Goal: Task Accomplishment & Management: Manage account settings

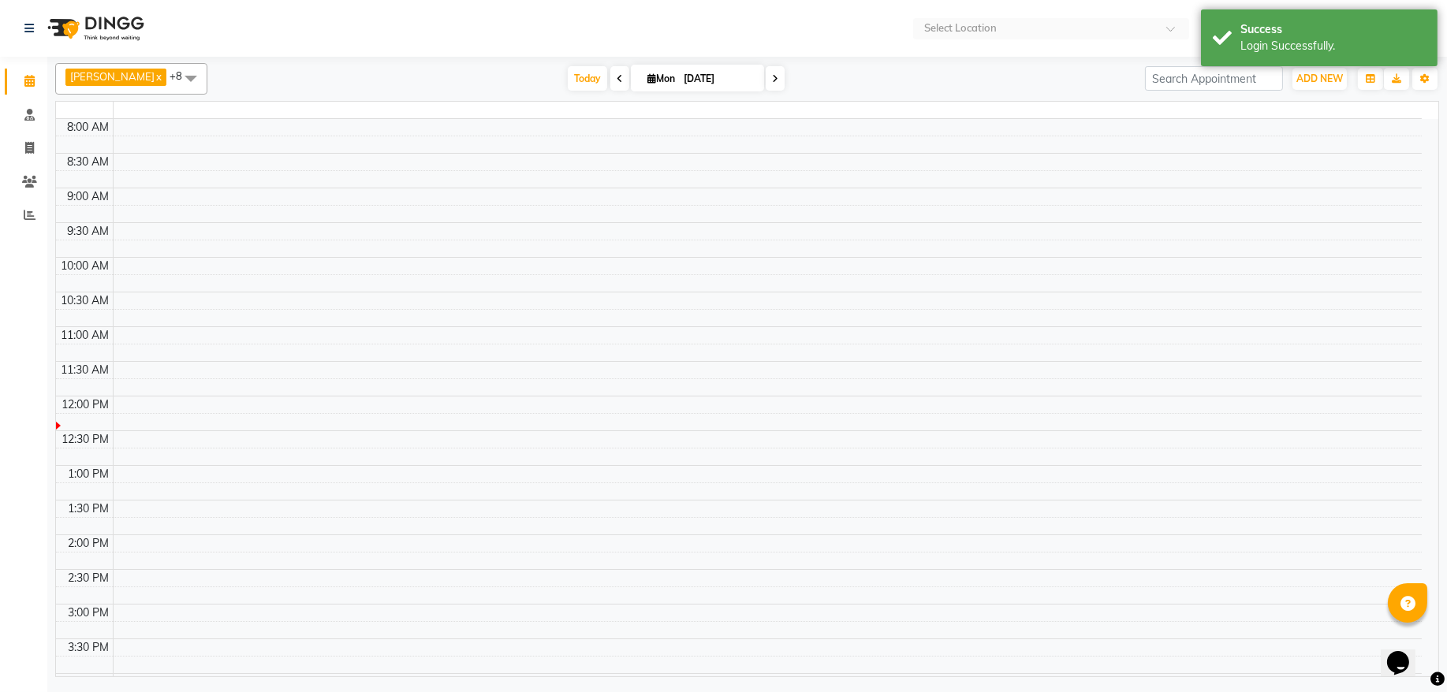
select select "en"
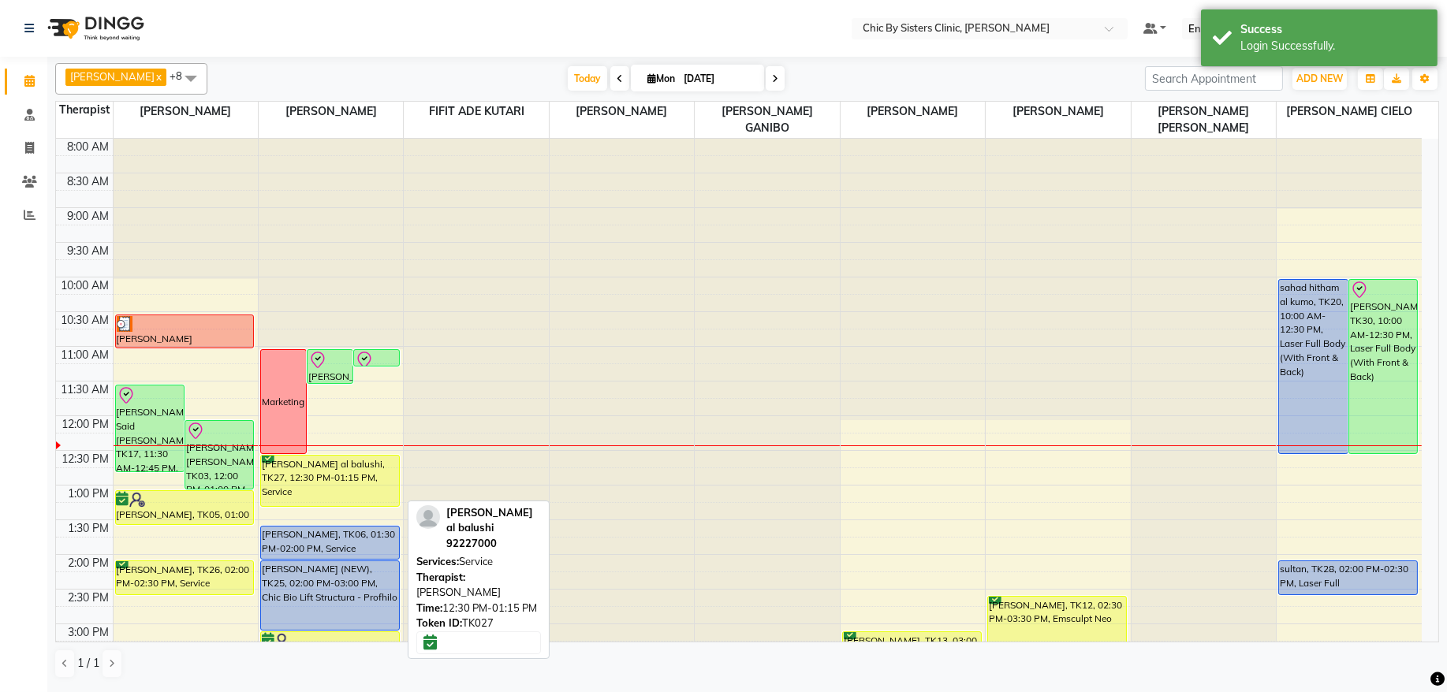
click at [376, 475] on div "[PERSON_NAME] al balushi, TK27, 12:30 PM-01:15 PM, Service" at bounding box center [330, 481] width 138 height 50
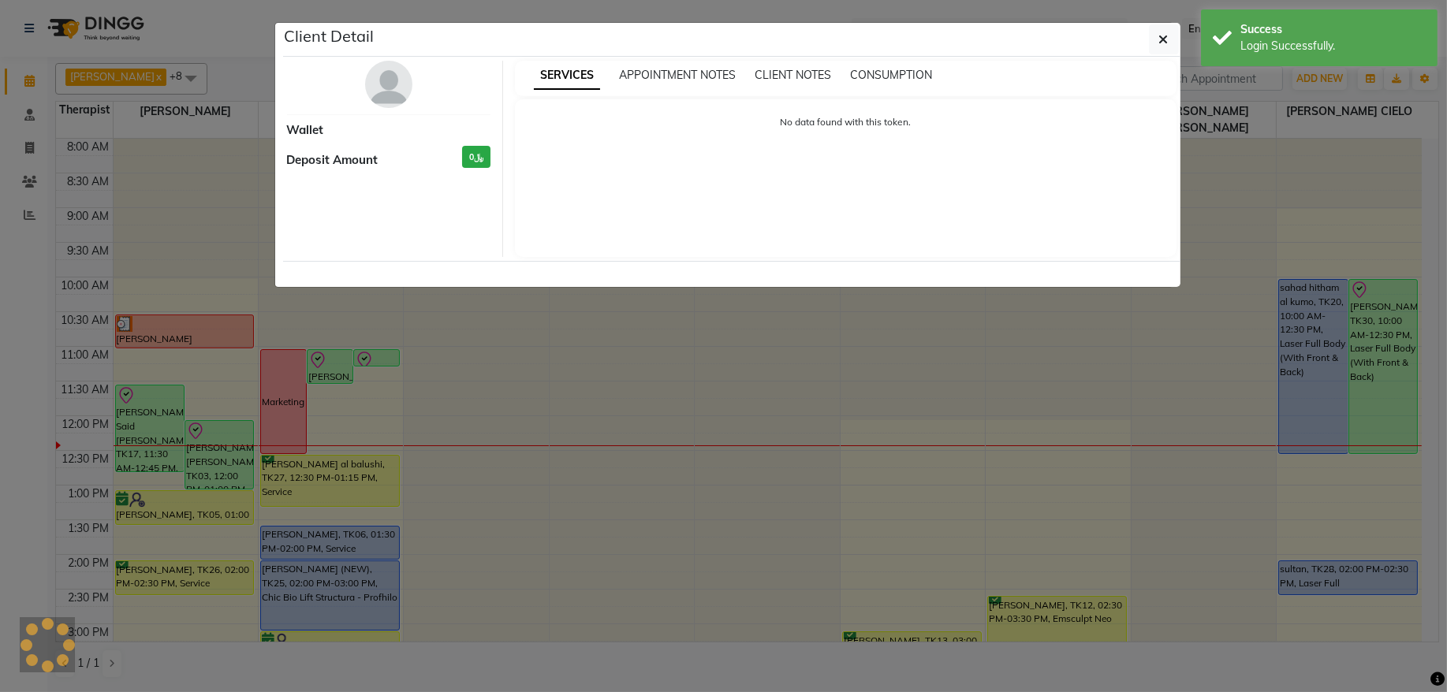
select select "6"
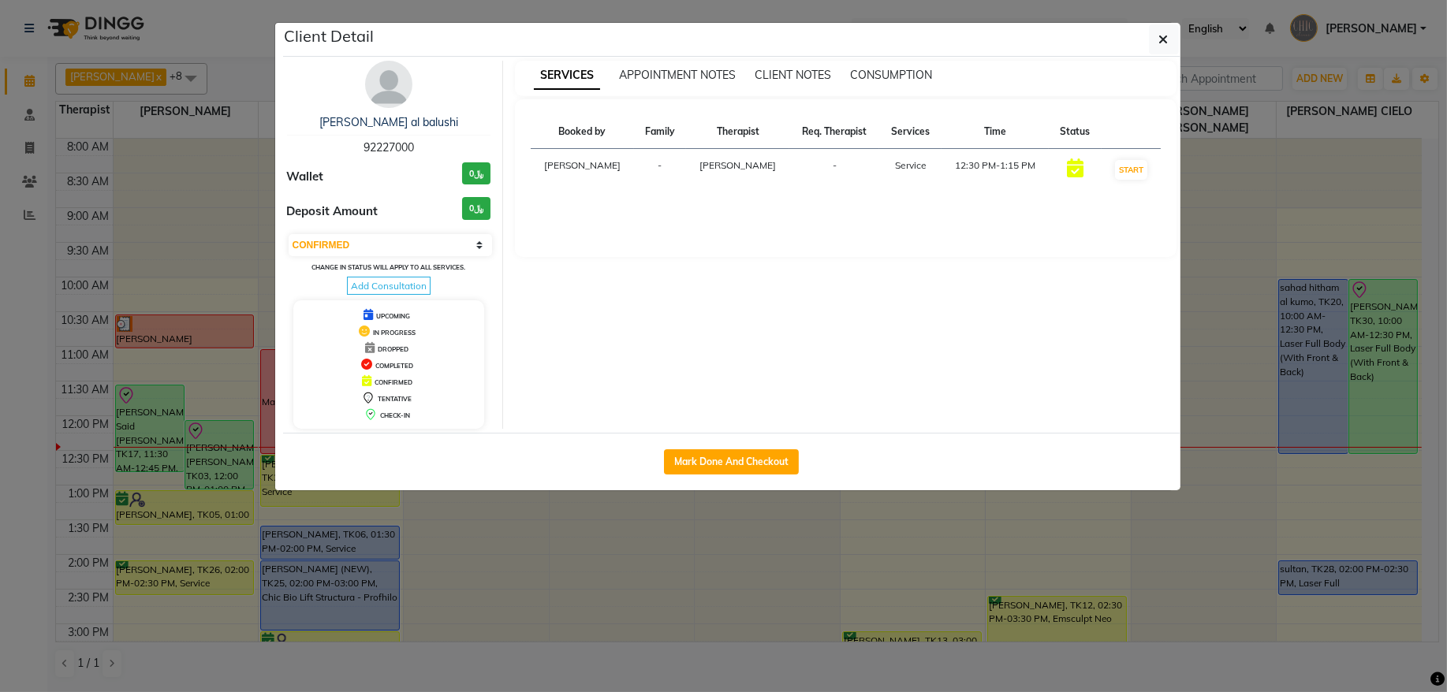
click at [397, 83] on img at bounding box center [388, 84] width 47 height 47
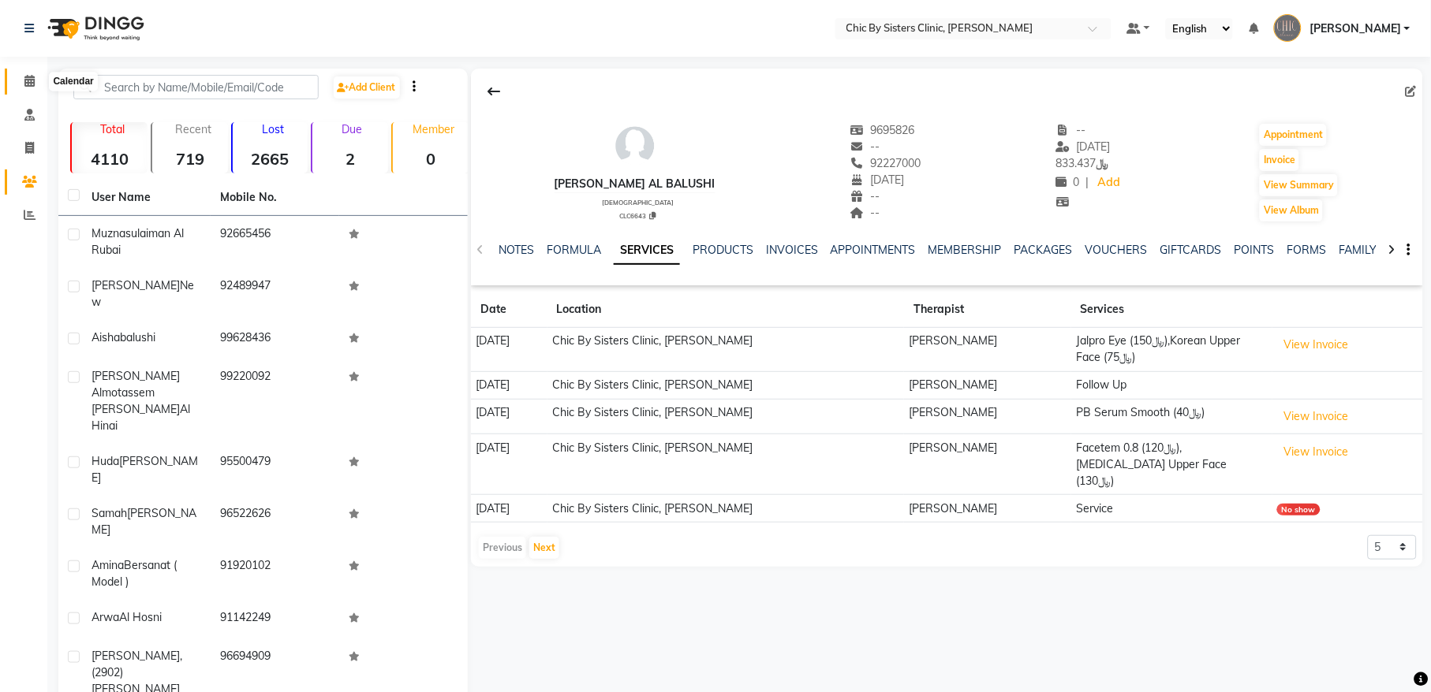
click at [28, 82] on icon at bounding box center [29, 81] width 10 height 12
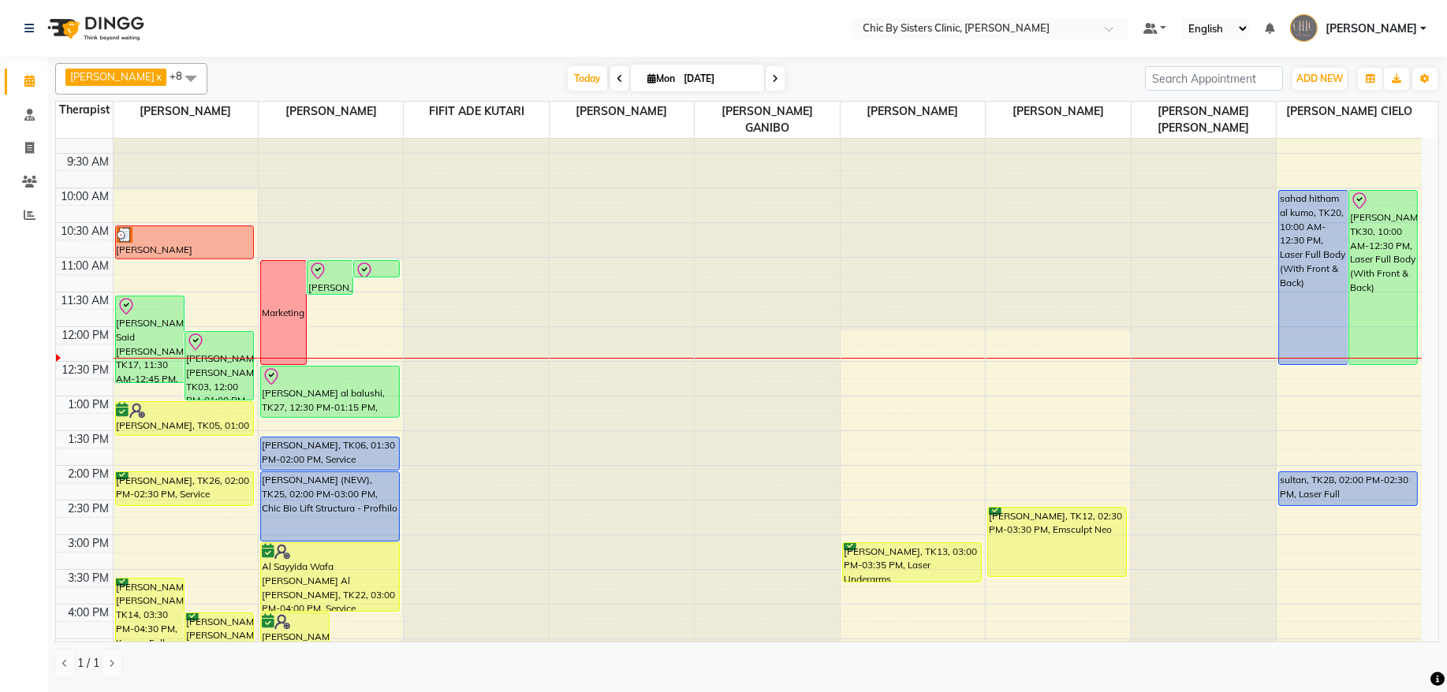
scroll to position [159, 0]
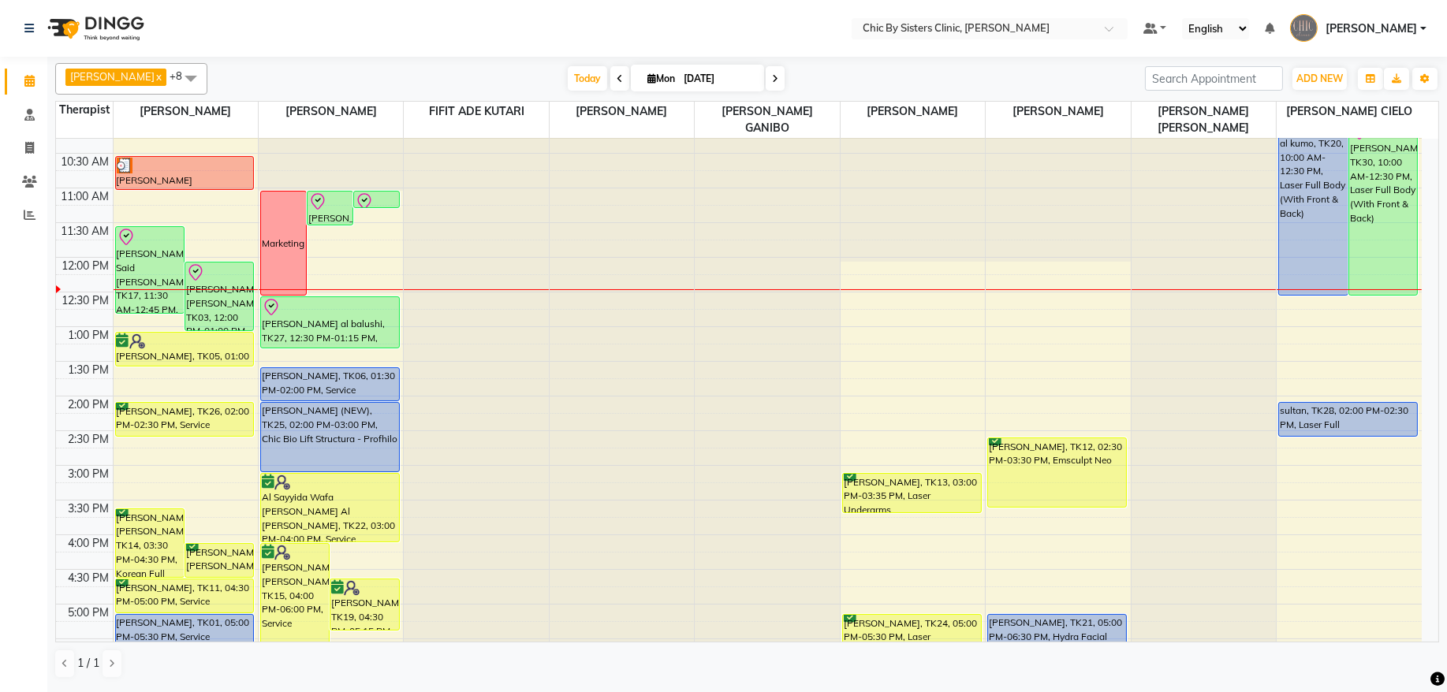
click at [742, 64] on div "[PERSON_NAME] x [PERSON_NAME] x [PERSON_NAME] x [PERSON_NAME] x [PERSON_NAME] x…" at bounding box center [747, 79] width 1384 height 32
click at [745, 84] on input "[DATE]" at bounding box center [718, 79] width 79 height 24
select select "9"
select select "2025"
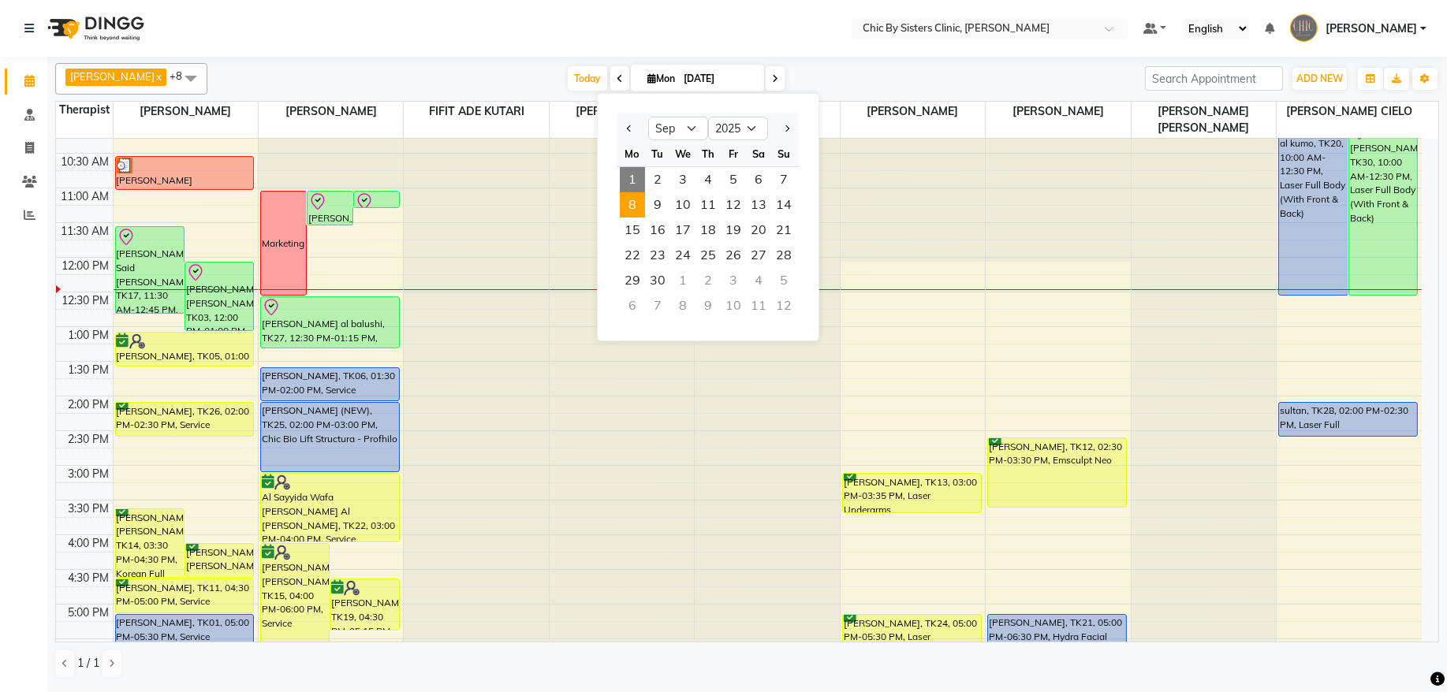
click at [629, 202] on span "8" at bounding box center [632, 204] width 25 height 25
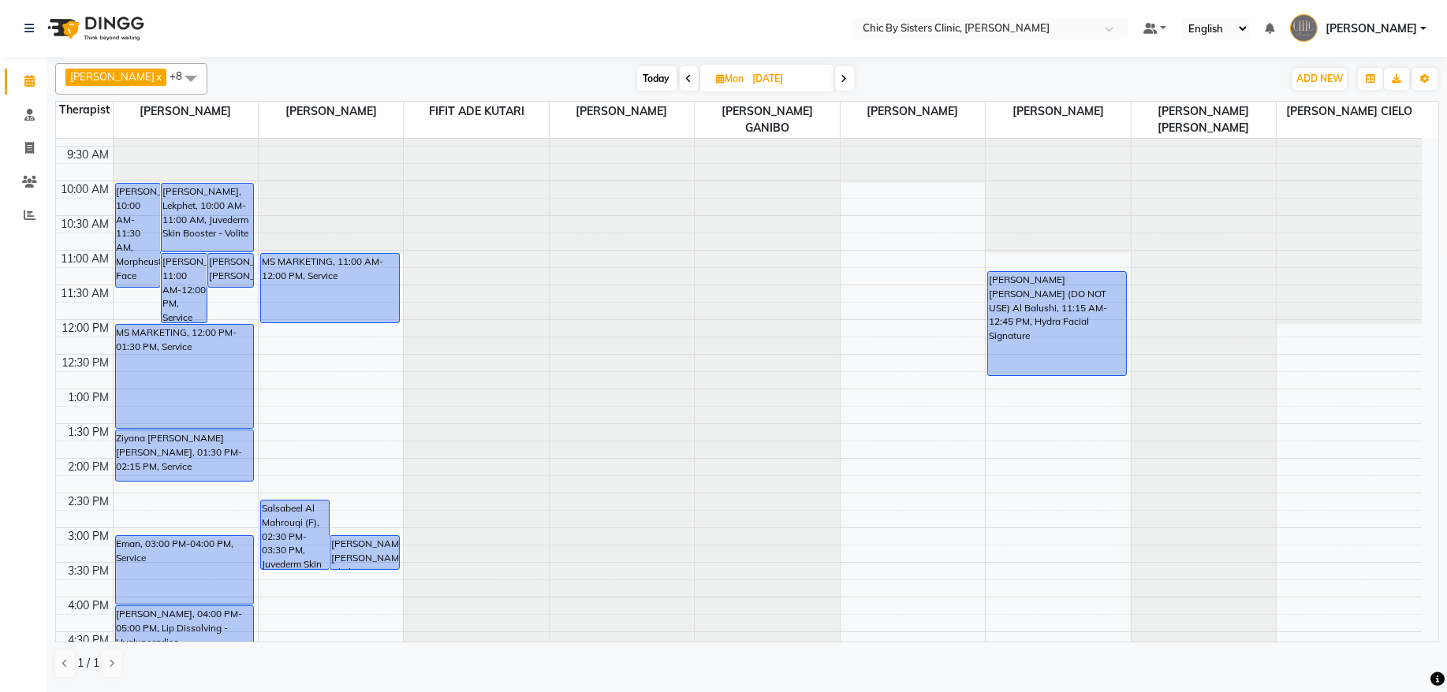
scroll to position [0, 0]
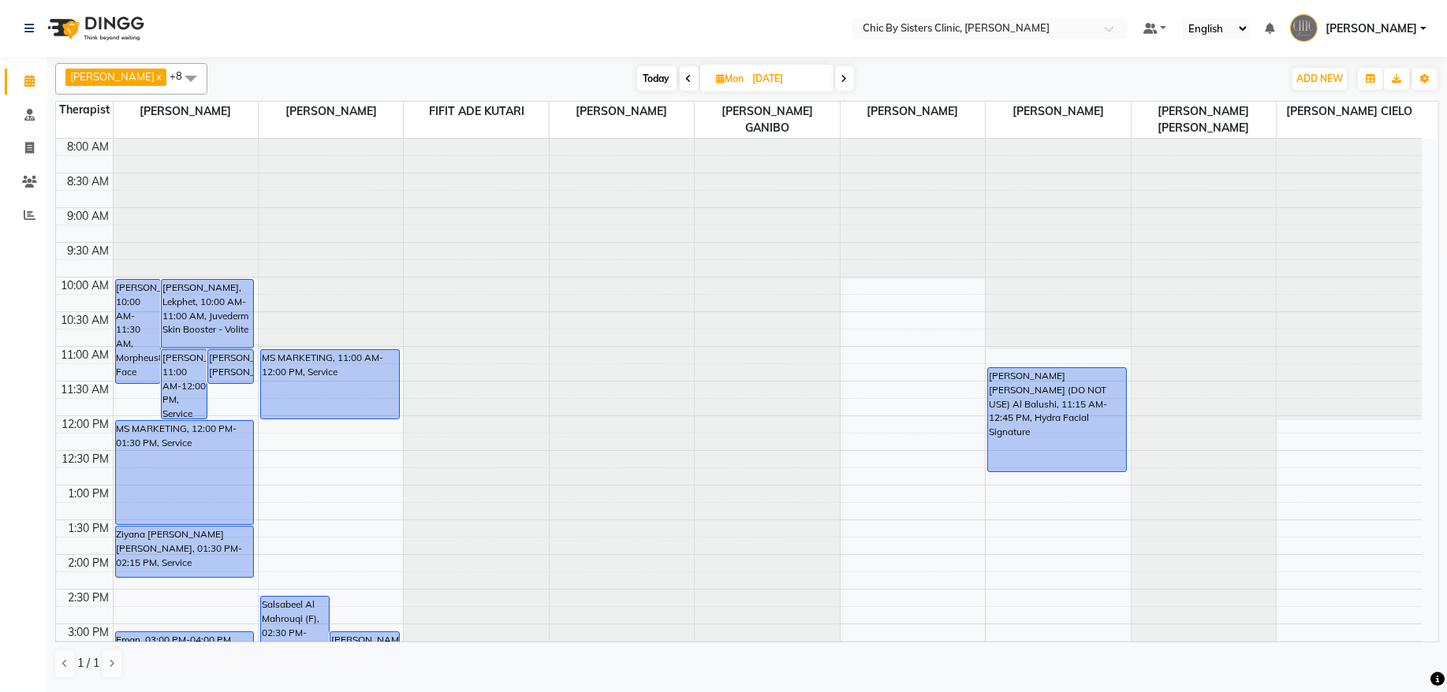
click at [848, 77] on icon at bounding box center [845, 78] width 6 height 9
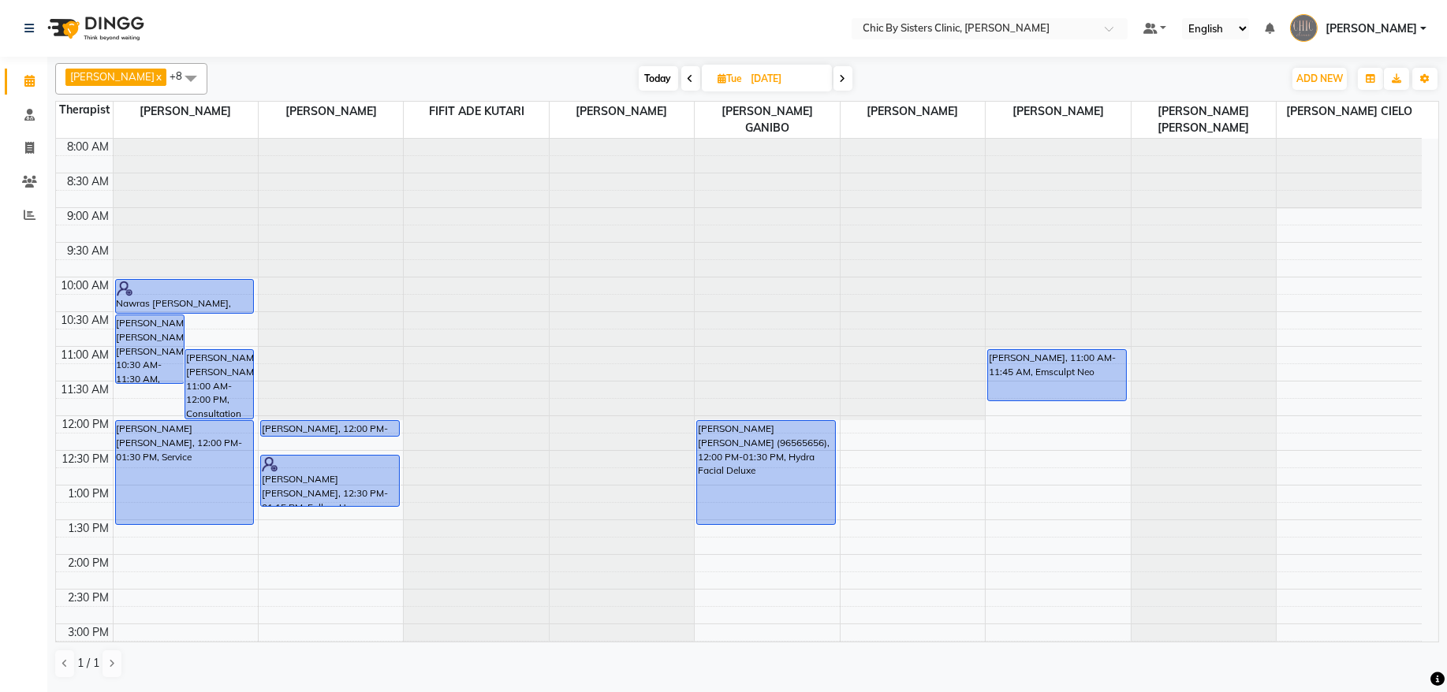
click at [853, 73] on span at bounding box center [843, 78] width 19 height 24
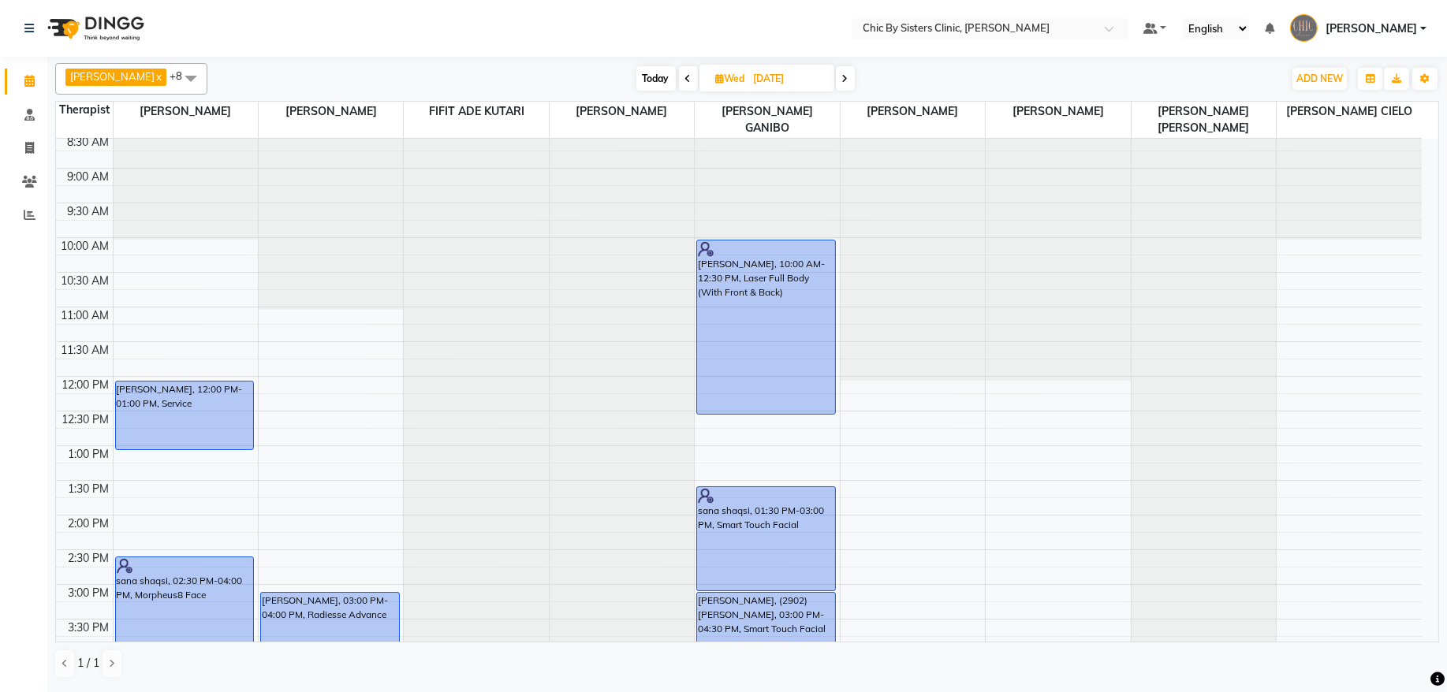
scroll to position [34, 0]
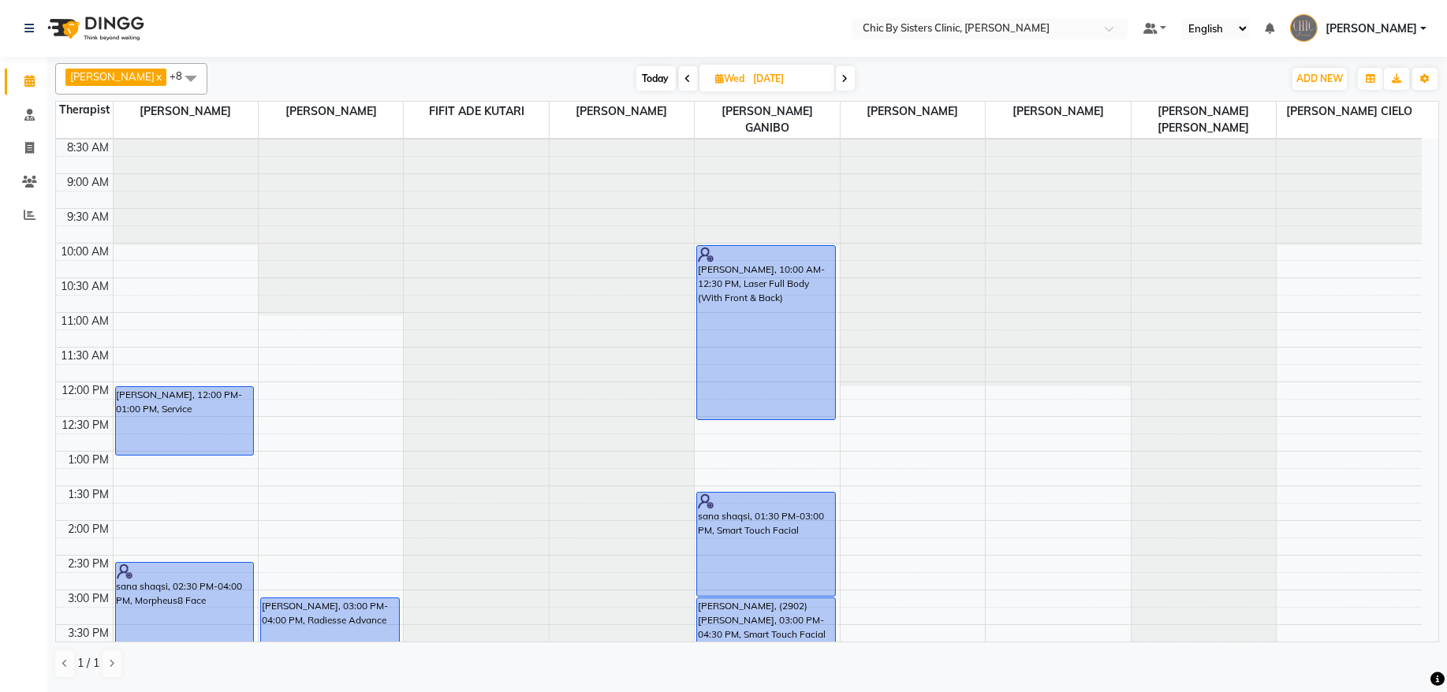
click at [849, 80] on icon at bounding box center [845, 78] width 6 height 9
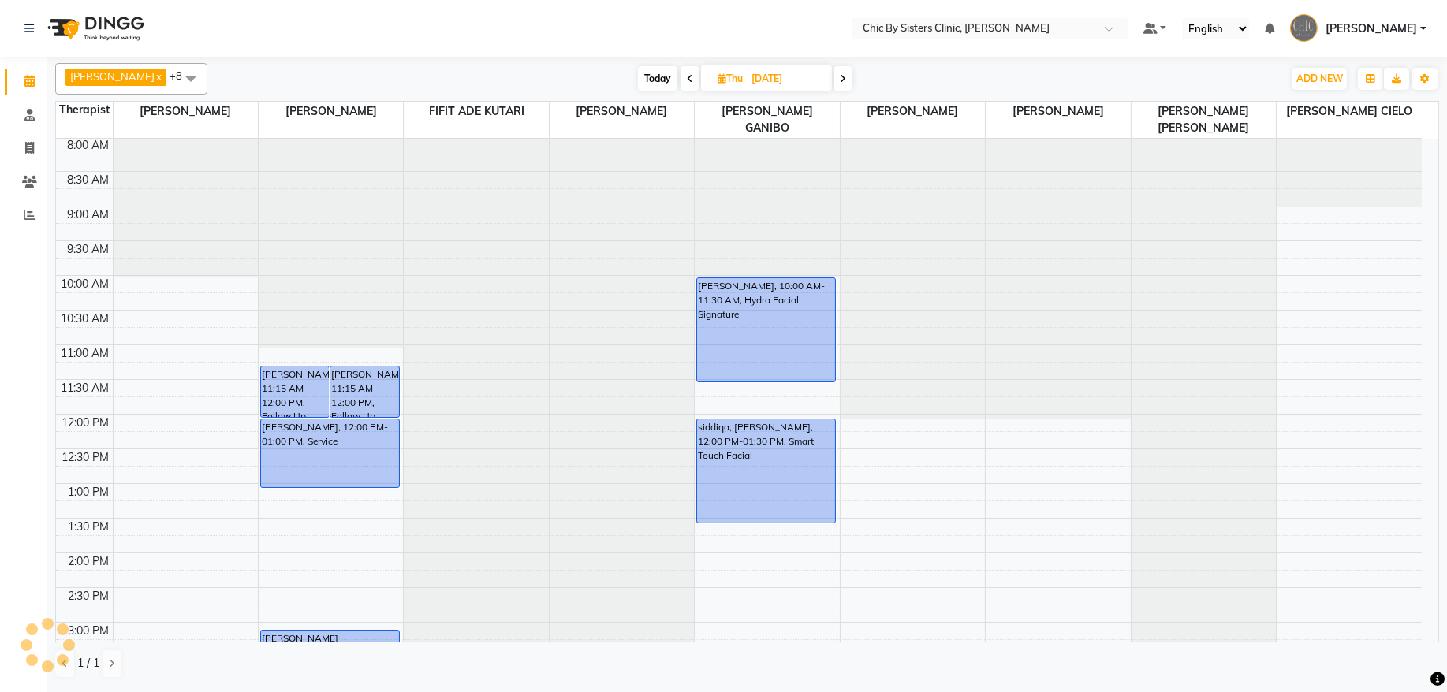
scroll to position [0, 0]
click at [700, 86] on span at bounding box center [690, 78] width 19 height 24
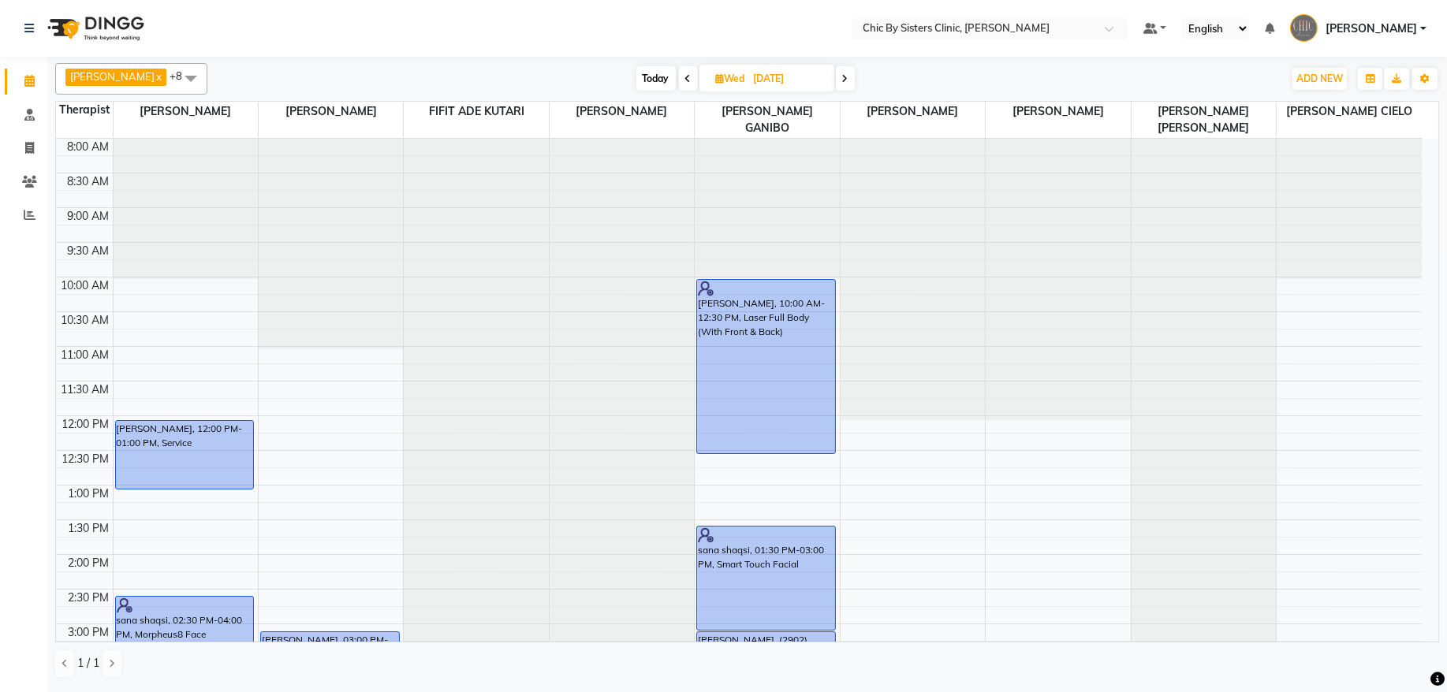
click at [698, 80] on span at bounding box center [688, 78] width 19 height 24
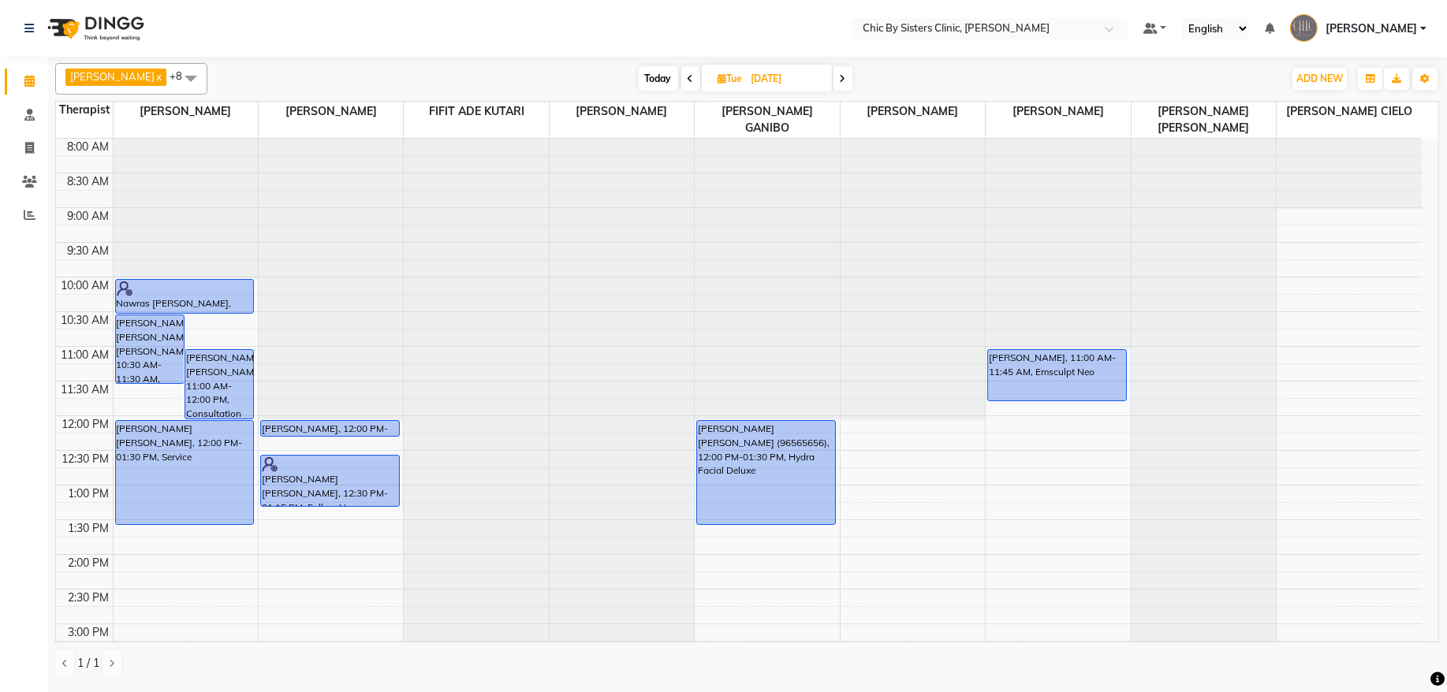
click at [853, 83] on span at bounding box center [843, 78] width 19 height 24
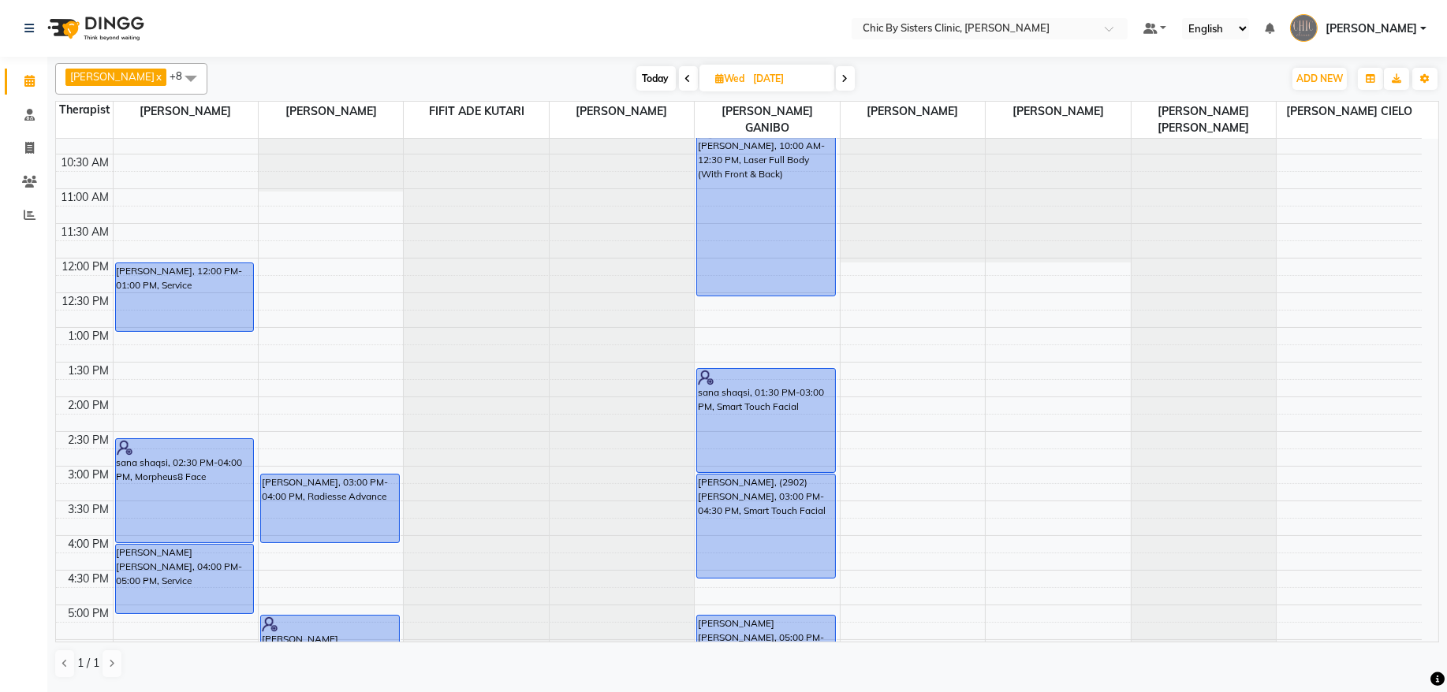
scroll to position [59, 0]
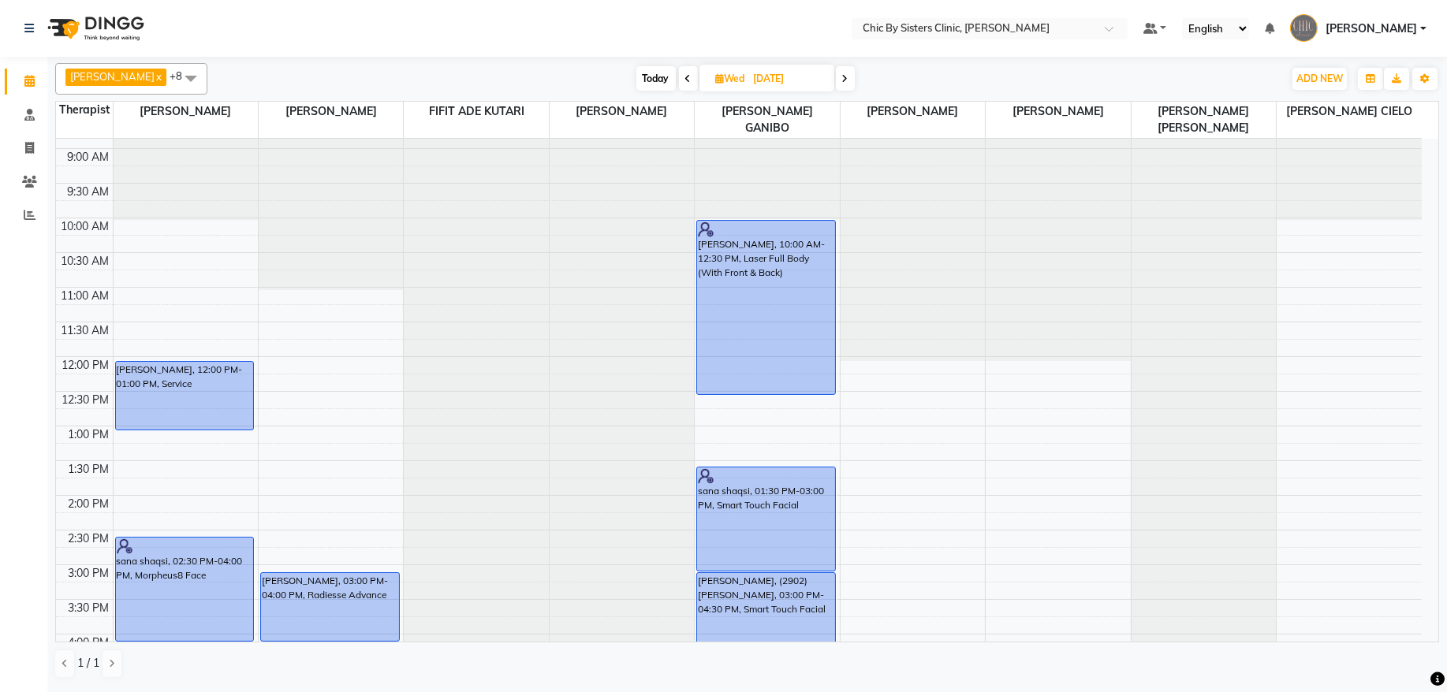
click at [692, 74] on icon at bounding box center [688, 78] width 6 height 9
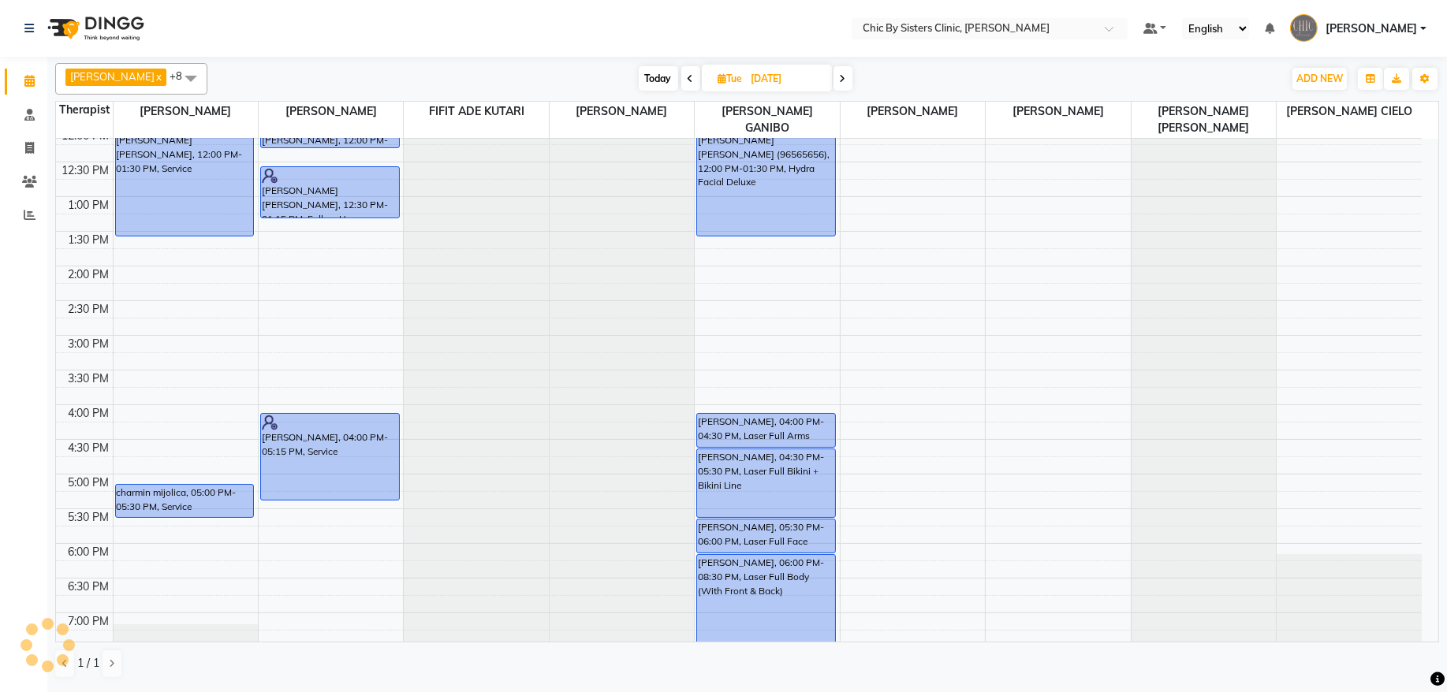
scroll to position [259, 0]
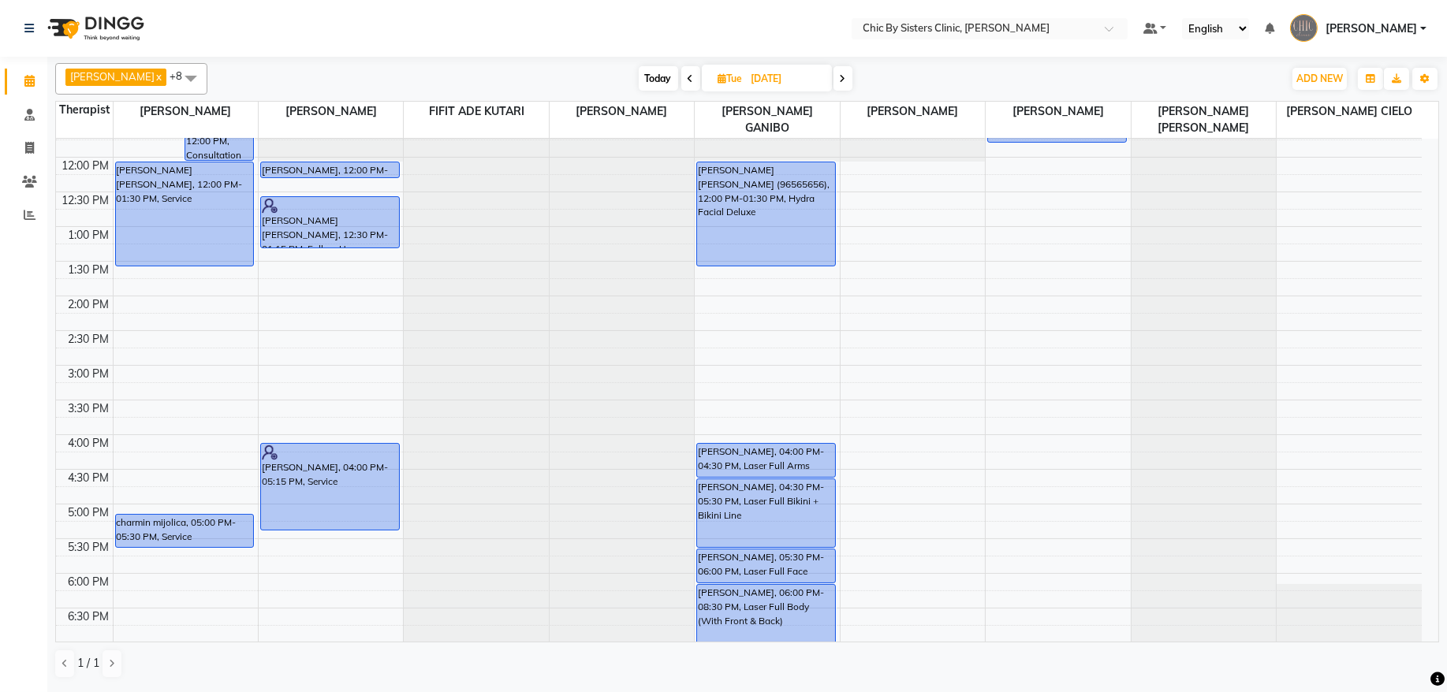
click at [846, 84] on icon at bounding box center [843, 78] width 6 height 9
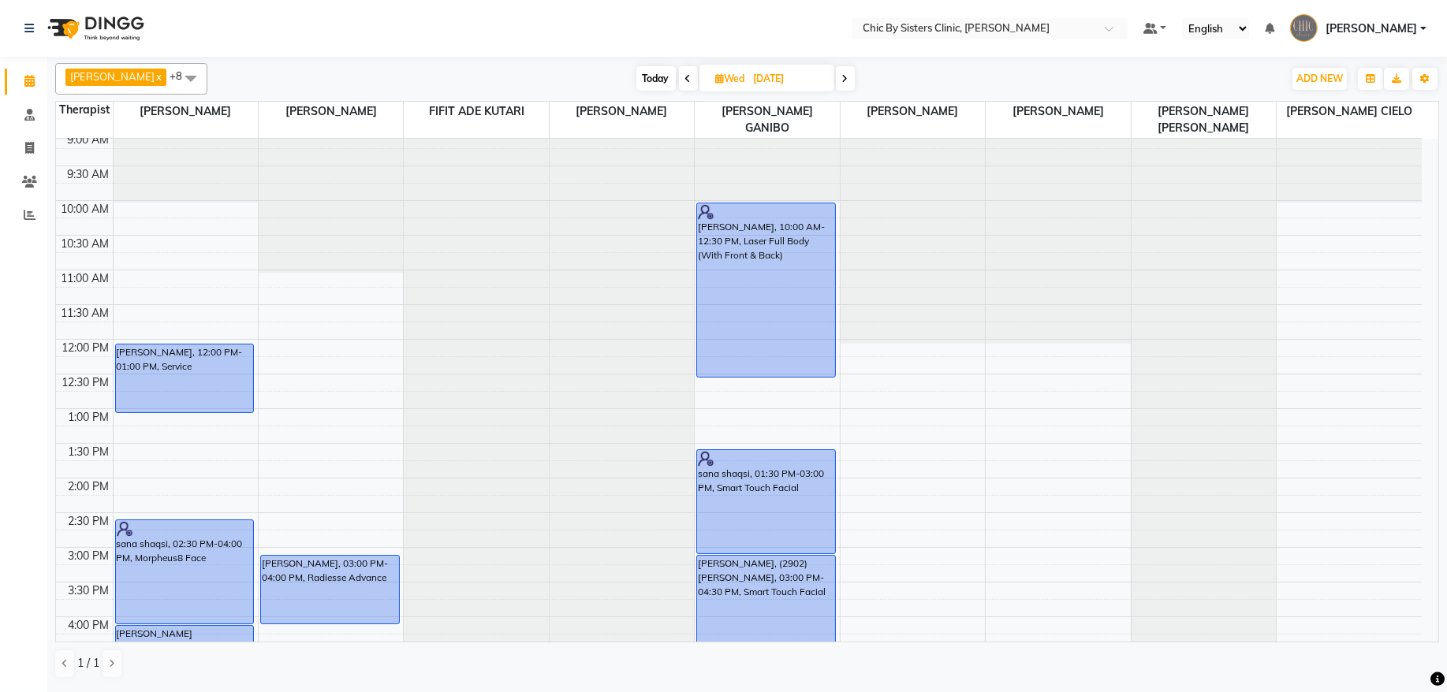
scroll to position [65, 0]
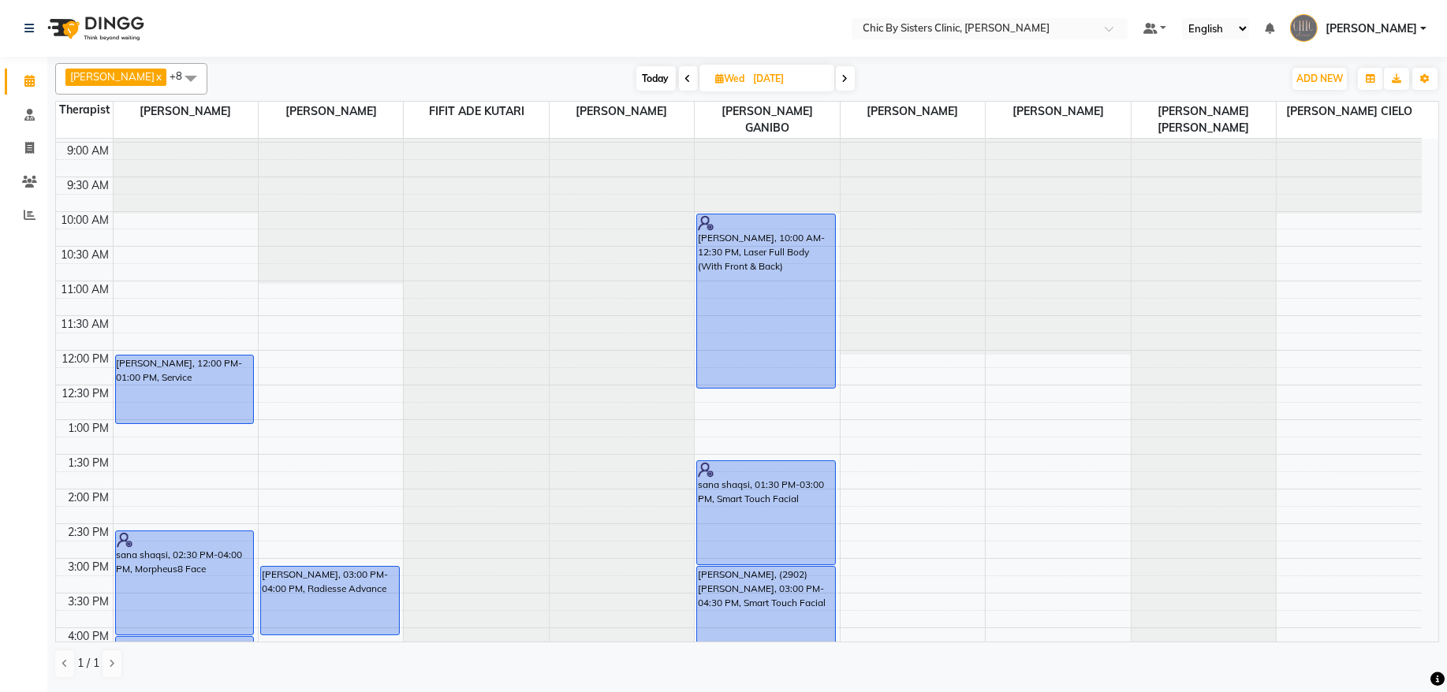
click at [855, 80] on span at bounding box center [845, 78] width 19 height 24
type input "[DATE]"
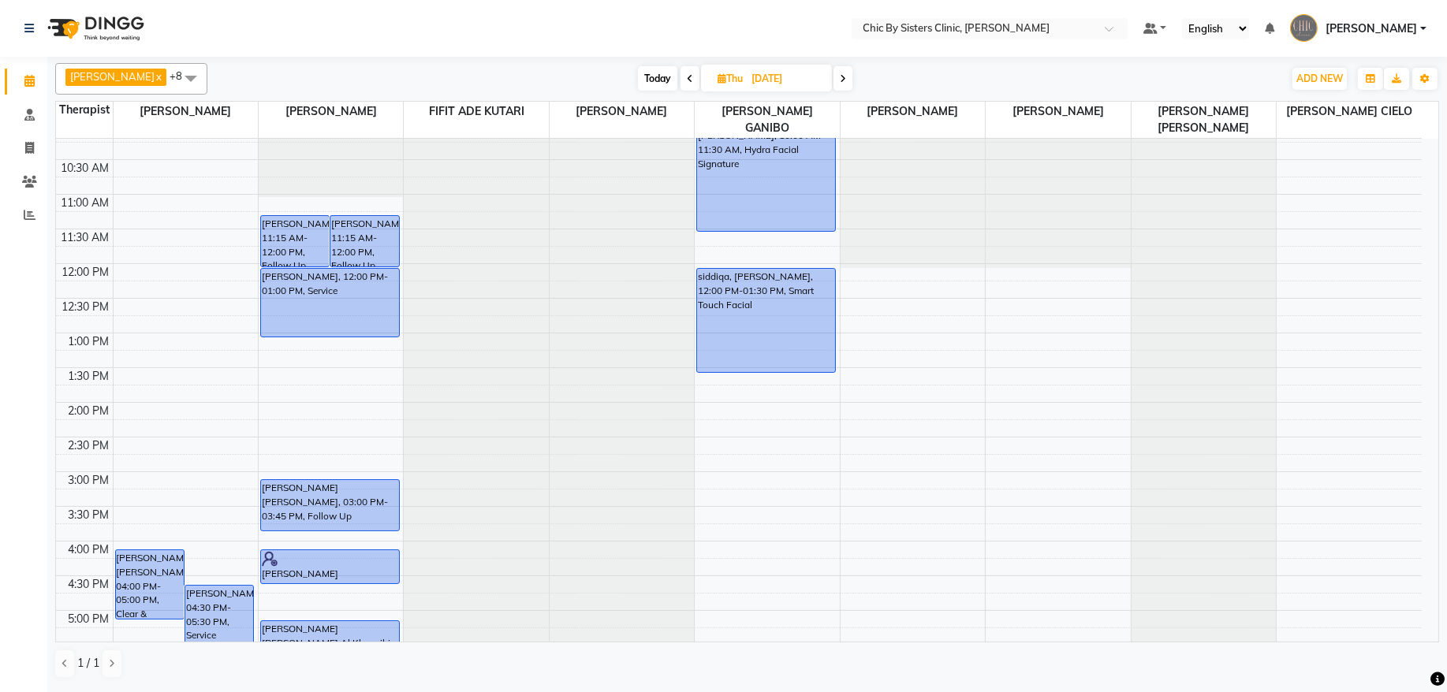
scroll to position [0, 0]
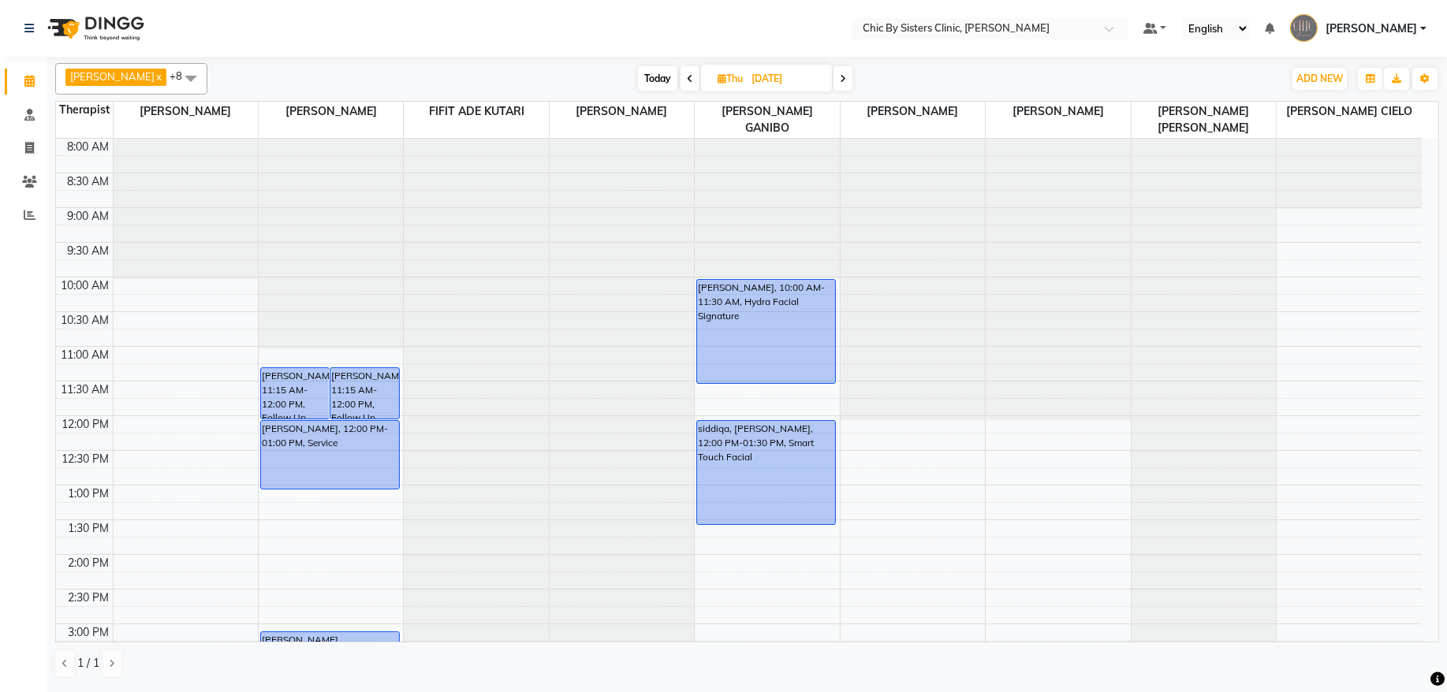
click at [810, 80] on input "[DATE]" at bounding box center [786, 79] width 79 height 24
select select "9"
select select "2025"
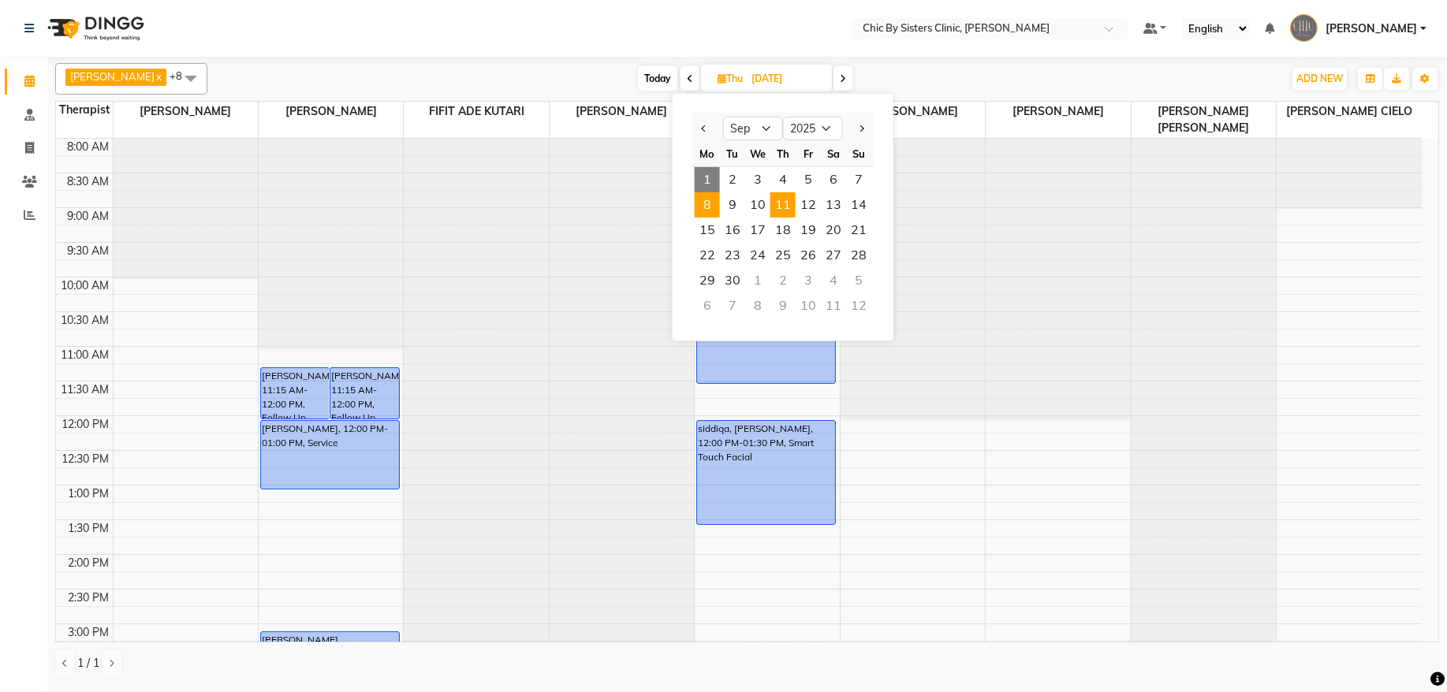
click at [714, 207] on span "8" at bounding box center [707, 204] width 25 height 25
type input "[DATE]"
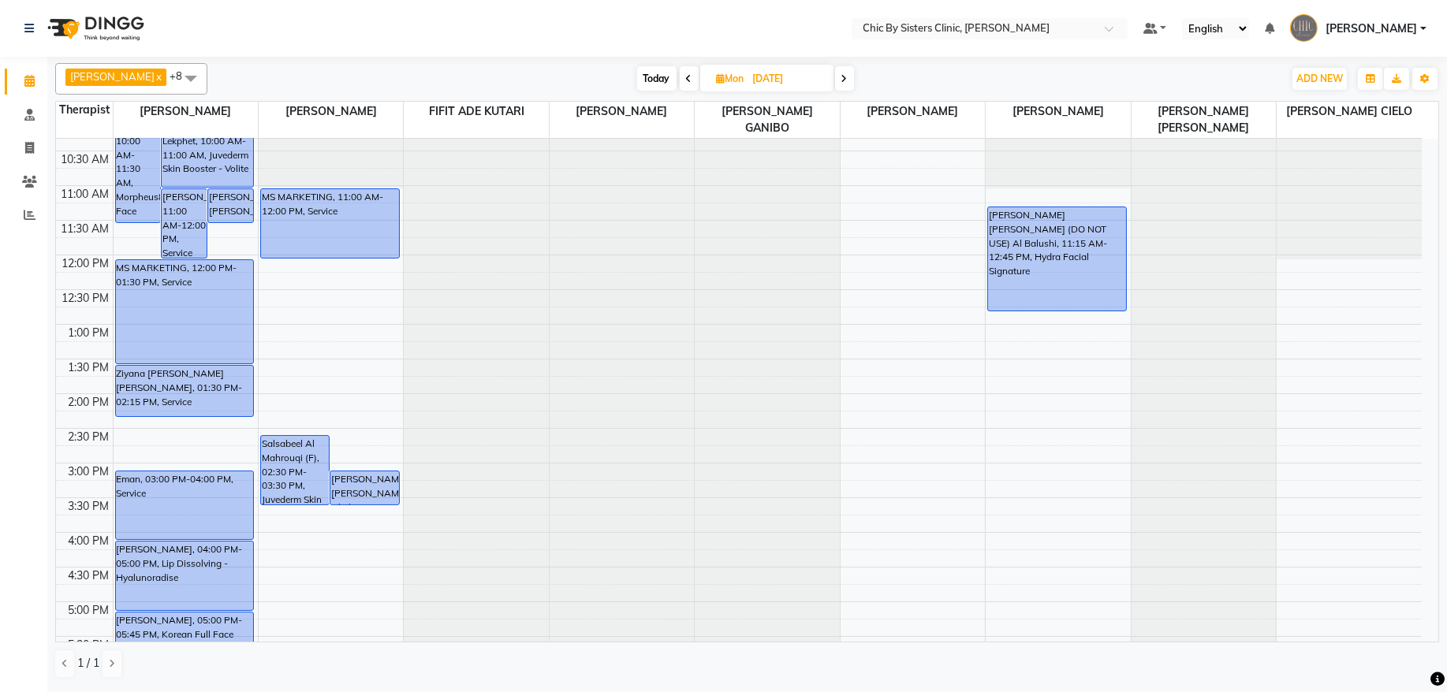
scroll to position [222, 0]
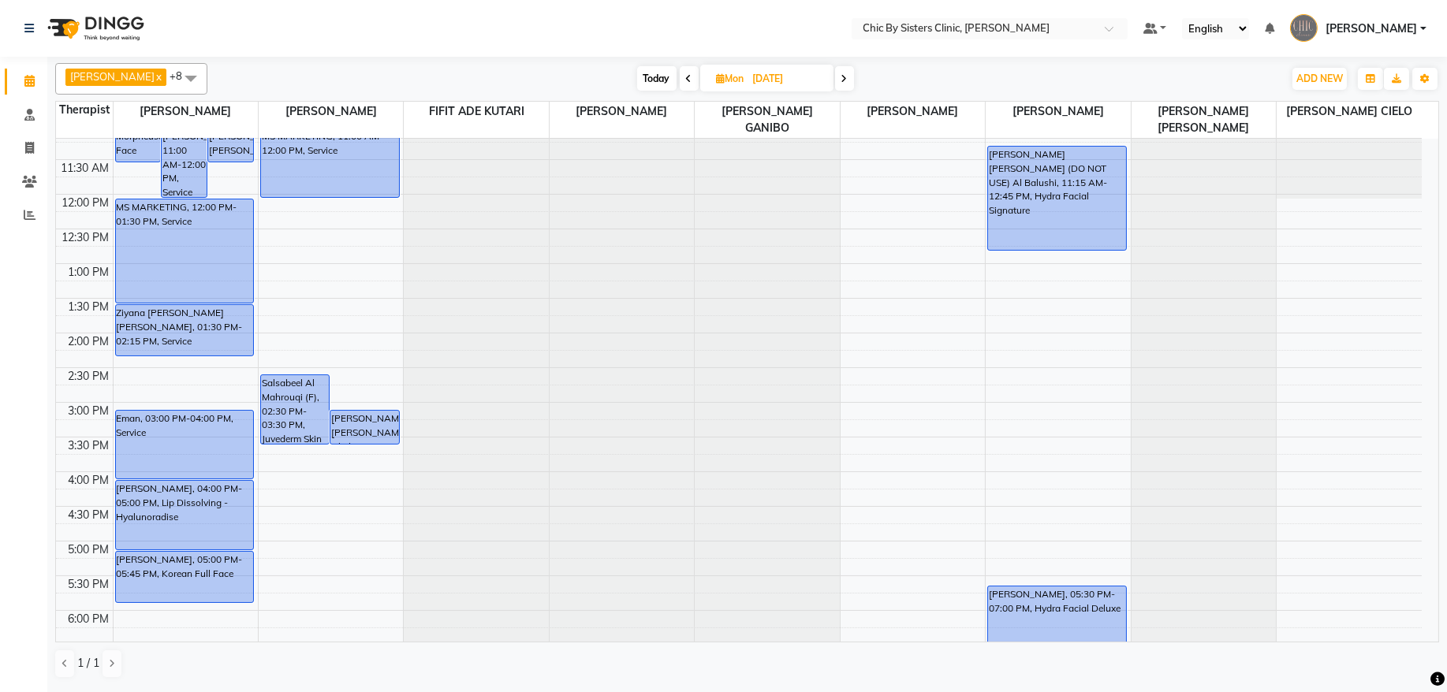
click at [792, 77] on input "[DATE]" at bounding box center [787, 79] width 79 height 24
select select "9"
select select "2025"
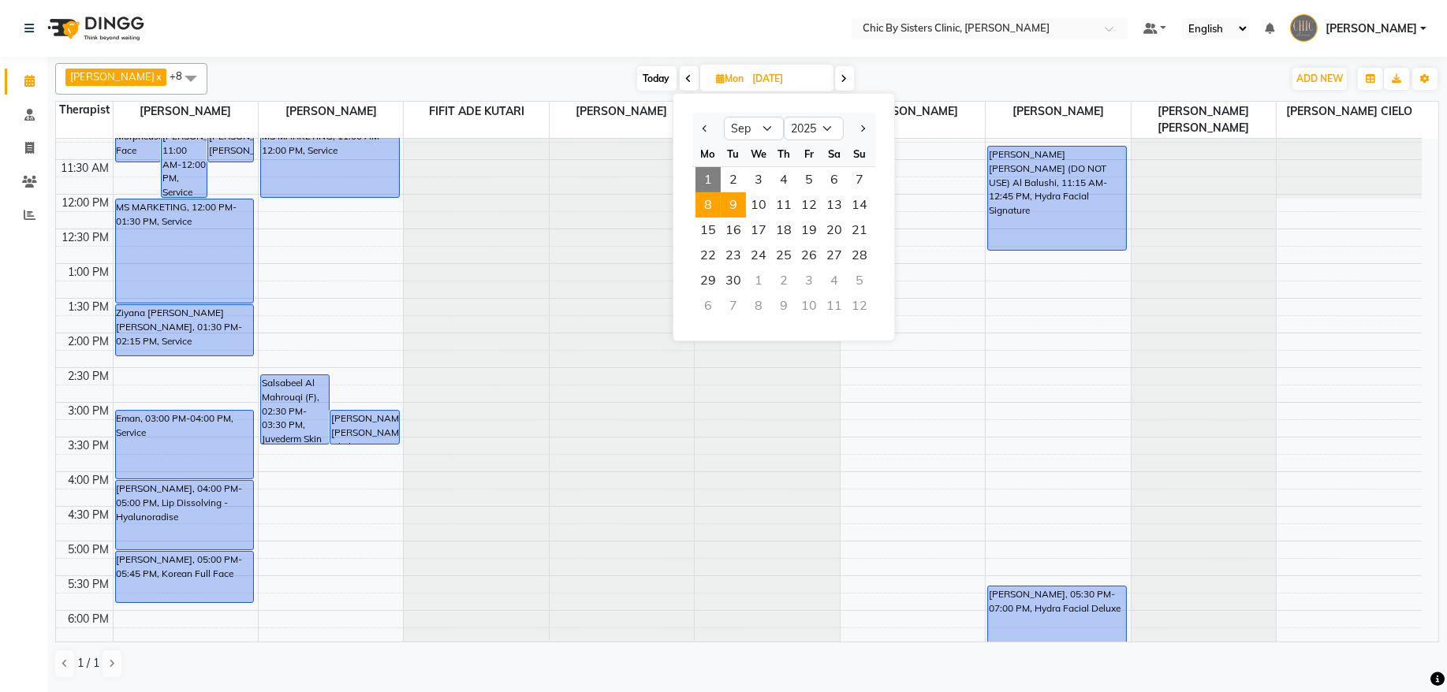
click at [731, 203] on span "9" at bounding box center [733, 204] width 25 height 25
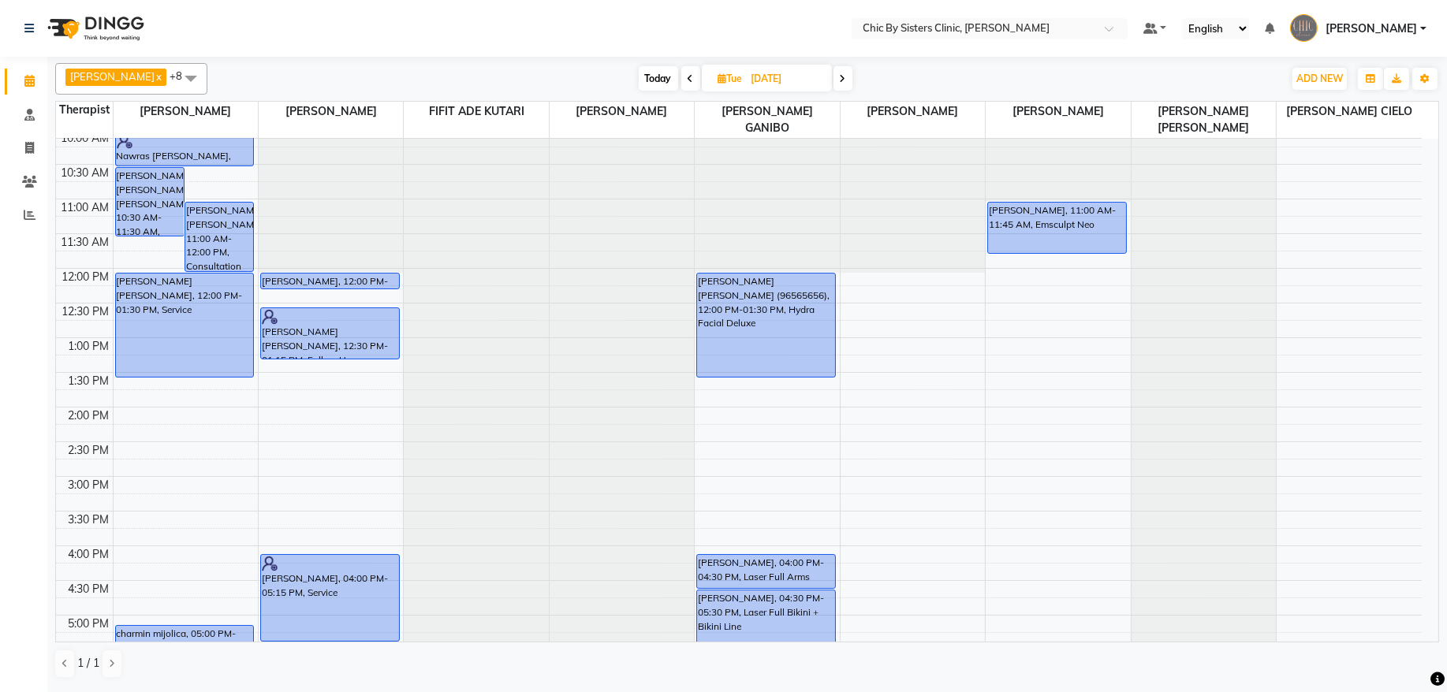
scroll to position [0, 0]
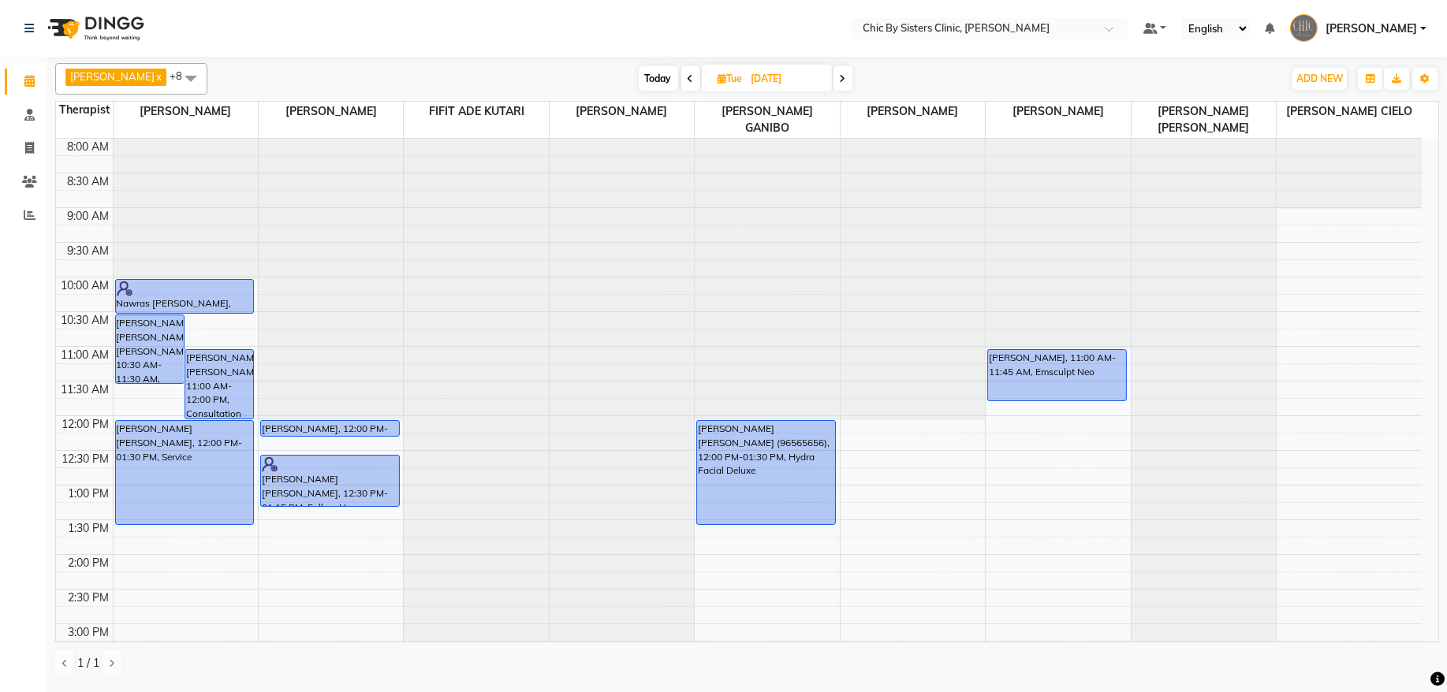
click at [666, 80] on span "Today" at bounding box center [658, 78] width 39 height 24
type input "[DATE]"
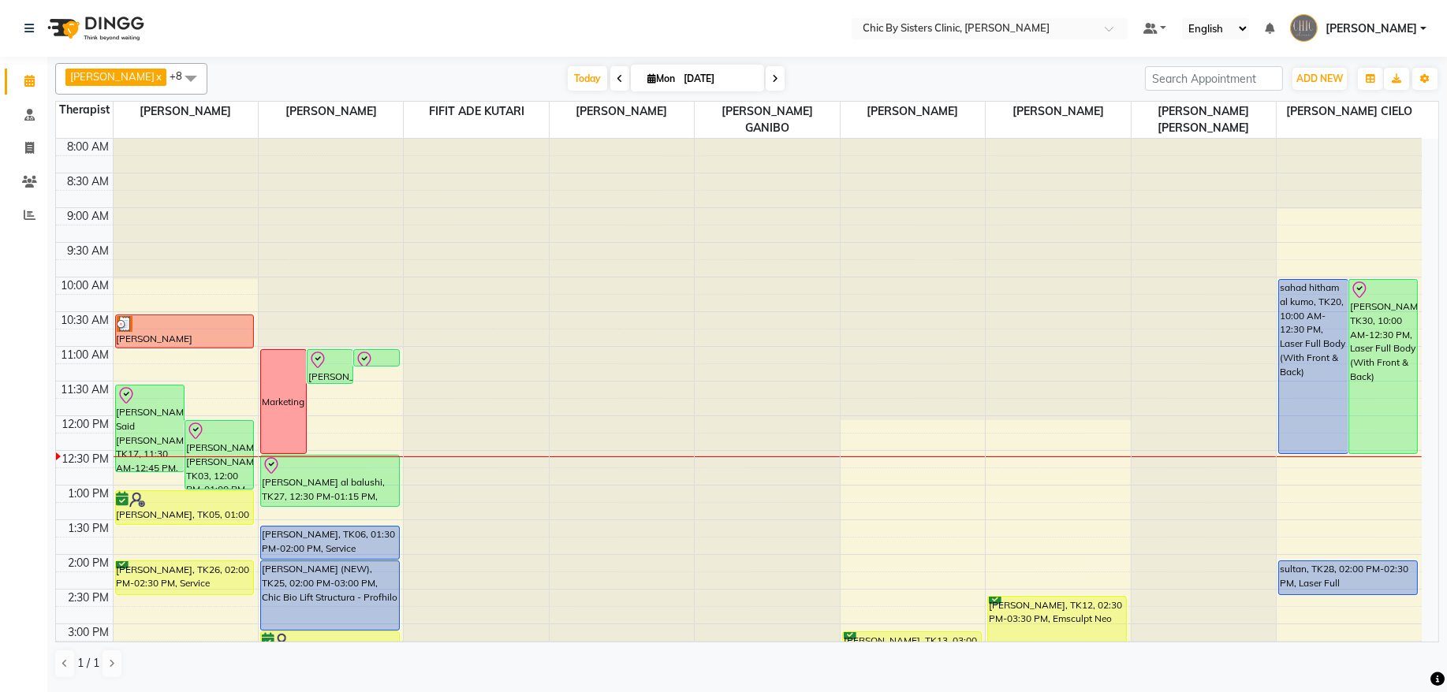
click at [726, 80] on input "[DATE]" at bounding box center [718, 79] width 79 height 24
select select "9"
select select "2025"
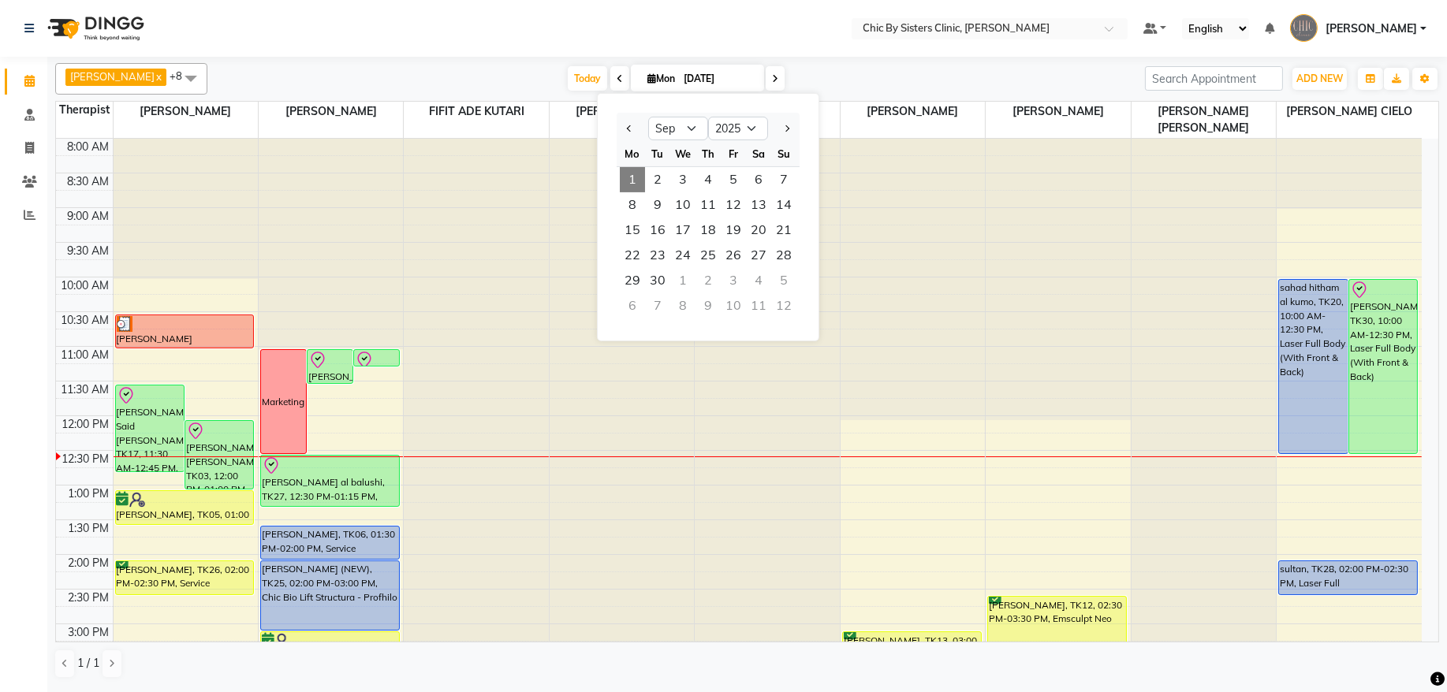
click at [617, 207] on div "8 9 10 11 12 13 14" at bounding box center [708, 204] width 183 height 25
click at [625, 207] on span "8" at bounding box center [632, 204] width 25 height 25
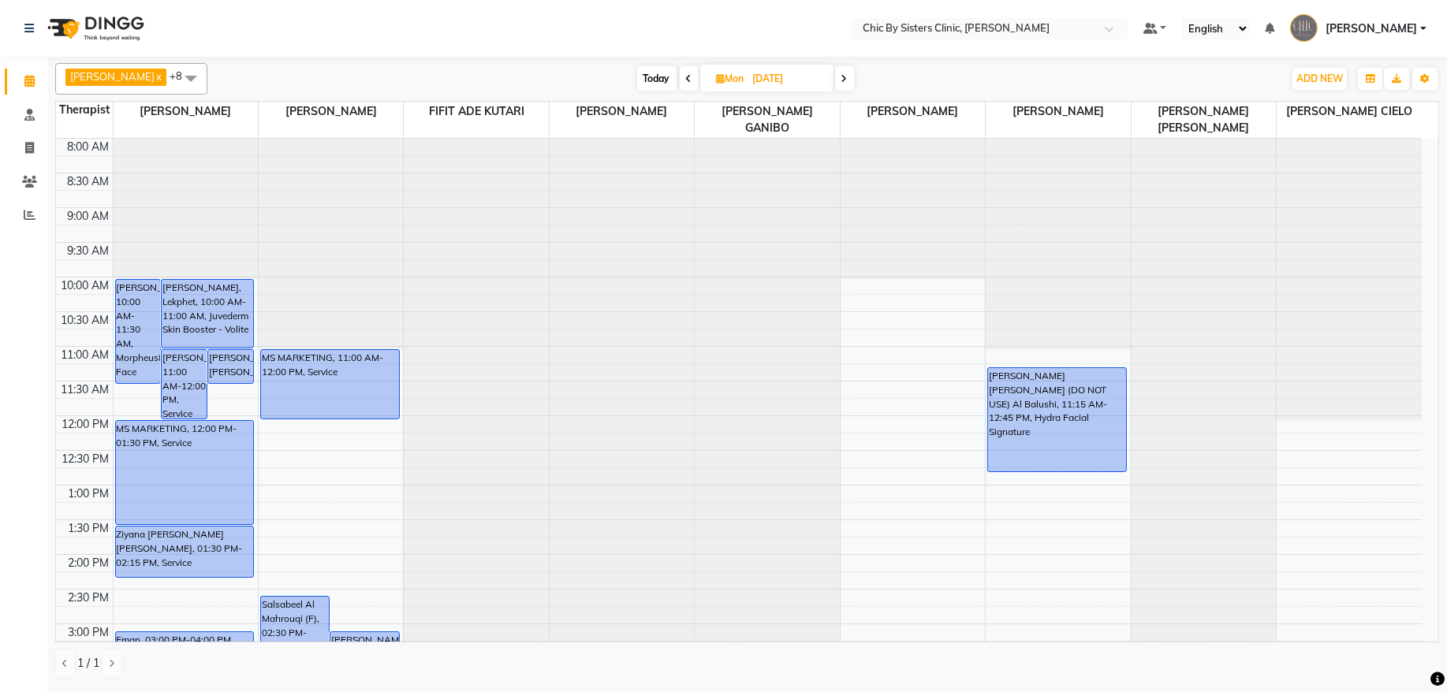
click at [848, 80] on icon at bounding box center [845, 78] width 6 height 9
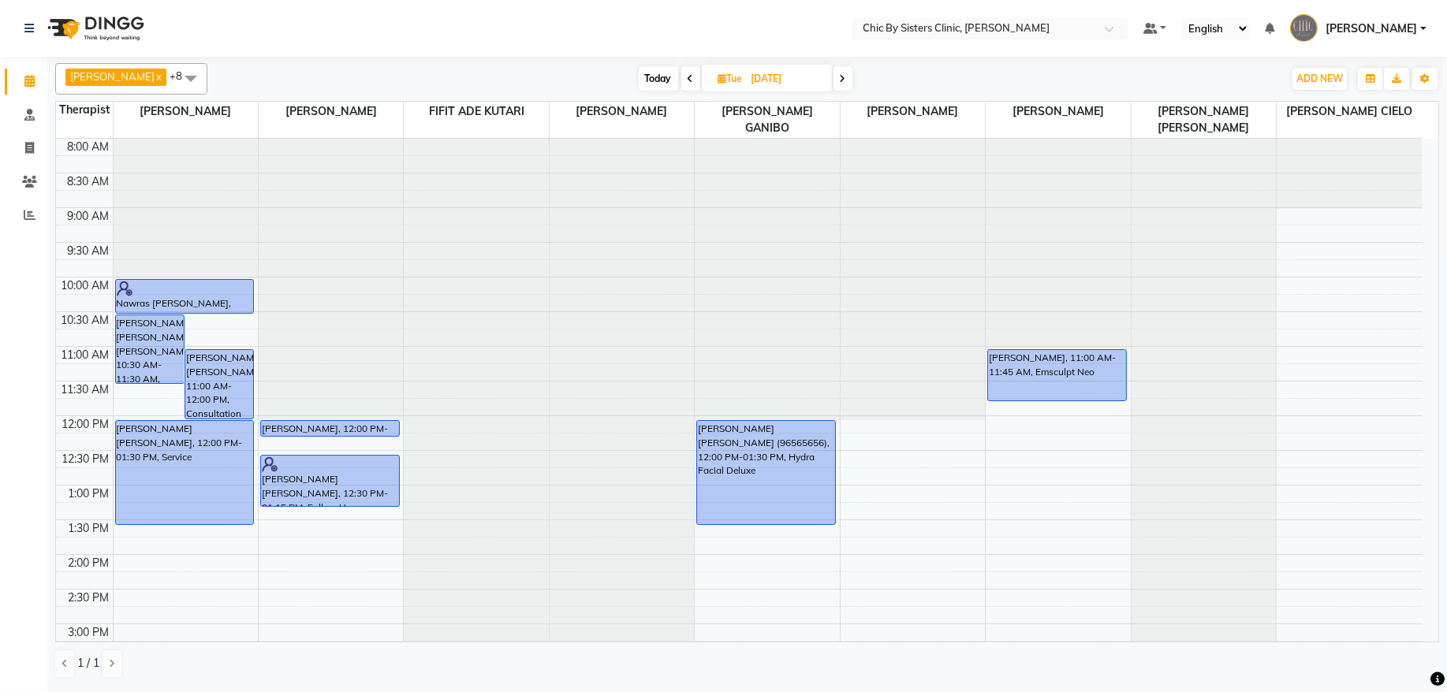
click at [846, 77] on icon at bounding box center [843, 78] width 6 height 9
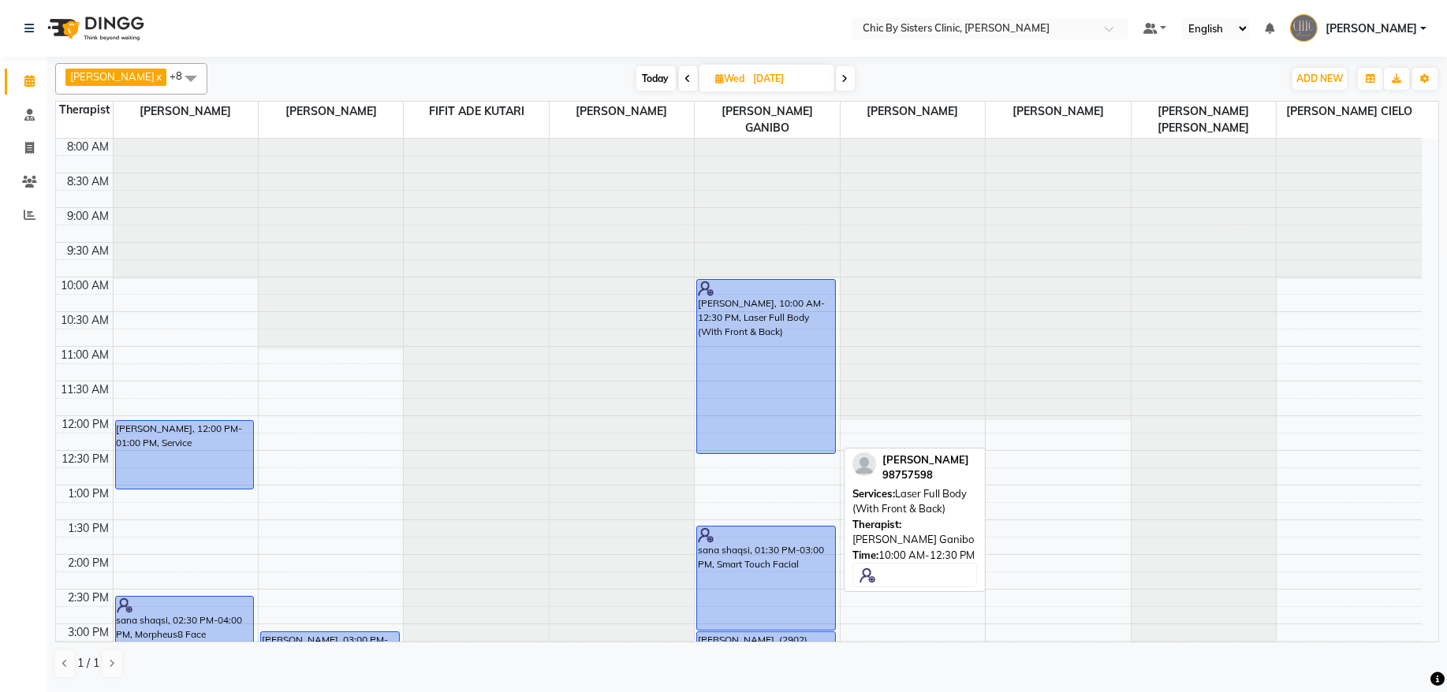
click at [741, 363] on div "[PERSON_NAME], 10:00 AM-12:30 PM, Laser Full Body (With Front & Back)" at bounding box center [766, 367] width 138 height 174
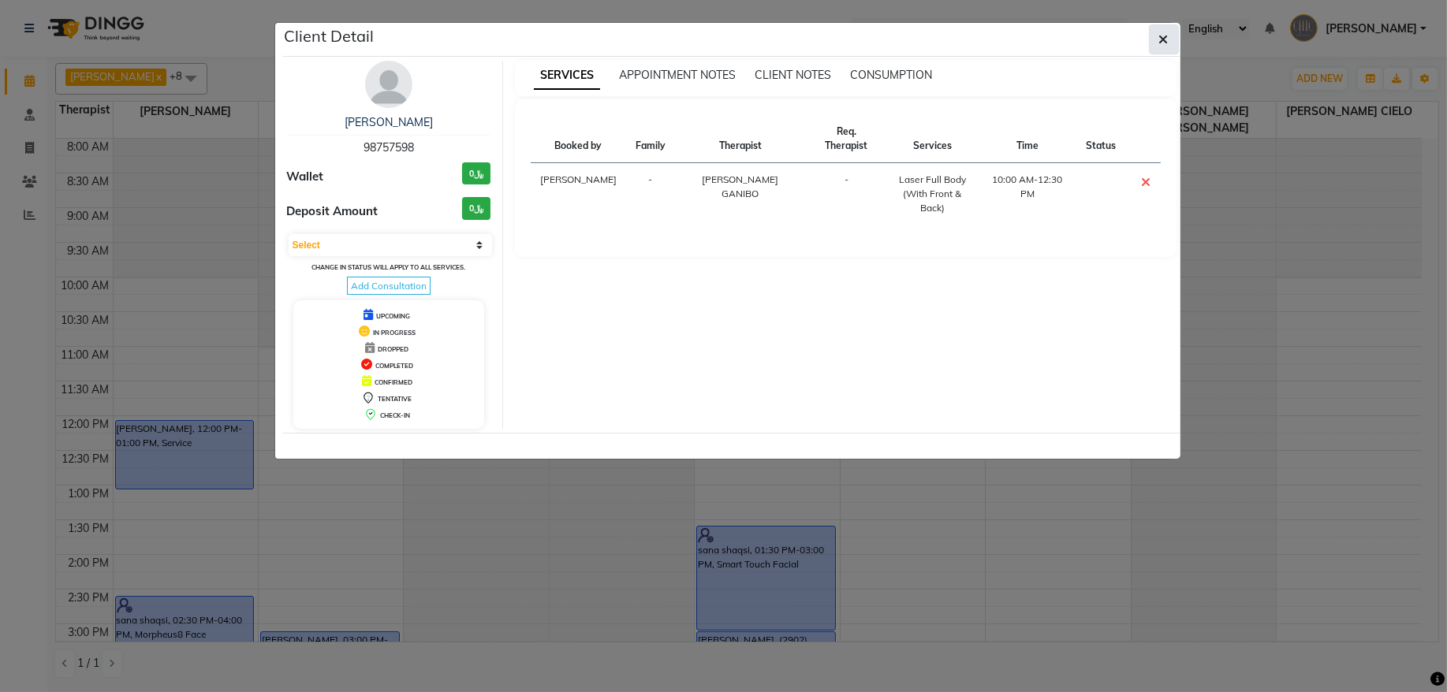
click at [1165, 50] on button "button" at bounding box center [1164, 39] width 30 height 30
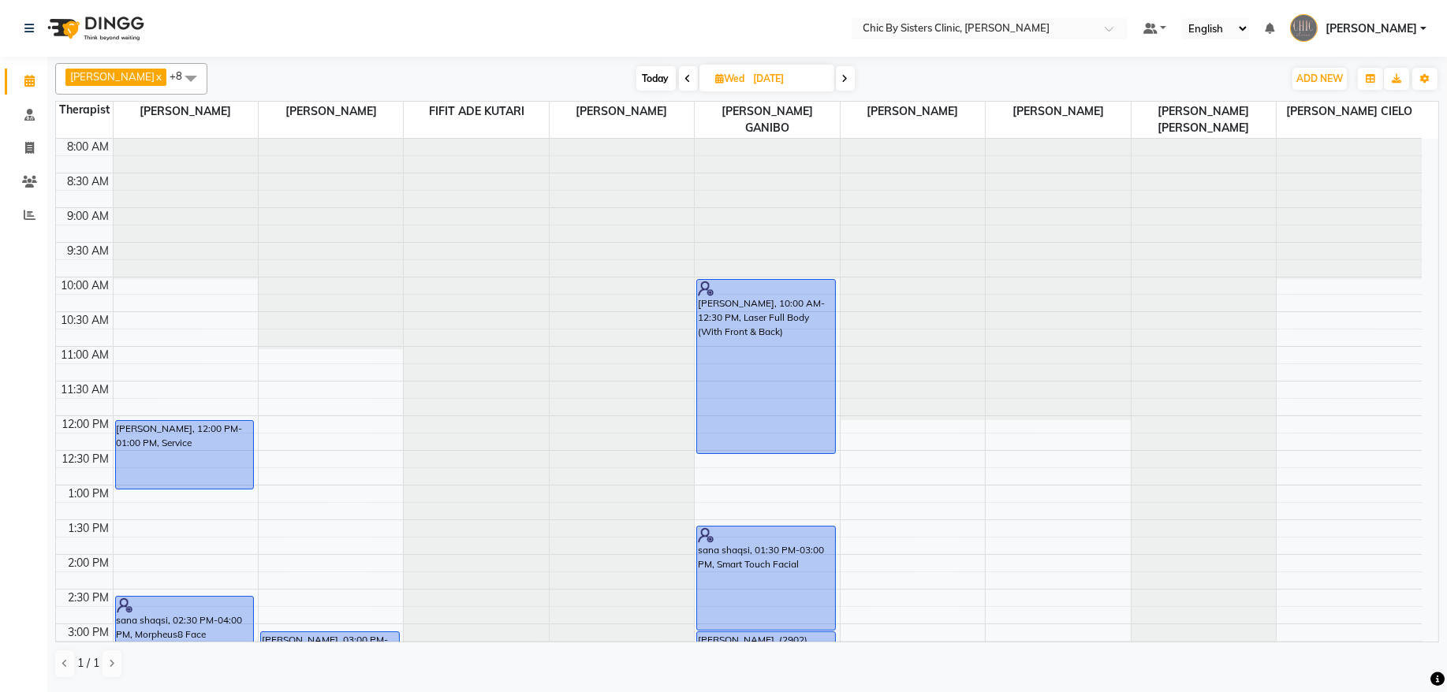
click at [676, 82] on span "Today" at bounding box center [655, 78] width 39 height 24
type input "[DATE]"
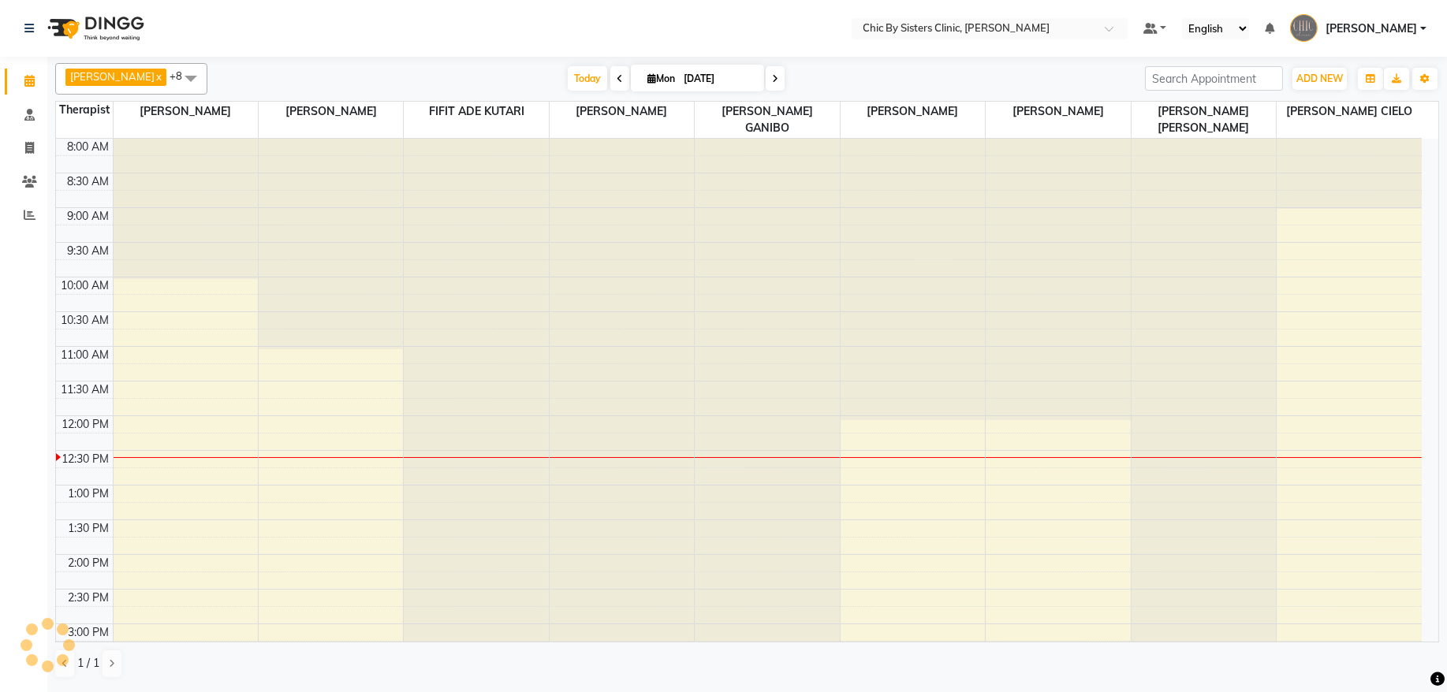
scroll to position [282, 0]
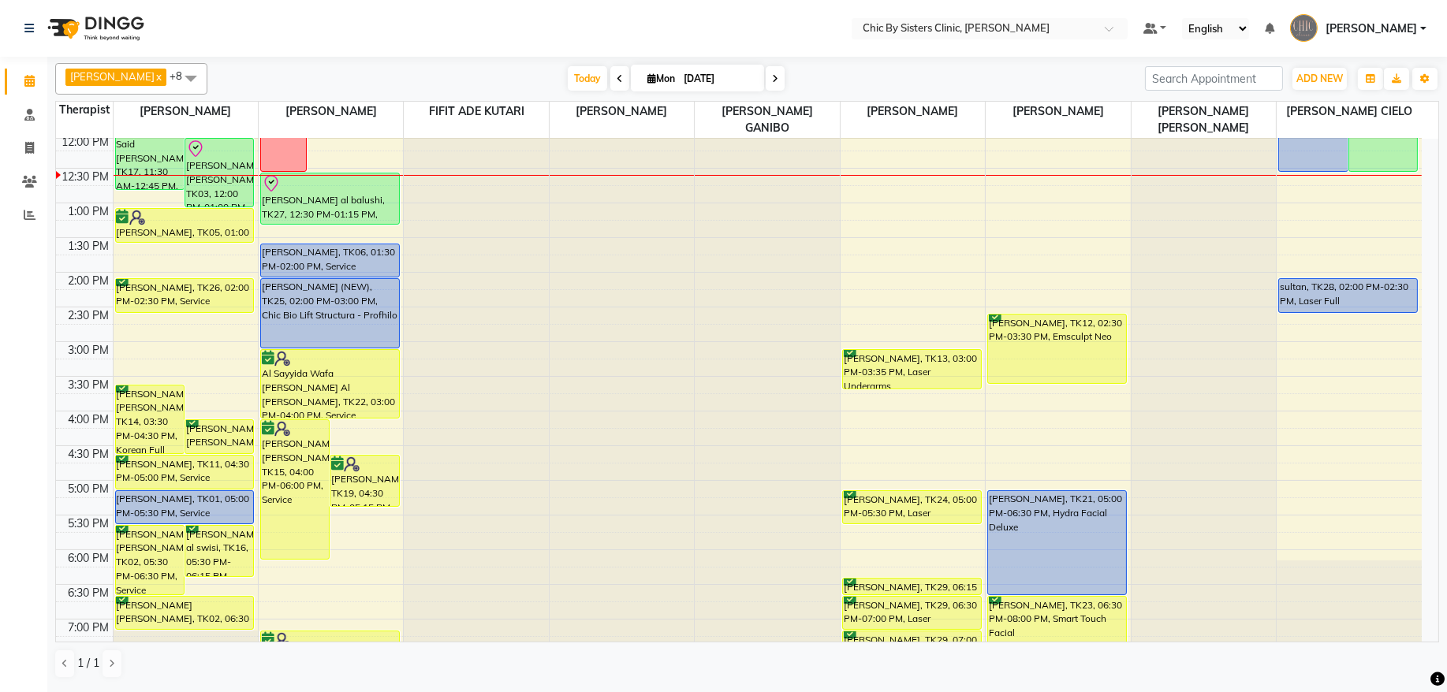
click at [756, 84] on input "[DATE]" at bounding box center [718, 79] width 79 height 24
select select "9"
select select "2025"
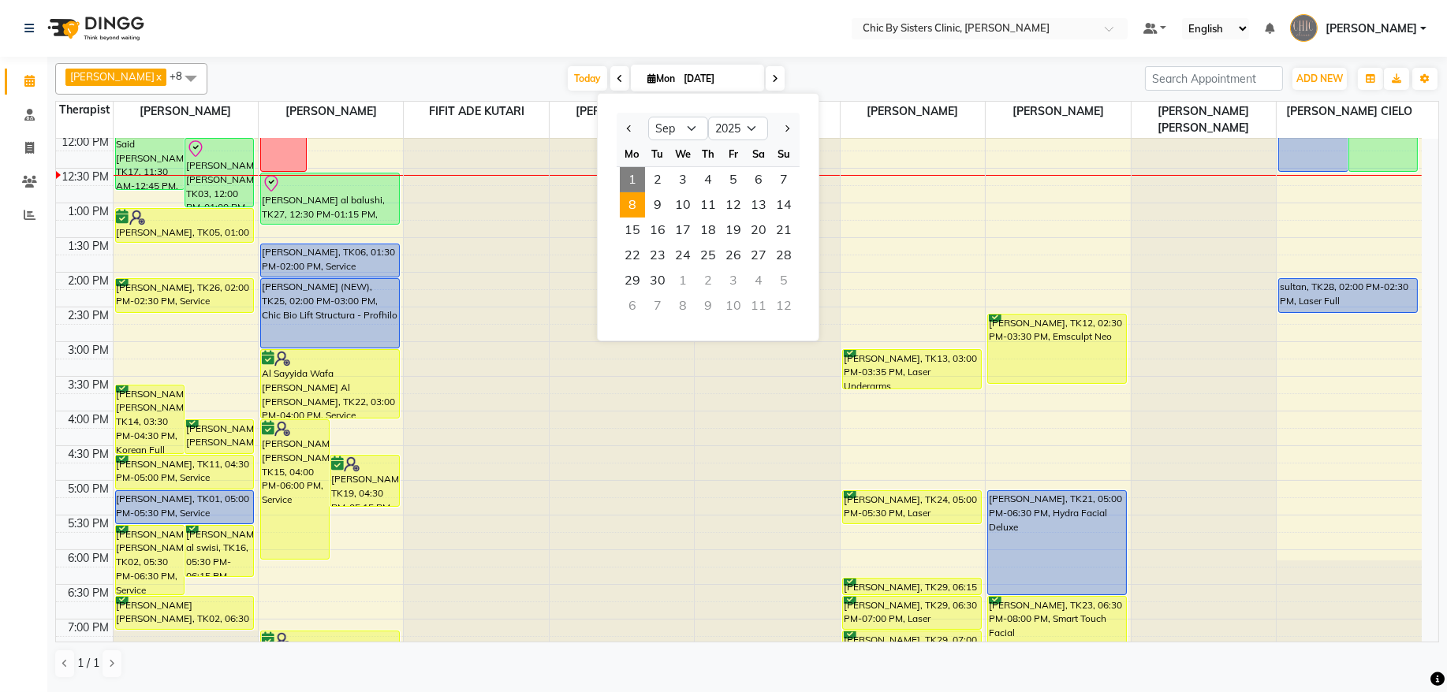
click at [623, 211] on span "8" at bounding box center [632, 204] width 25 height 25
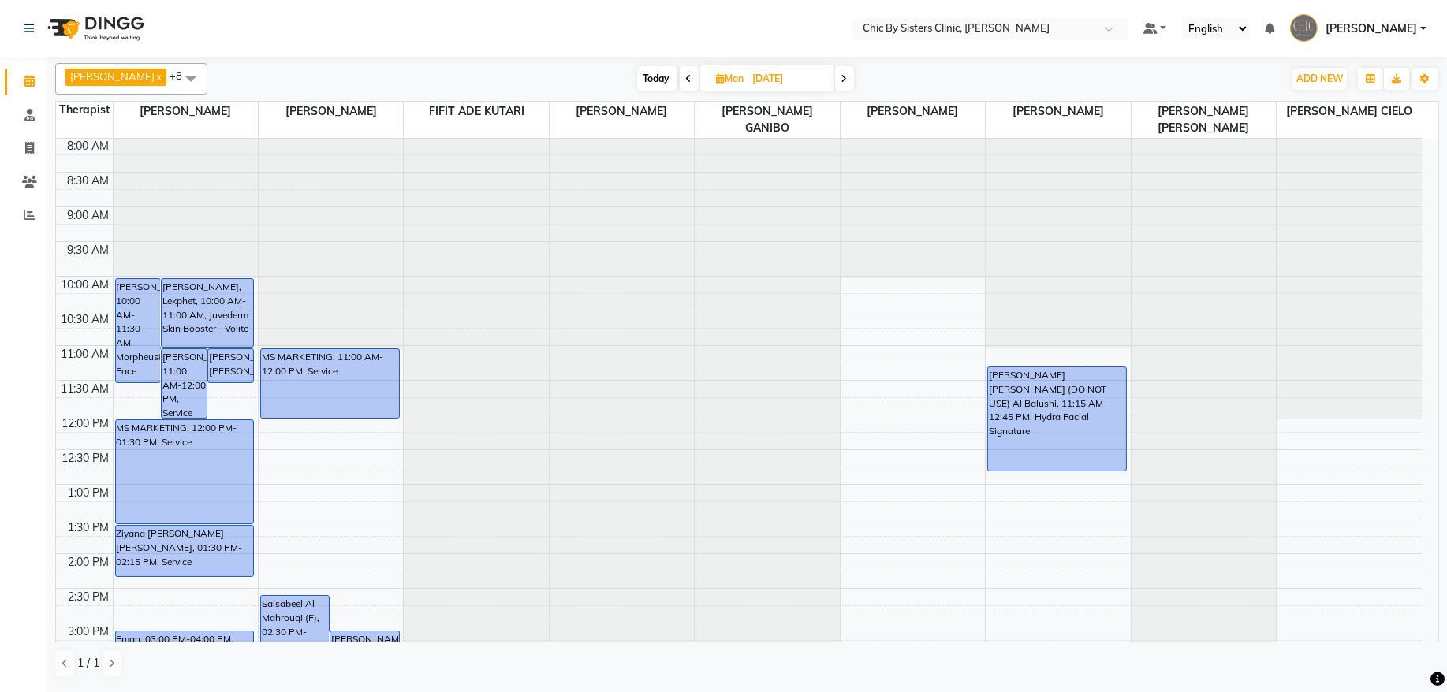
scroll to position [0, 0]
click at [854, 79] on span at bounding box center [844, 78] width 19 height 24
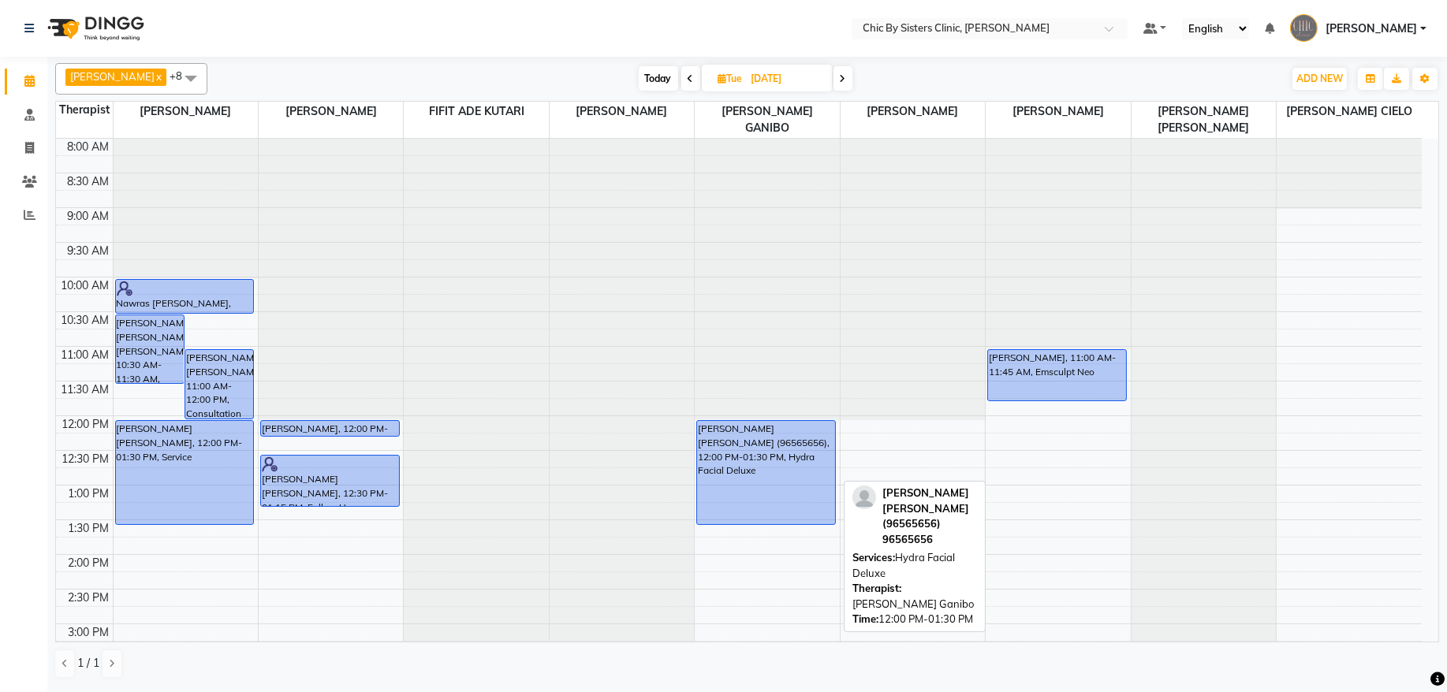
click at [815, 495] on div "[PERSON_NAME] [PERSON_NAME] (96565656), 12:00 PM-01:30 PM, Hydra Facial Deluxe" at bounding box center [766, 472] width 138 height 103
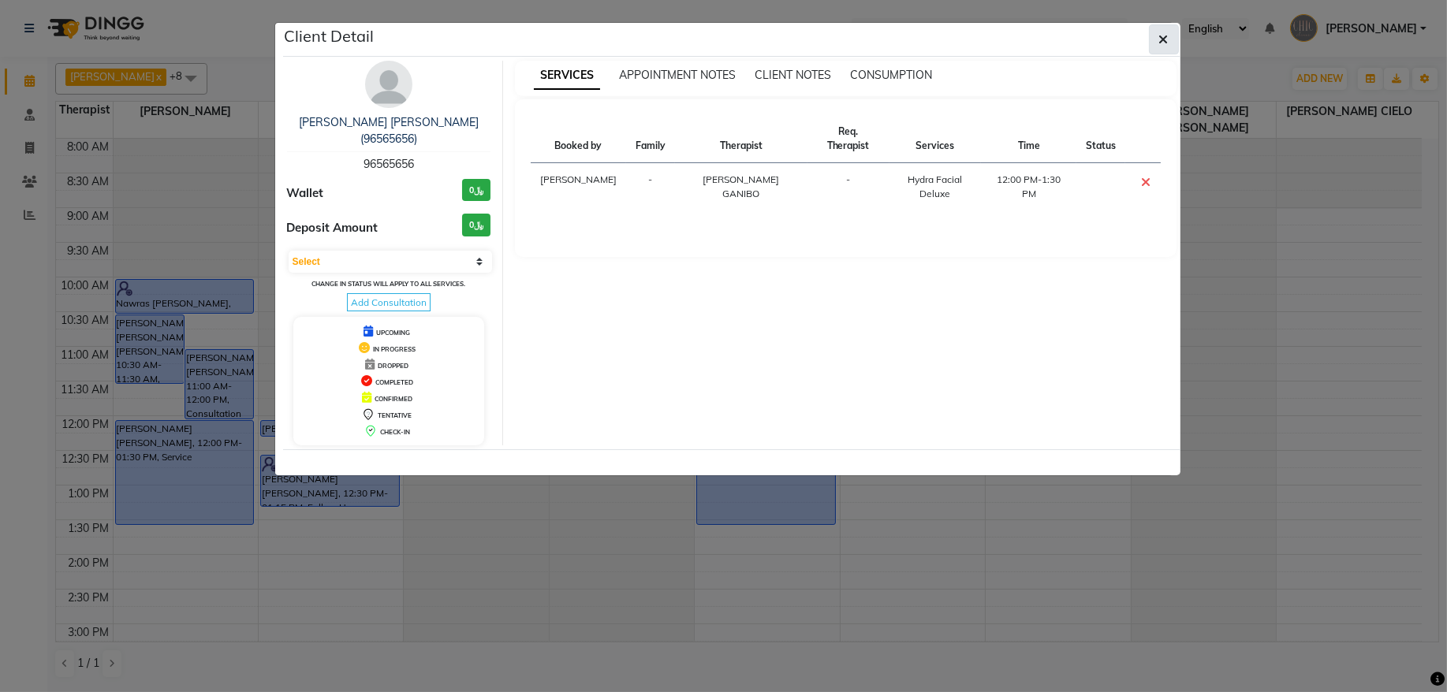
click at [1166, 39] on icon "button" at bounding box center [1163, 39] width 9 height 13
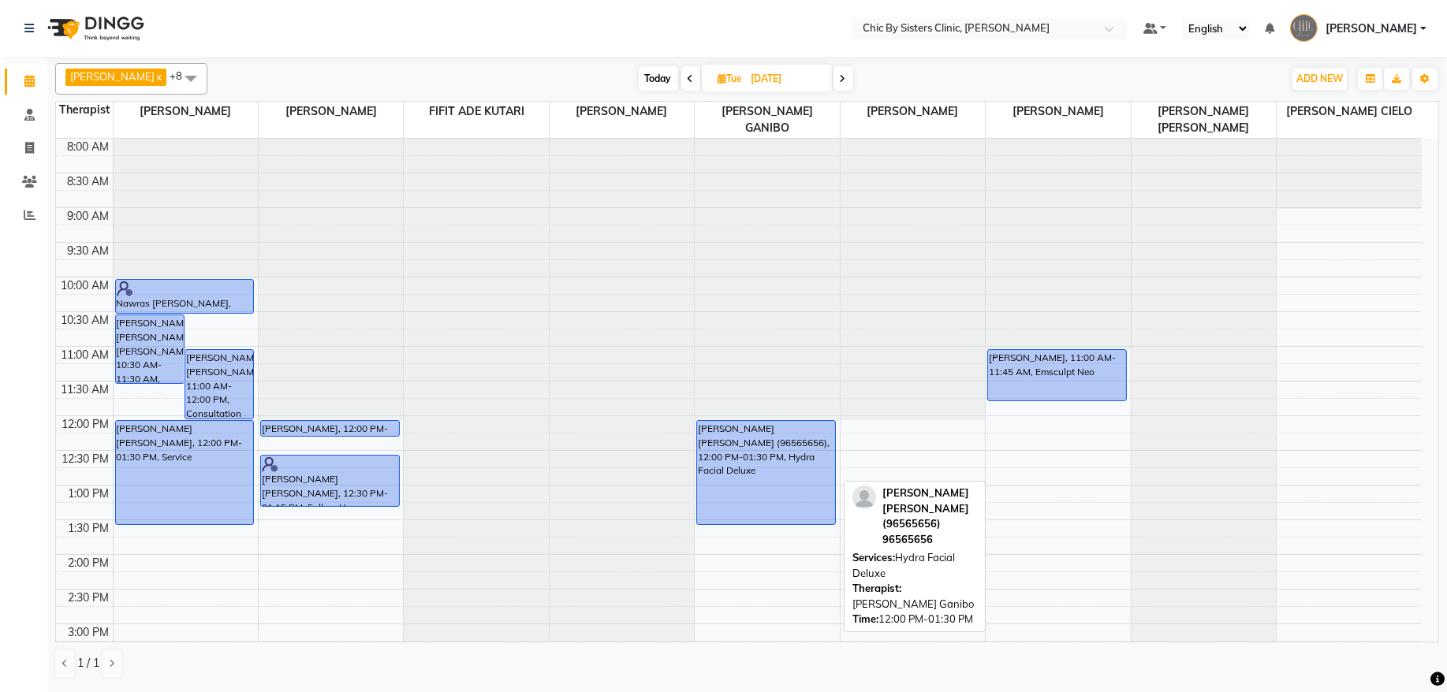
click at [763, 484] on div "[PERSON_NAME] [PERSON_NAME] (96565656), 12:00 PM-01:30 PM, Hydra Facial Deluxe" at bounding box center [766, 472] width 138 height 103
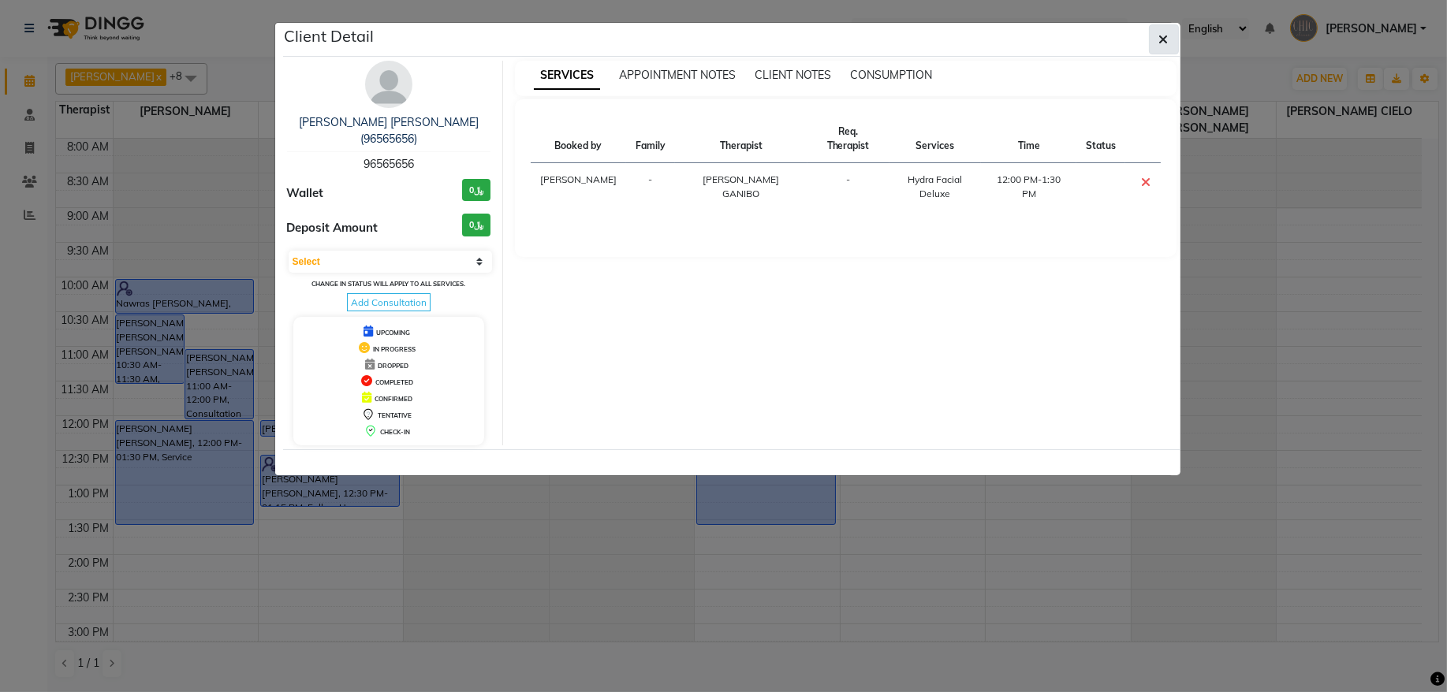
click at [1172, 46] on button "button" at bounding box center [1164, 39] width 30 height 30
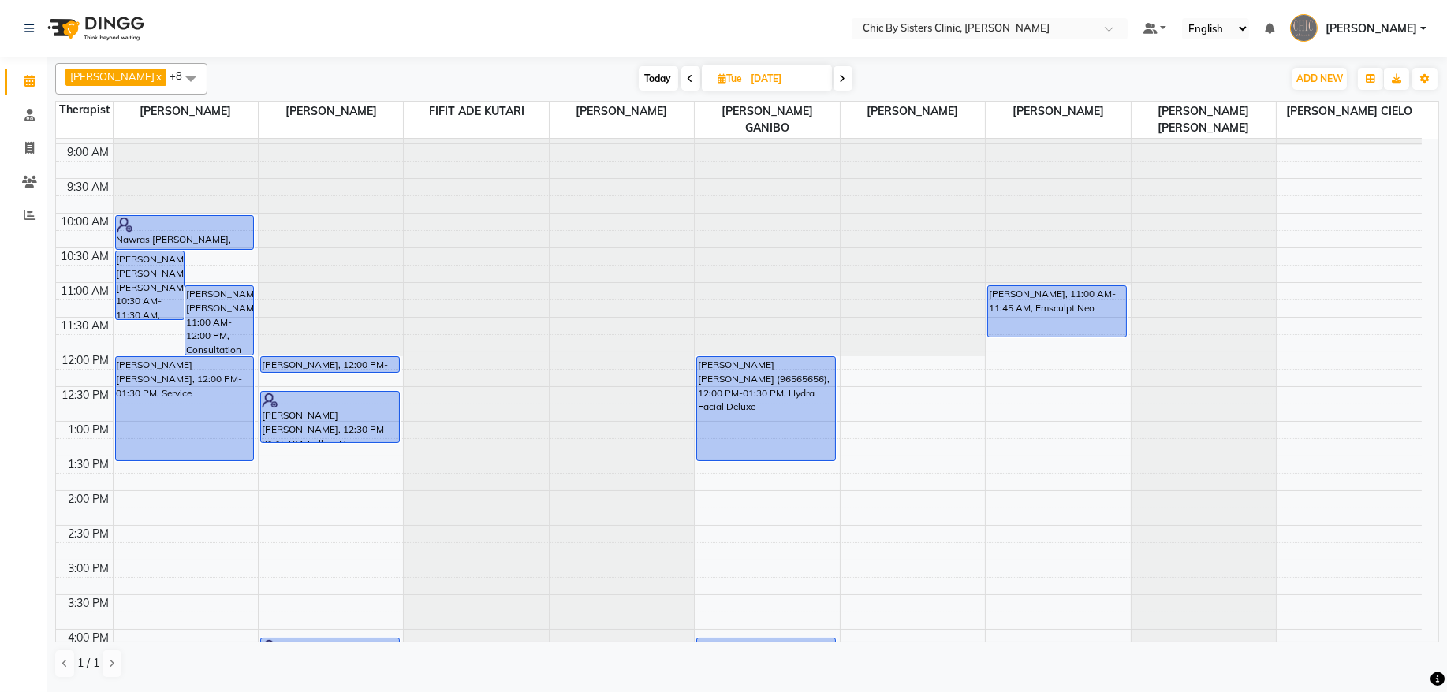
scroll to position [108, 0]
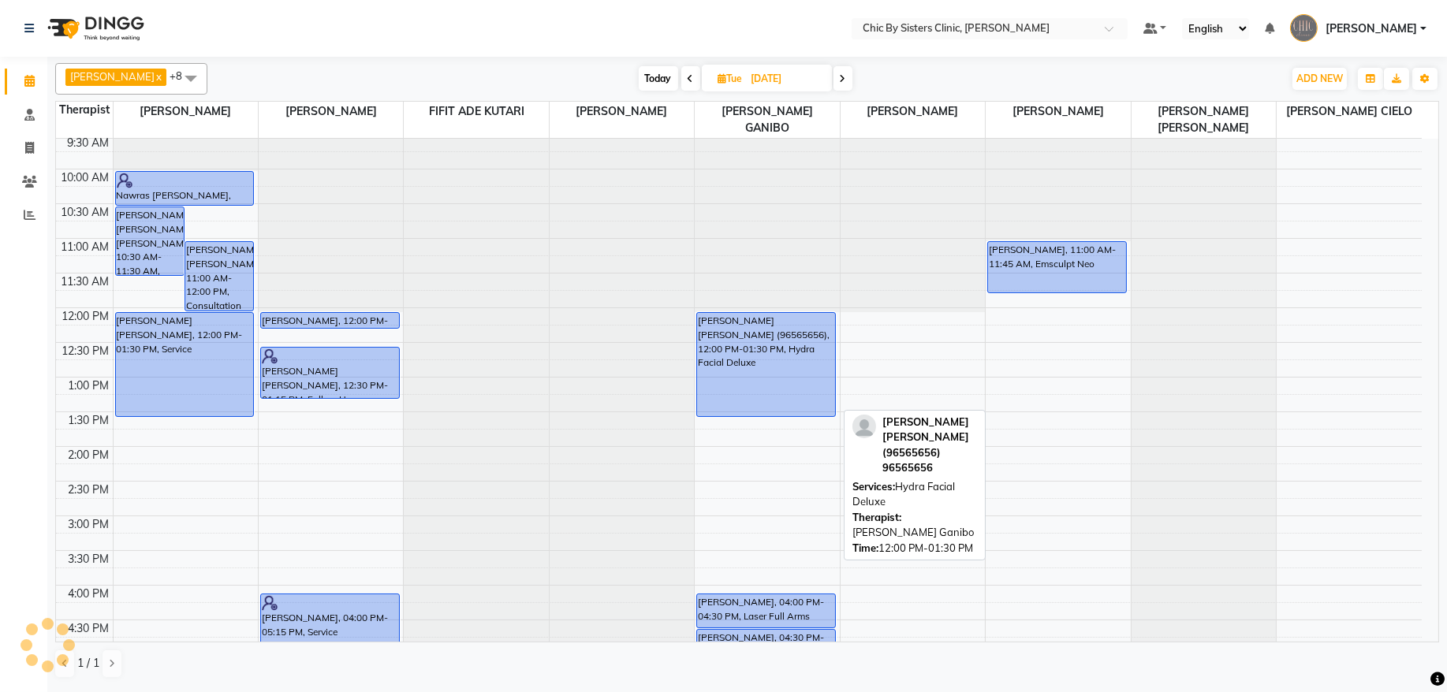
click at [734, 361] on div "[PERSON_NAME] [PERSON_NAME] (96565656), 12:00 PM-01:30 PM, Hydra Facial Deluxe" at bounding box center [766, 364] width 138 height 103
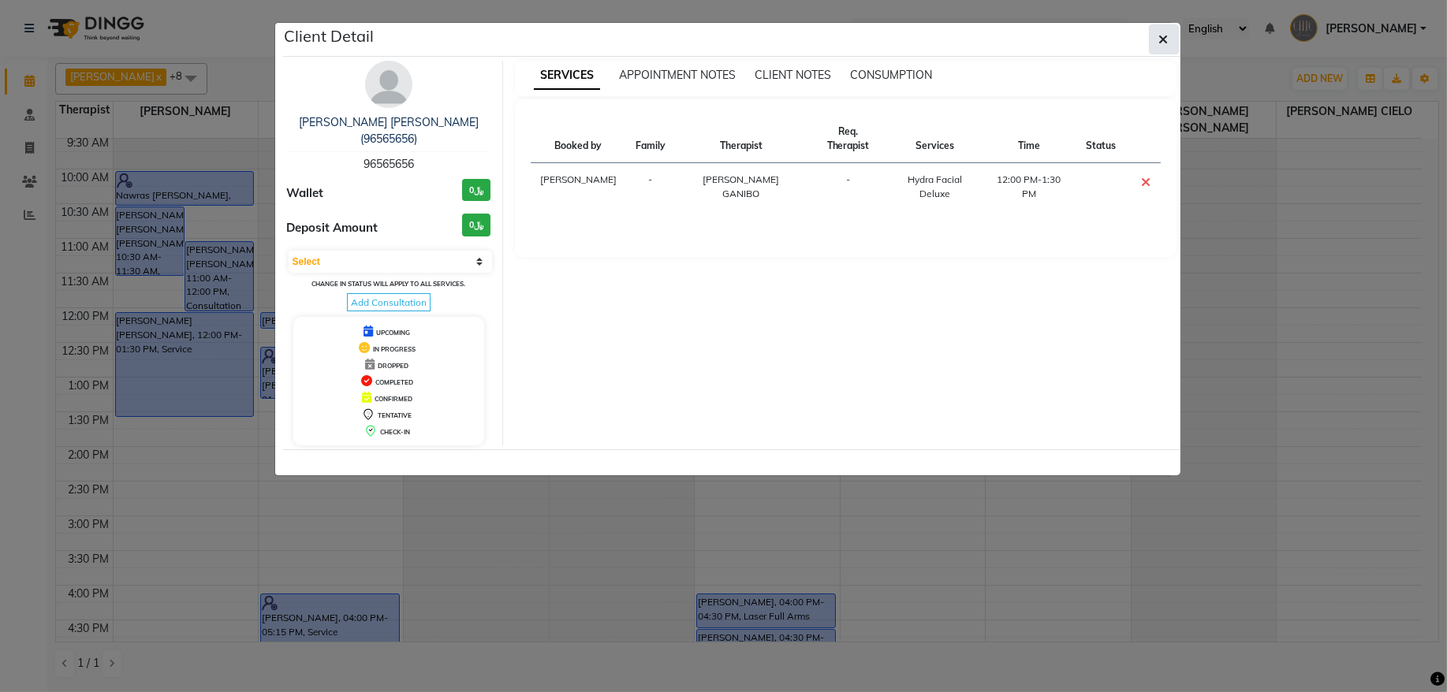
click at [1161, 50] on button "button" at bounding box center [1164, 39] width 30 height 30
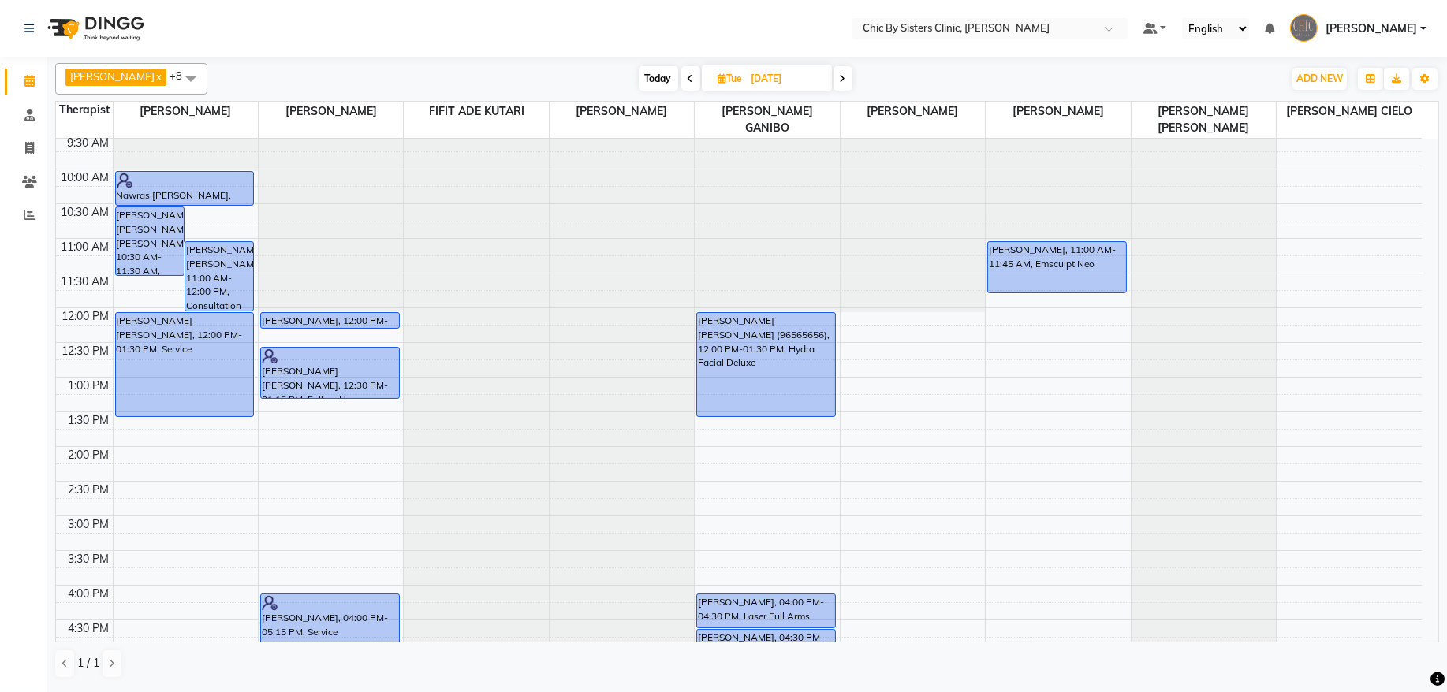
click at [846, 82] on icon at bounding box center [843, 78] width 6 height 9
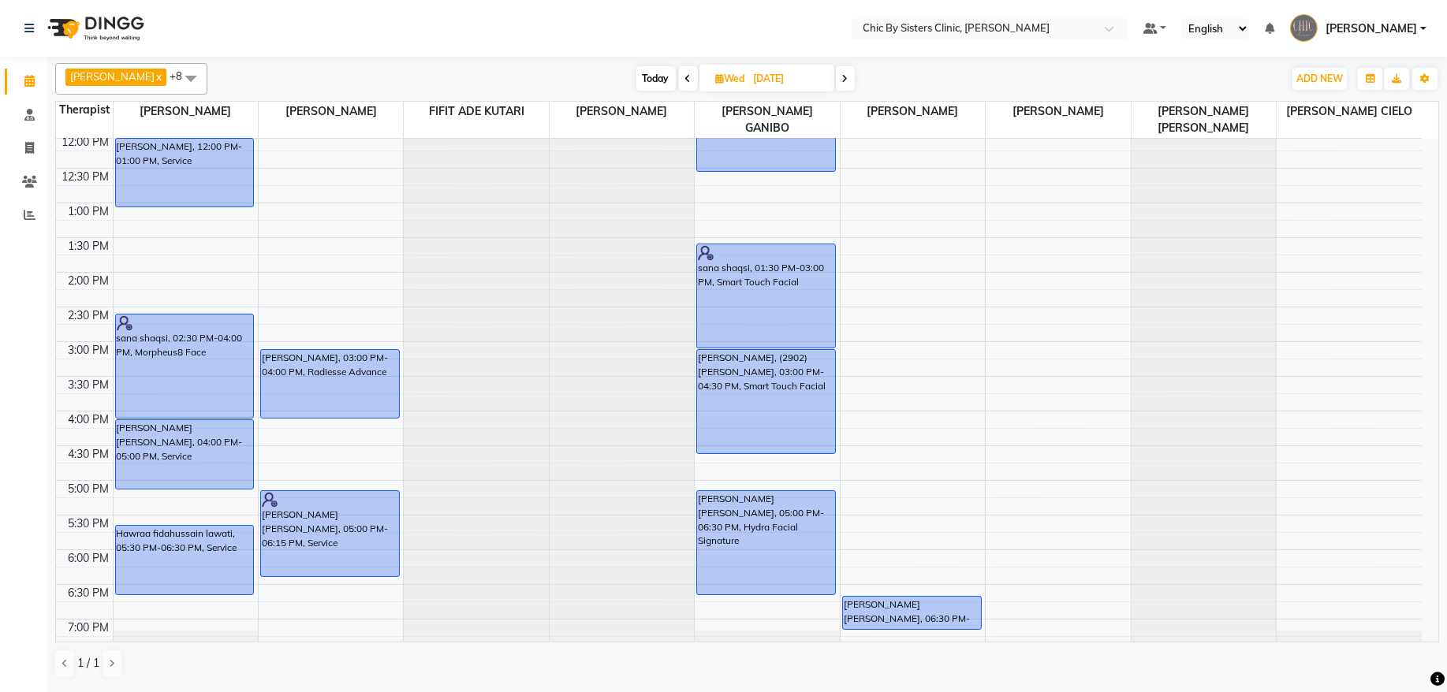
scroll to position [0, 0]
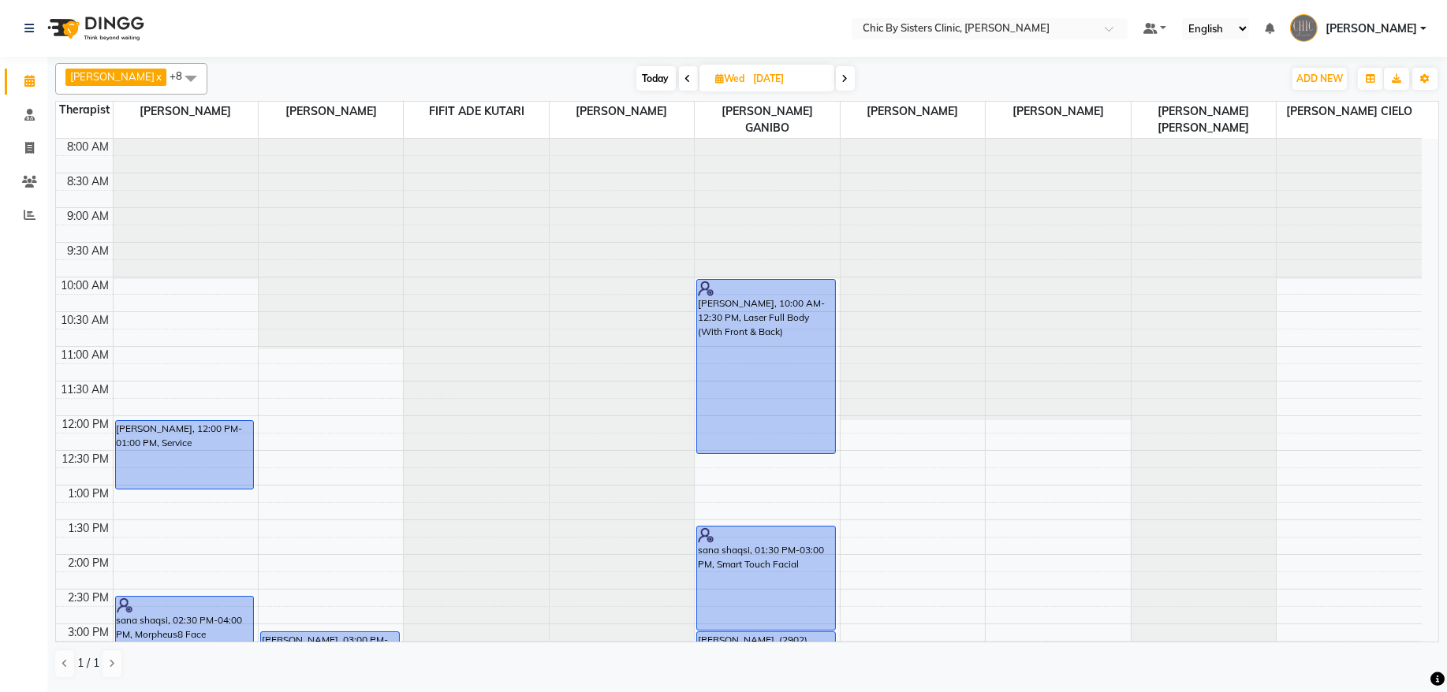
click at [698, 83] on span at bounding box center [688, 78] width 19 height 24
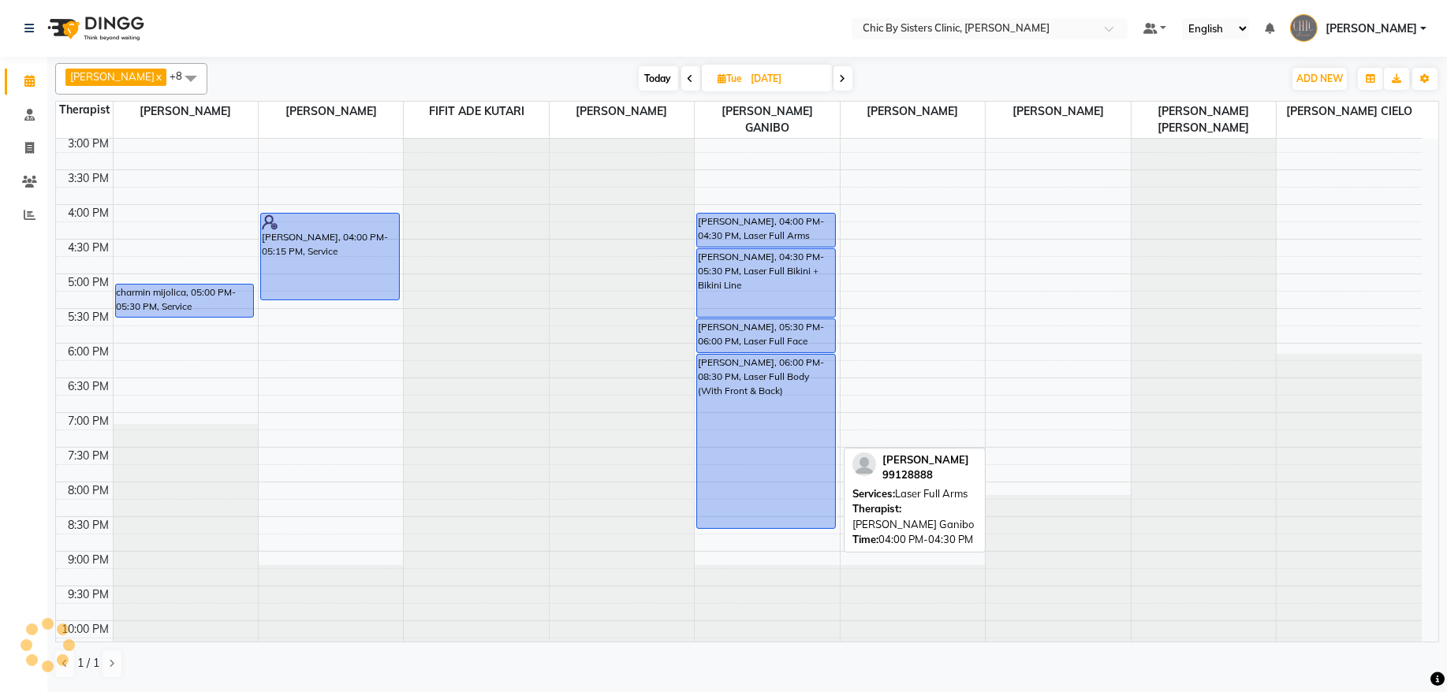
scroll to position [495, 0]
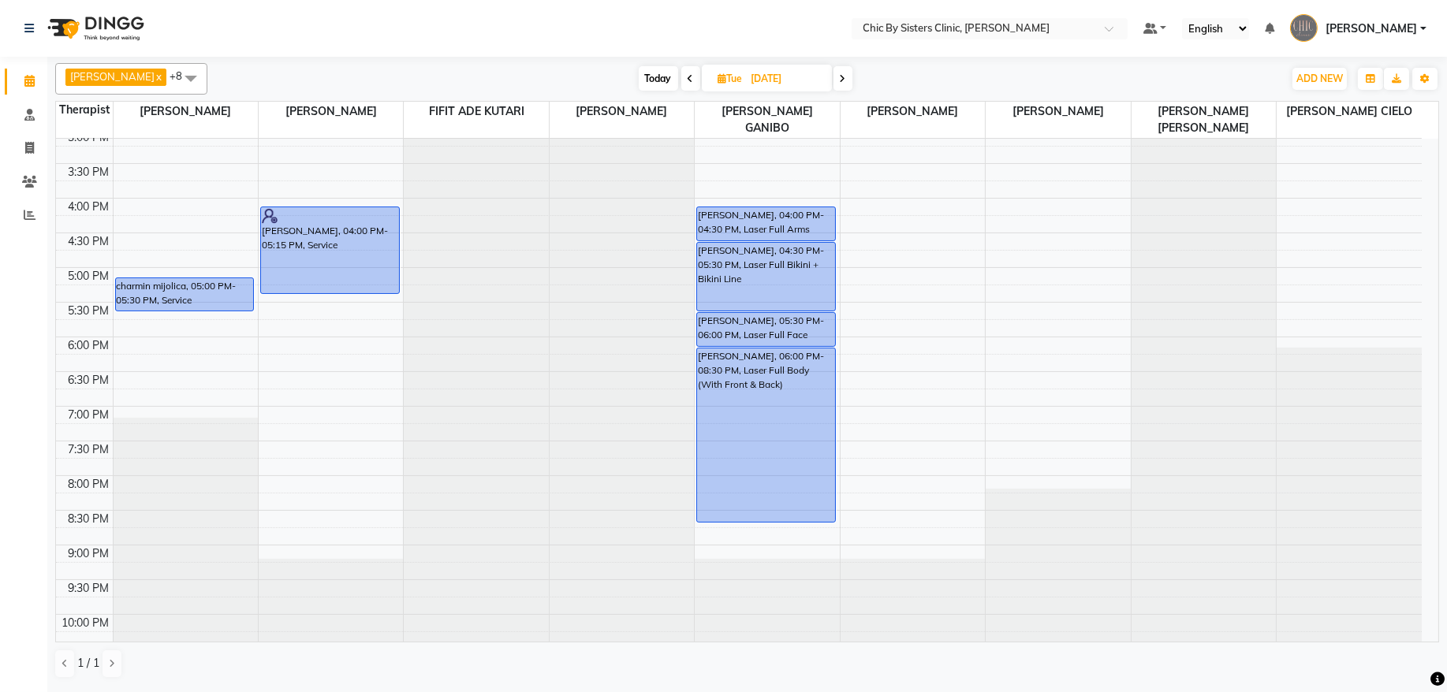
click at [853, 82] on span at bounding box center [843, 78] width 19 height 24
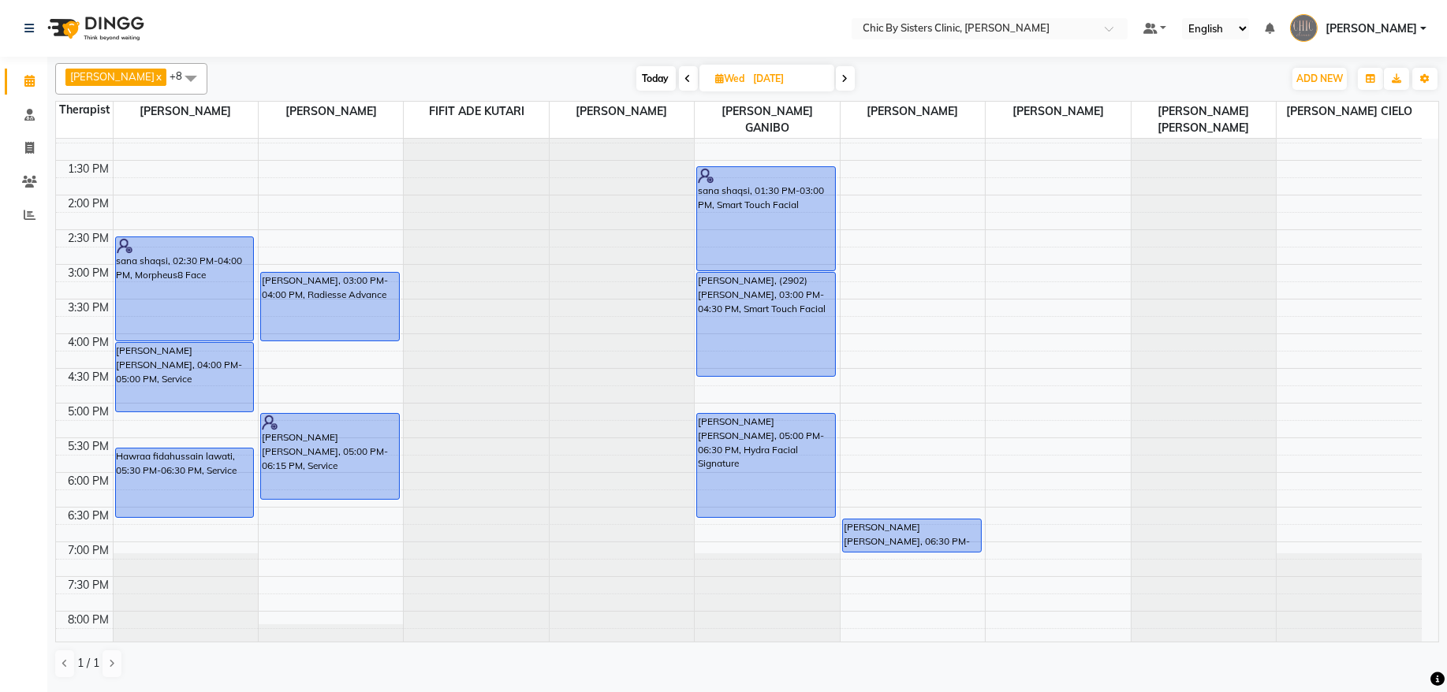
scroll to position [399, 0]
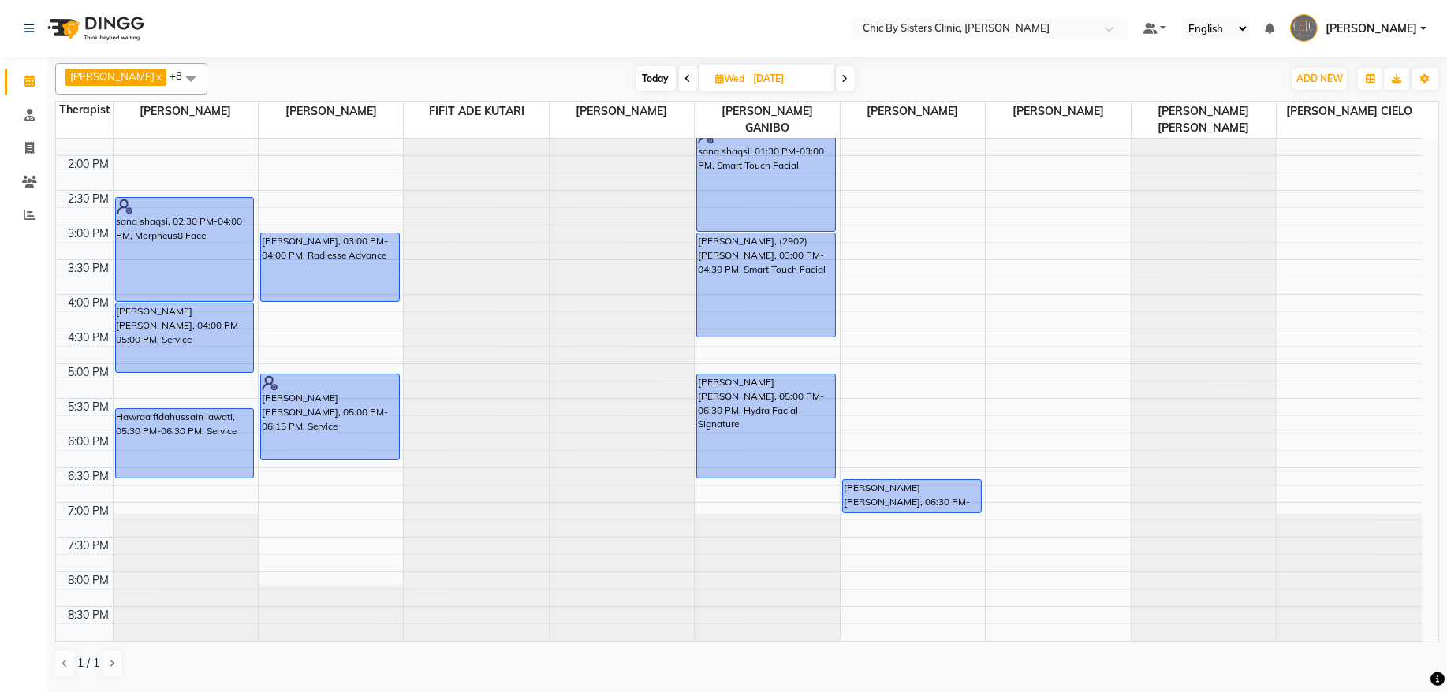
click at [692, 84] on icon at bounding box center [688, 78] width 6 height 9
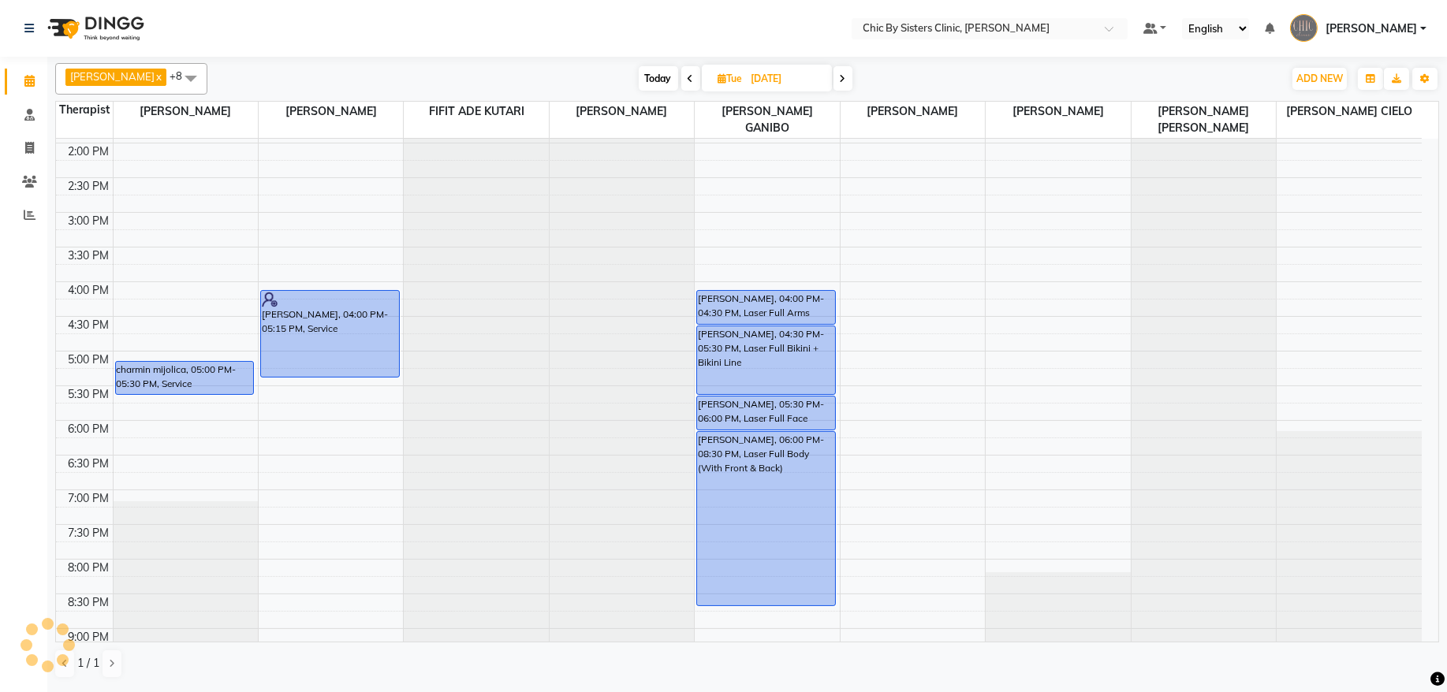
scroll to position [489, 0]
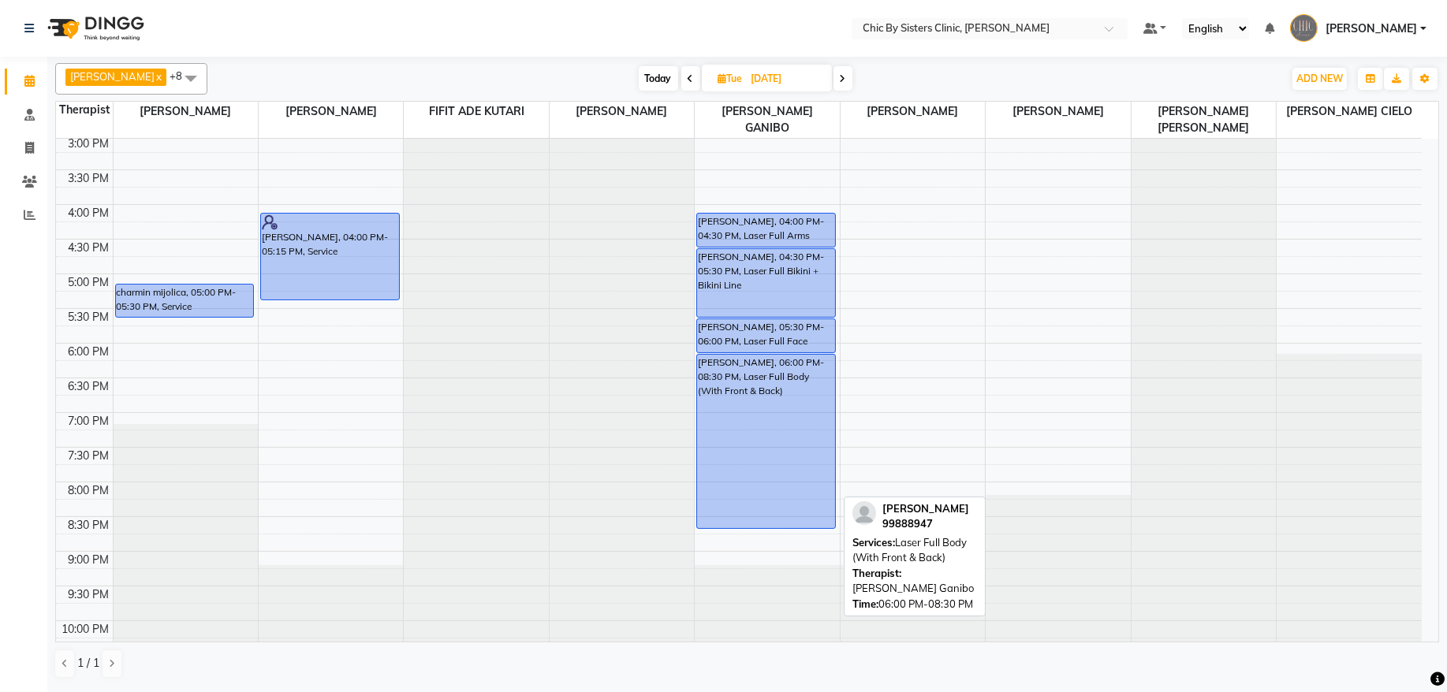
click at [710, 412] on div "[PERSON_NAME], 06:00 PM-08:30 PM, Laser Full Body (With Front & Back)" at bounding box center [766, 442] width 138 height 174
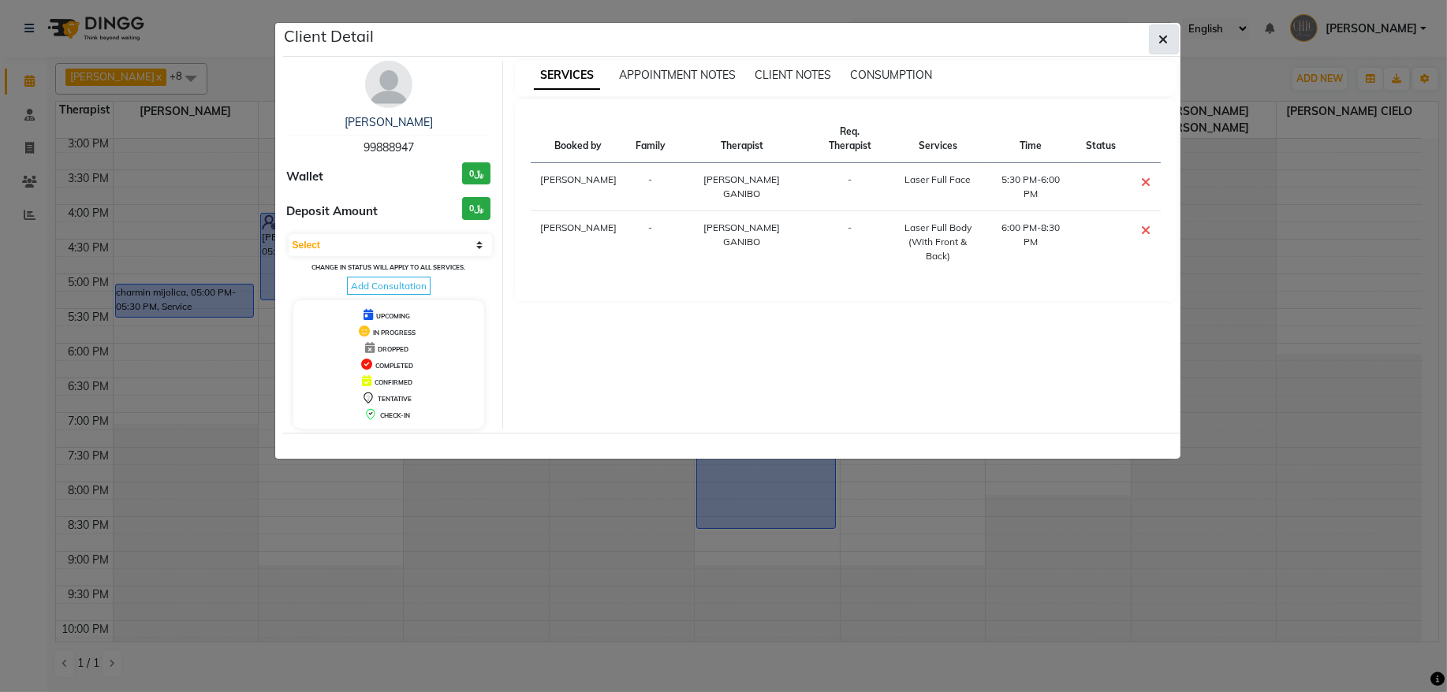
click at [1168, 41] on button "button" at bounding box center [1164, 39] width 30 height 30
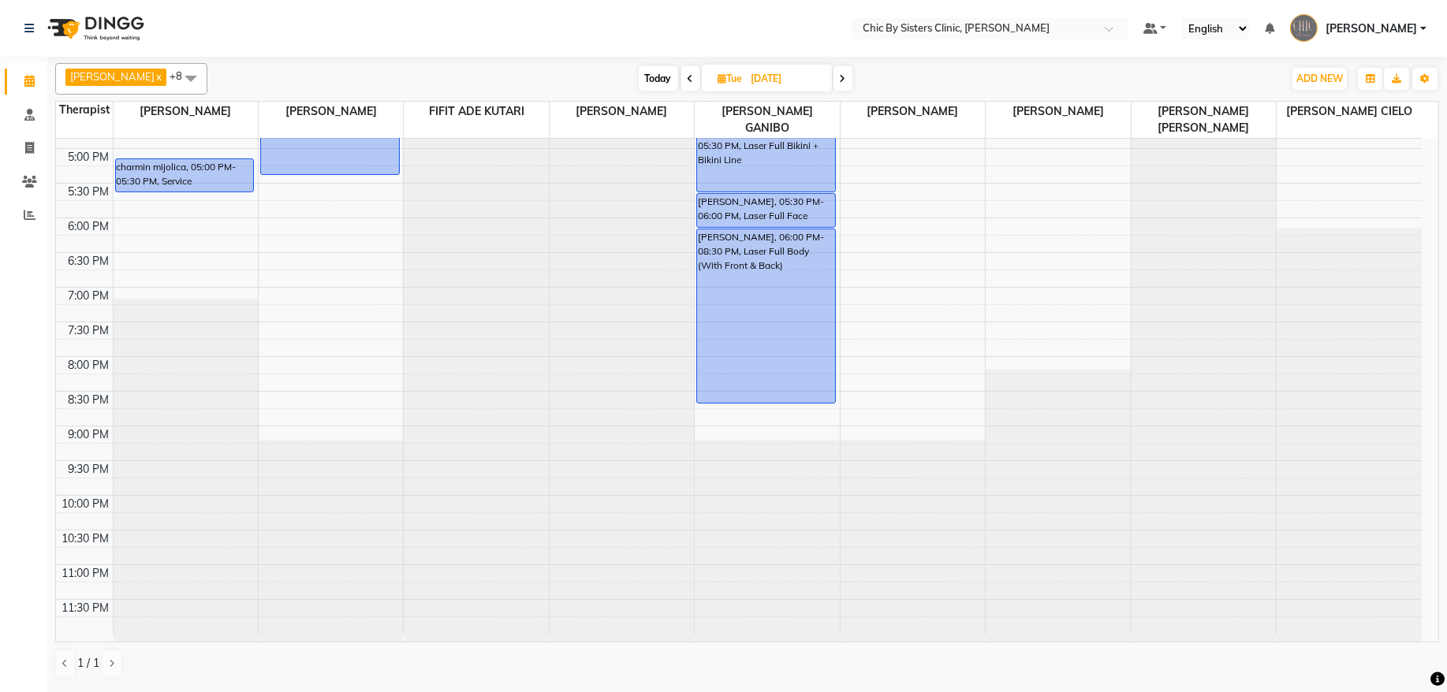
scroll to position [624, 0]
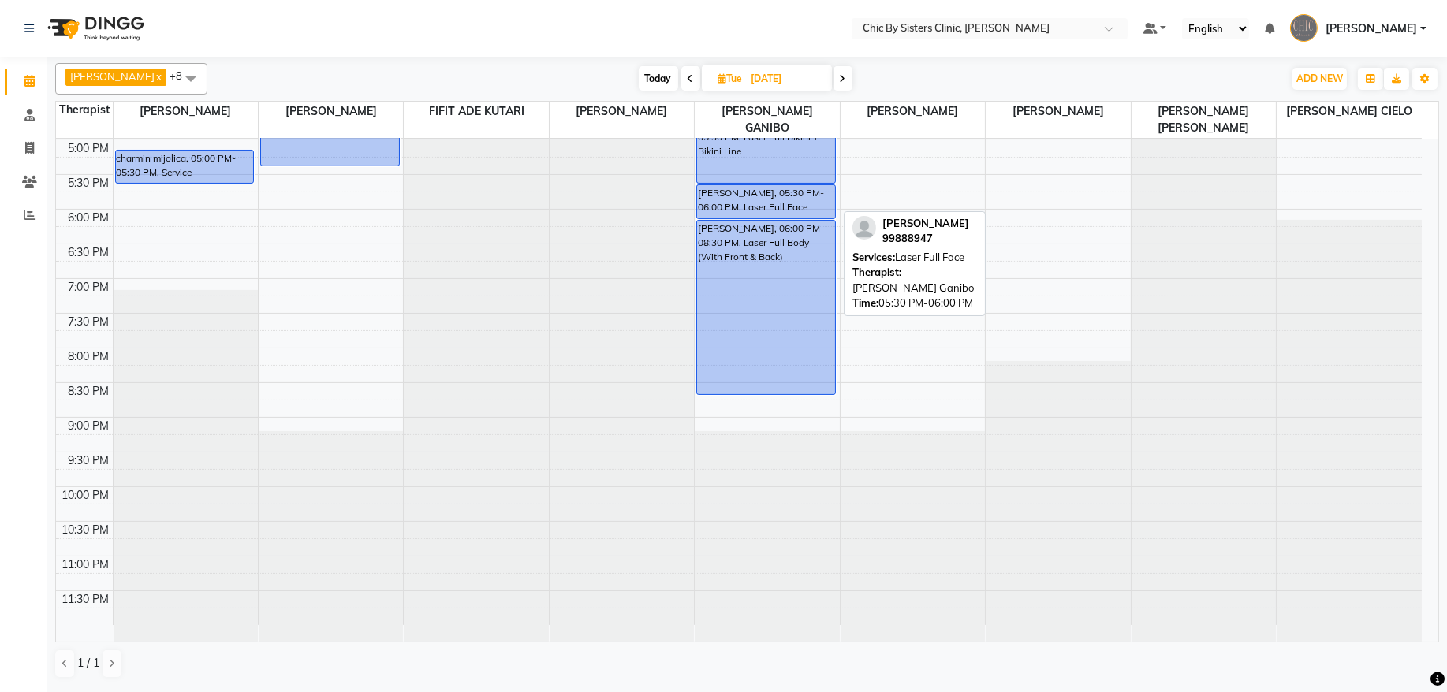
click at [784, 201] on div "[PERSON_NAME], 05:30 PM-06:00 PM, Laser Full Face" at bounding box center [766, 201] width 138 height 33
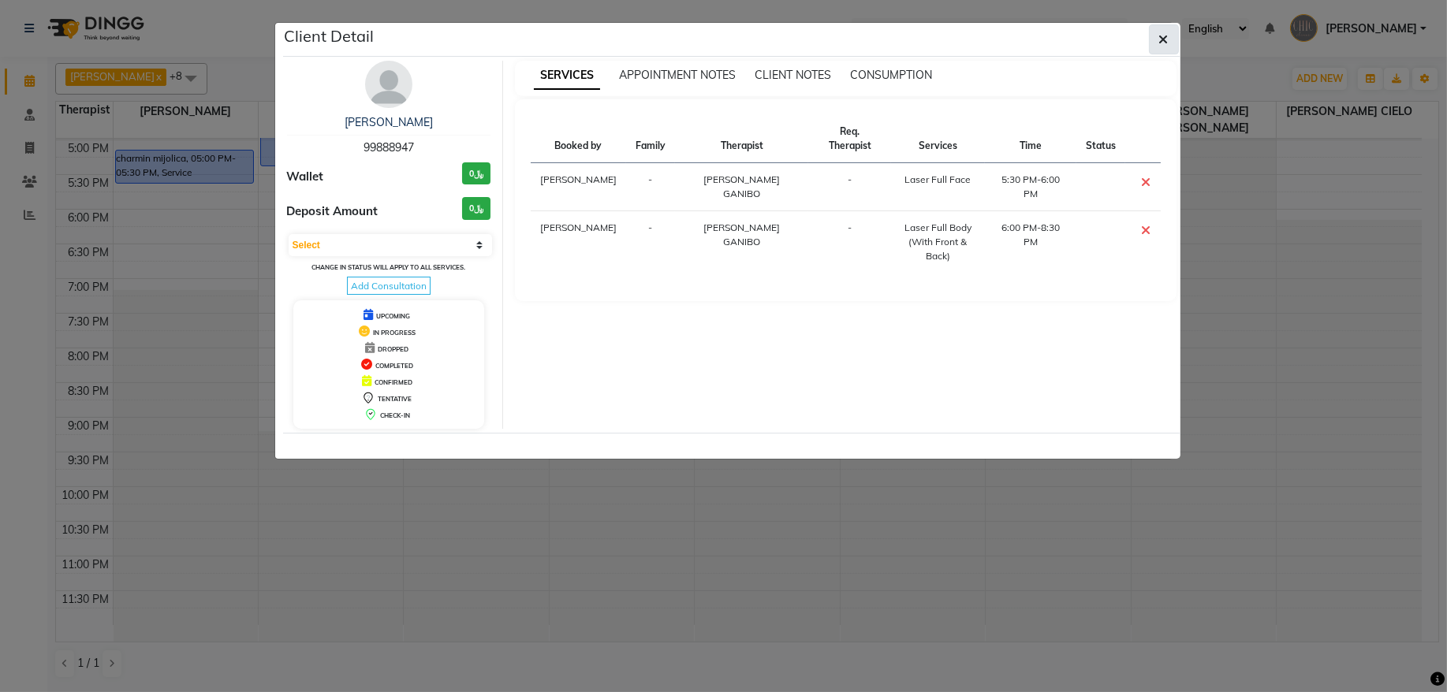
click at [1154, 46] on button "button" at bounding box center [1164, 39] width 30 height 30
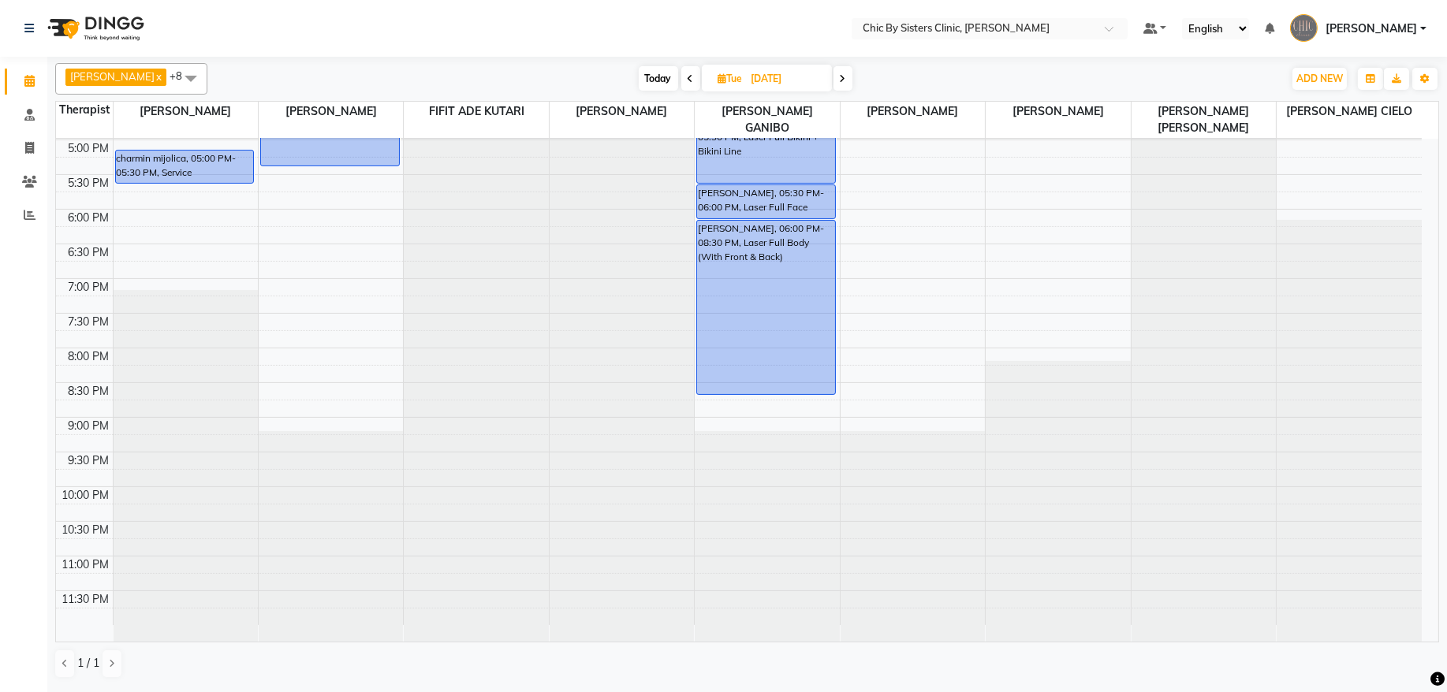
click at [853, 84] on span at bounding box center [843, 78] width 19 height 24
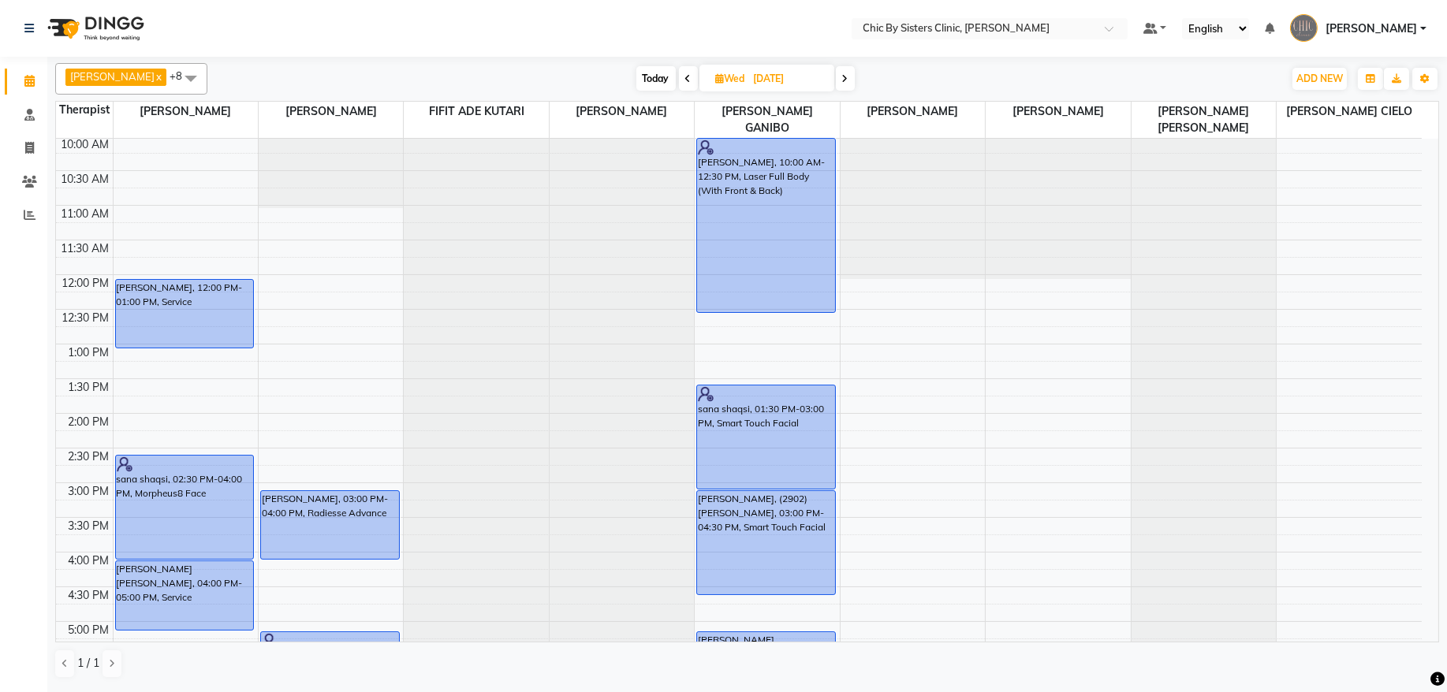
scroll to position [136, 0]
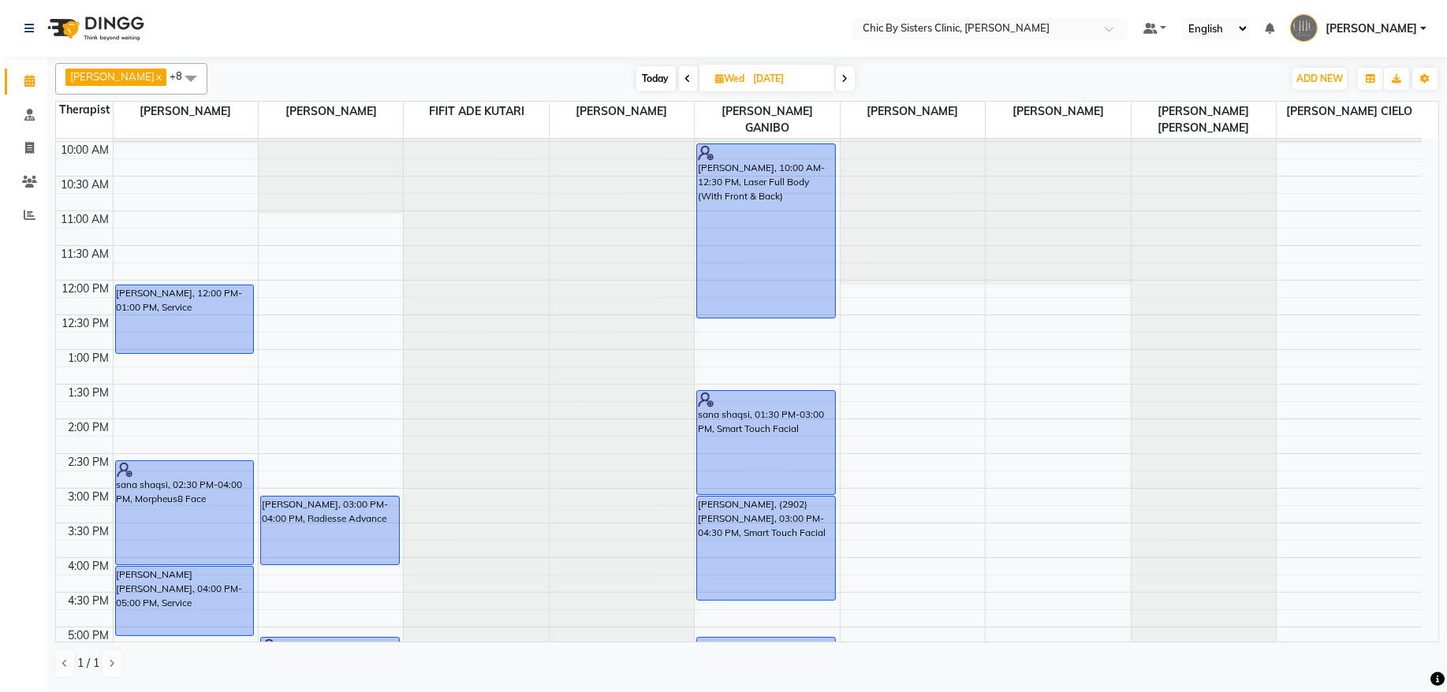
click at [855, 80] on span at bounding box center [845, 78] width 19 height 24
type input "[DATE]"
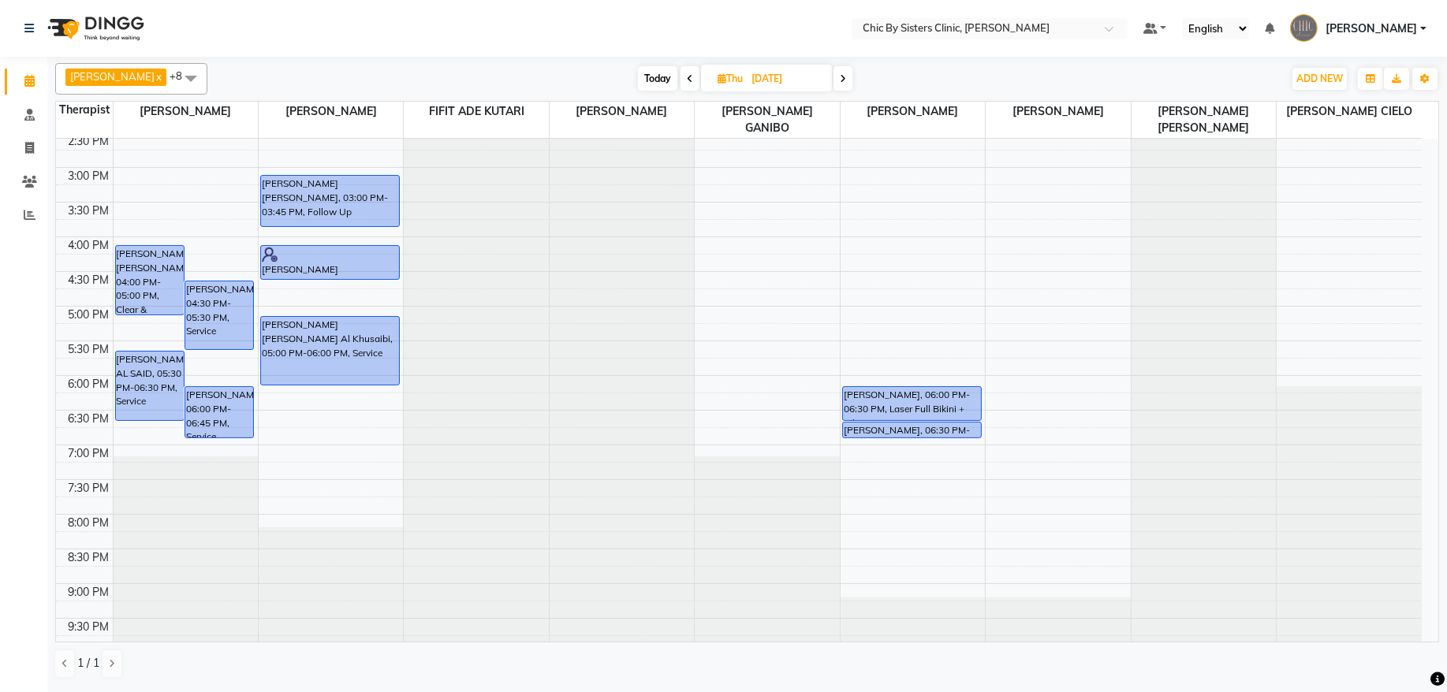
scroll to position [483, 0]
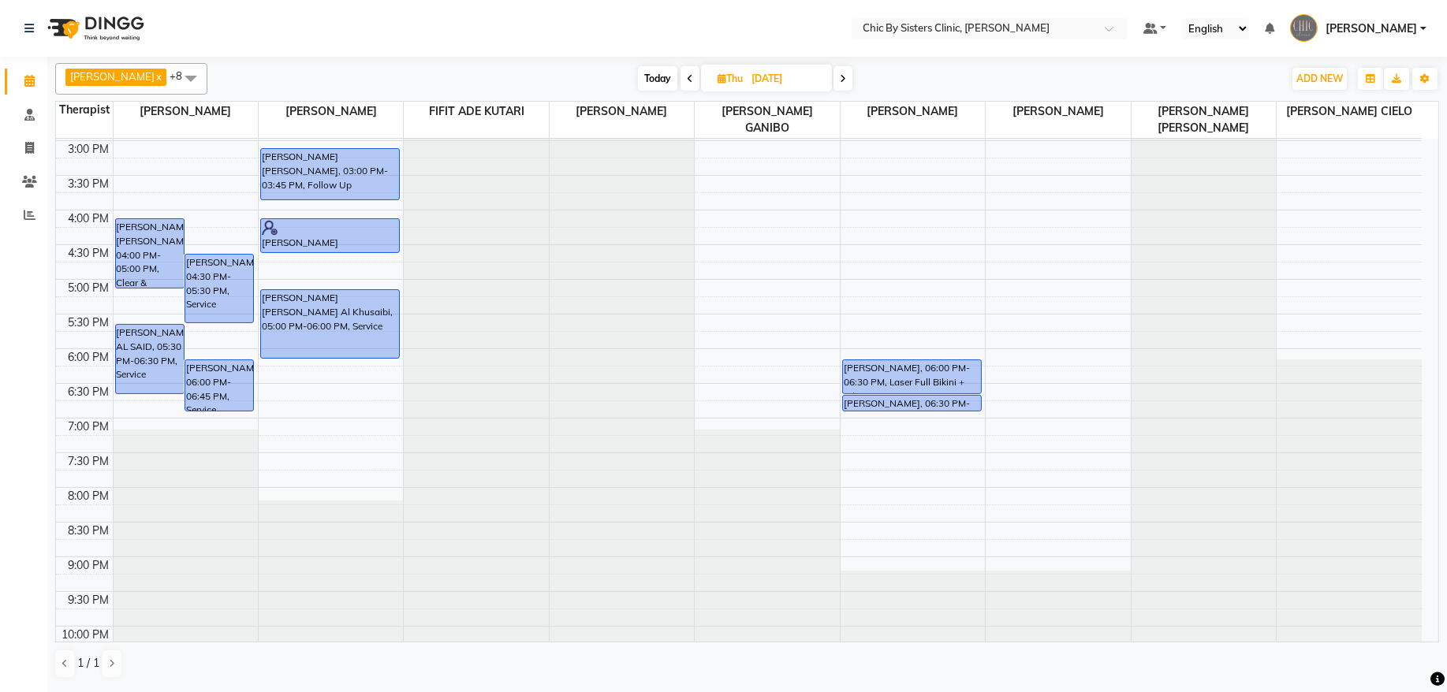
click at [793, 80] on input "[DATE]" at bounding box center [786, 79] width 79 height 24
select select "9"
select select "2025"
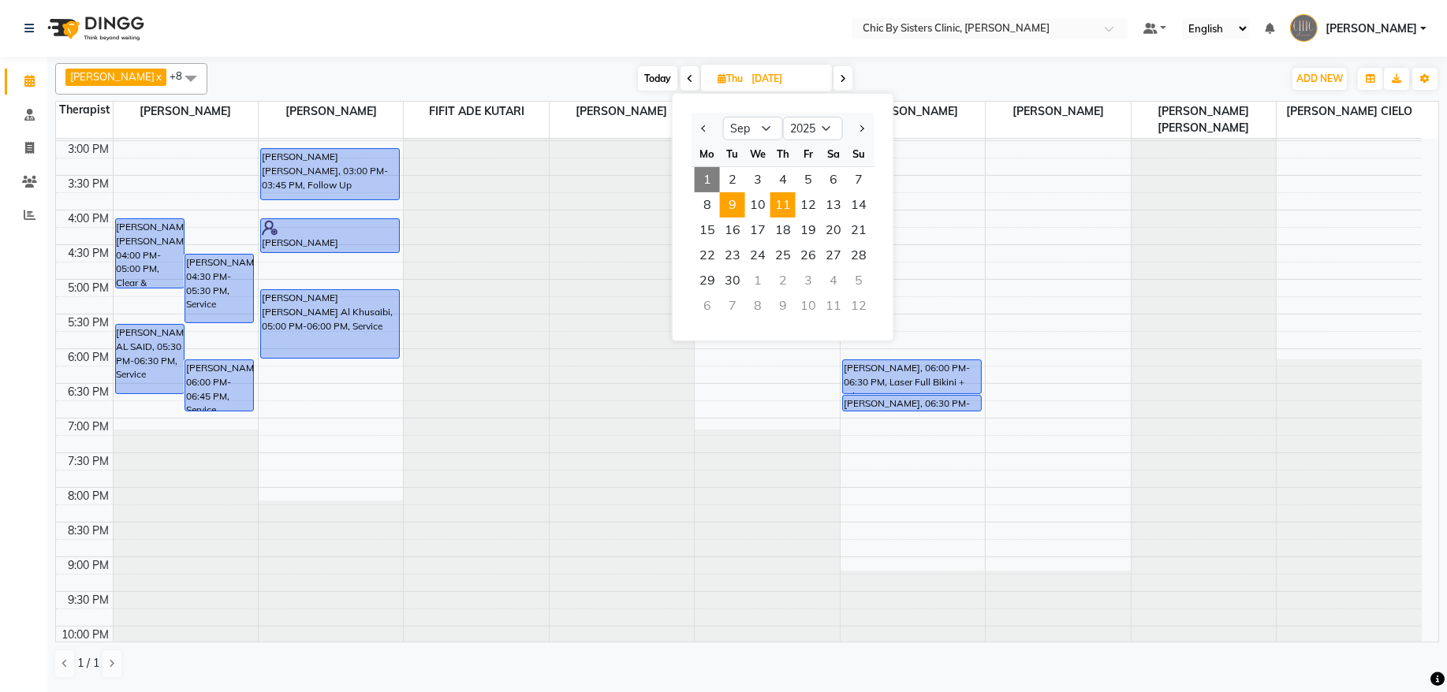
click at [731, 211] on span "9" at bounding box center [732, 204] width 25 height 25
type input "[DATE]"
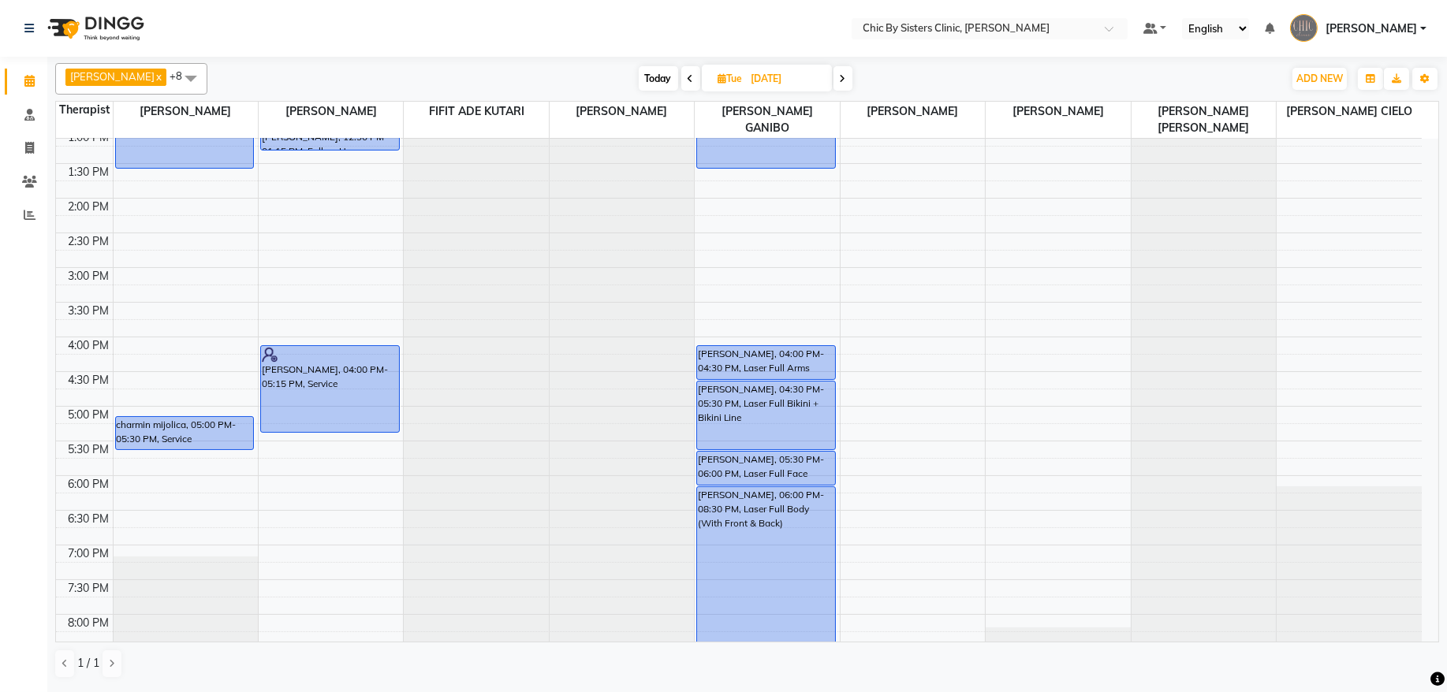
scroll to position [495, 0]
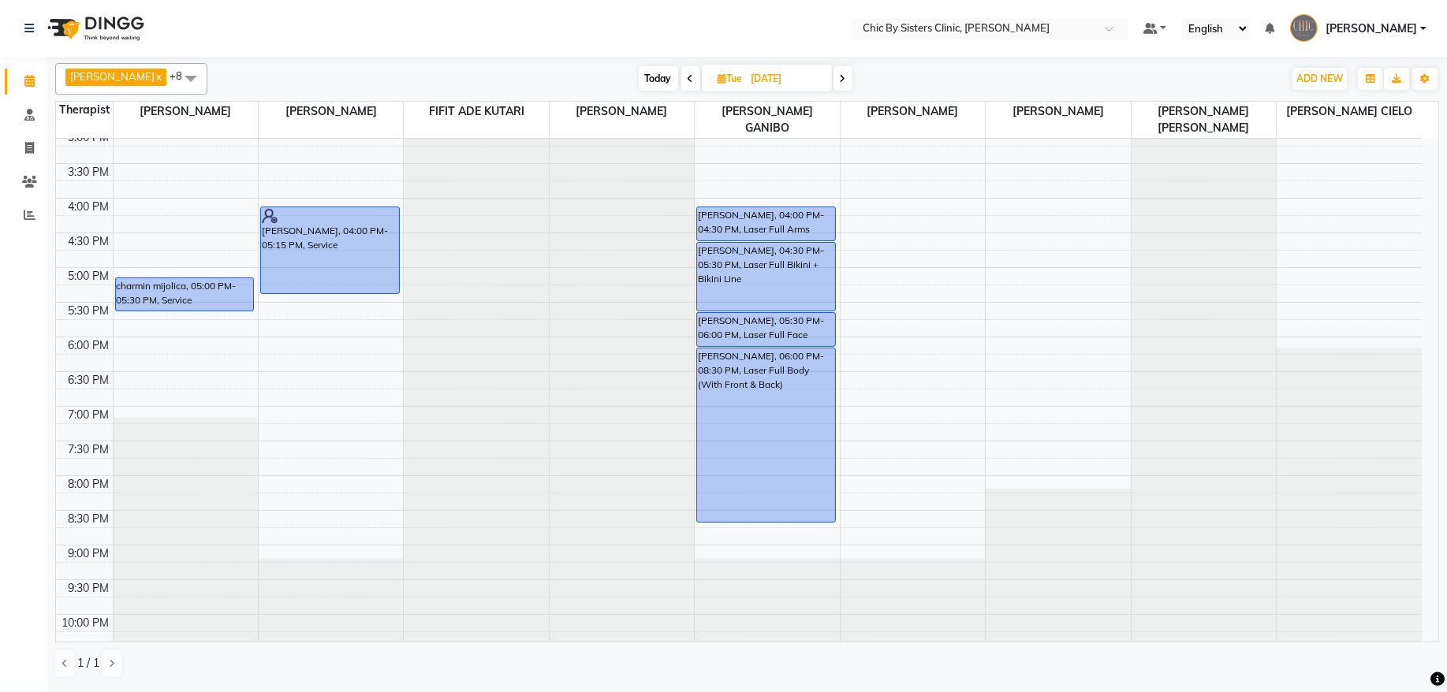
click at [793, 84] on input "[DATE]" at bounding box center [786, 79] width 79 height 24
select select "9"
select select "2025"
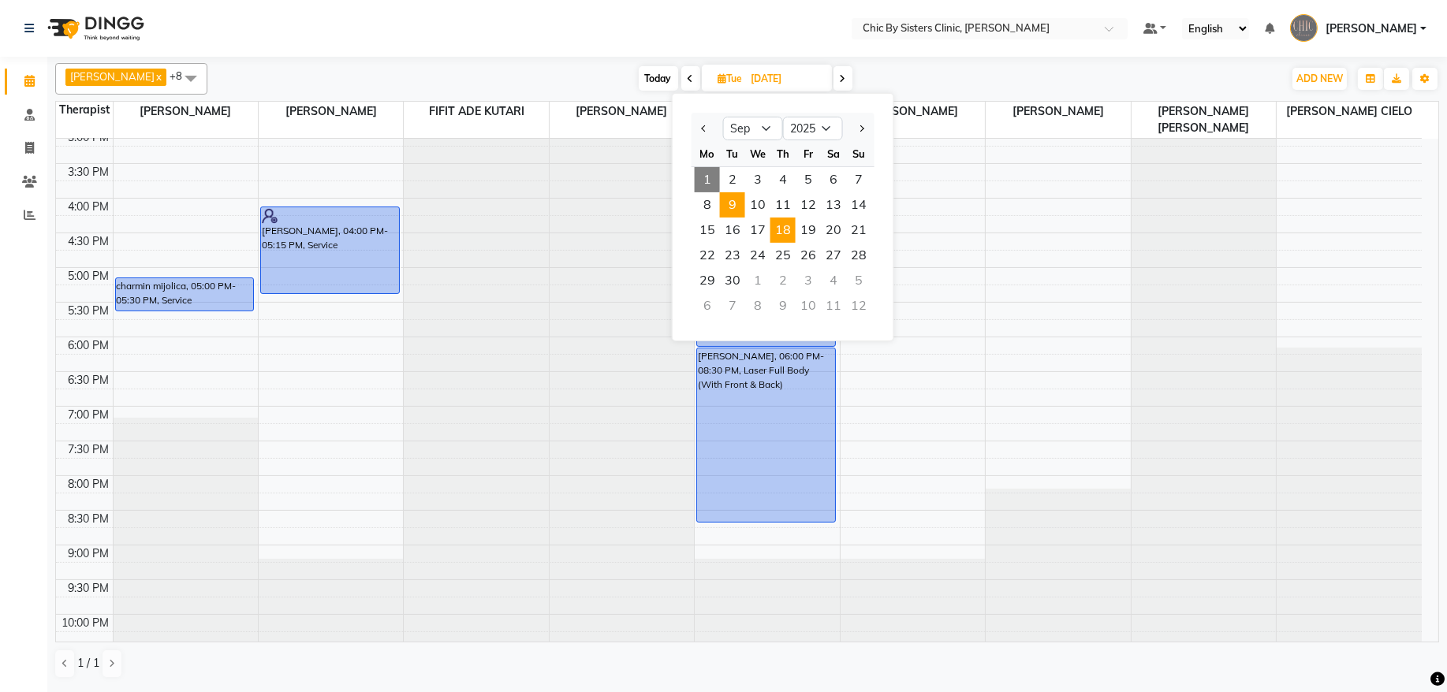
click at [775, 230] on span "18" at bounding box center [783, 230] width 25 height 25
type input "[DATE]"
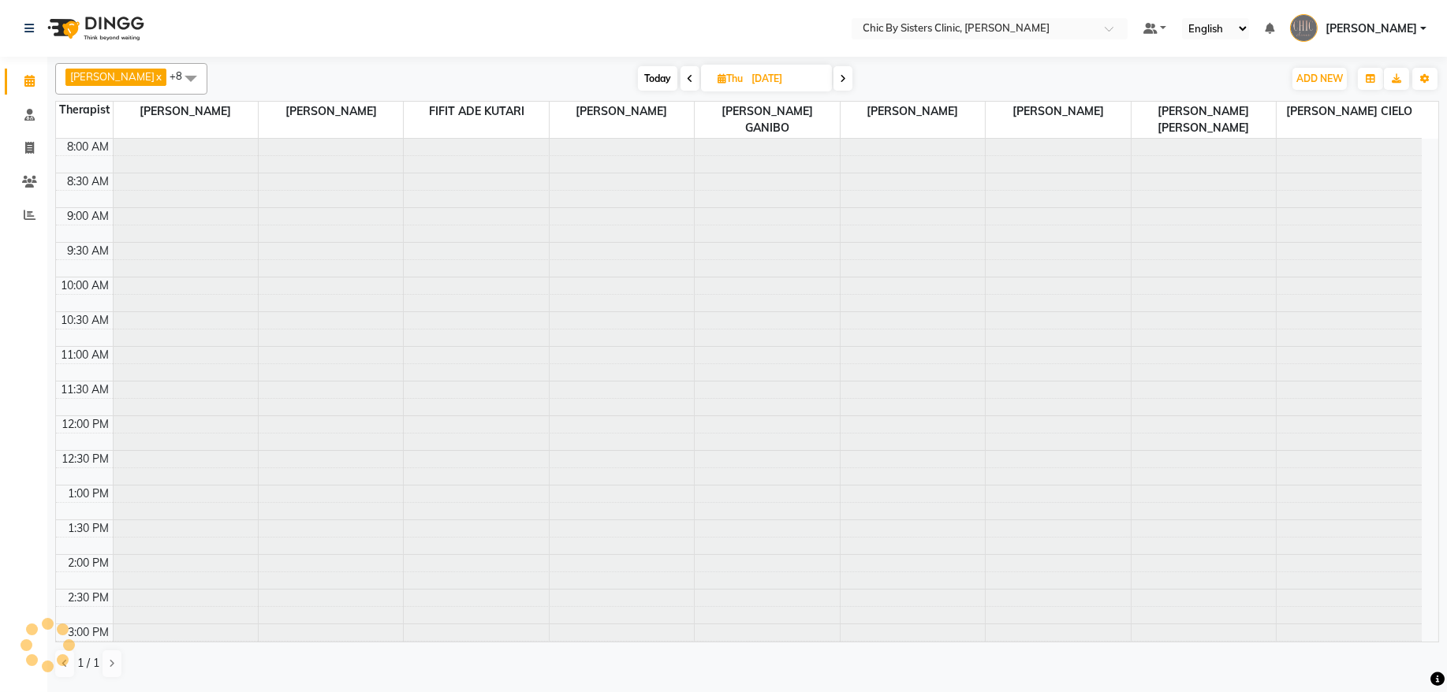
scroll to position [282, 0]
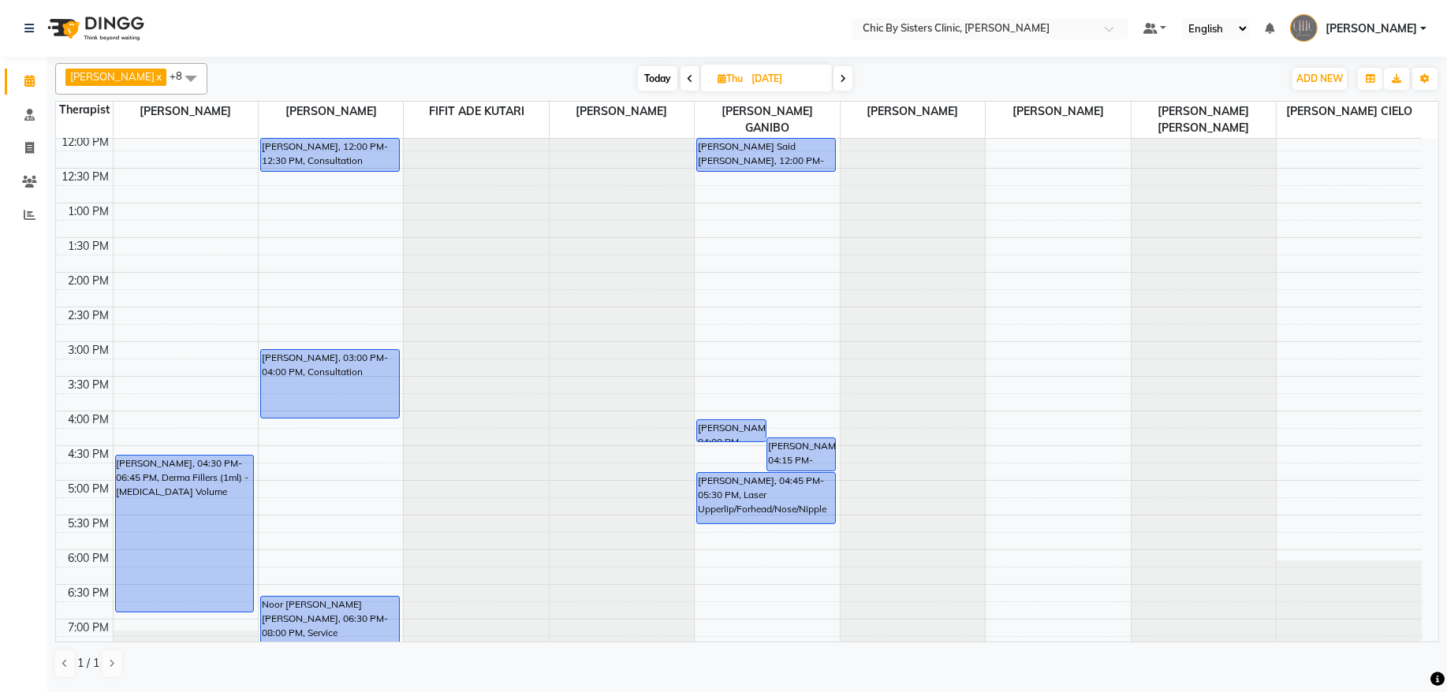
click at [126, 435] on div "8:00 AM 8:30 AM 9:00 AM 9:30 AM 10:00 AM 10:30 AM 11:00 AM 11:30 AM 12:00 PM 12…" at bounding box center [739, 411] width 1366 height 1110
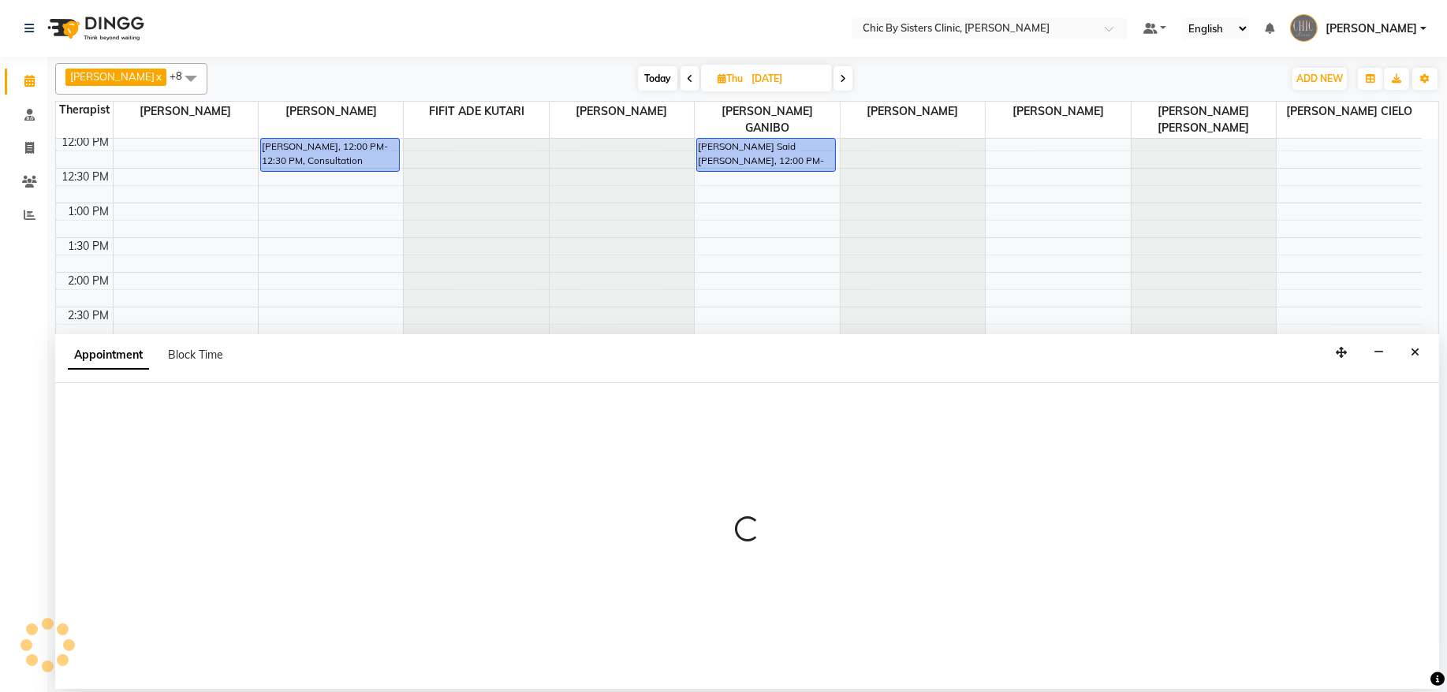
select select "49177"
select select "960"
select select "tentative"
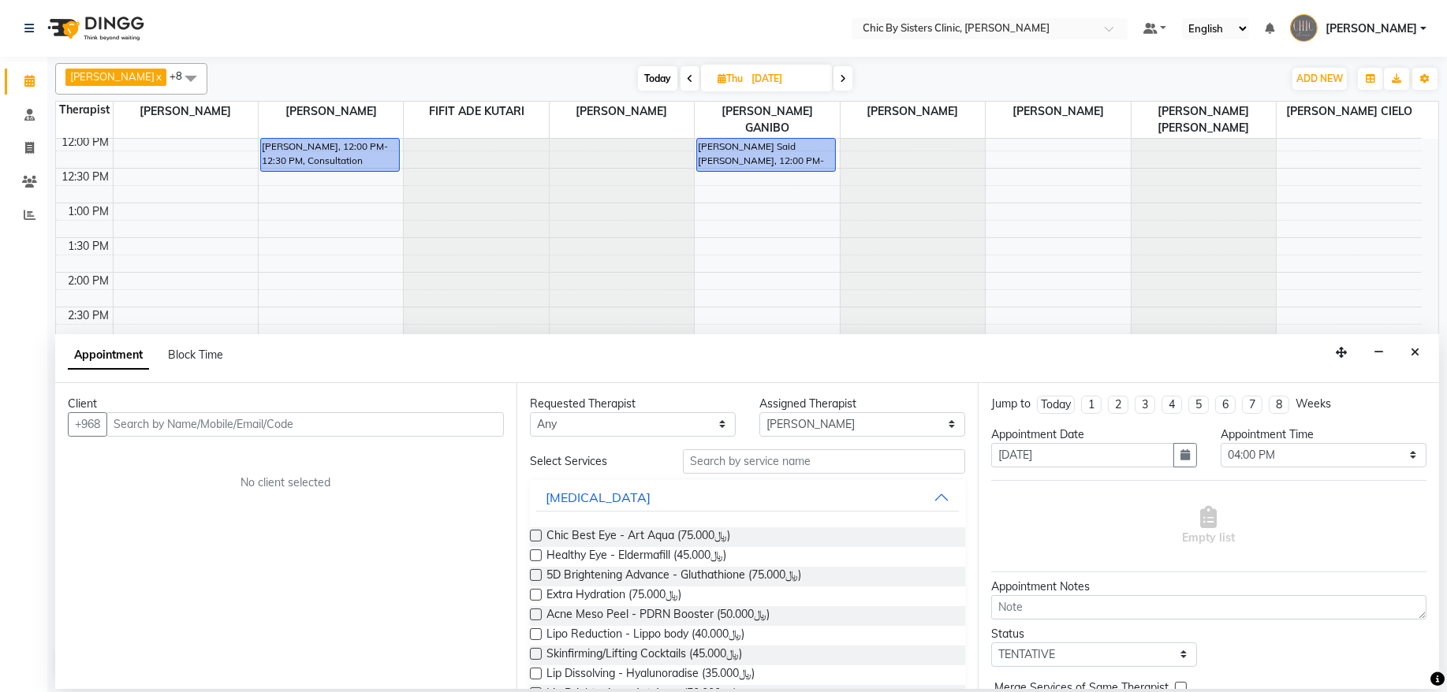
click at [185, 422] on input "text" at bounding box center [304, 424] width 397 height 24
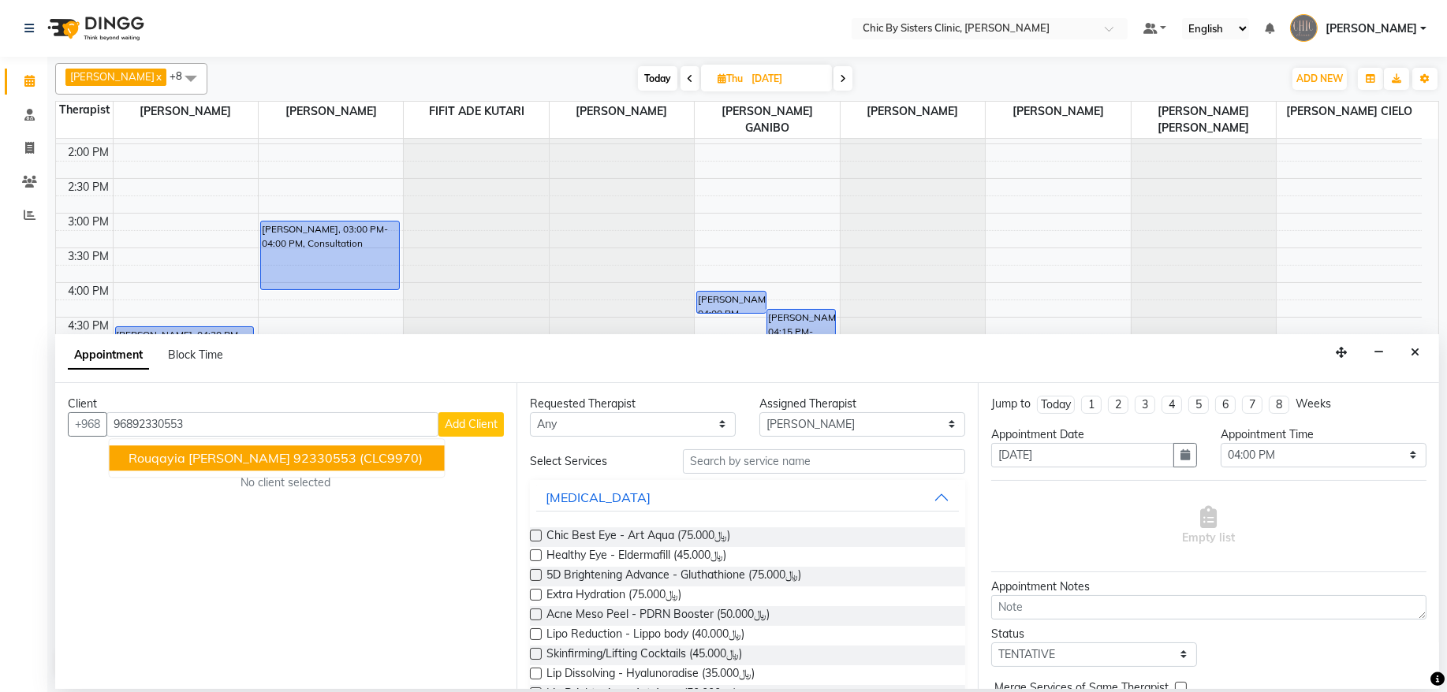
scroll to position [517, 0]
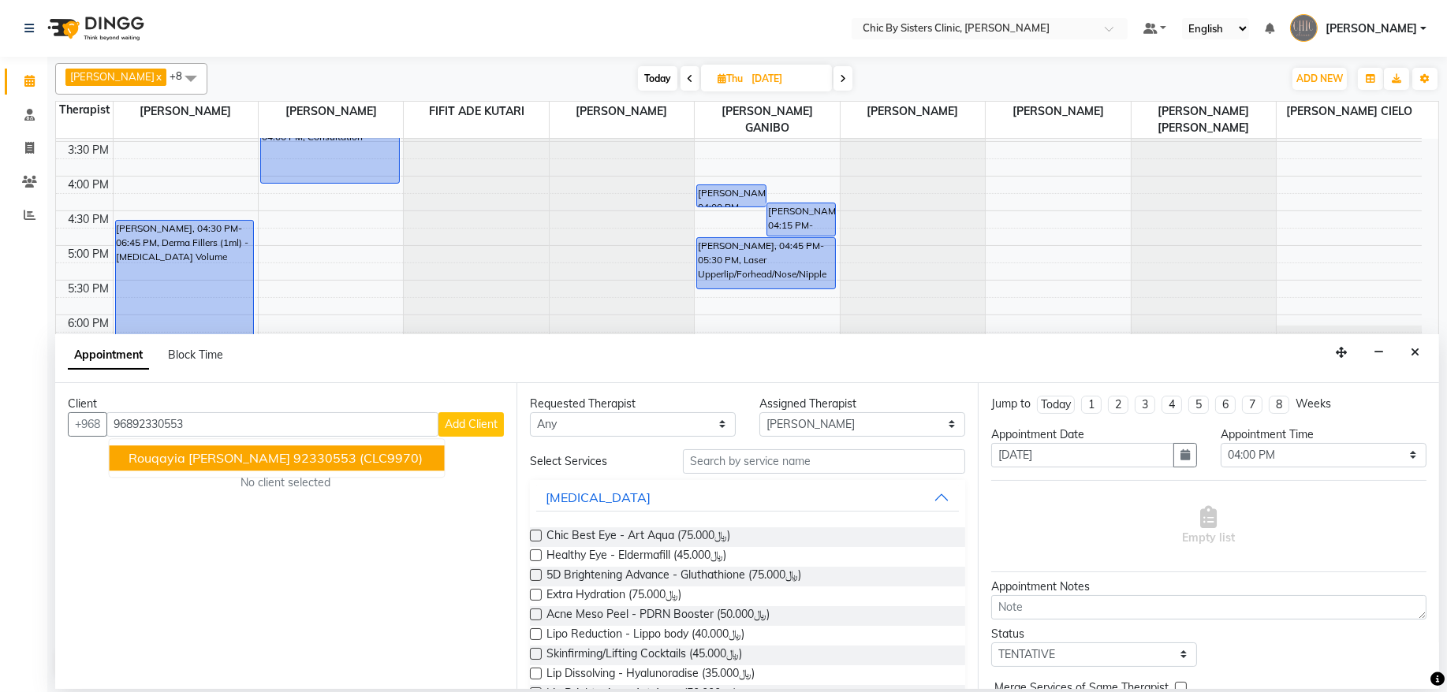
click at [423, 457] on span "(CLC9970)" at bounding box center [391, 458] width 63 height 16
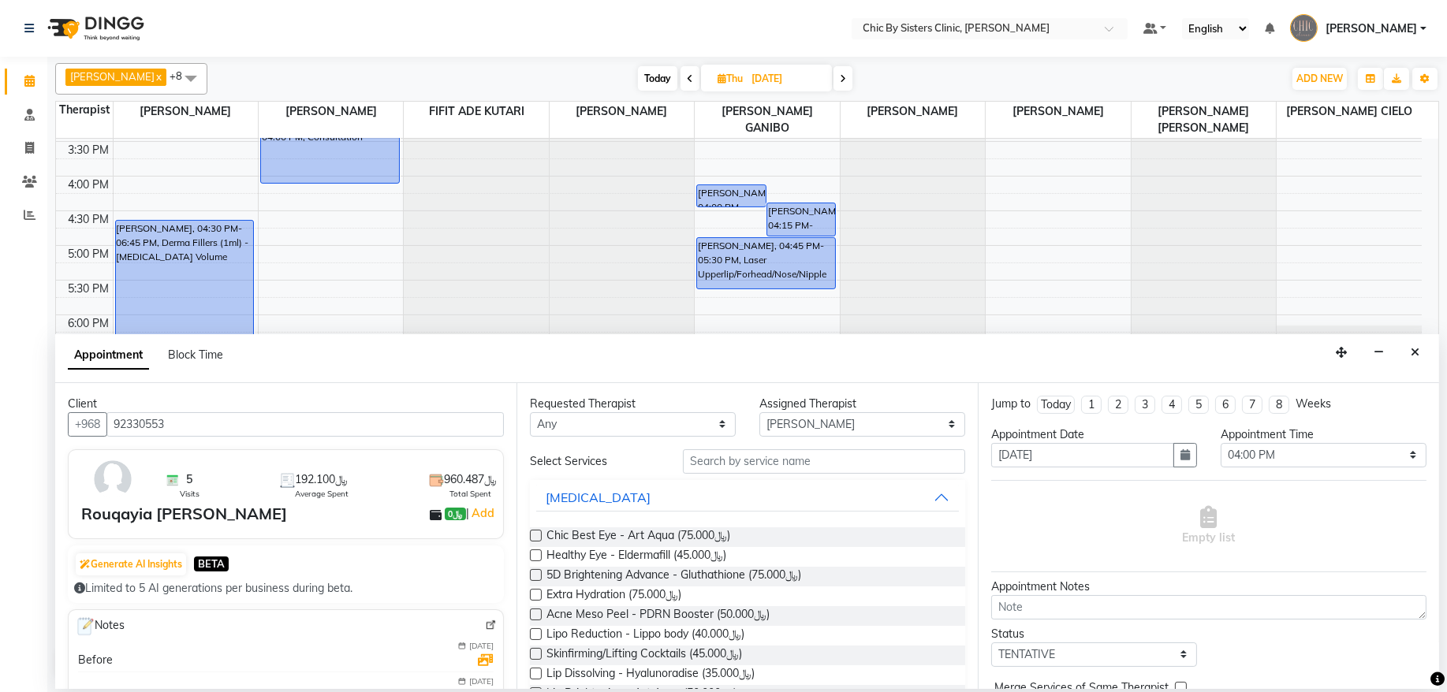
type input "92330553"
click at [780, 471] on input "text" at bounding box center [824, 462] width 282 height 24
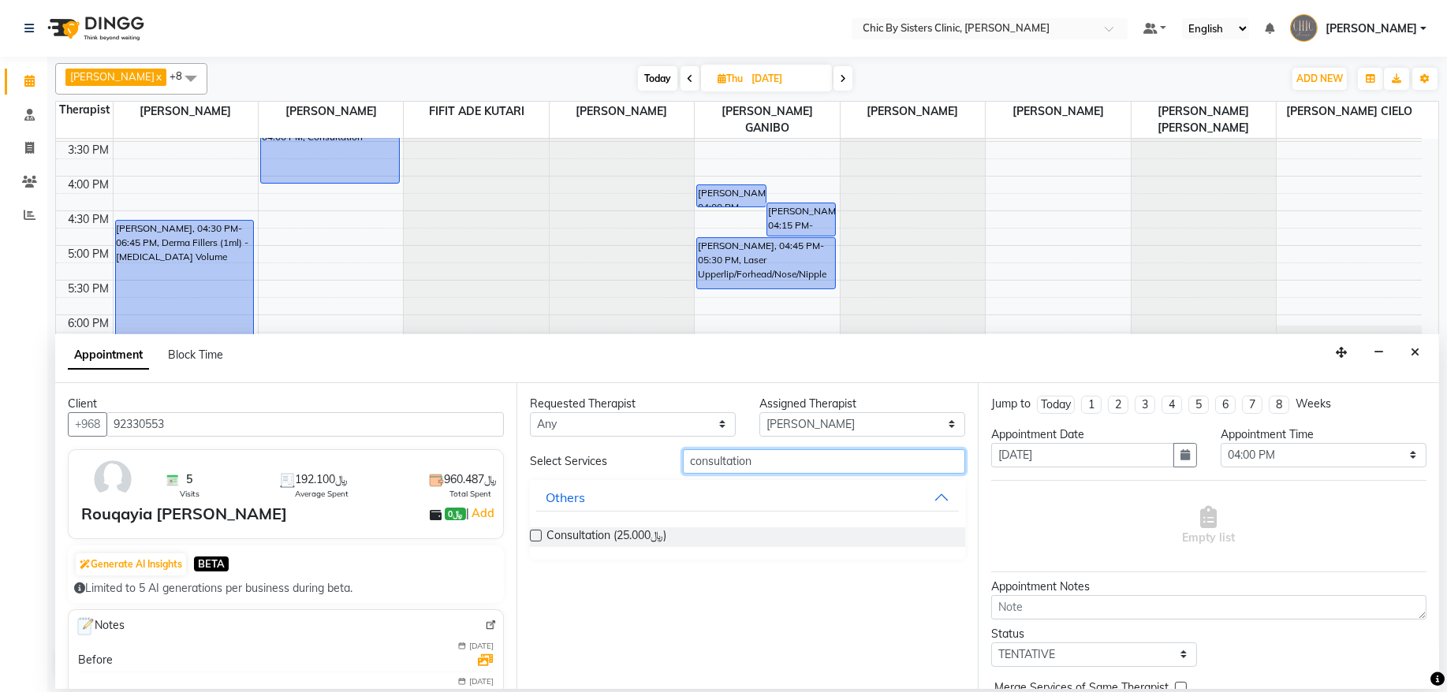
type input "consultation"
click at [535, 540] on label at bounding box center [536, 536] width 12 height 12
click at [535, 540] on input "checkbox" at bounding box center [535, 537] width 10 height 10
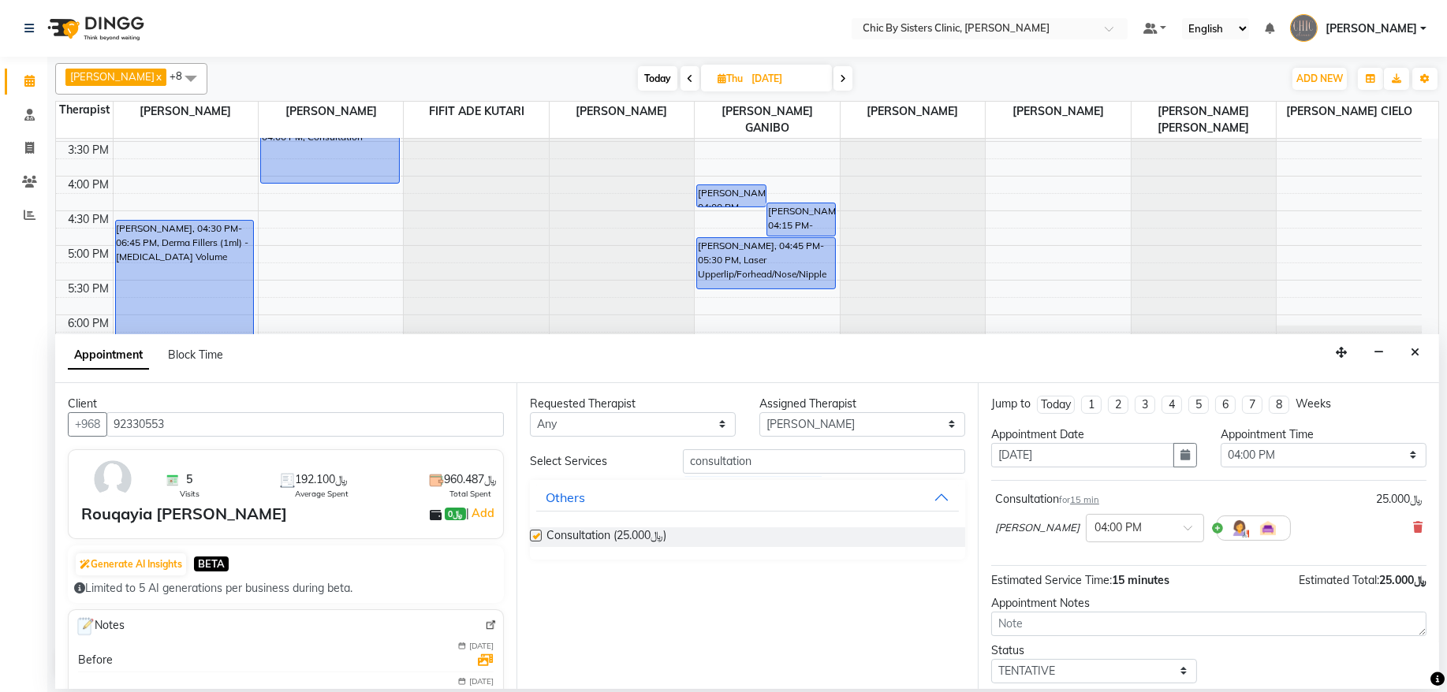
checkbox input "false"
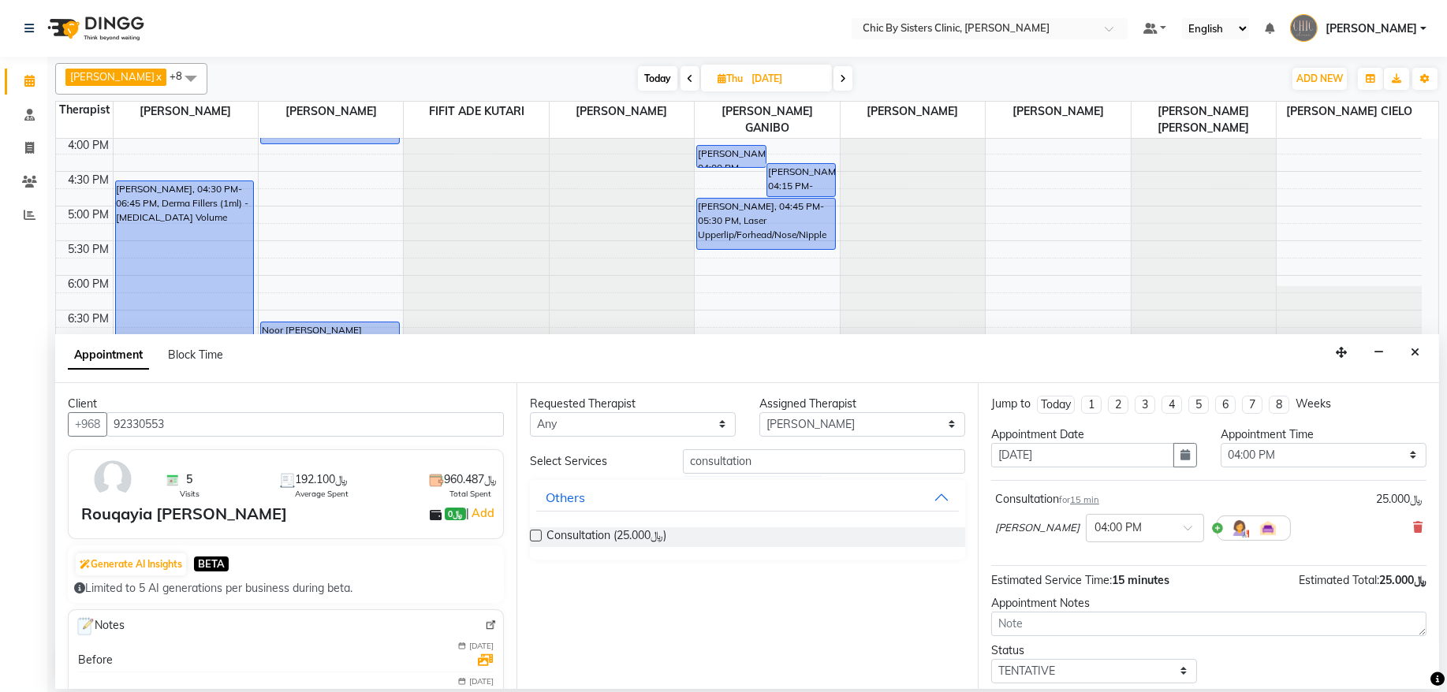
scroll to position [624, 0]
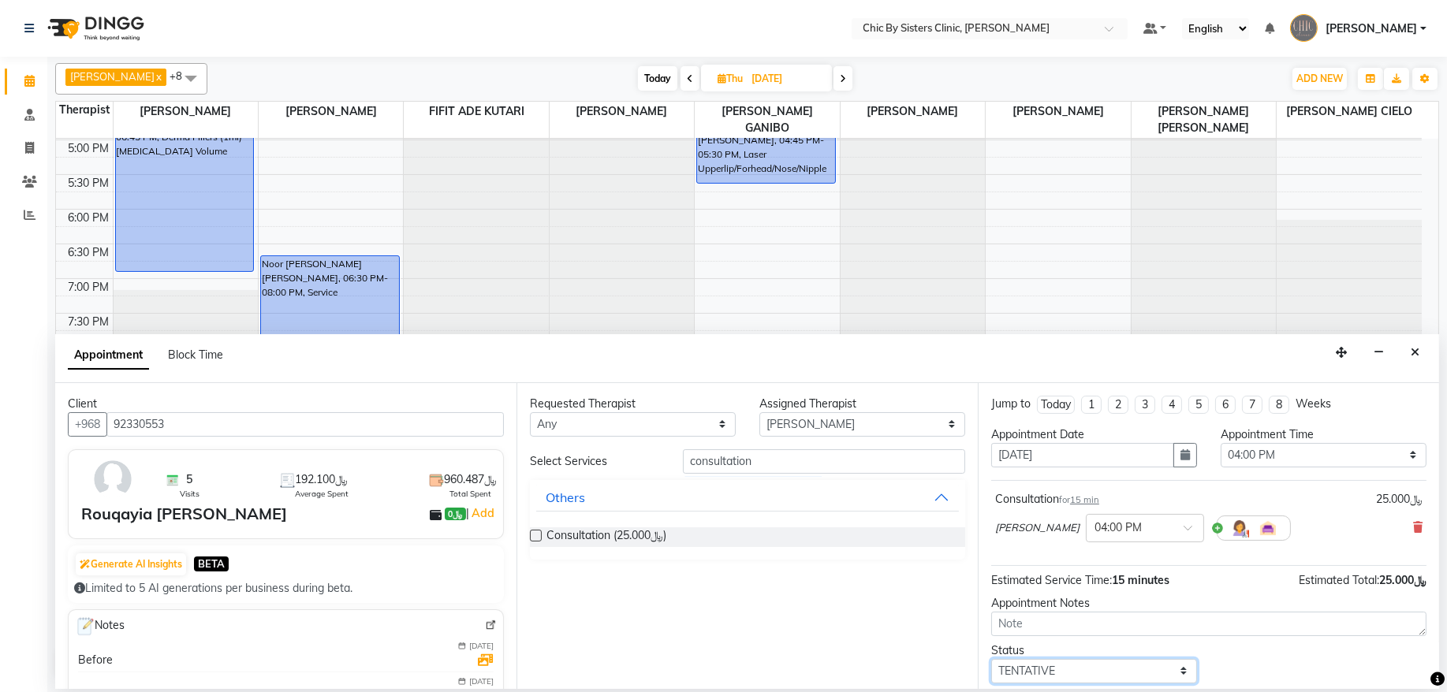
click at [1158, 674] on select "Select TENTATIVE CONFIRM UPCOMING" at bounding box center [1094, 671] width 206 height 24
select select "upcoming"
click at [991, 662] on select "Select TENTATIVE CONFIRM UPCOMING" at bounding box center [1094, 671] width 206 height 24
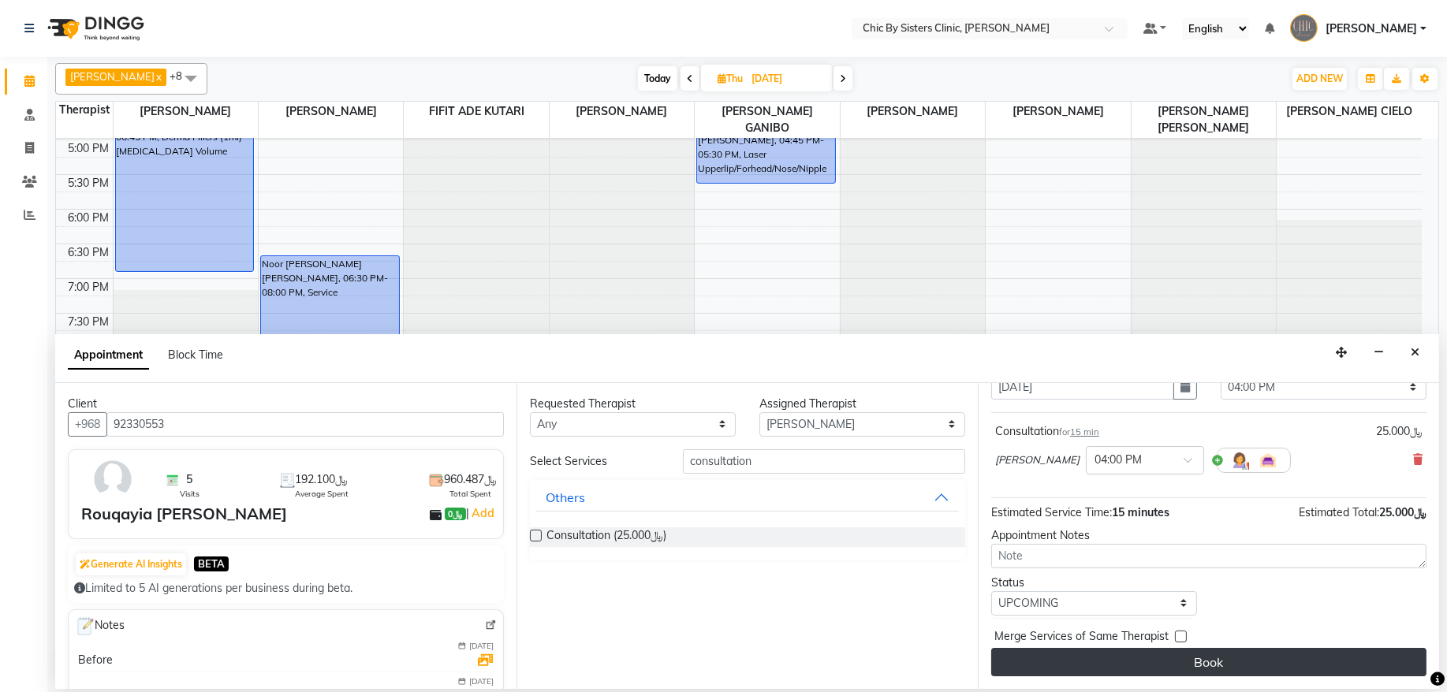
click at [1266, 665] on button "Book" at bounding box center [1208, 662] width 435 height 28
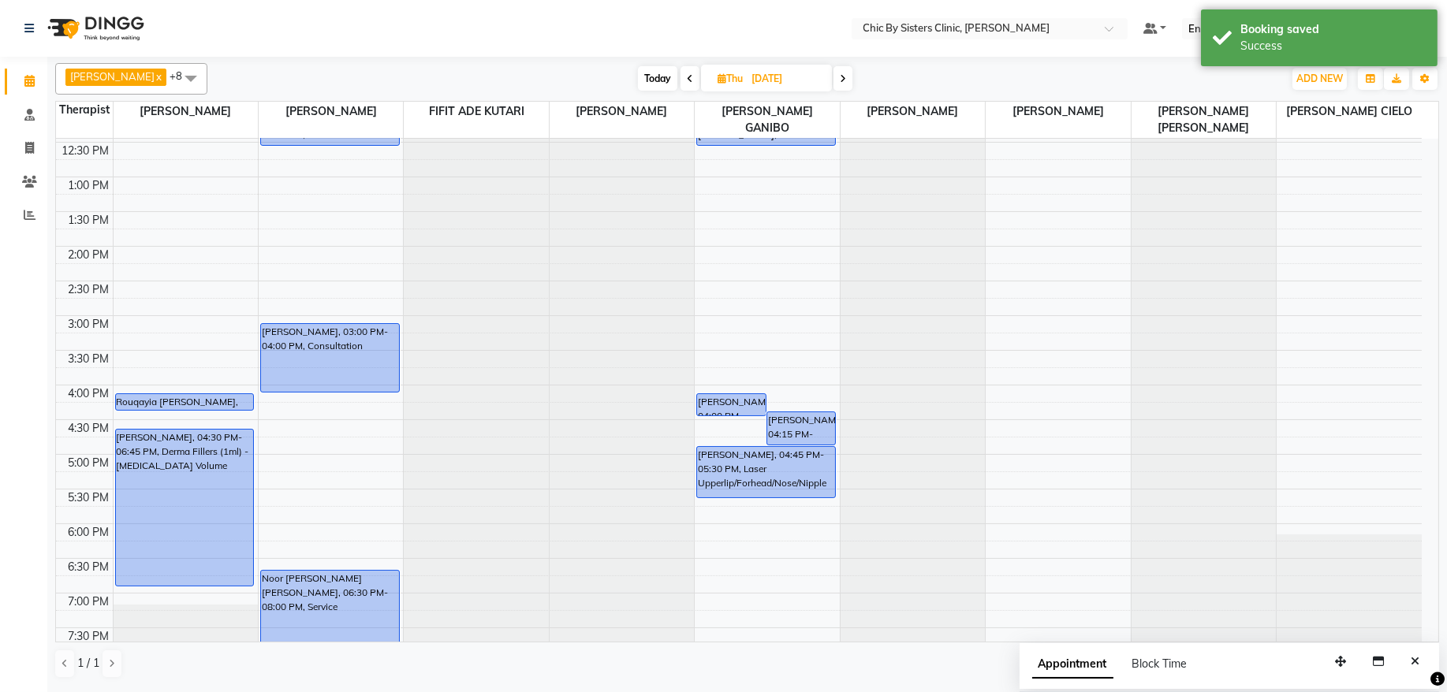
scroll to position [304, 0]
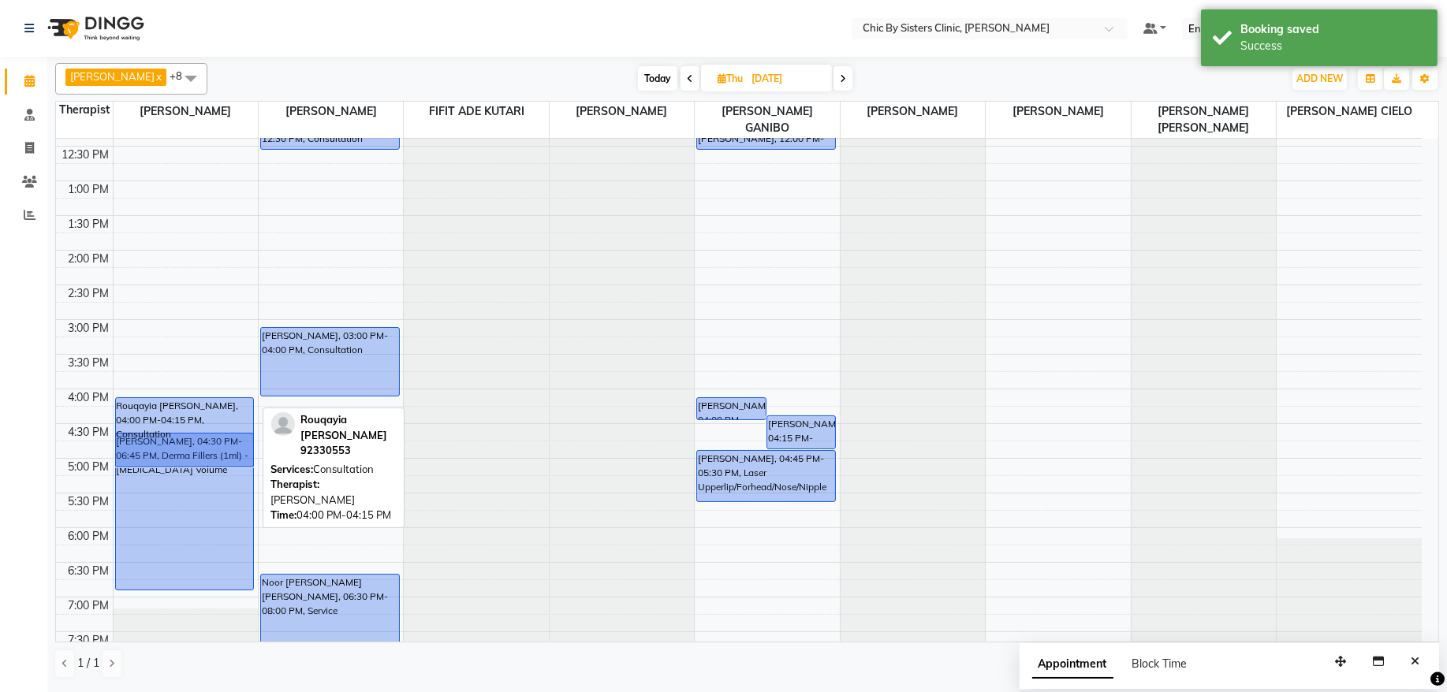
drag, startPoint x: 238, startPoint y: 412, endPoint x: 226, endPoint y: 453, distance: 42.7
click at [226, 453] on div "Rouqayia [PERSON_NAME], 04:00 PM-04:15 PM, Consultation [GEOGRAPHIC_DATA], 04:3…" at bounding box center [186, 389] width 144 height 1110
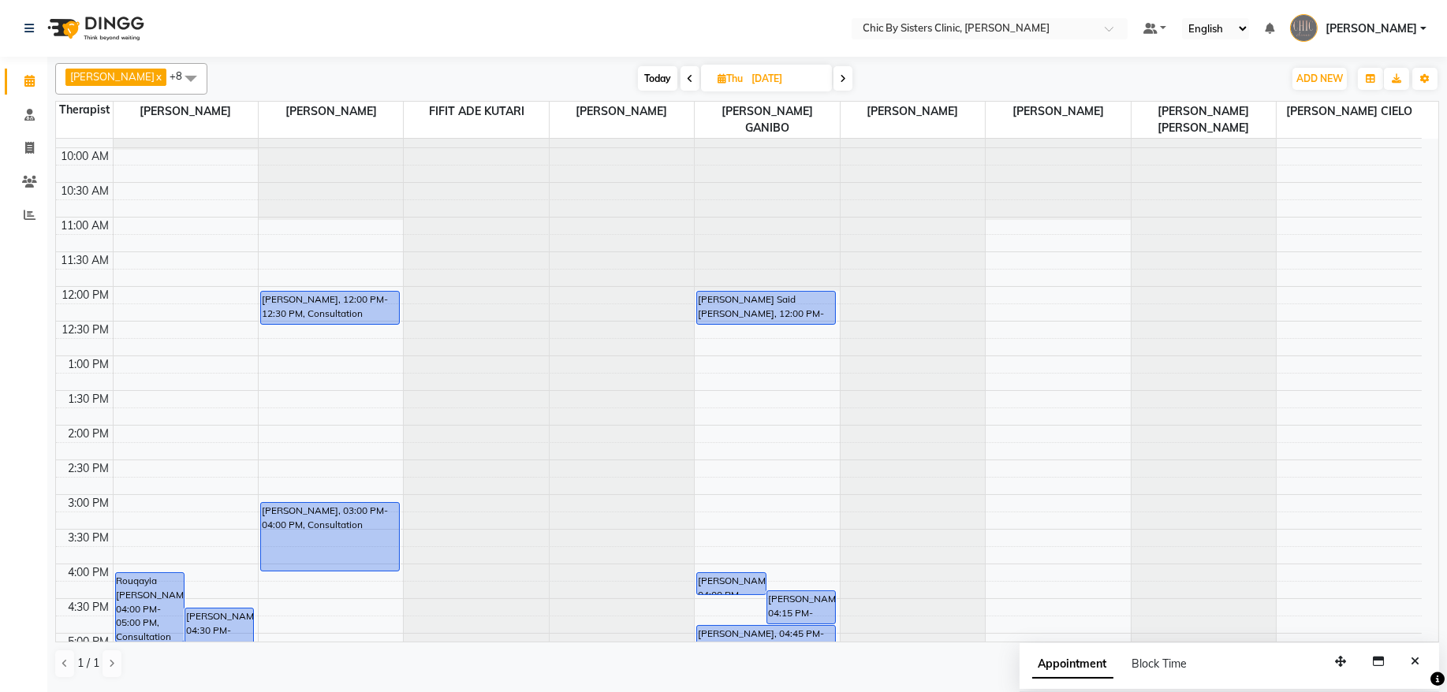
scroll to position [319, 0]
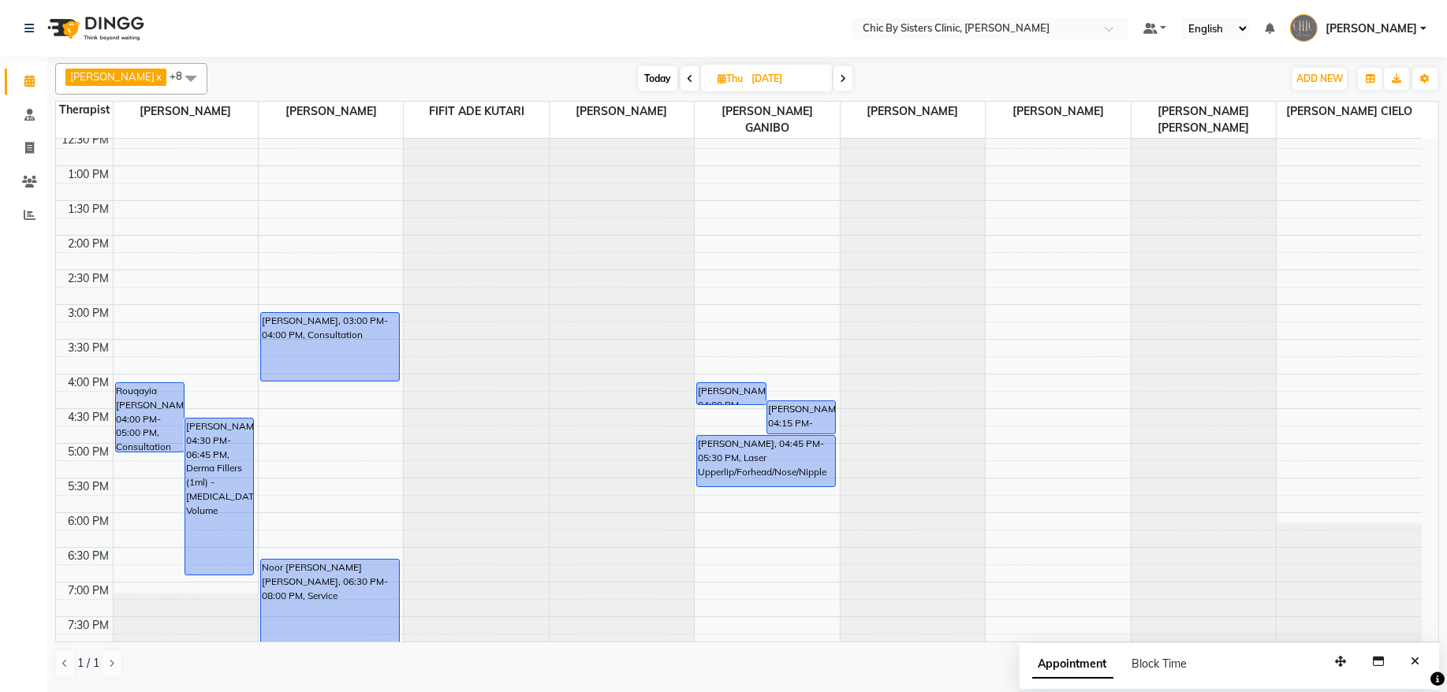
click at [853, 79] on span at bounding box center [843, 78] width 19 height 24
type input "[DATE]"
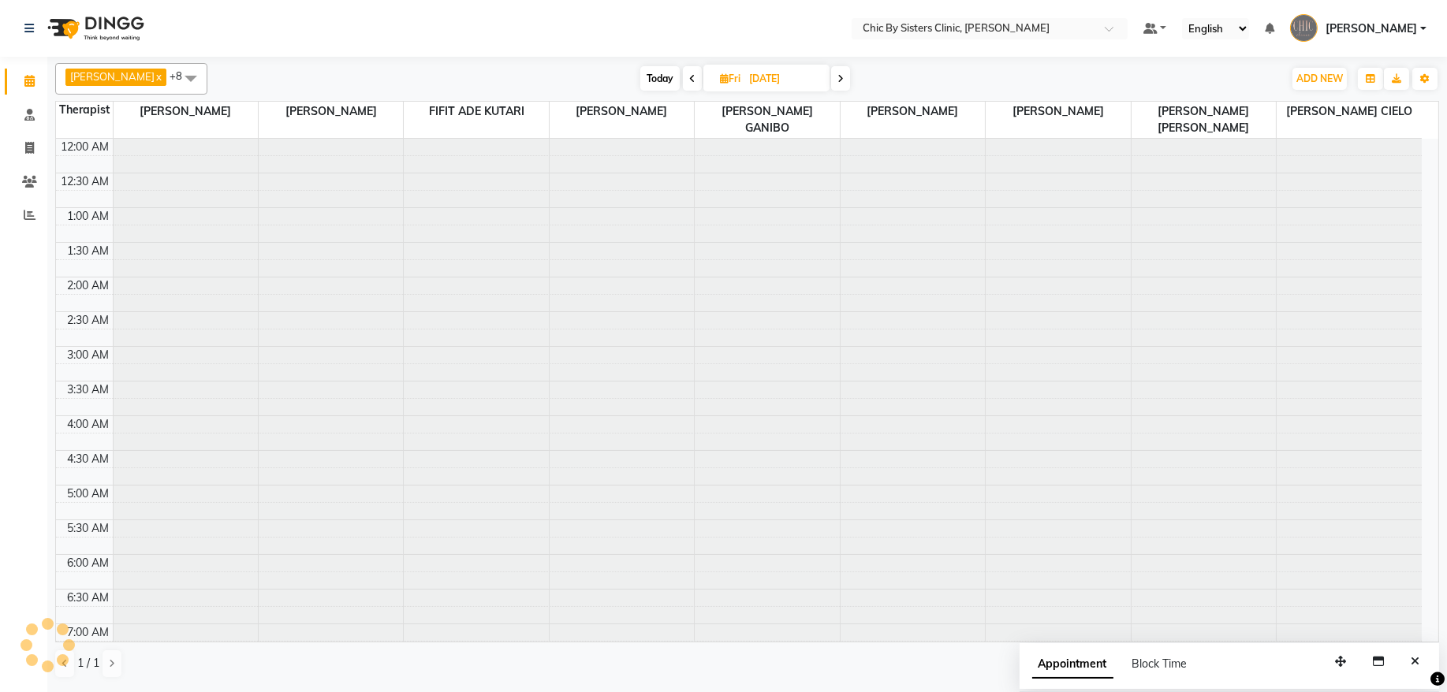
scroll to position [845, 0]
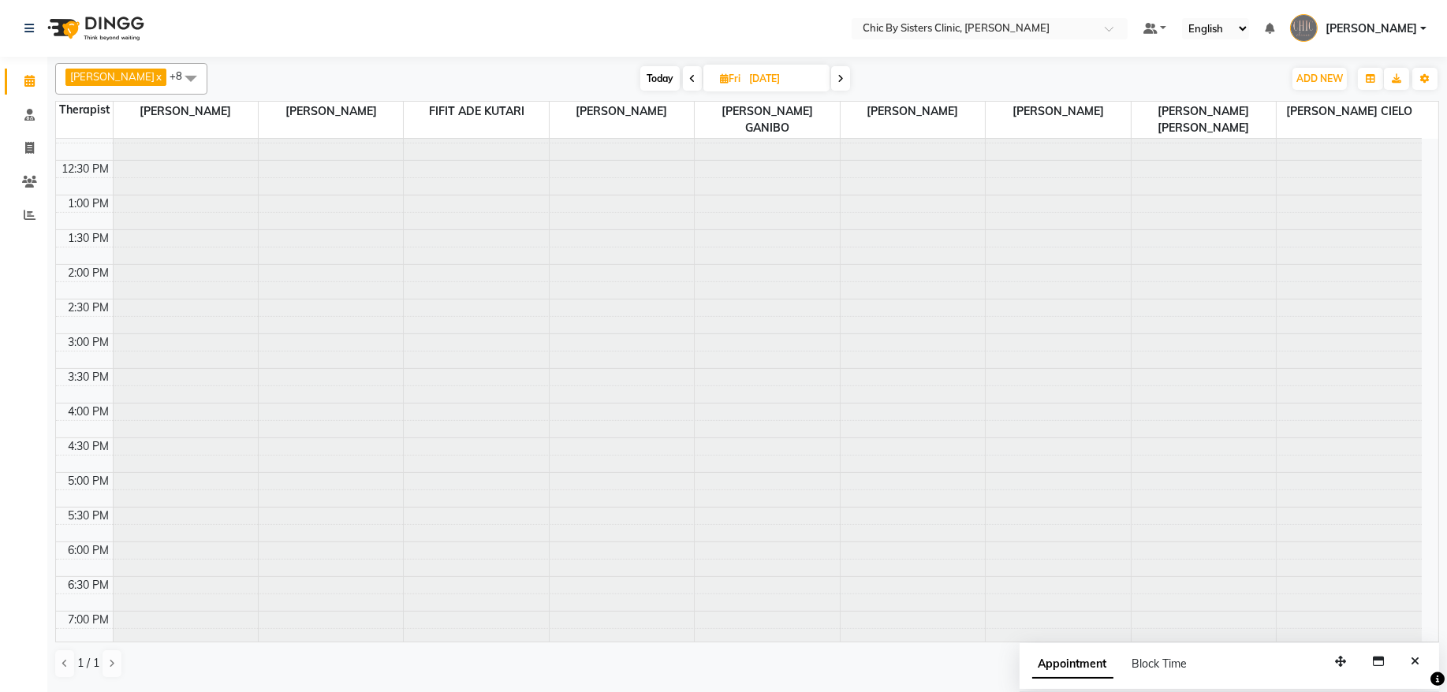
click at [808, 85] on input "[DATE]" at bounding box center [784, 79] width 79 height 24
select select "9"
select select "2025"
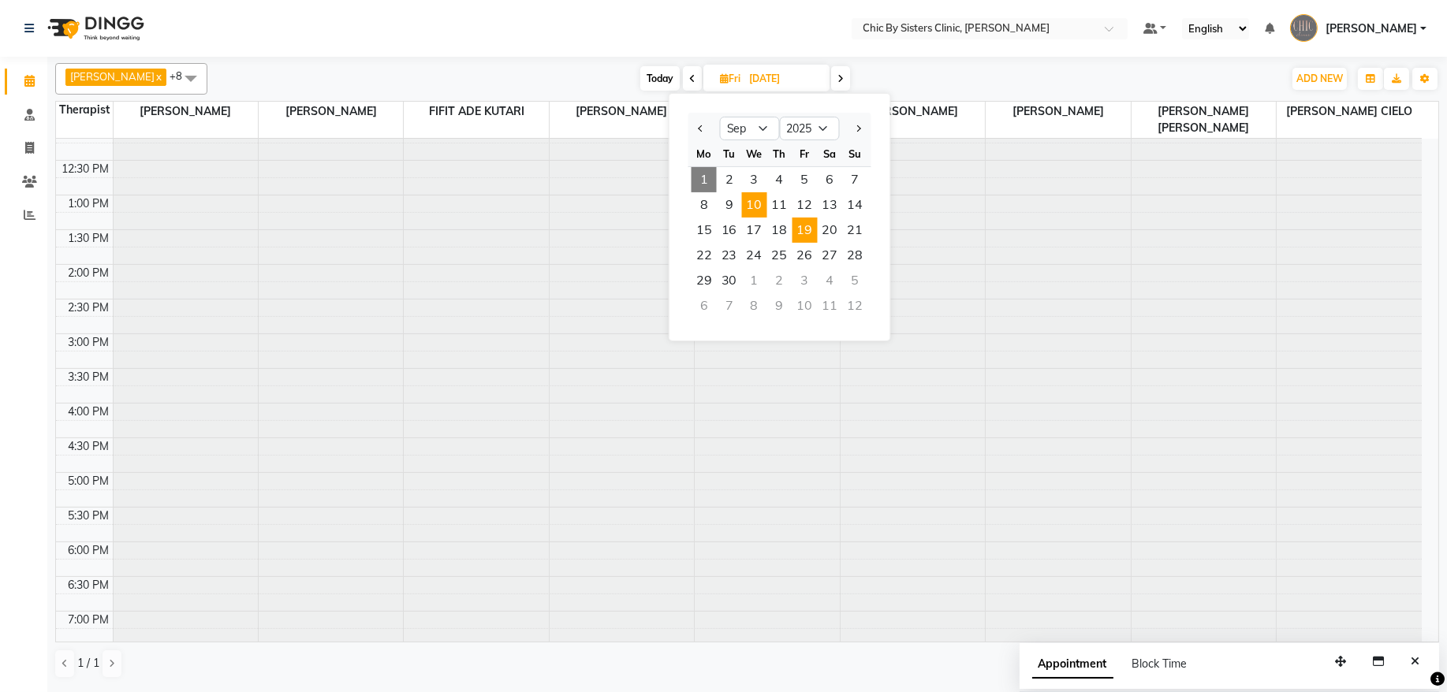
click at [756, 200] on span "10" at bounding box center [754, 204] width 25 height 25
type input "[DATE]"
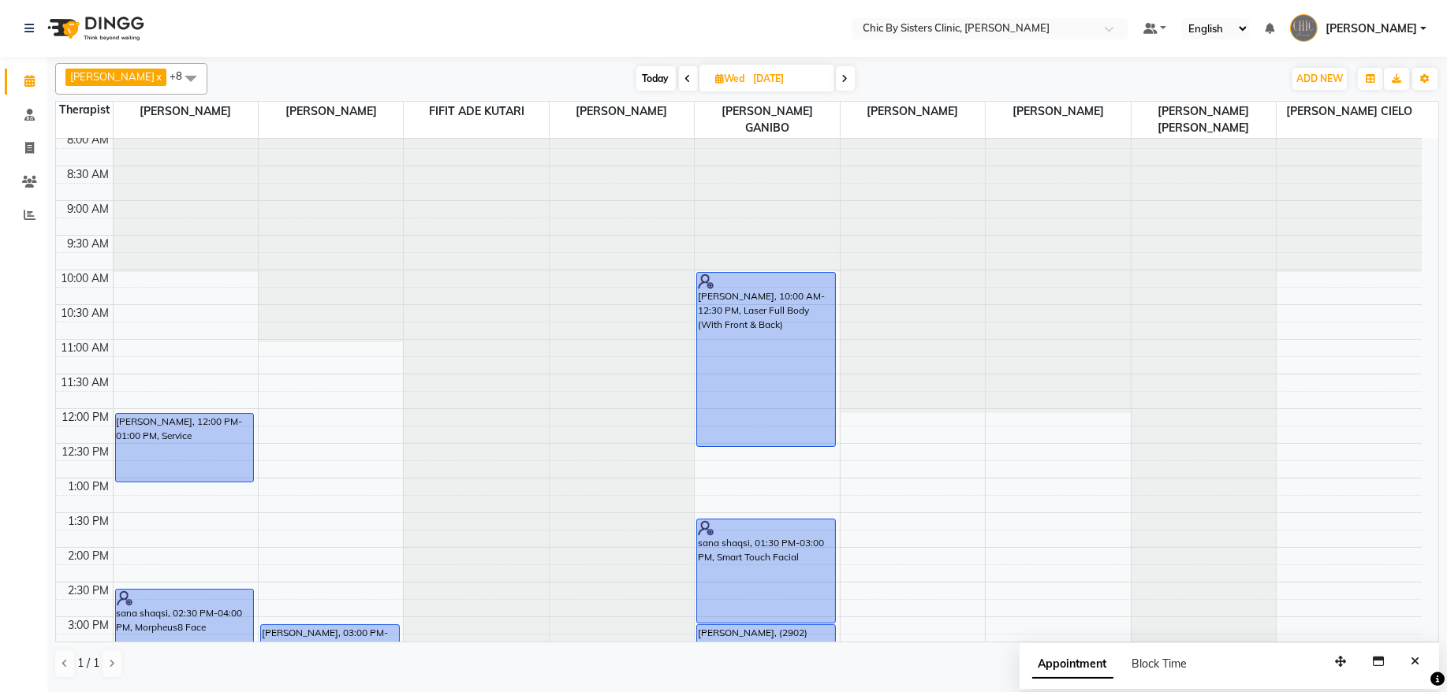
scroll to position [0, 0]
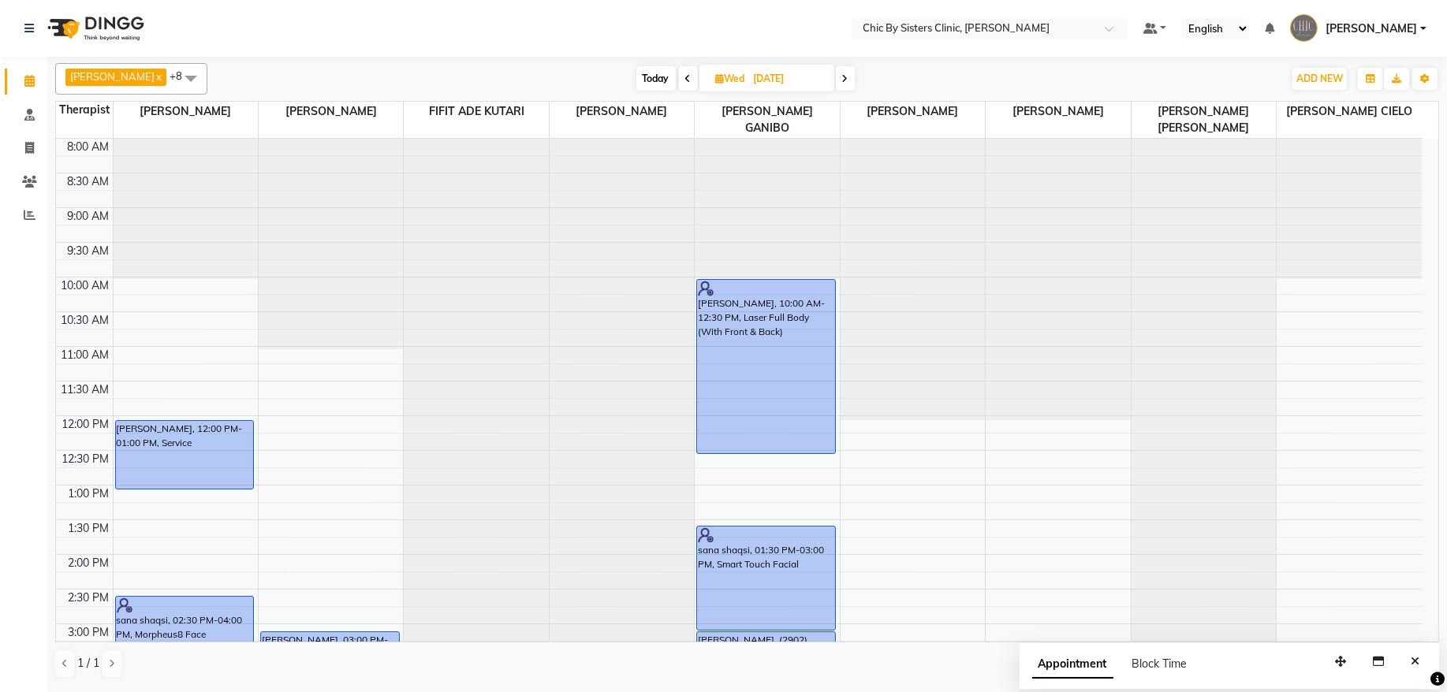
click at [792, 77] on input "[DATE]" at bounding box center [788, 79] width 79 height 24
select select "9"
select select "2025"
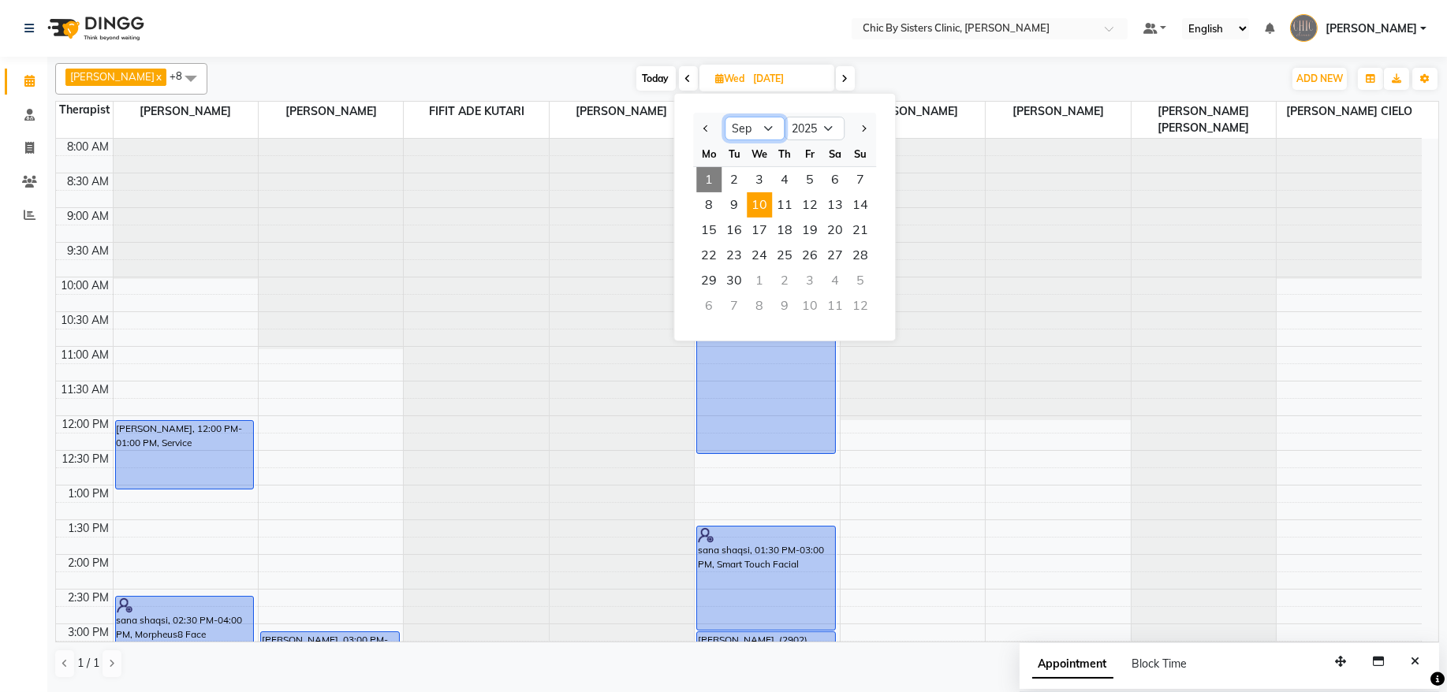
click at [768, 126] on select "Jan Feb Mar Apr May Jun [DATE] Aug Sep Oct Nov Dec" at bounding box center [755, 129] width 60 height 24
select select "11"
click at [725, 117] on select "Jan Feb Mar Apr May Jun [DATE] Aug Sep Oct Nov Dec" at bounding box center [755, 129] width 60 height 24
click at [703, 235] on span "10" at bounding box center [708, 230] width 25 height 25
type input "[DATE]"
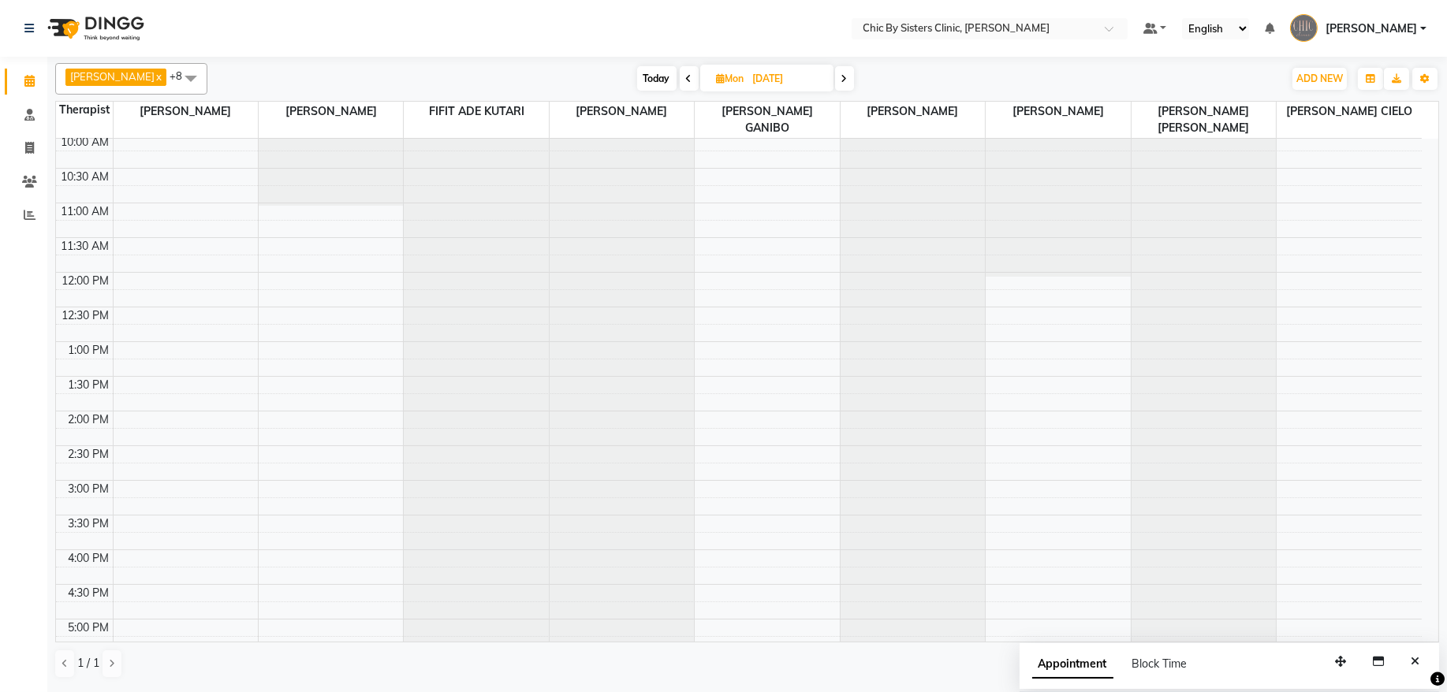
scroll to position [56, 0]
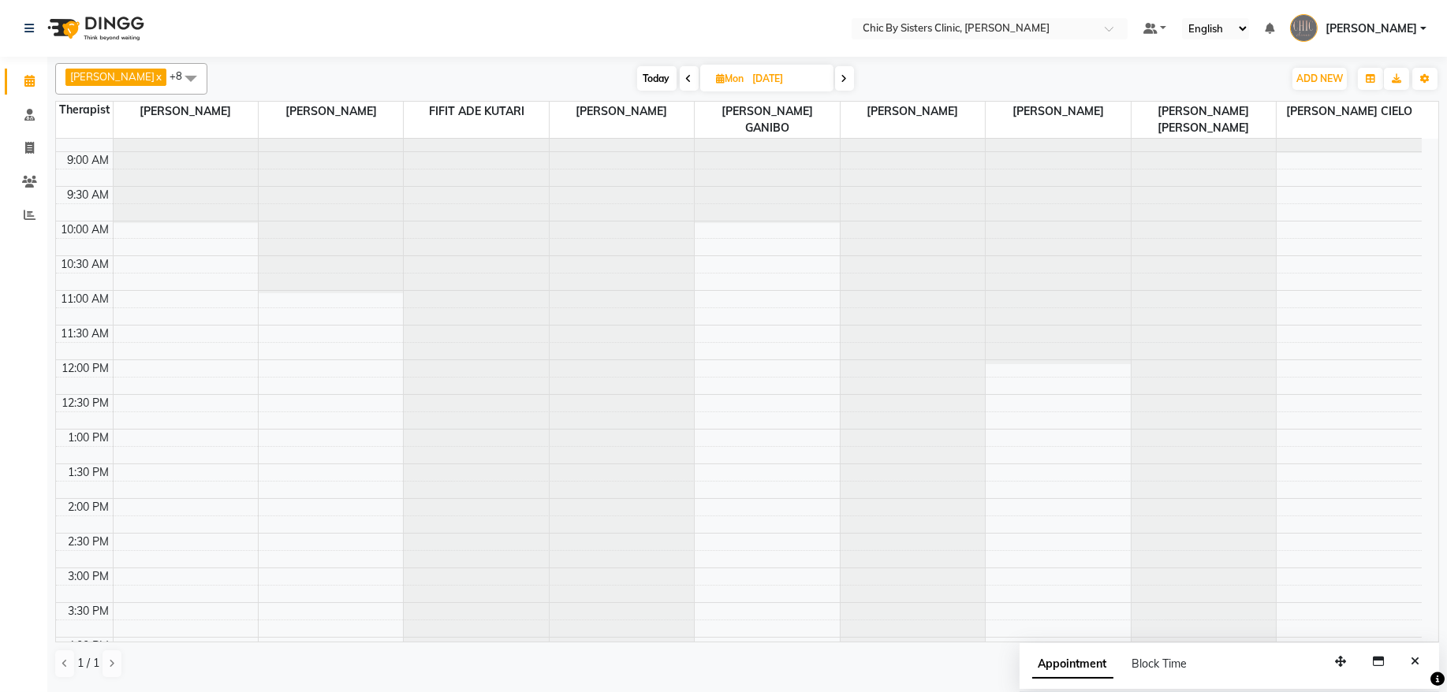
click at [748, 77] on span "Mon" at bounding box center [730, 79] width 35 height 12
select select "11"
select select "2025"
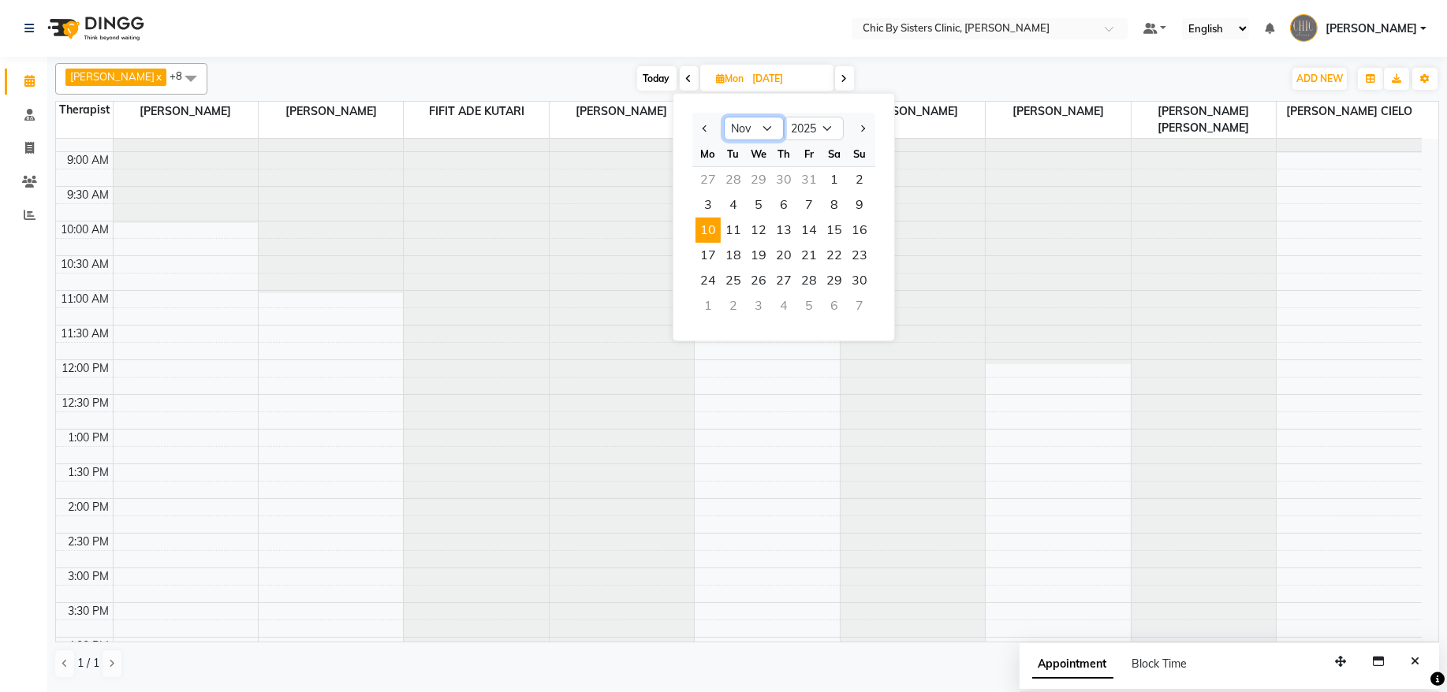
click at [748, 129] on select "Jan Feb Mar Apr May Jun [DATE] Aug Sep Oct Nov Dec" at bounding box center [754, 129] width 60 height 24
select select "9"
click at [724, 117] on select "Jan Feb Mar Apr May Jun [DATE] Aug Sep Oct Nov Dec" at bounding box center [754, 129] width 60 height 24
click at [753, 210] on span "10" at bounding box center [758, 204] width 25 height 25
type input "[DATE]"
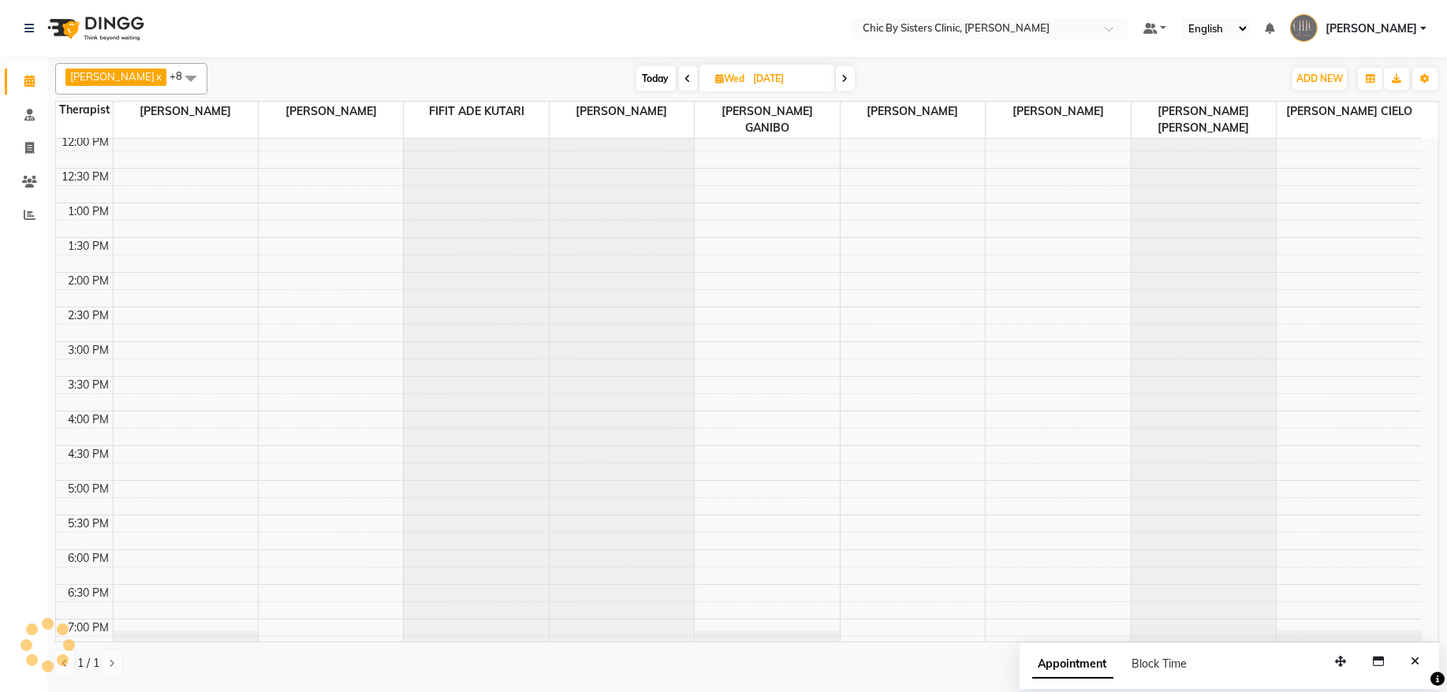
scroll to position [0, 0]
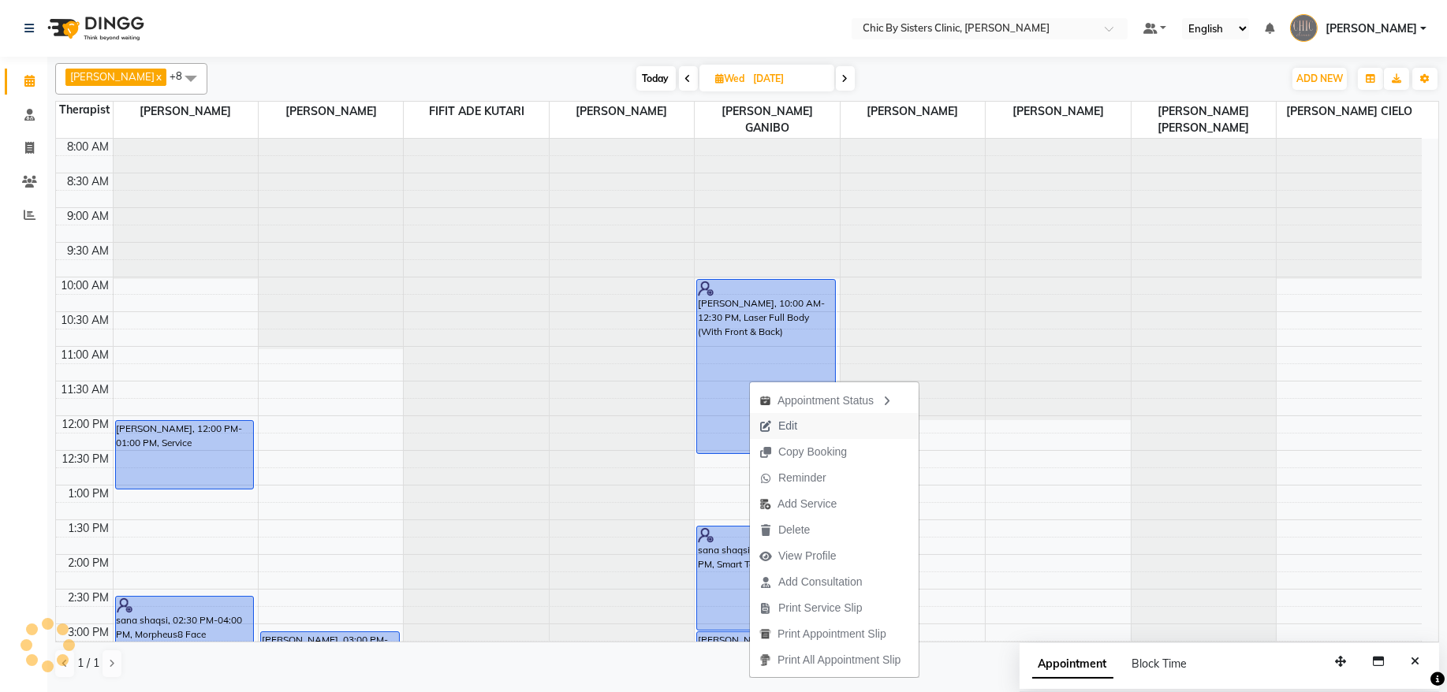
click at [810, 427] on button "Edit" at bounding box center [834, 426] width 169 height 26
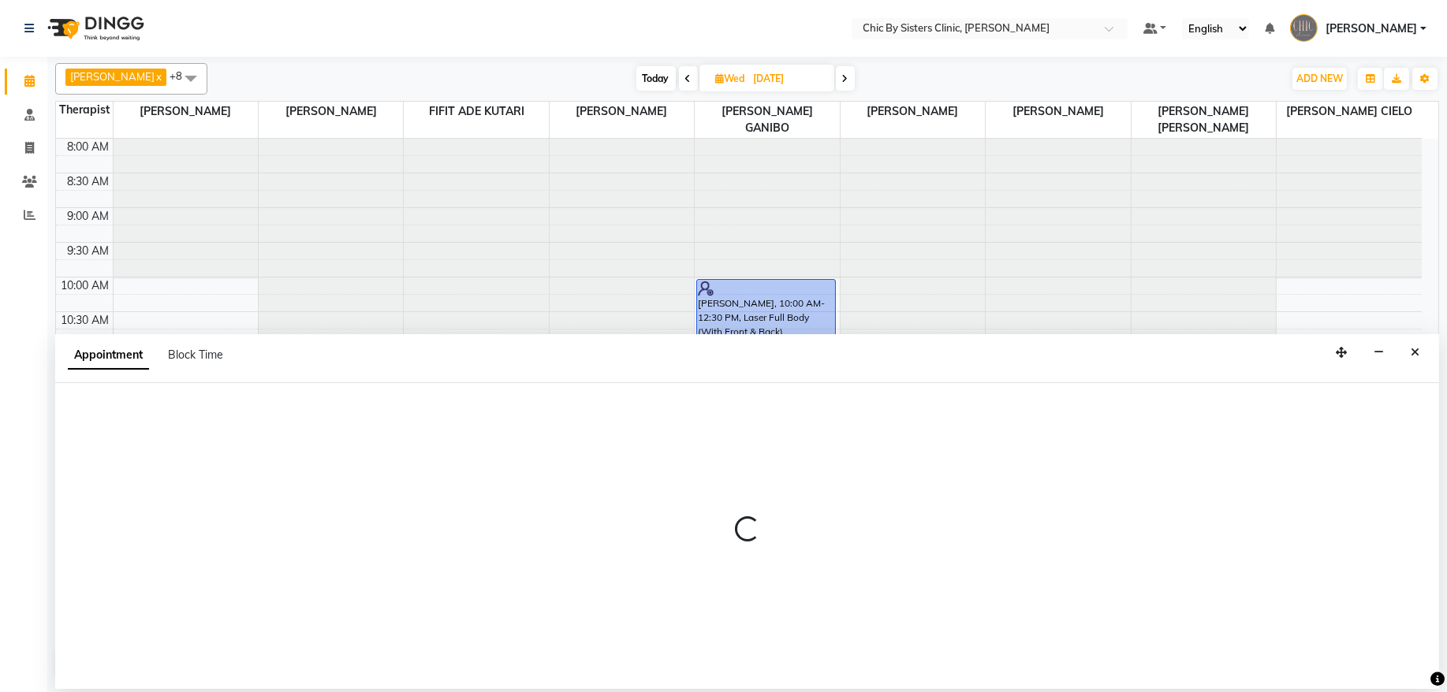
select select "tentative"
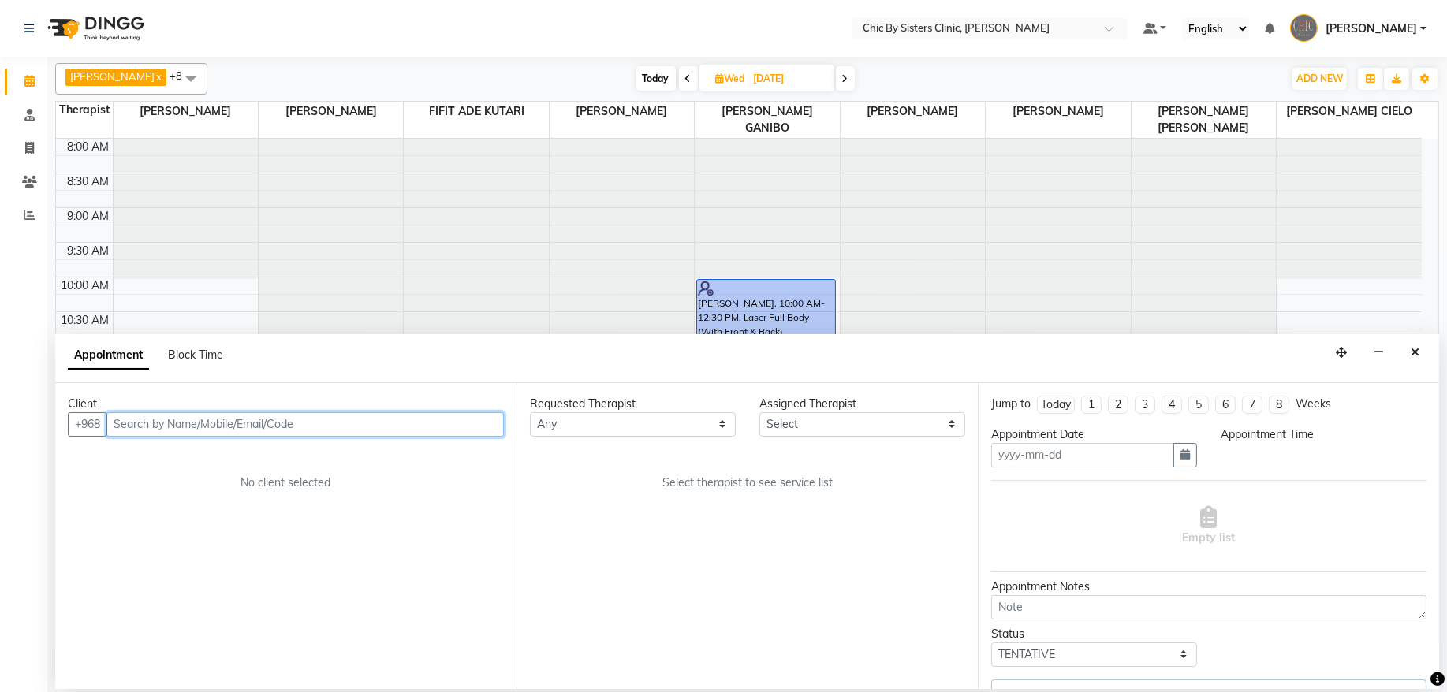
type input "[DATE]"
select select "upcoming"
select select "49181"
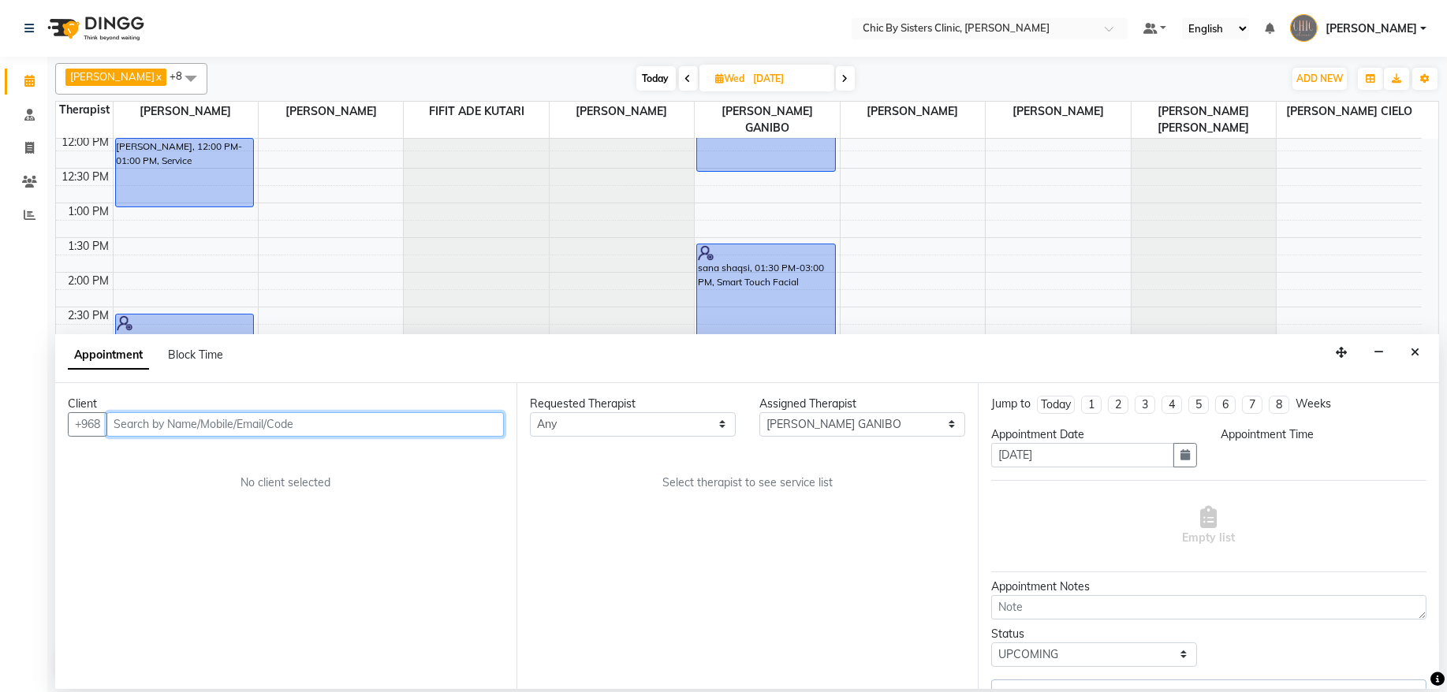
select select "600"
select select "3125"
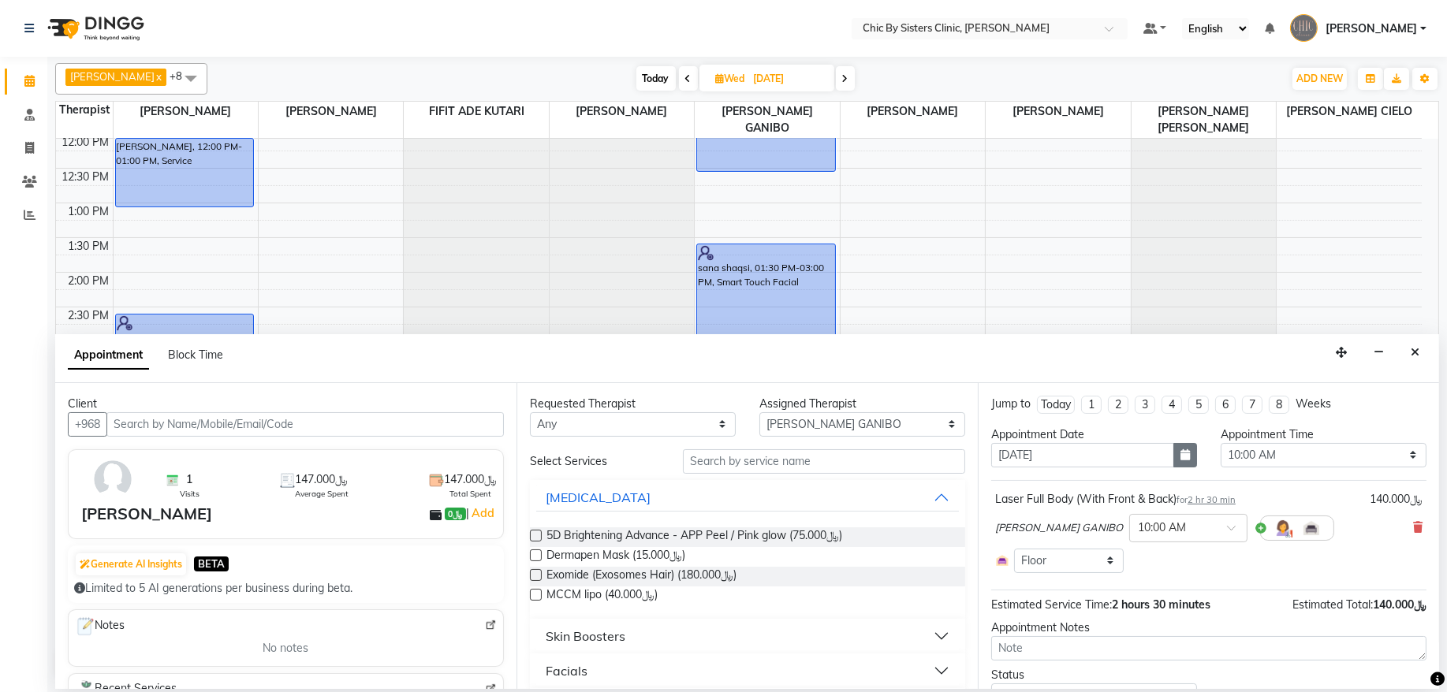
click at [1181, 457] on icon "button" at bounding box center [1185, 455] width 9 height 11
click at [1063, 483] on select "Sep Oct Nov Dec" at bounding box center [1054, 485] width 60 height 24
select select "11"
click at [1024, 475] on select "Sep Oct Nov Dec" at bounding box center [1054, 485] width 60 height 24
click at [1017, 592] on div "10" at bounding box center [1007, 586] width 25 height 25
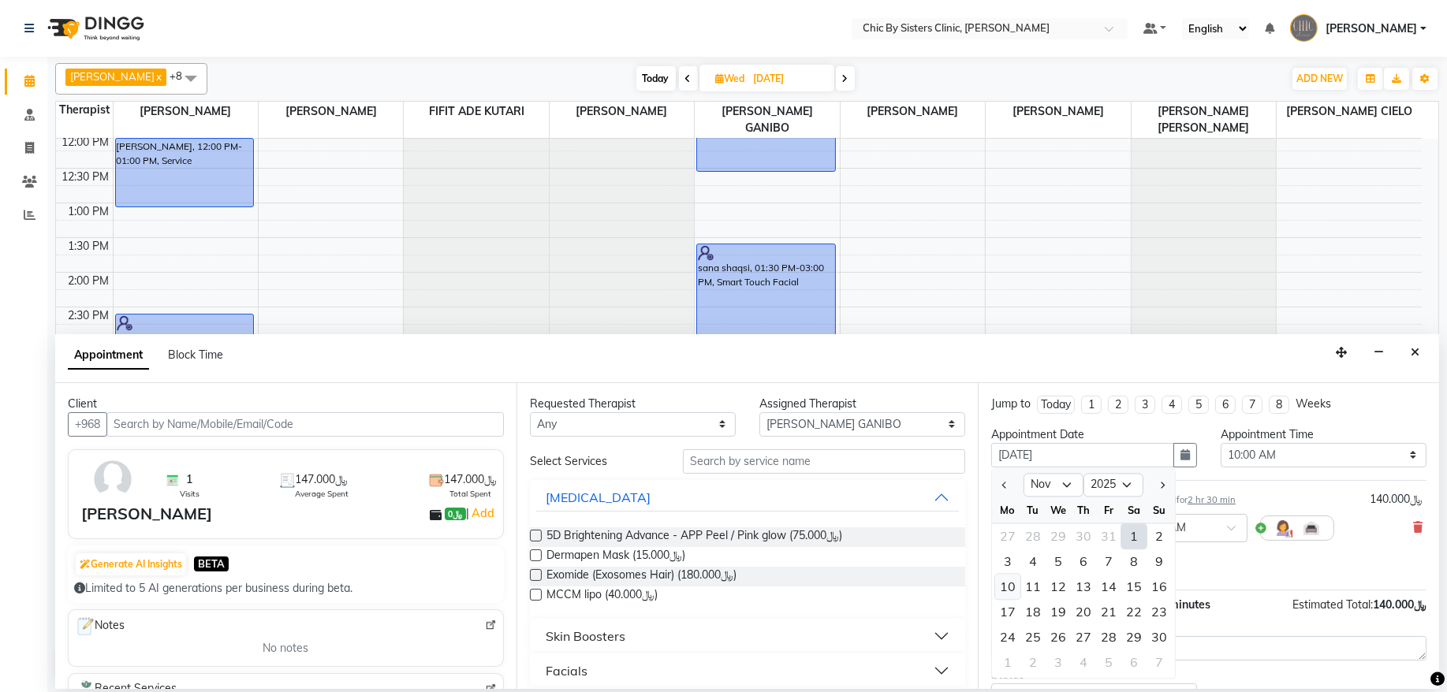
type input "[DATE]"
select select "600"
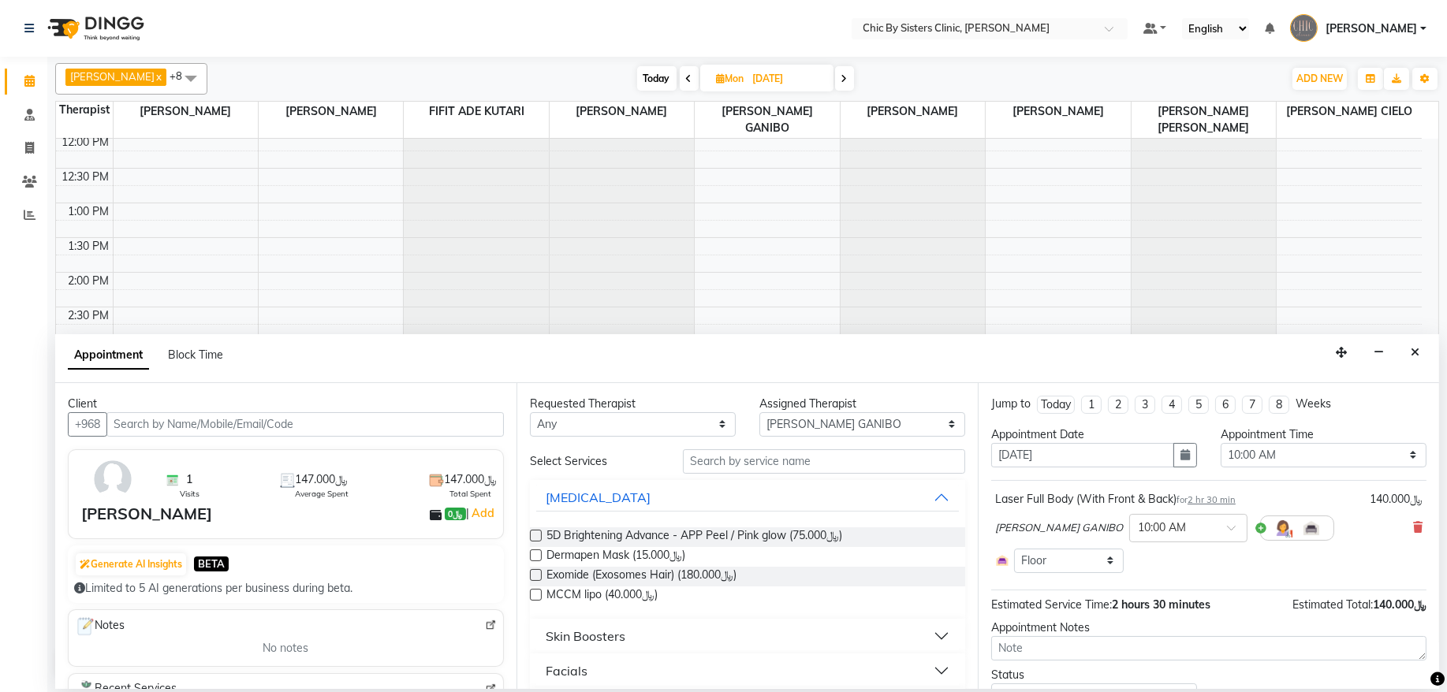
scroll to position [74, 0]
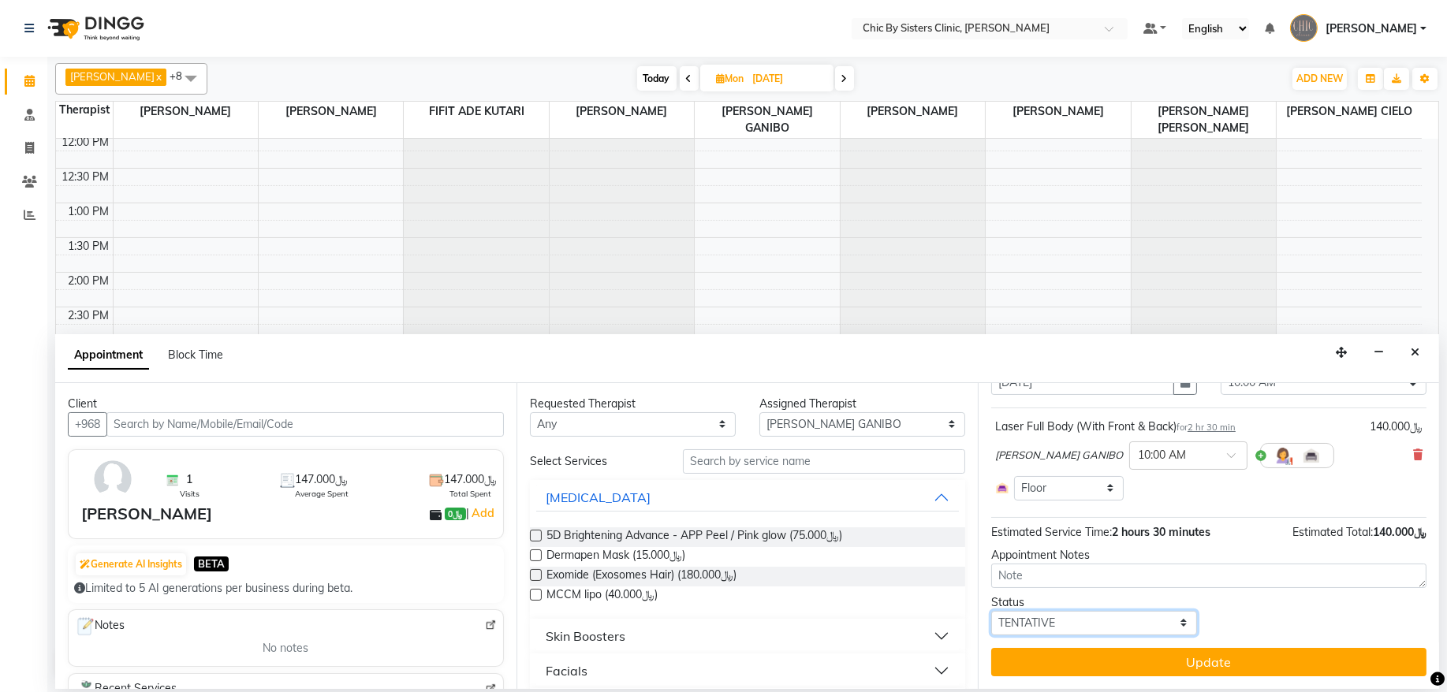
click at [1163, 622] on select "Select TENTATIVE CONFIRM UPCOMING" at bounding box center [1094, 623] width 206 height 24
select select "upcoming"
click at [991, 611] on select "Select TENTATIVE CONFIRM UPCOMING" at bounding box center [1094, 623] width 206 height 24
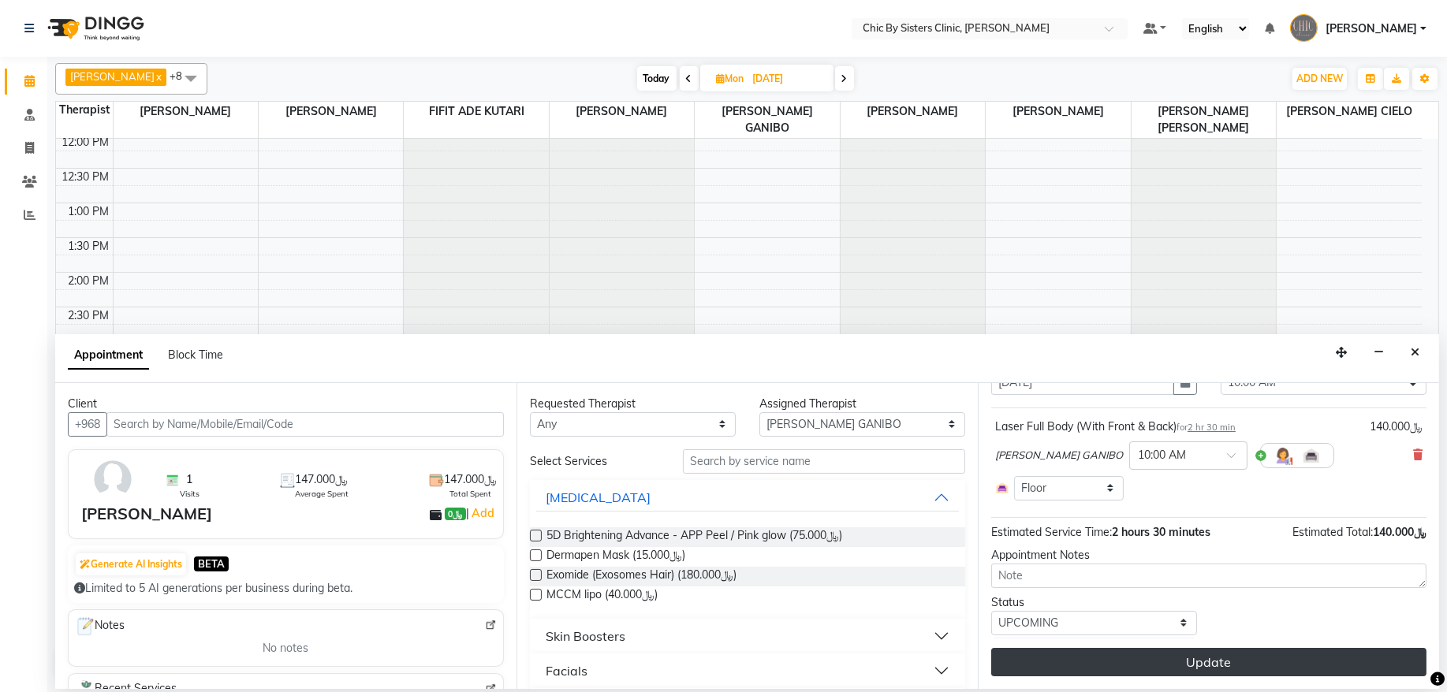
click at [1192, 669] on button "Update" at bounding box center [1208, 662] width 435 height 28
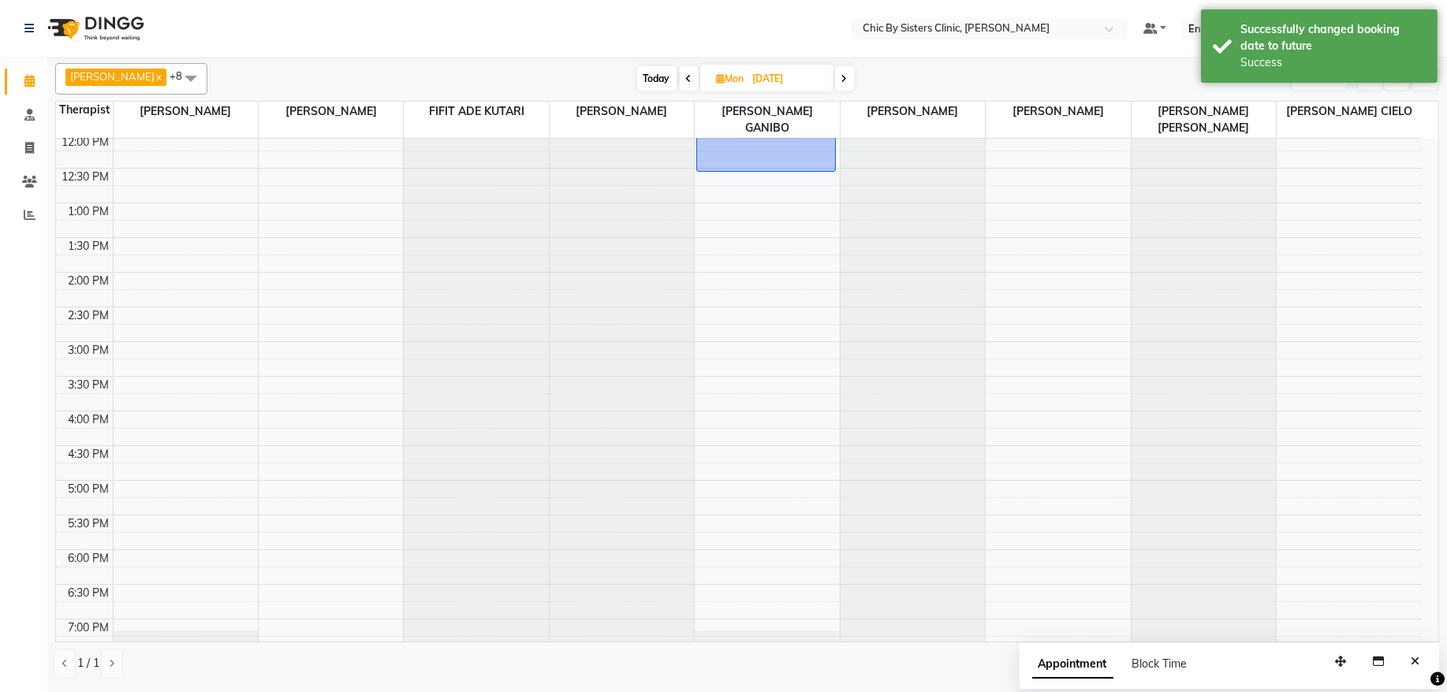
scroll to position [0, 0]
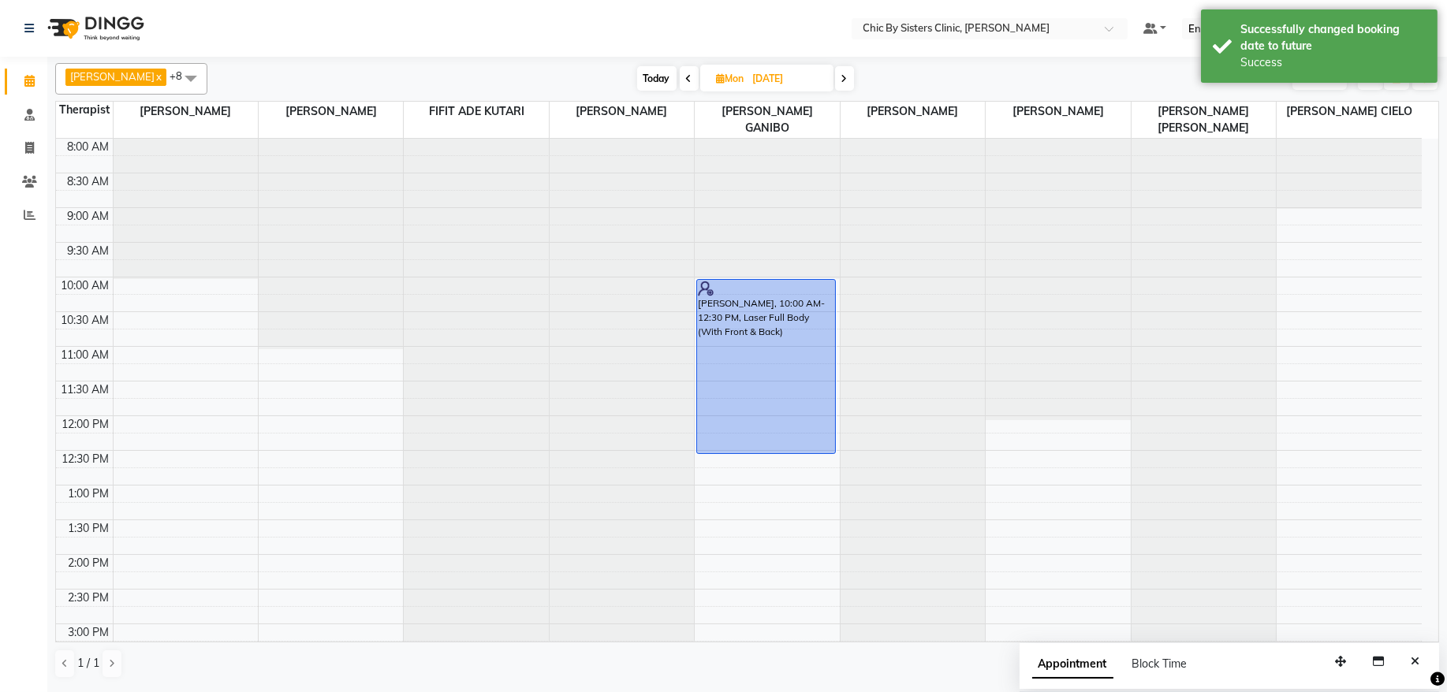
click at [771, 86] on span "[DATE]" at bounding box center [766, 78] width 133 height 27
click at [748, 79] on span "Mon" at bounding box center [730, 79] width 35 height 12
select select "11"
select select "2025"
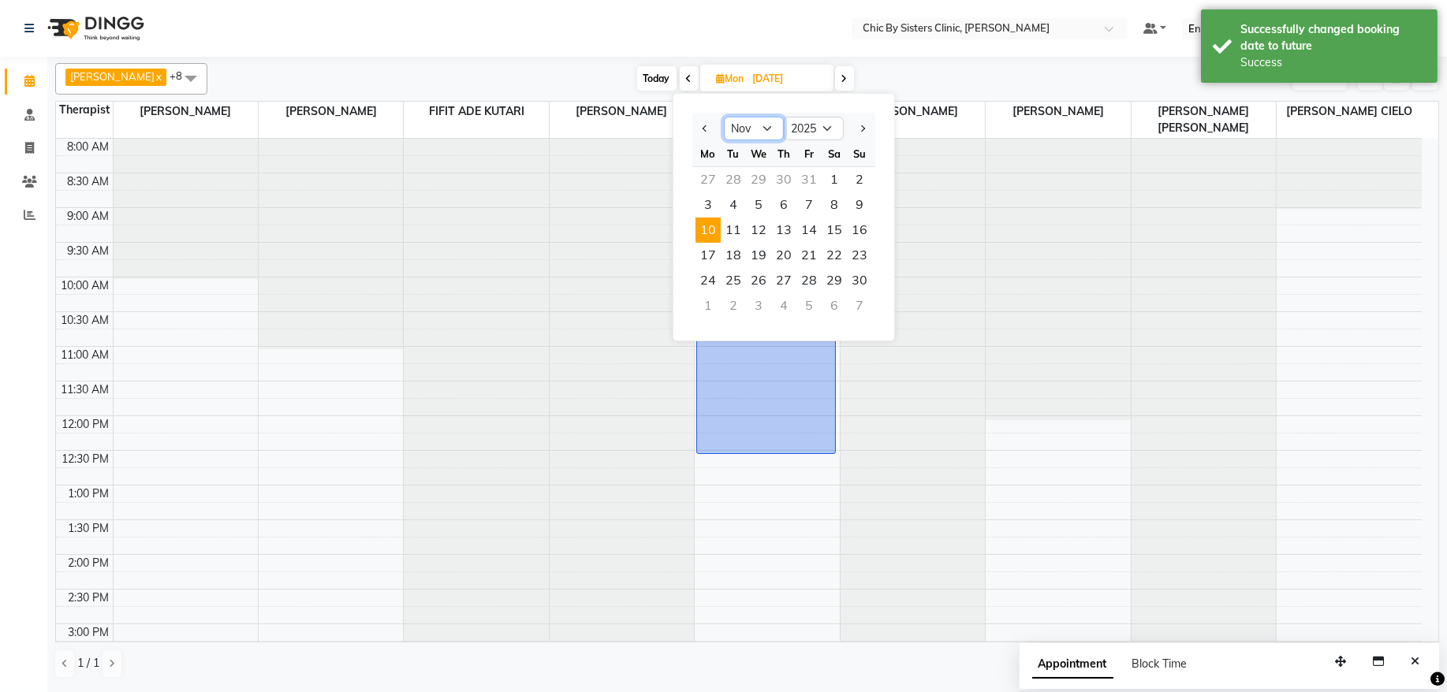
click at [763, 128] on select "Jan Feb Mar Apr May Jun [DATE] Aug Sep Oct Nov Dec" at bounding box center [754, 129] width 60 height 24
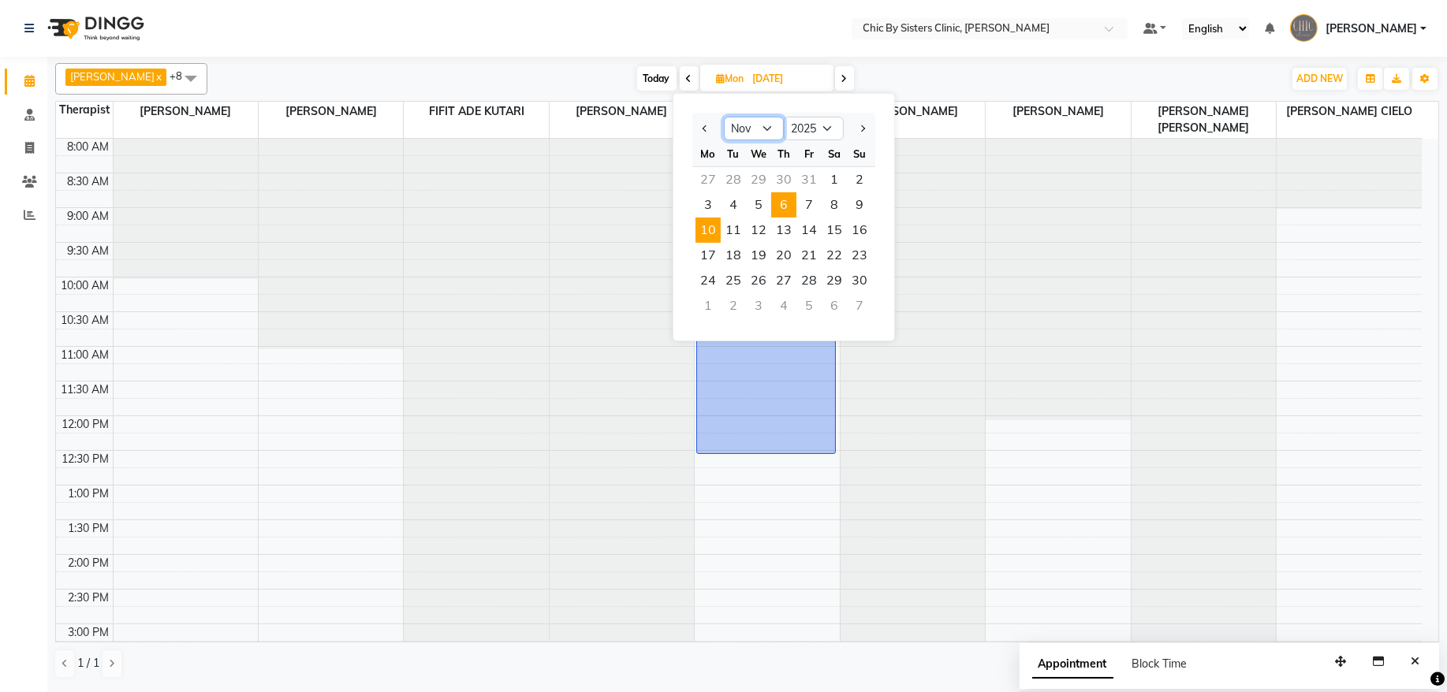
select select "9"
click at [724, 117] on select "Jan Feb Mar Apr May Jun [DATE] Aug Sep Oct Nov Dec" at bounding box center [754, 129] width 60 height 24
click at [757, 205] on span "10" at bounding box center [758, 204] width 25 height 25
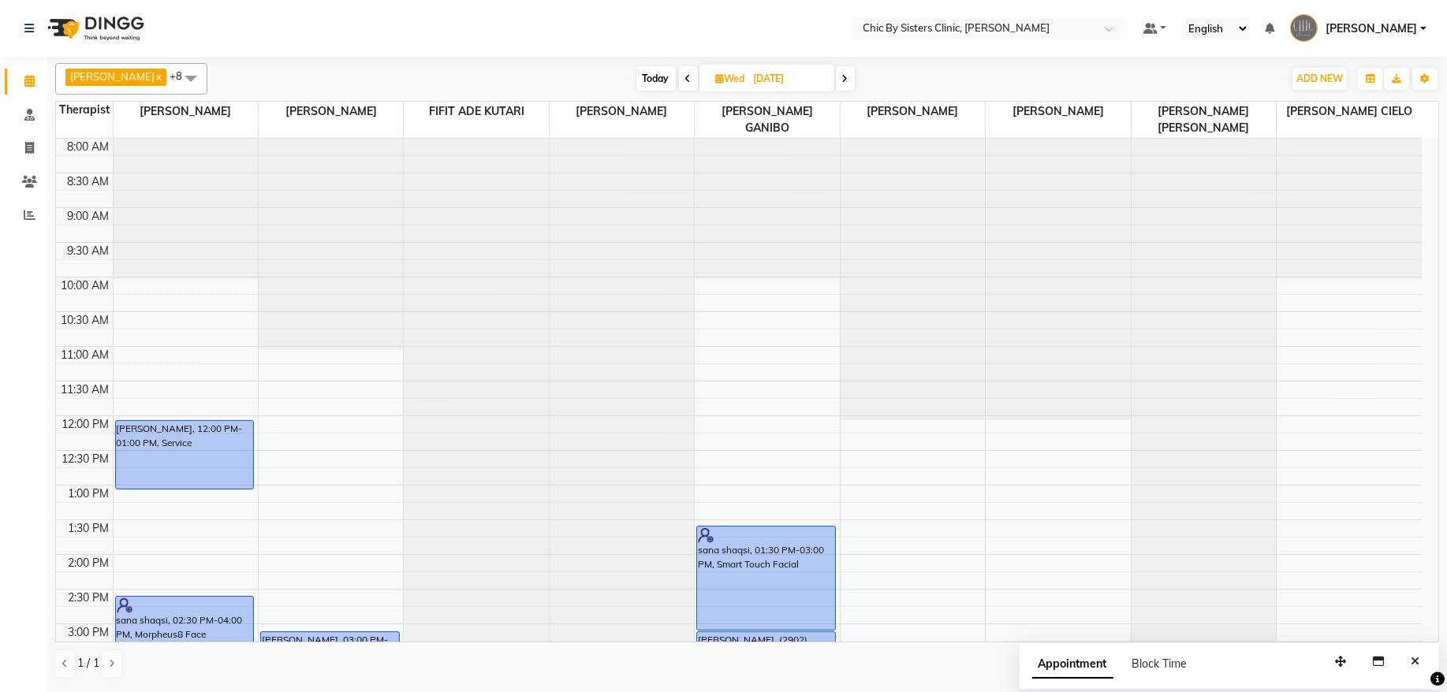
click at [676, 72] on span "Today" at bounding box center [655, 78] width 39 height 24
type input "[DATE]"
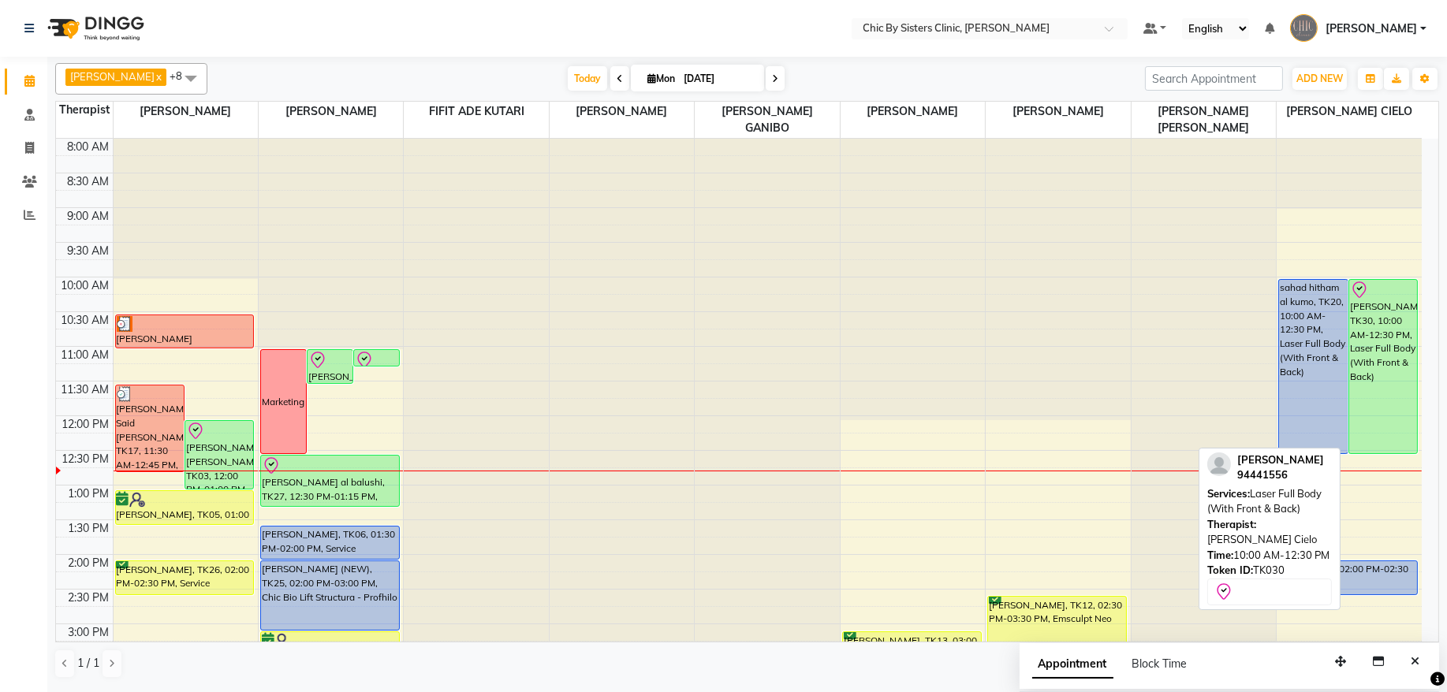
click at [1372, 325] on div "[PERSON_NAME], TK30, 10:00 AM-12:30 PM, Laser Full Body (With Front & Back)" at bounding box center [1383, 367] width 69 height 174
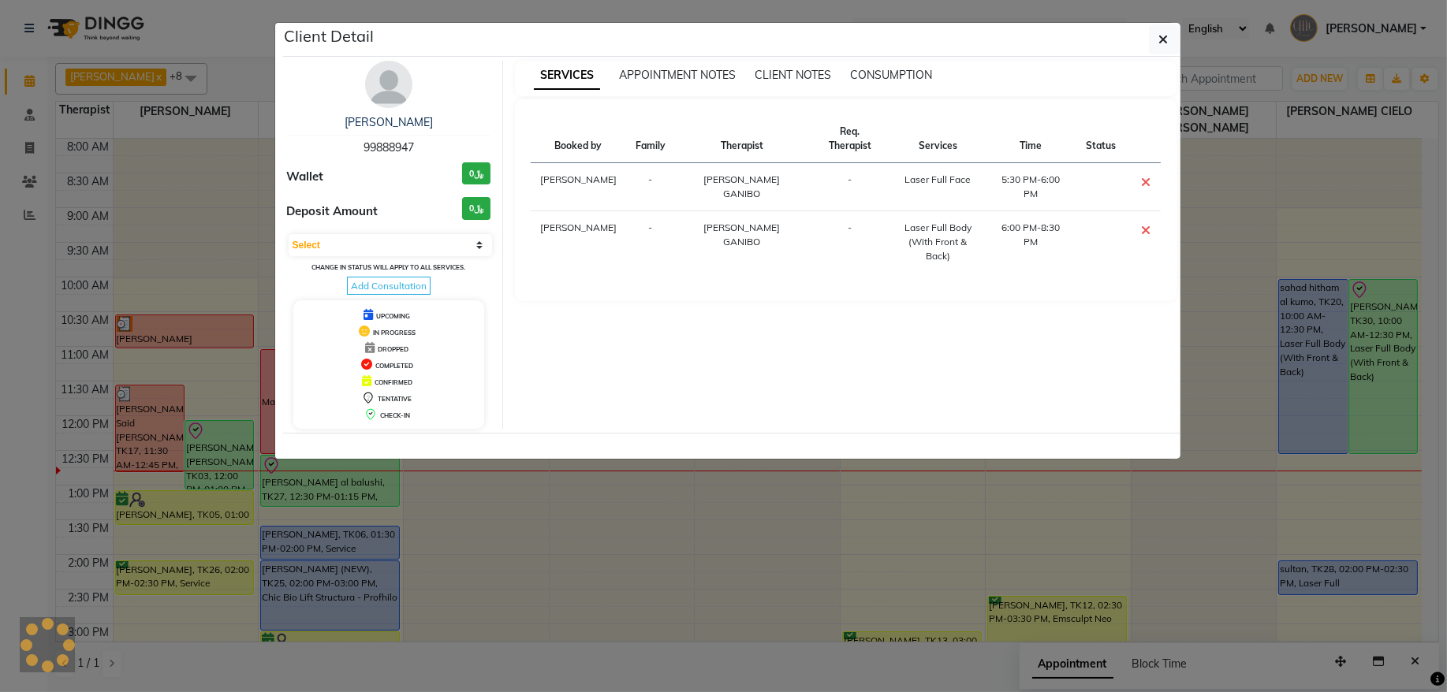
select select "8"
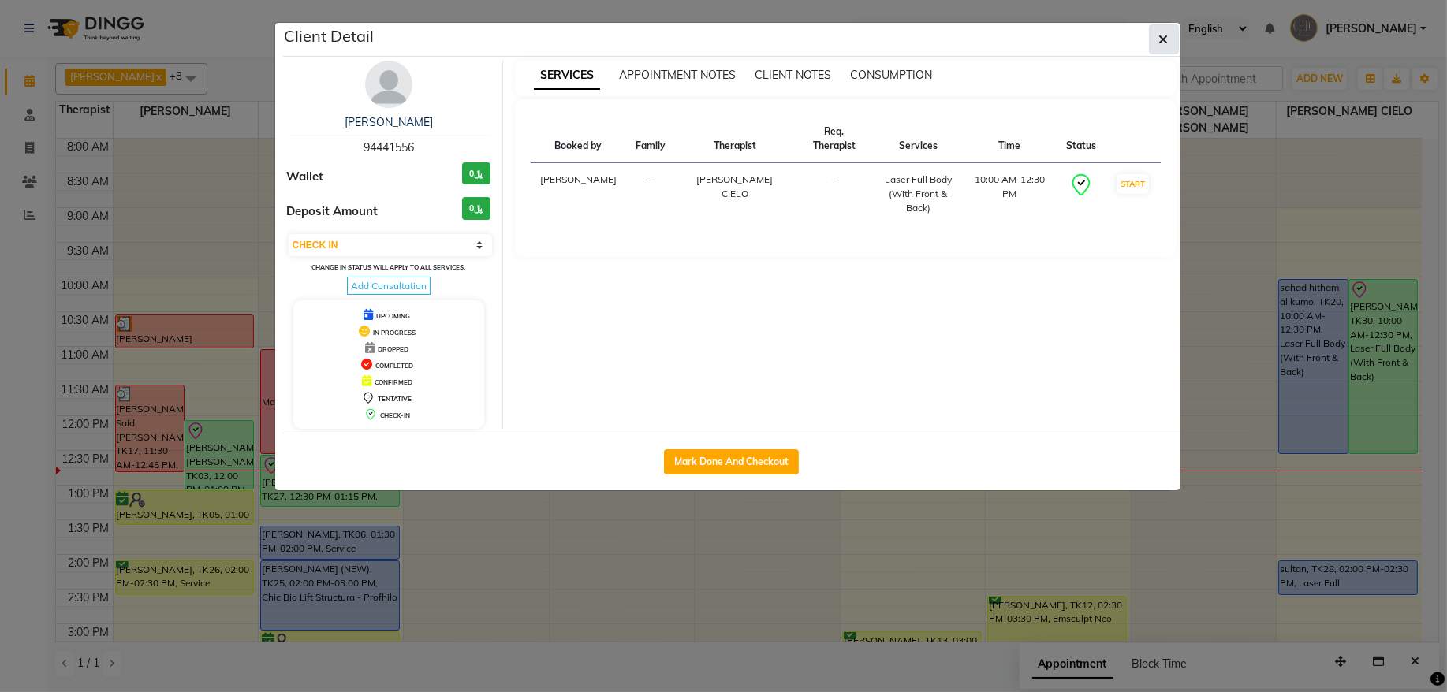
click at [1156, 43] on button "button" at bounding box center [1164, 39] width 30 height 30
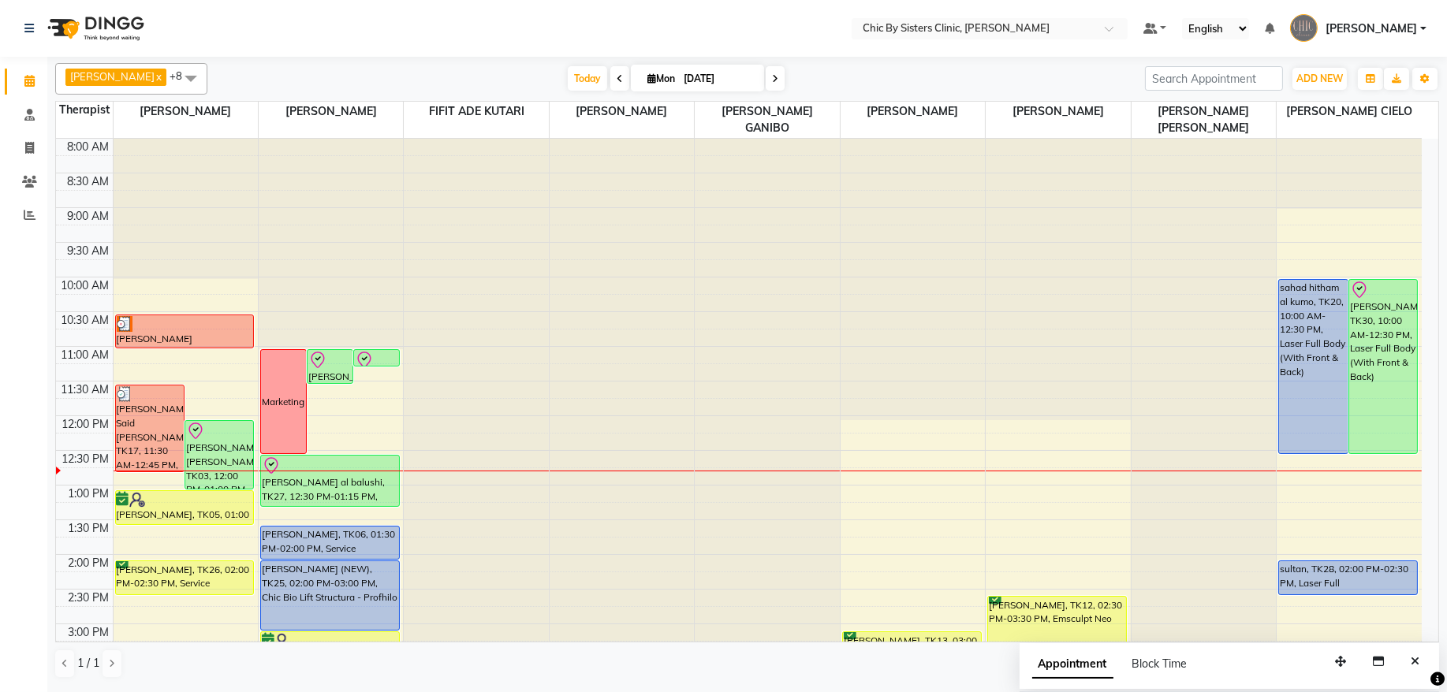
click at [745, 85] on input "[DATE]" at bounding box center [718, 79] width 79 height 24
select select "9"
select select "2025"
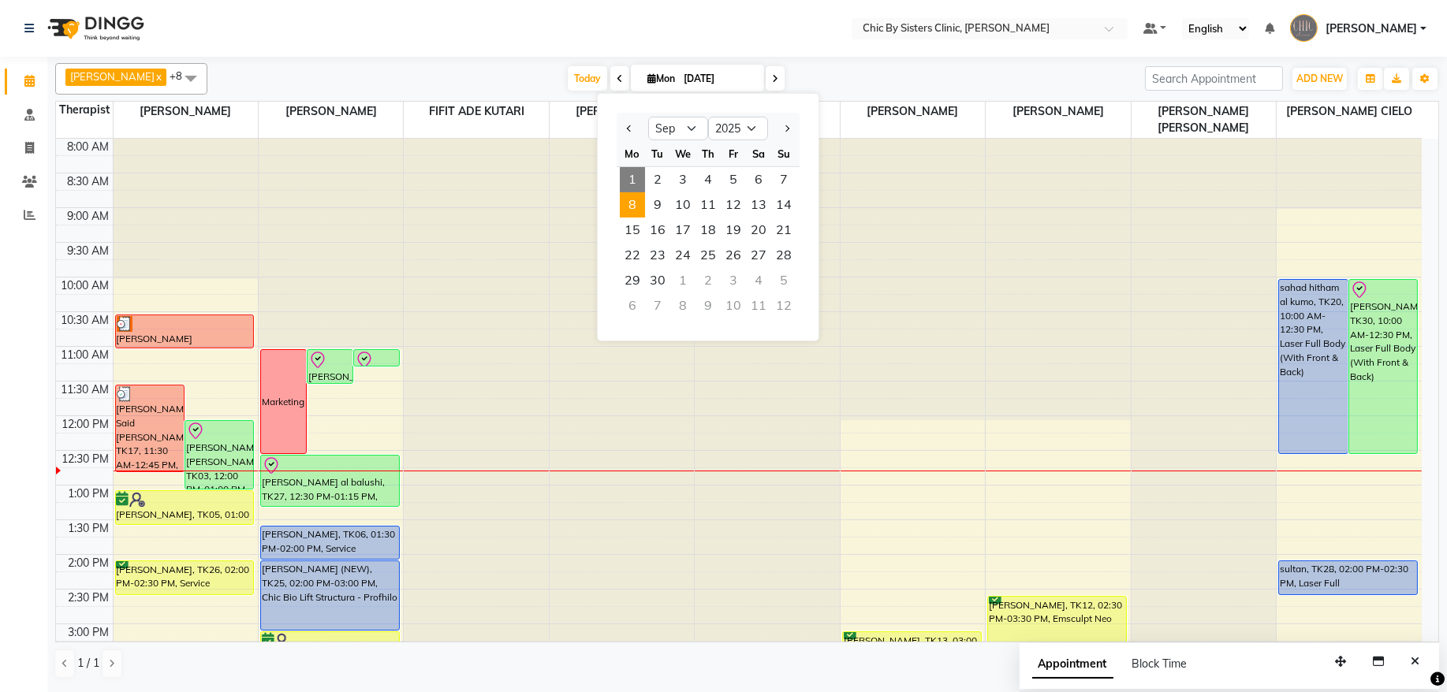
click at [624, 211] on span "8" at bounding box center [632, 204] width 25 height 25
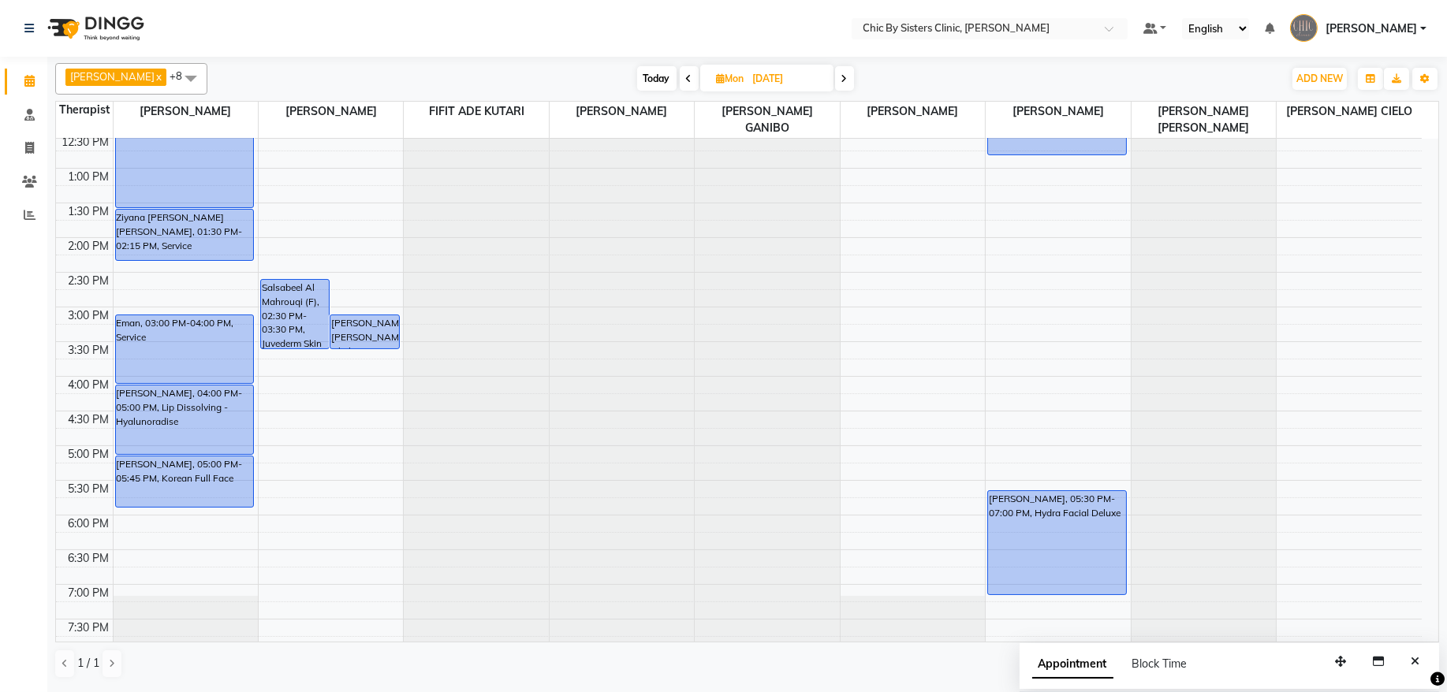
scroll to position [310, 0]
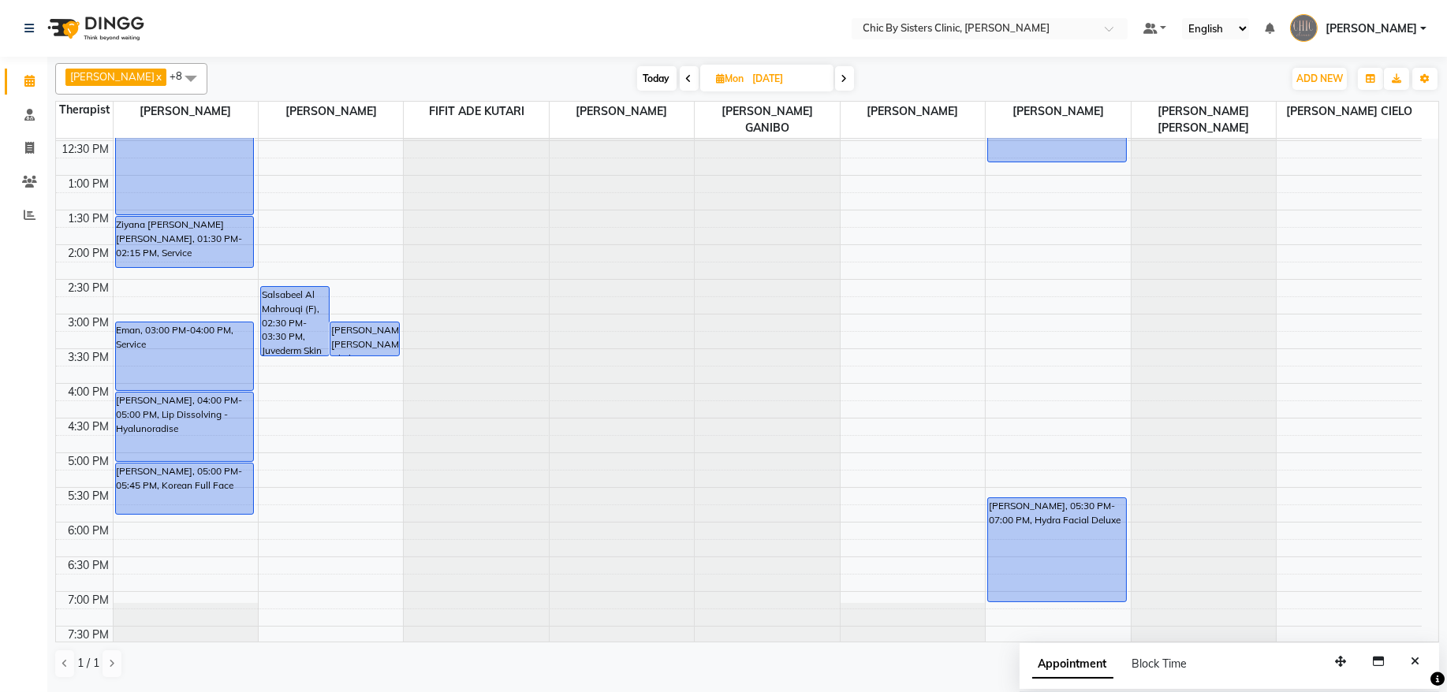
click at [677, 80] on span "Today" at bounding box center [656, 78] width 39 height 24
type input "[DATE]"
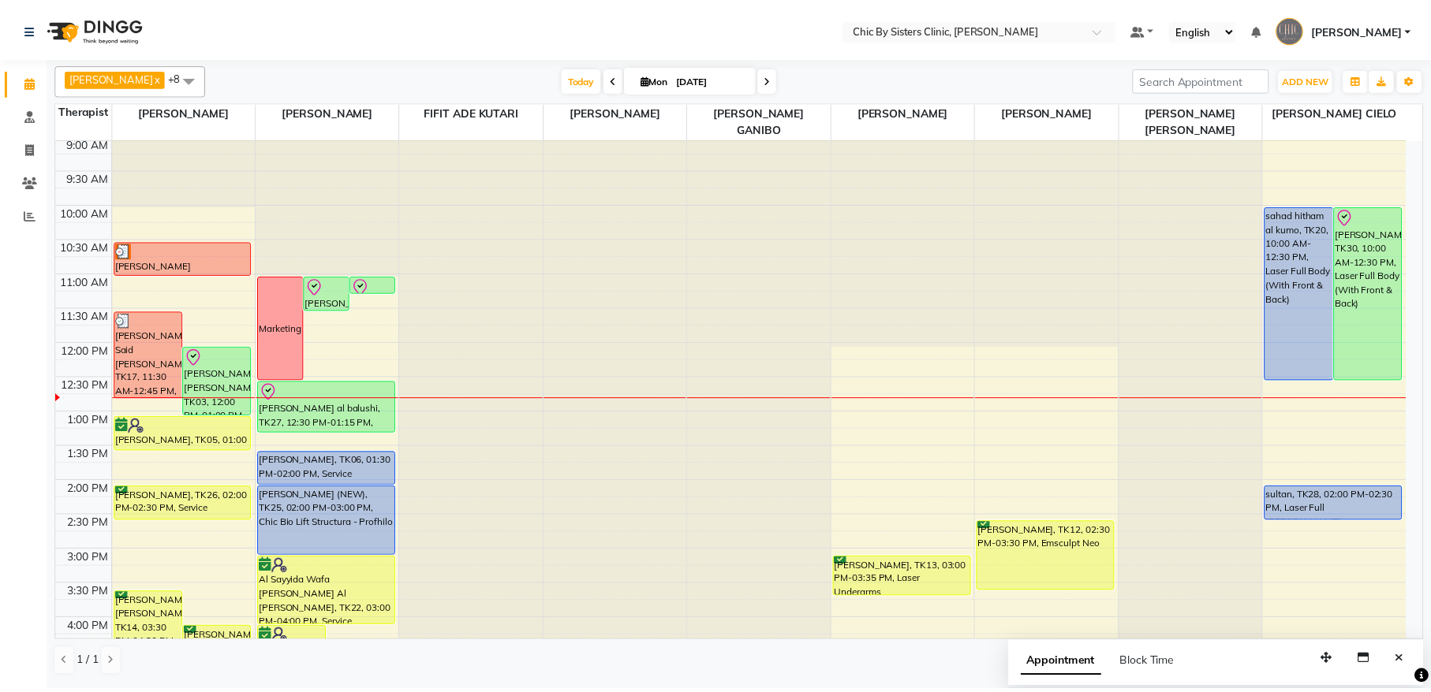
scroll to position [0, 0]
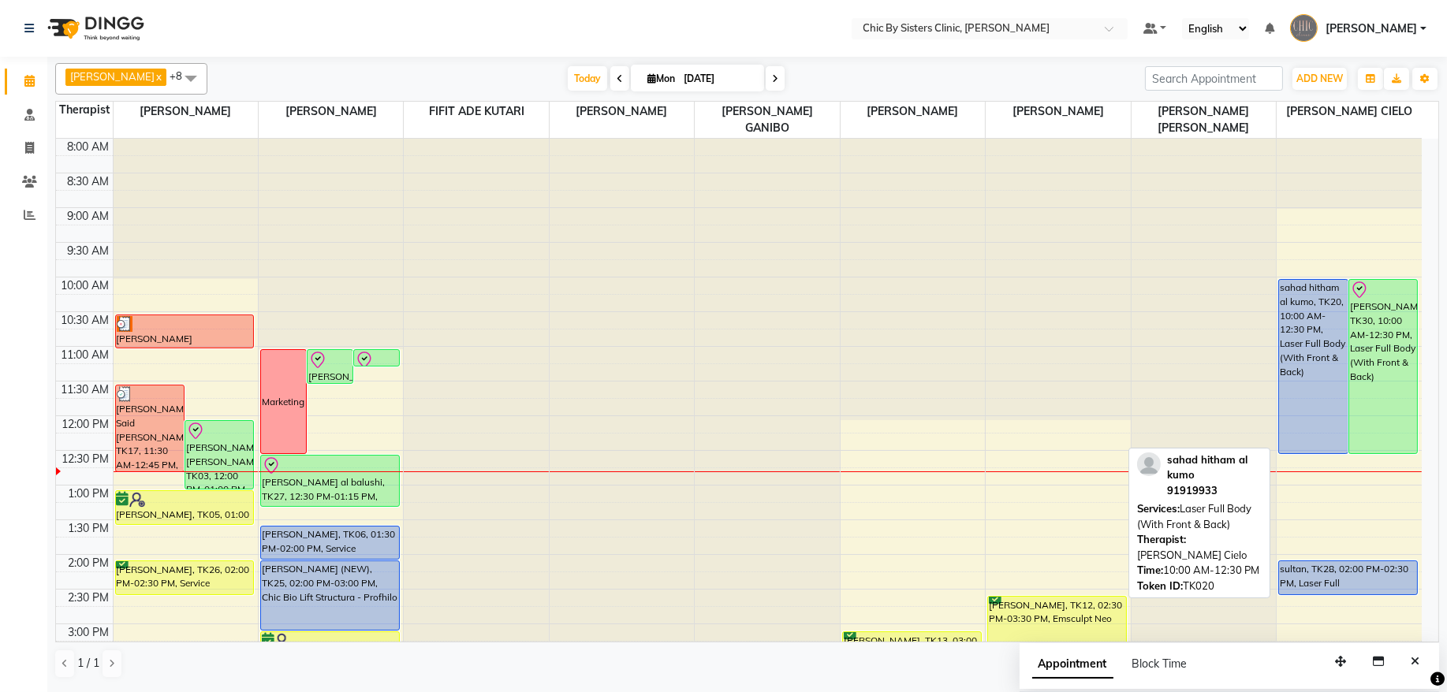
click at [1312, 378] on div "sahad hitham al kumo, TK20, 10:00 AM-12:30 PM, Laser Full Body (With Front & Ba…" at bounding box center [1313, 367] width 69 height 174
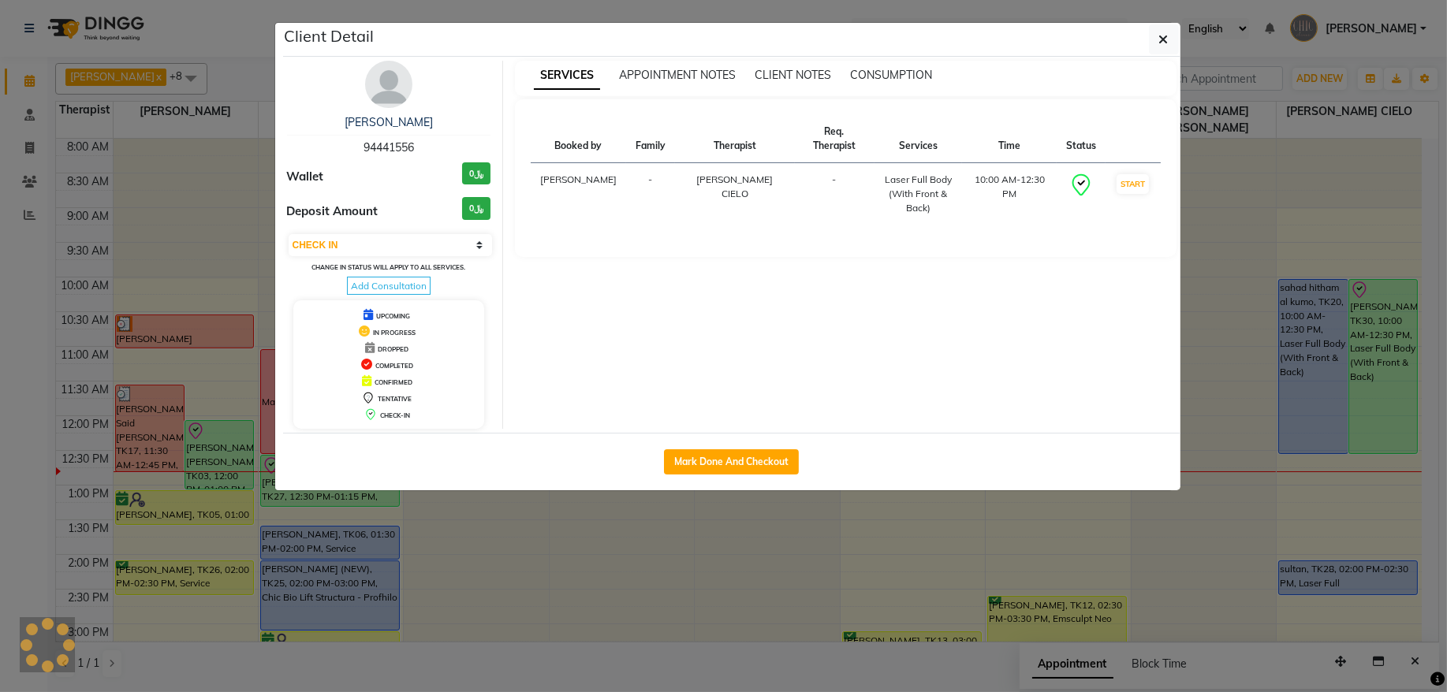
select select "5"
click at [1166, 43] on icon "button" at bounding box center [1163, 39] width 9 height 13
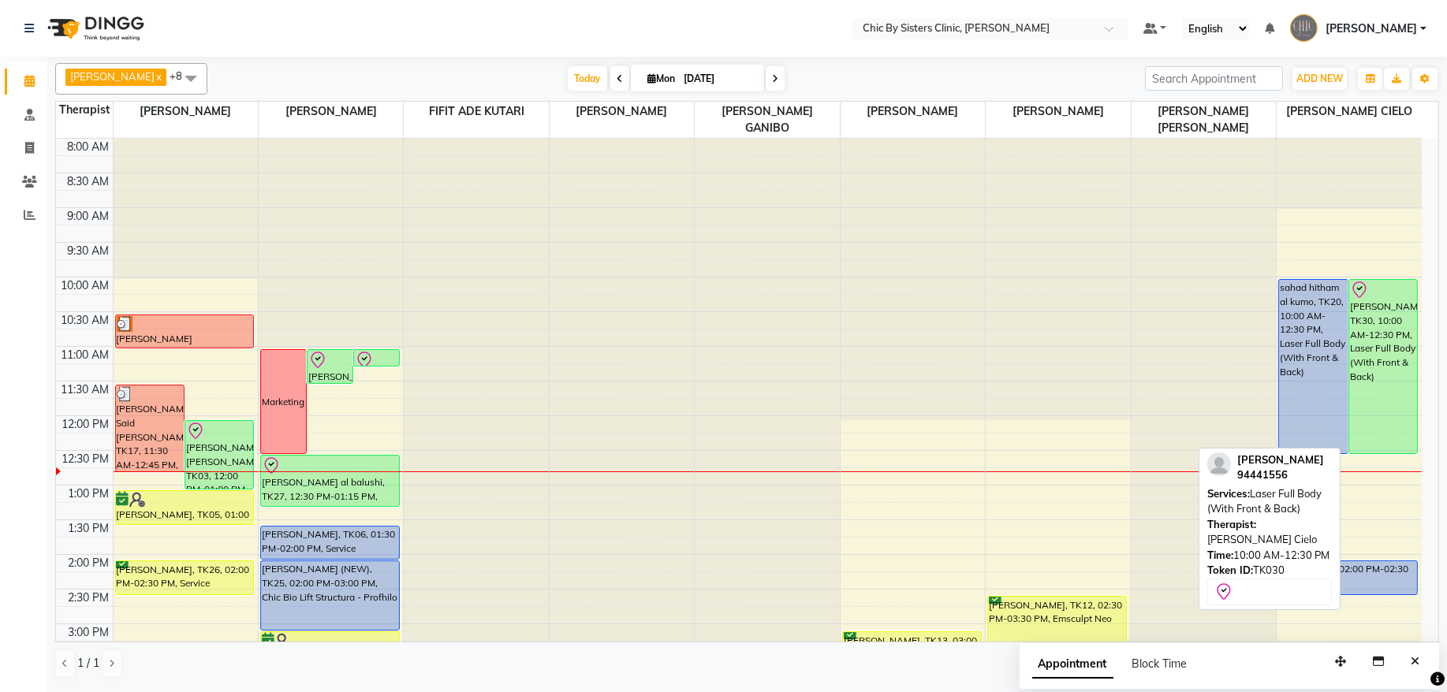
click at [1372, 337] on div "[PERSON_NAME], TK30, 10:00 AM-12:30 PM, Laser Full Body (With Front & Back)" at bounding box center [1383, 367] width 69 height 174
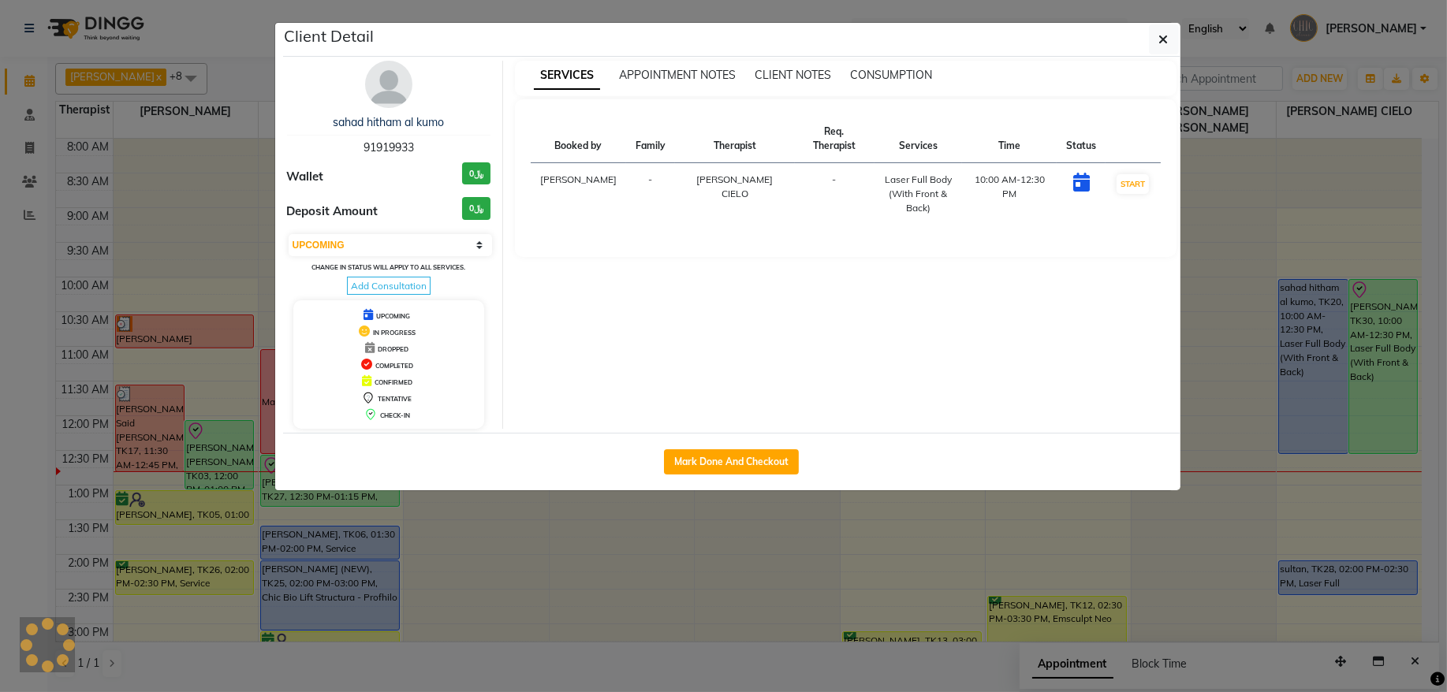
select select "8"
click at [390, 98] on img at bounding box center [388, 84] width 47 height 47
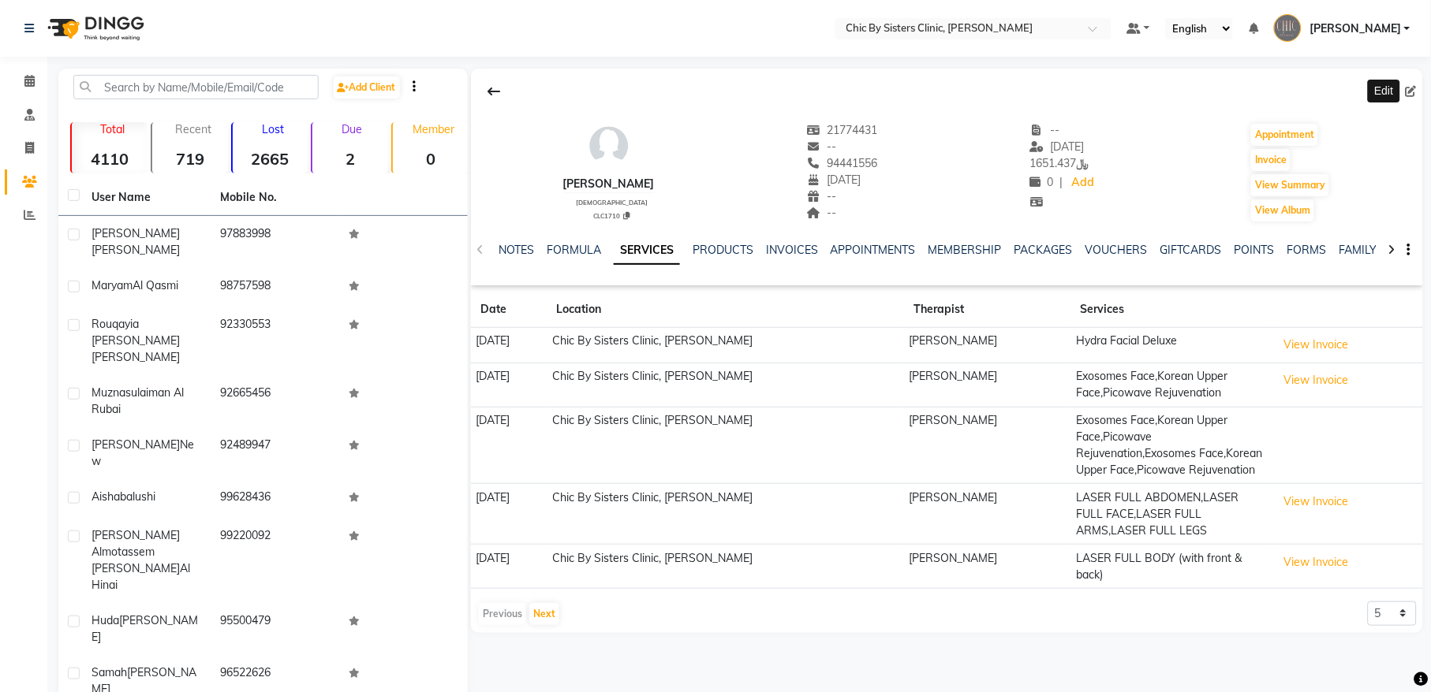
click at [1406, 87] on icon at bounding box center [1410, 91] width 11 height 11
select select "04"
select select "10"
select select "2007"
select select "[DEMOGRAPHIC_DATA]"
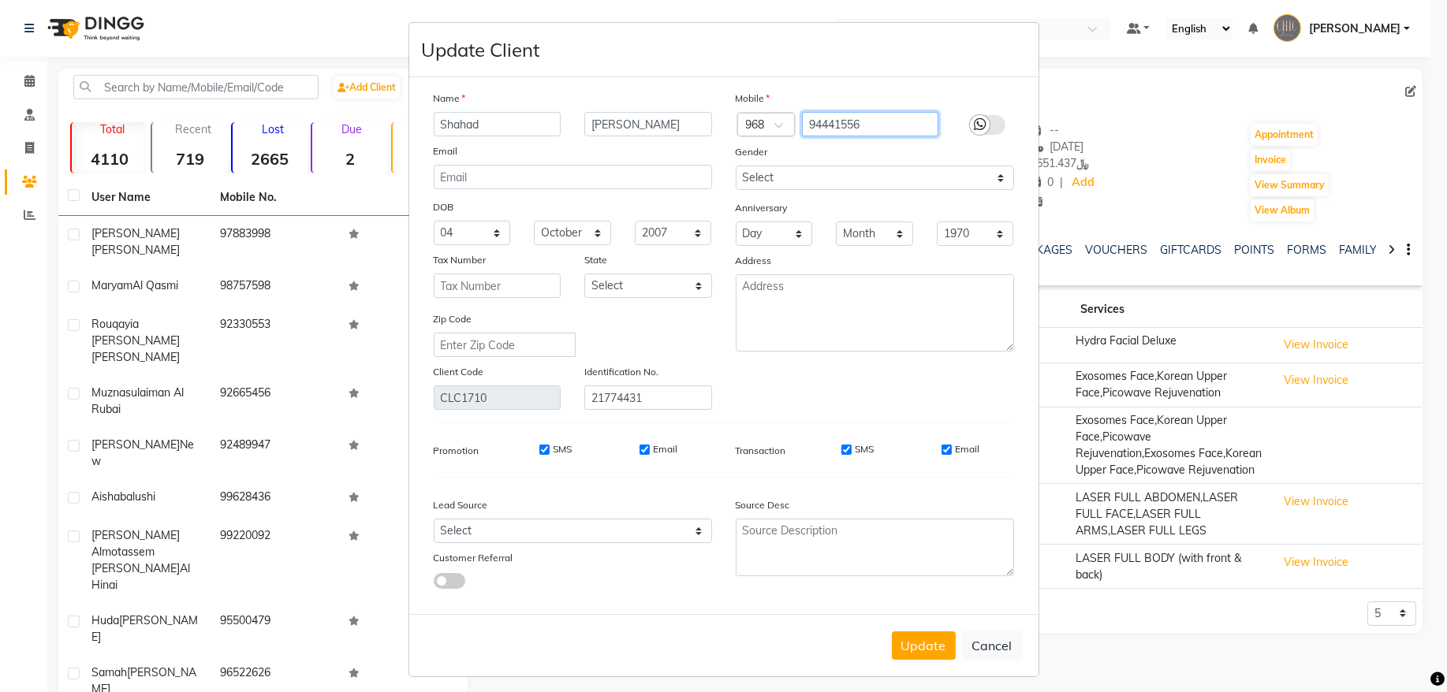
click at [871, 131] on input "94441556" at bounding box center [870, 124] width 136 height 24
type input "91919933"
click at [915, 644] on button "Update" at bounding box center [924, 646] width 64 height 28
drag, startPoint x: 797, startPoint y: 128, endPoint x: 872, endPoint y: 119, distance: 76.2
click at [872, 119] on input "91919933" at bounding box center [870, 124] width 136 height 24
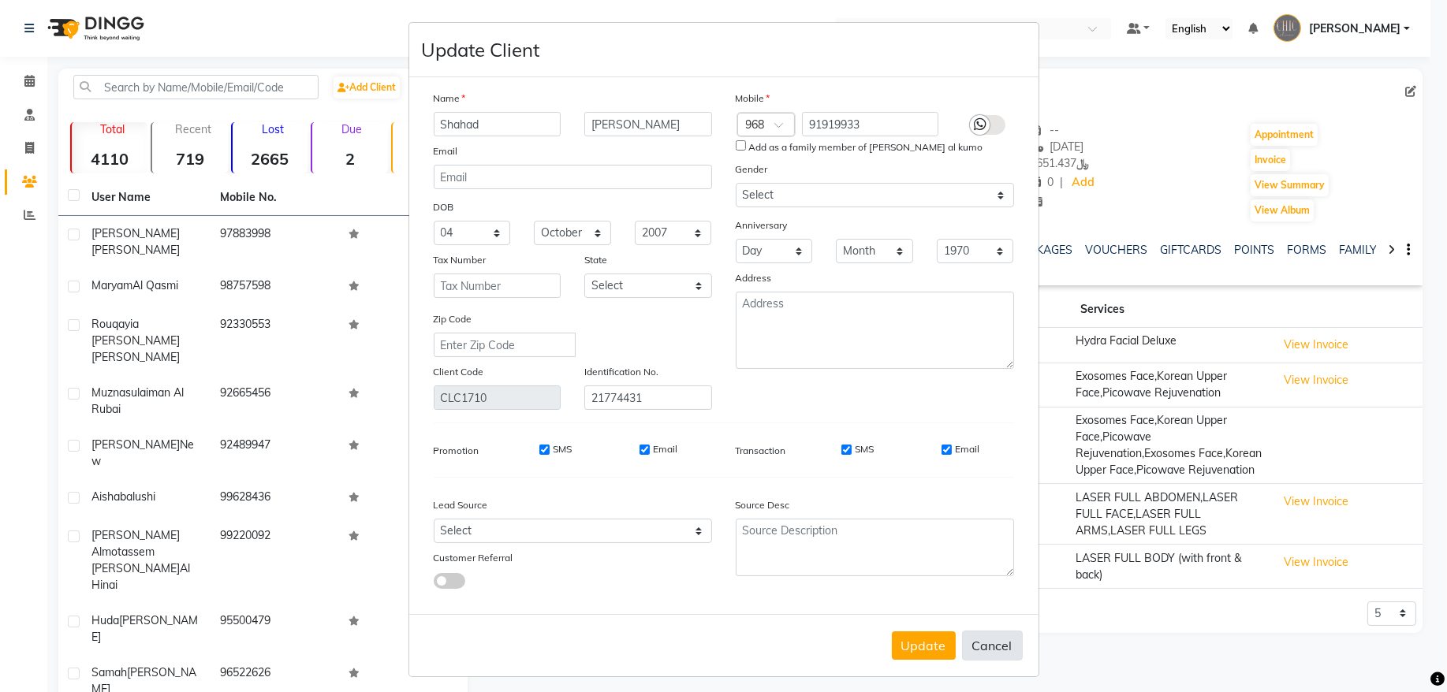
click at [980, 636] on button "Cancel" at bounding box center [992, 646] width 61 height 30
select select
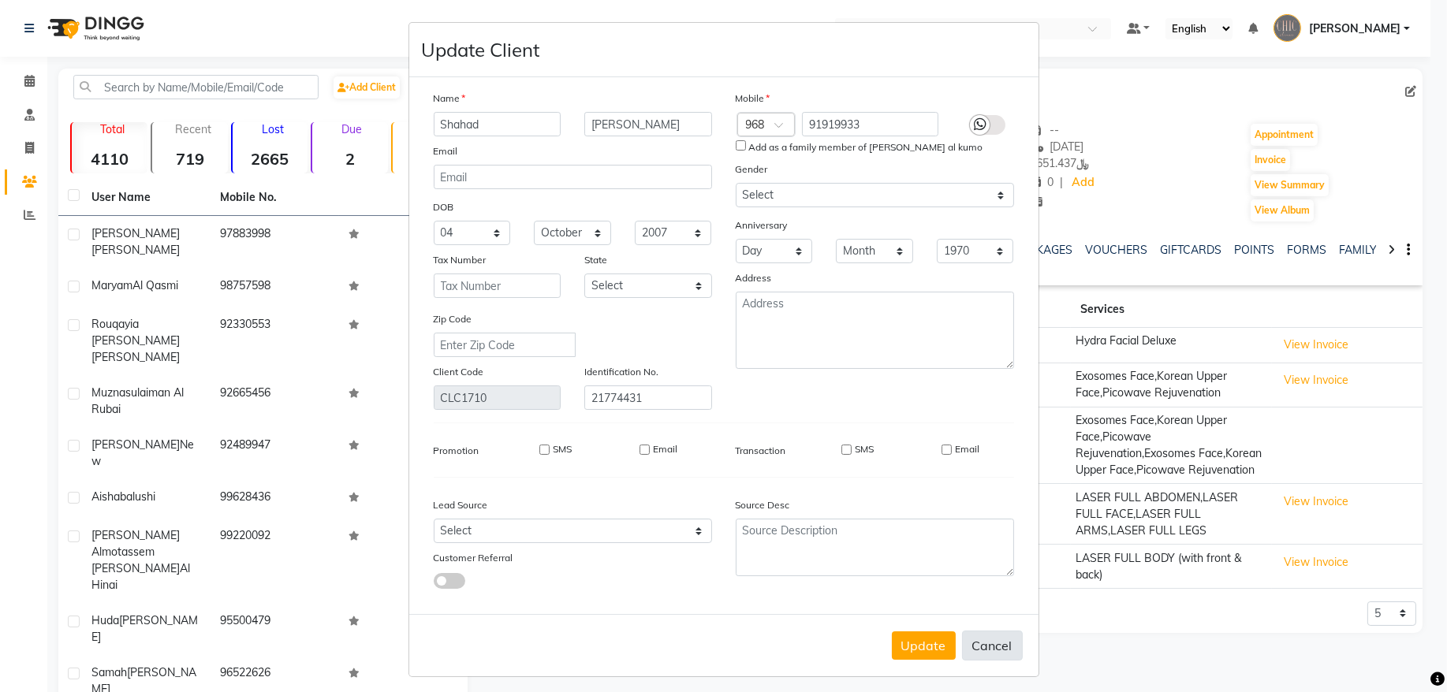
select select
checkbox input "false"
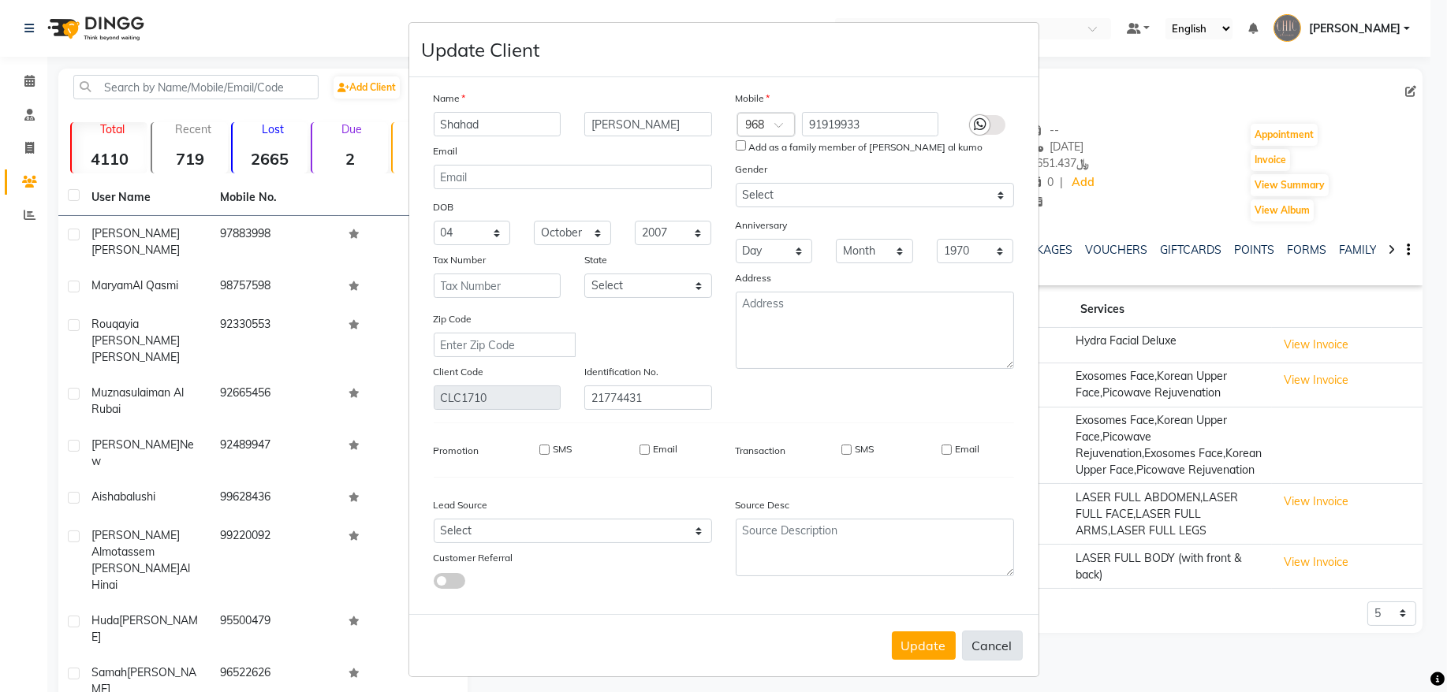
checkbox input "false"
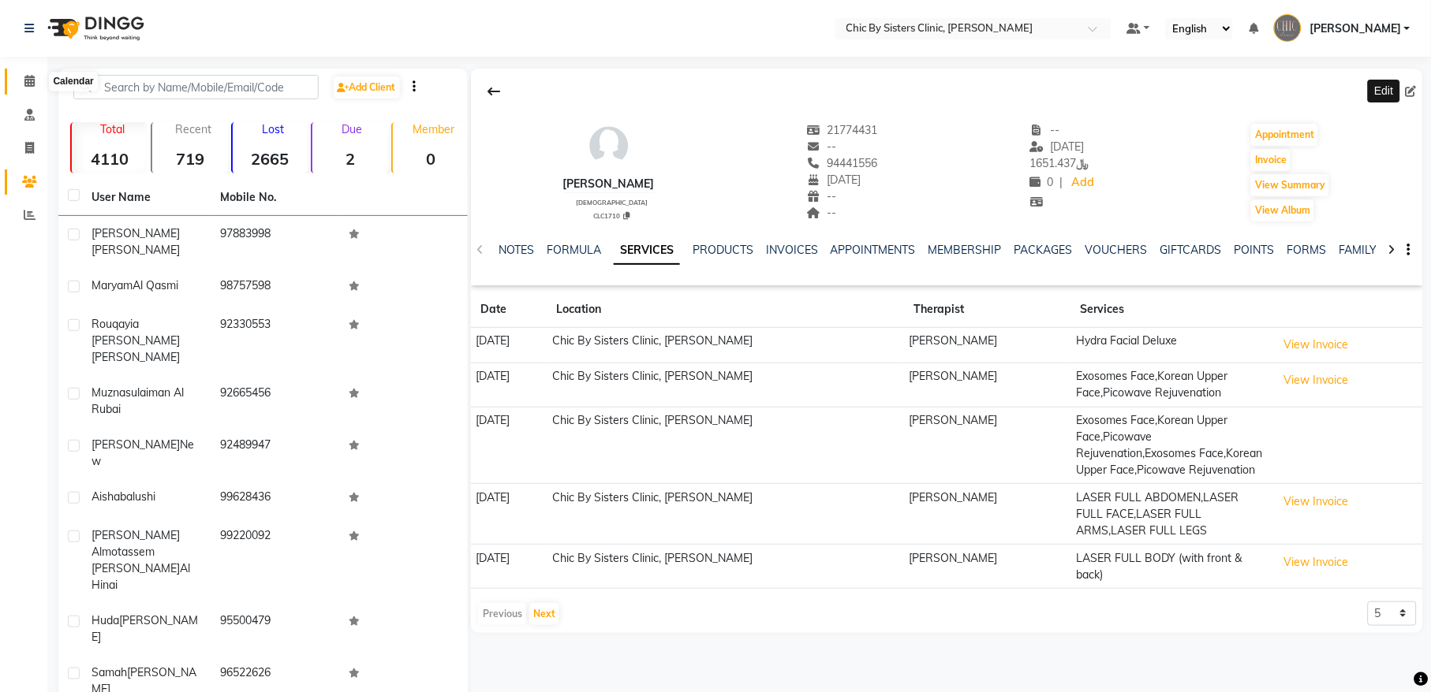
click at [20, 79] on span at bounding box center [30, 82] width 28 height 18
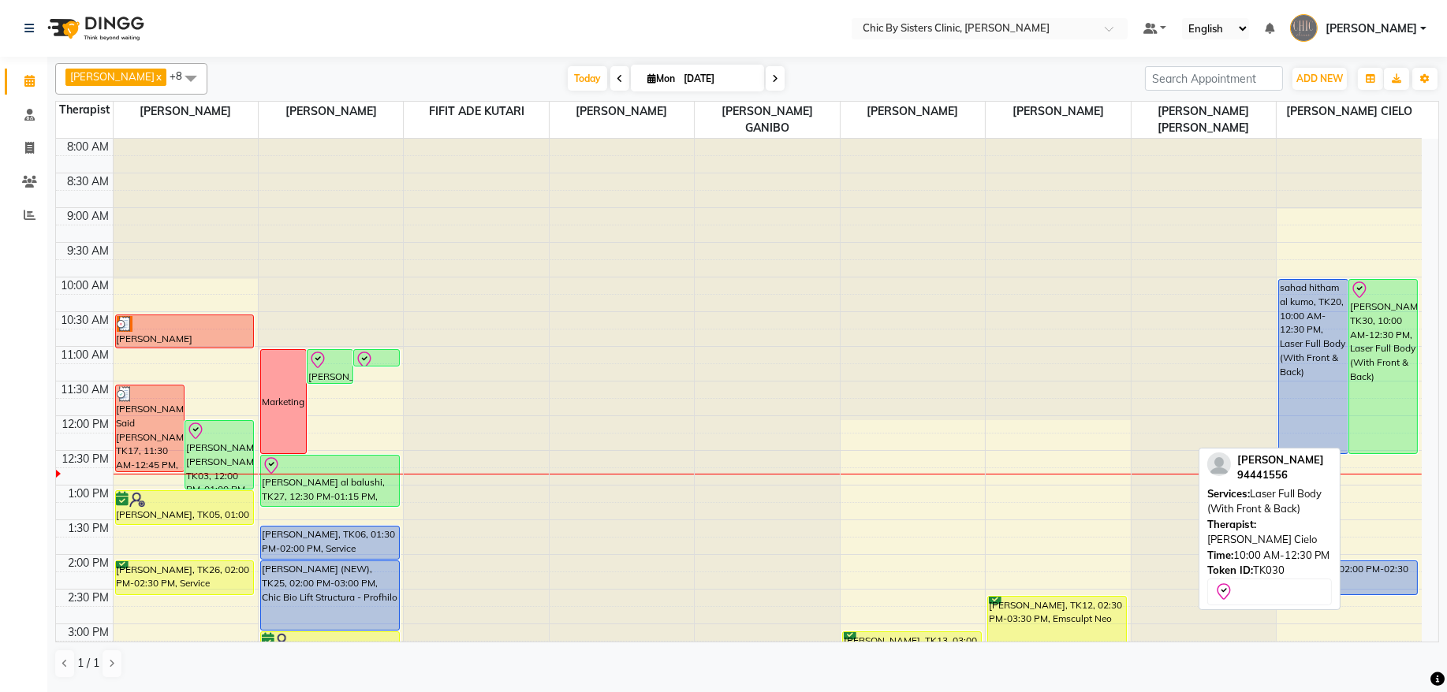
click at [1398, 398] on div "[PERSON_NAME], TK30, 10:00 AM-12:30 PM, Laser Full Body (With Front & Back)" at bounding box center [1383, 367] width 69 height 174
select select "8"
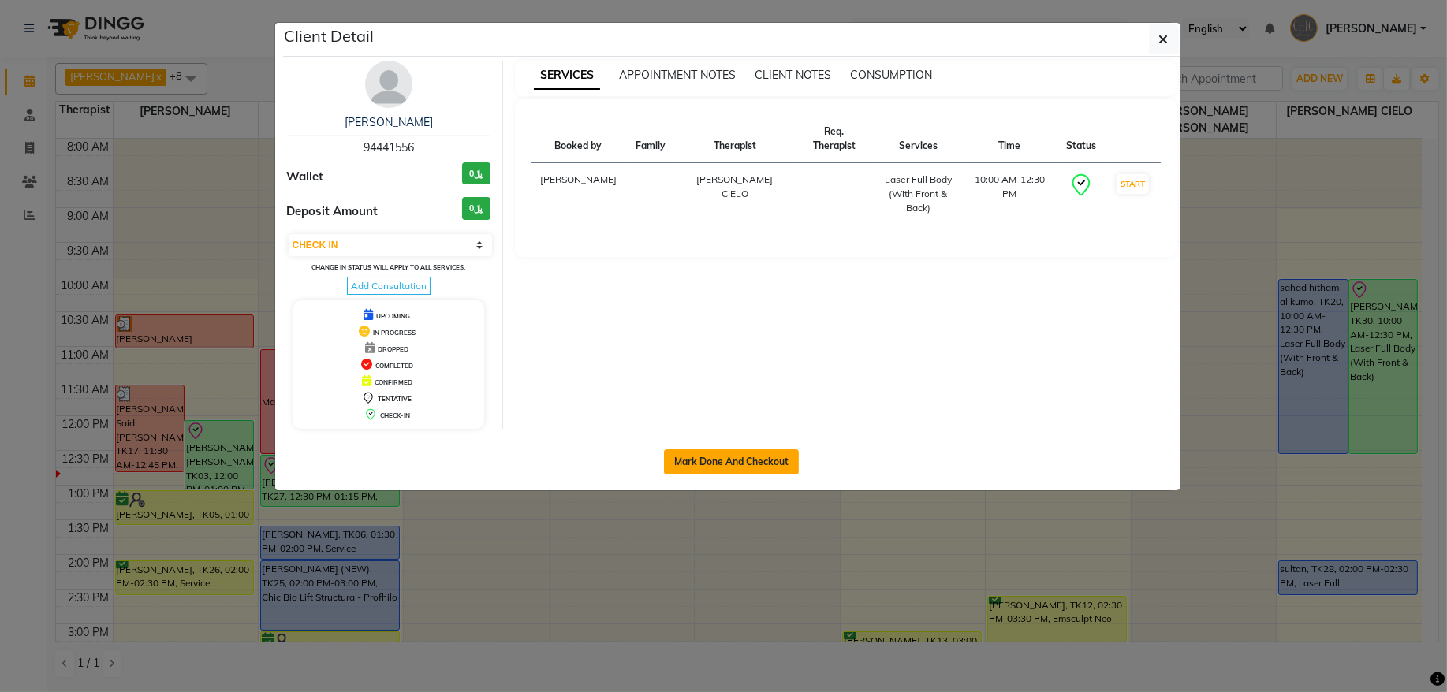
click at [752, 465] on button "Mark Done And Checkout" at bounding box center [731, 462] width 135 height 25
select select "service"
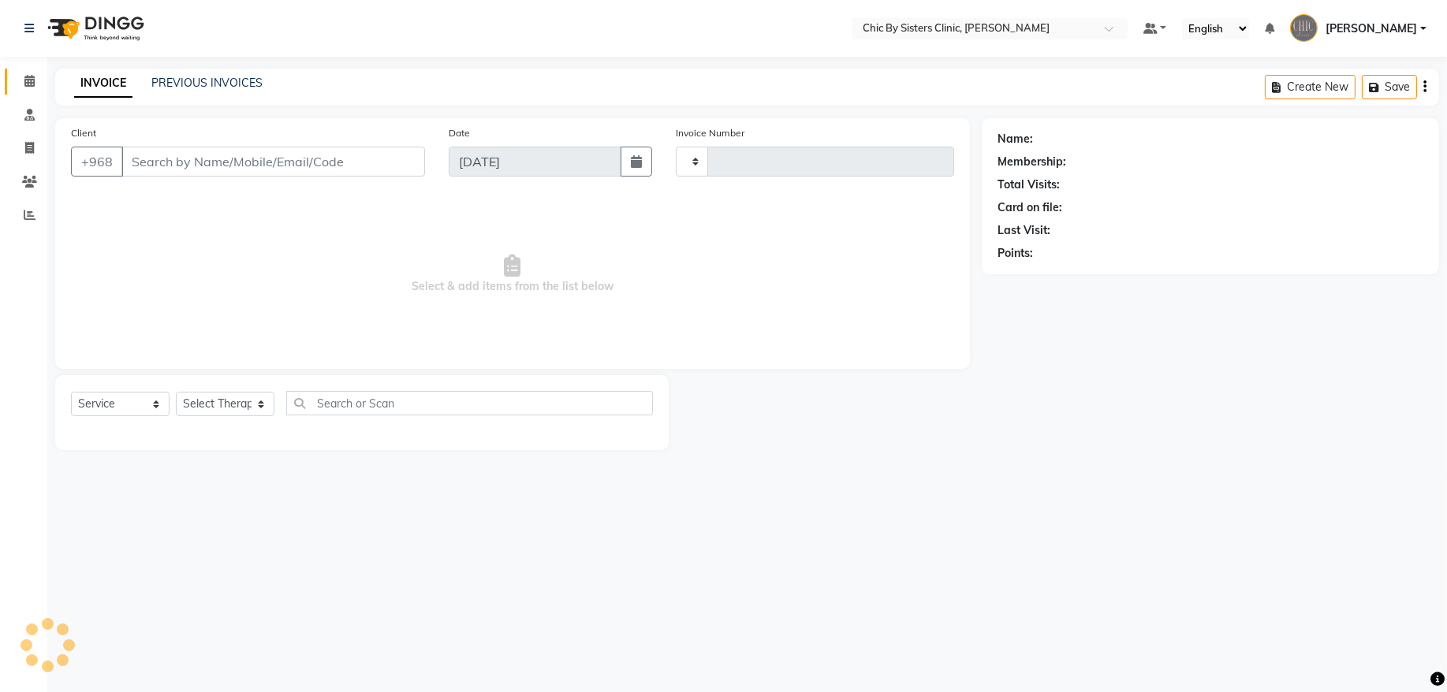
type input "2010"
select select "6348"
type input "94441556"
select select "89287"
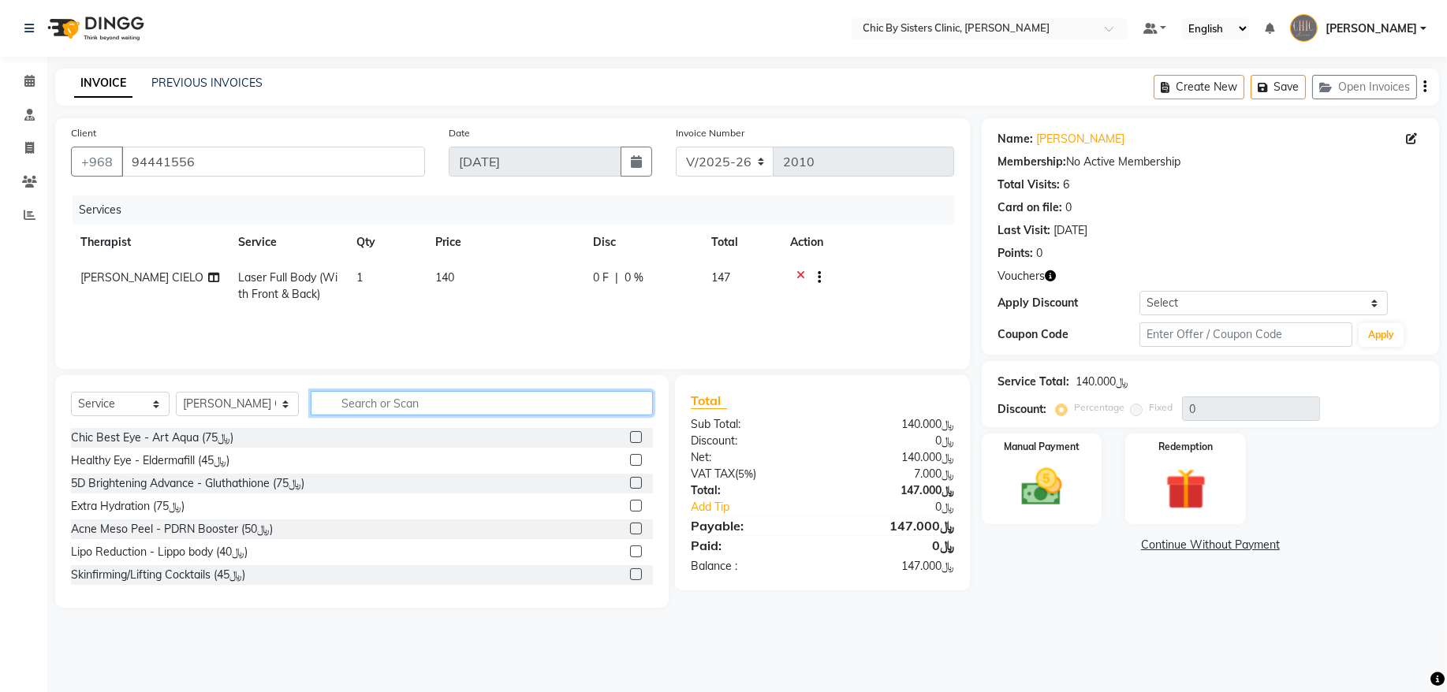
click at [412, 402] on input "text" at bounding box center [482, 403] width 342 height 24
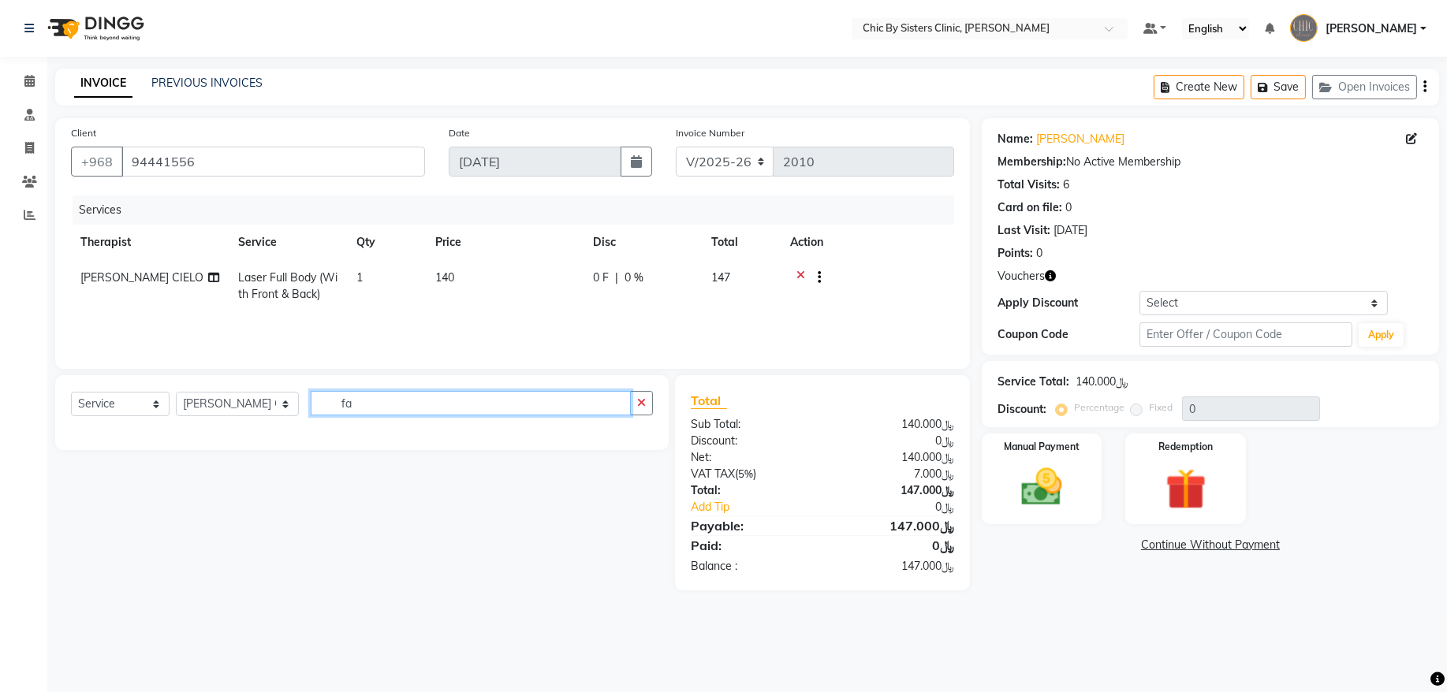
type input "f"
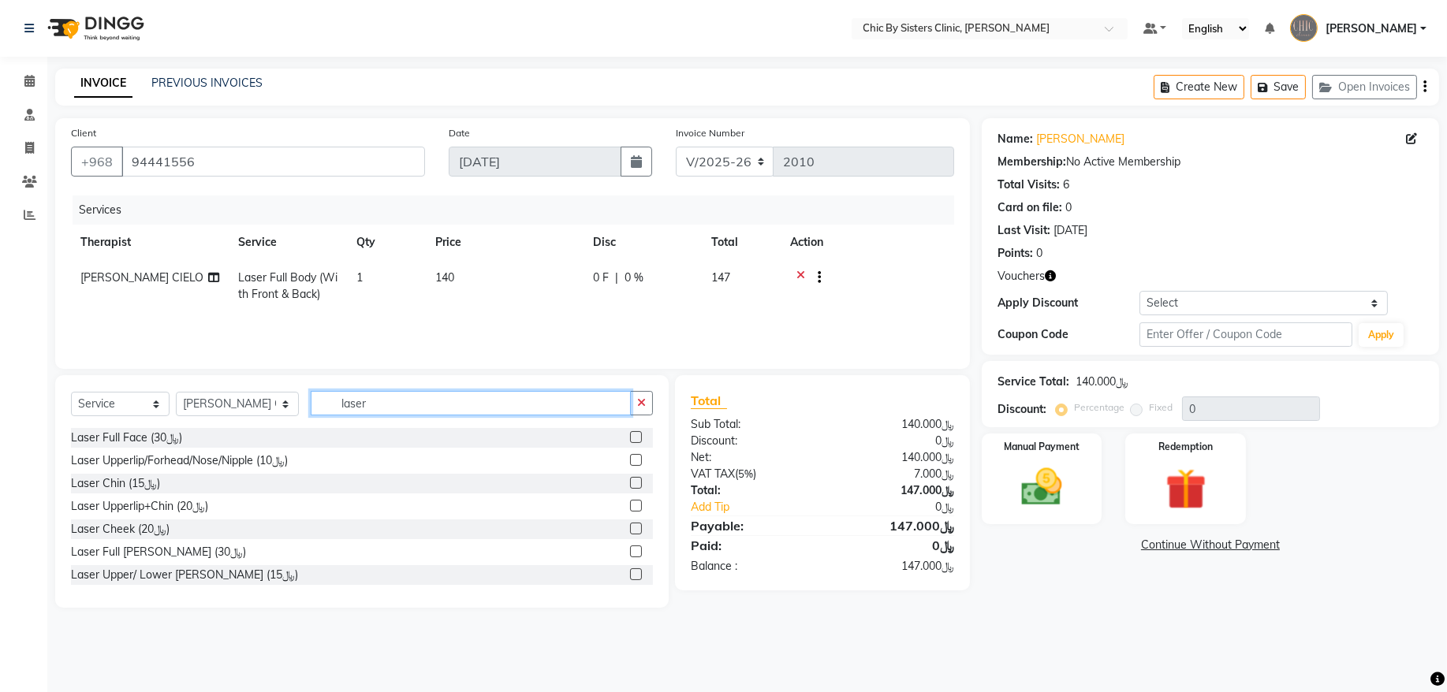
type input "laser"
click at [630, 438] on label at bounding box center [636, 437] width 12 height 12
click at [630, 438] on input "checkbox" at bounding box center [635, 438] width 10 height 10
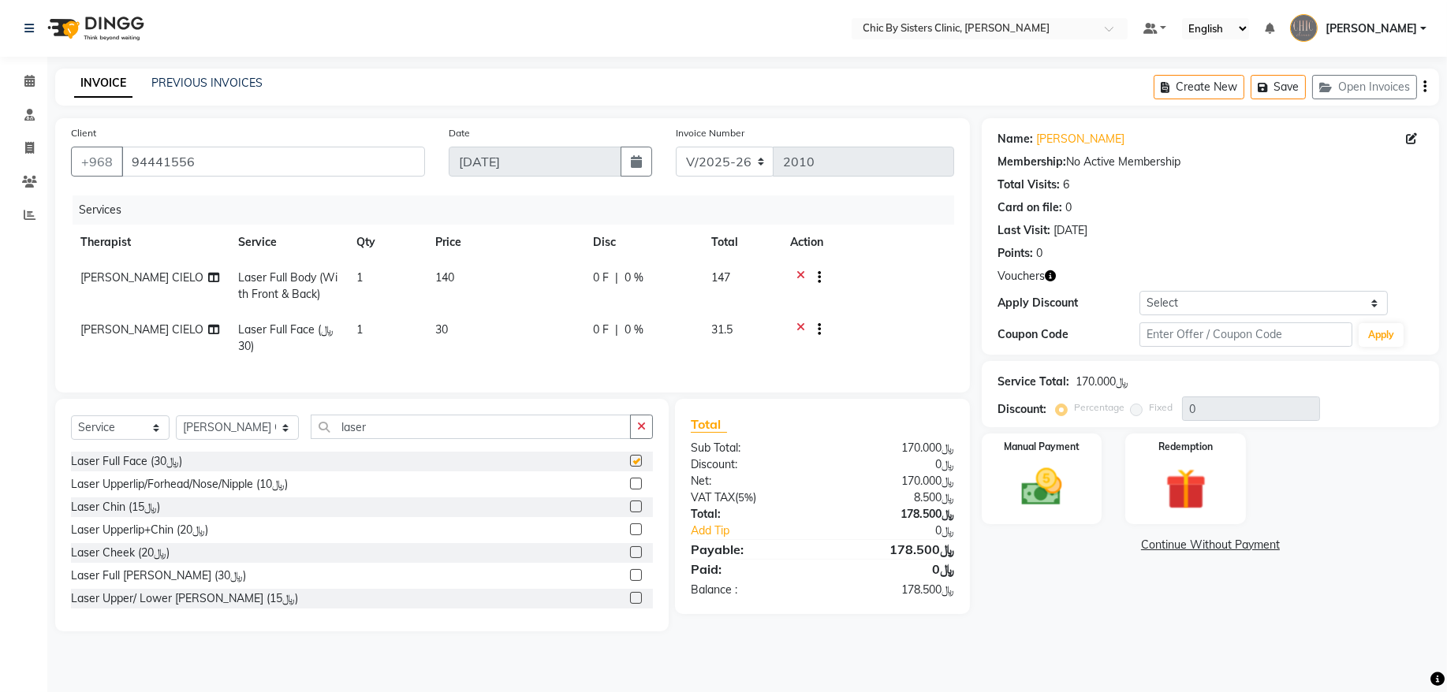
checkbox input "false"
click at [28, 83] on icon at bounding box center [29, 81] width 10 height 12
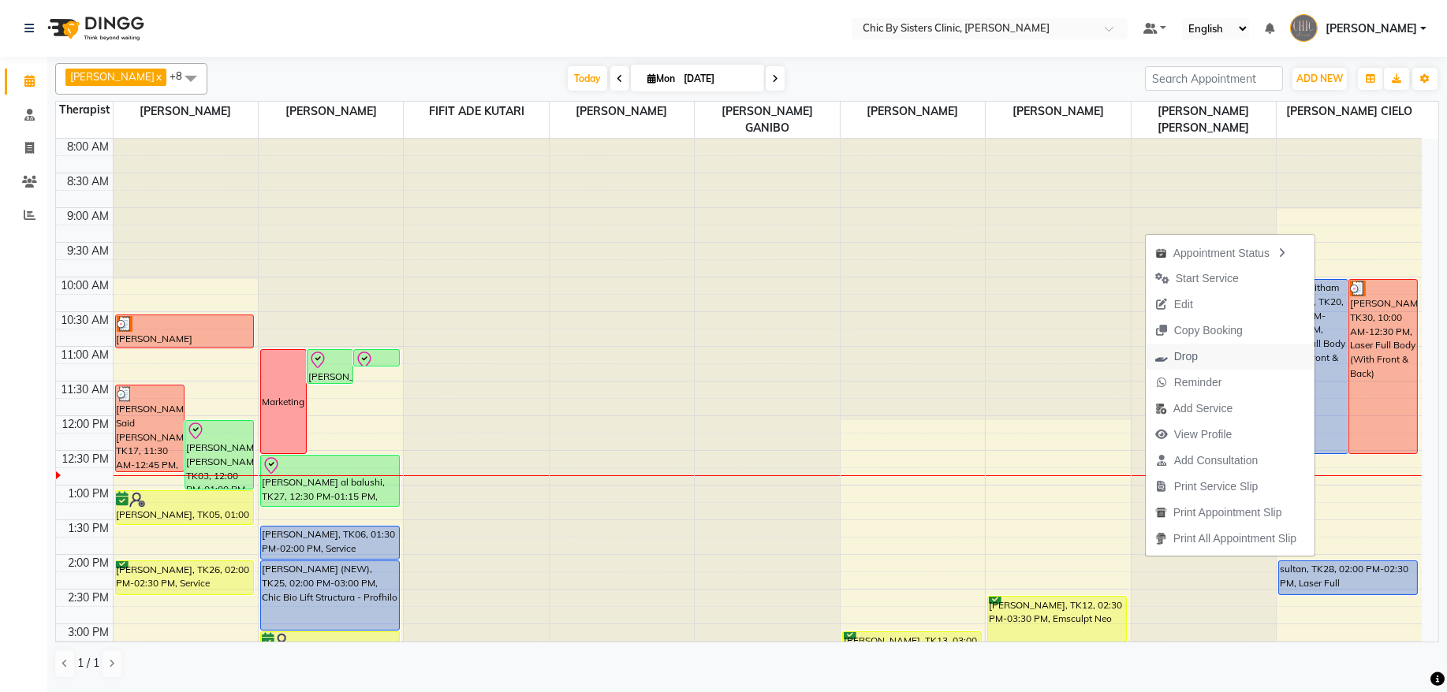
click at [1202, 356] on button "Drop" at bounding box center [1230, 357] width 169 height 26
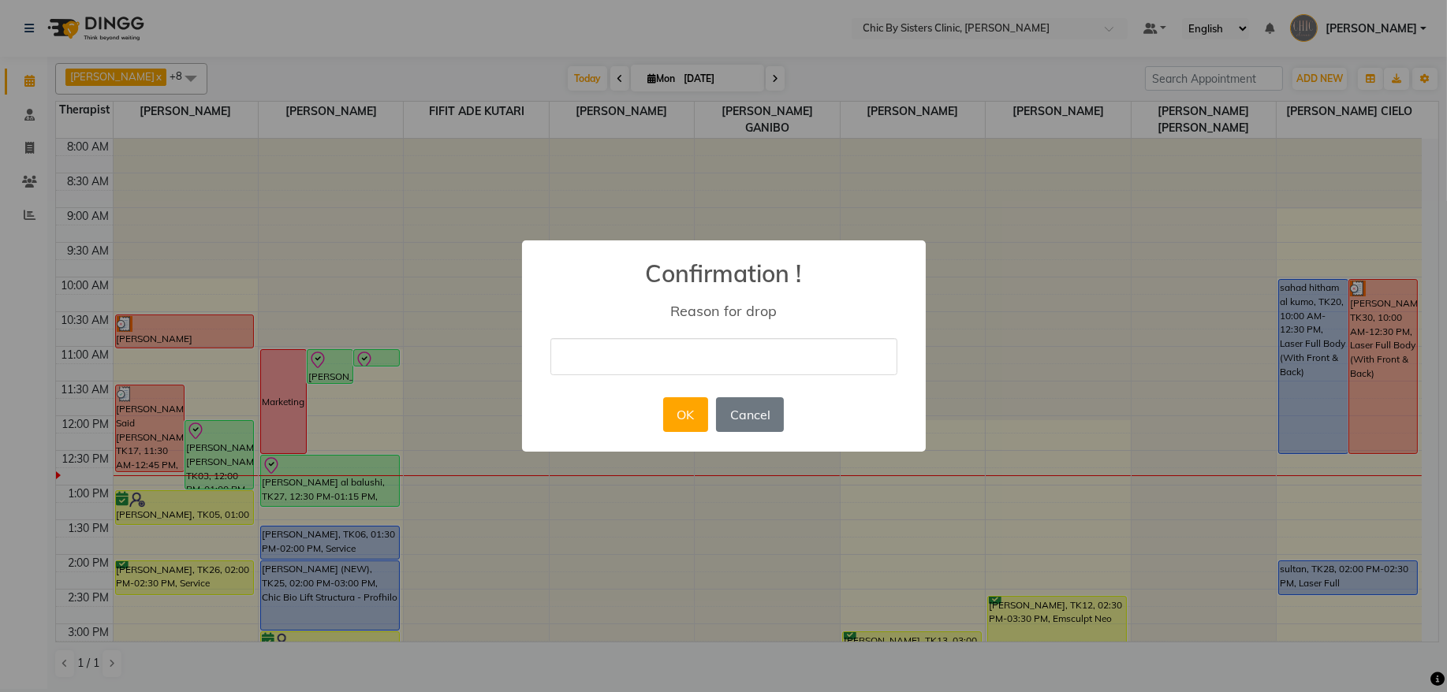
click at [636, 358] on input "text" at bounding box center [724, 356] width 347 height 37
click at [724, 360] on input "duplicate client" at bounding box center [724, 356] width 347 height 37
type input "duplicate file."
click at [685, 423] on button "OK" at bounding box center [685, 414] width 45 height 35
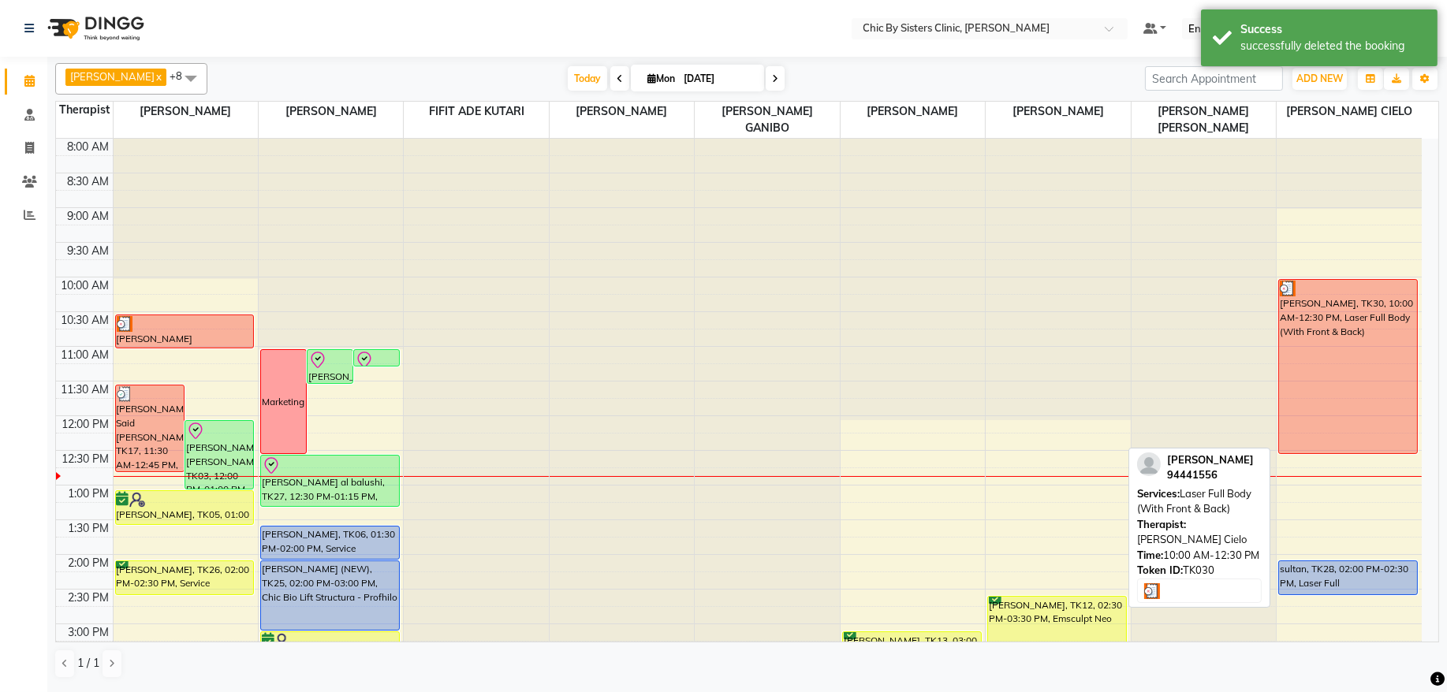
click at [1352, 379] on div "[PERSON_NAME], TK30, 10:00 AM-12:30 PM, Laser Full Body (With Front & Back)" at bounding box center [1348, 367] width 138 height 174
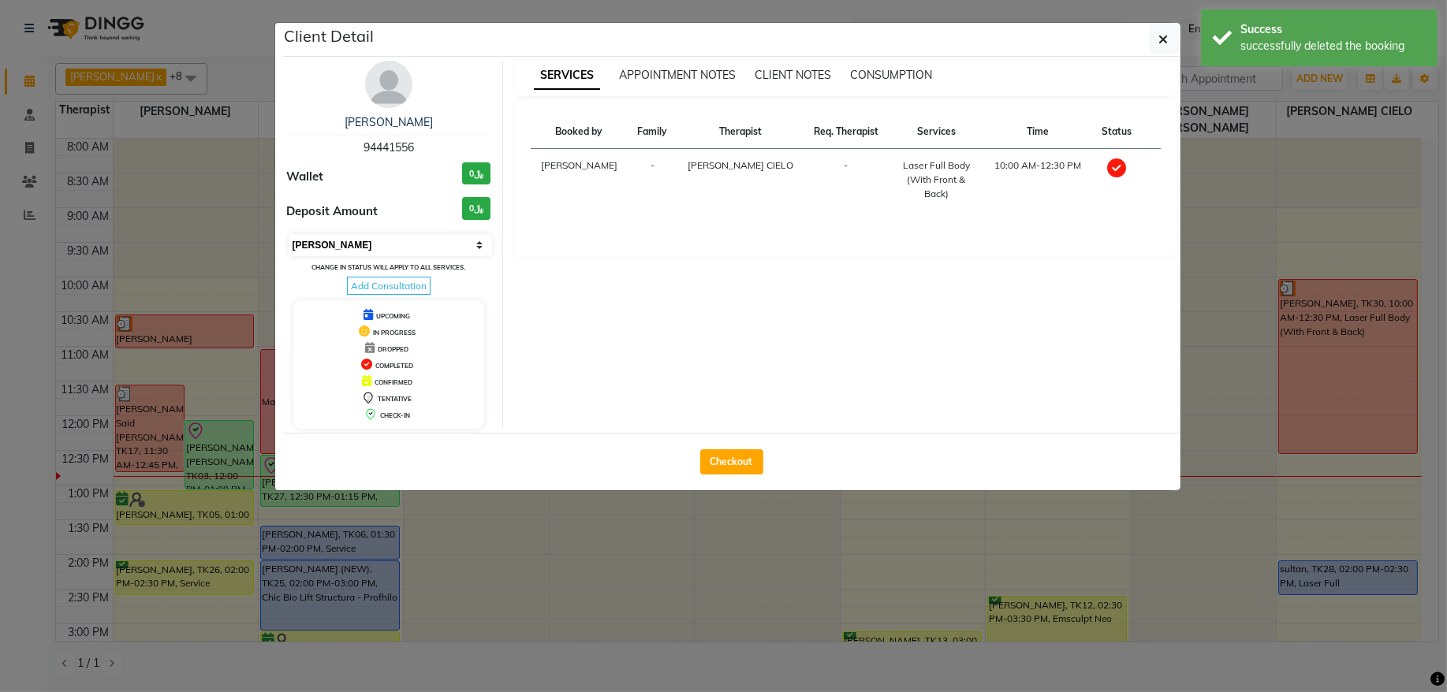
click at [444, 250] on select "Select MARK DONE UPCOMING" at bounding box center [391, 245] width 204 height 22
select select "5"
click at [289, 235] on select "Select MARK DONE UPCOMING" at bounding box center [391, 245] width 204 height 22
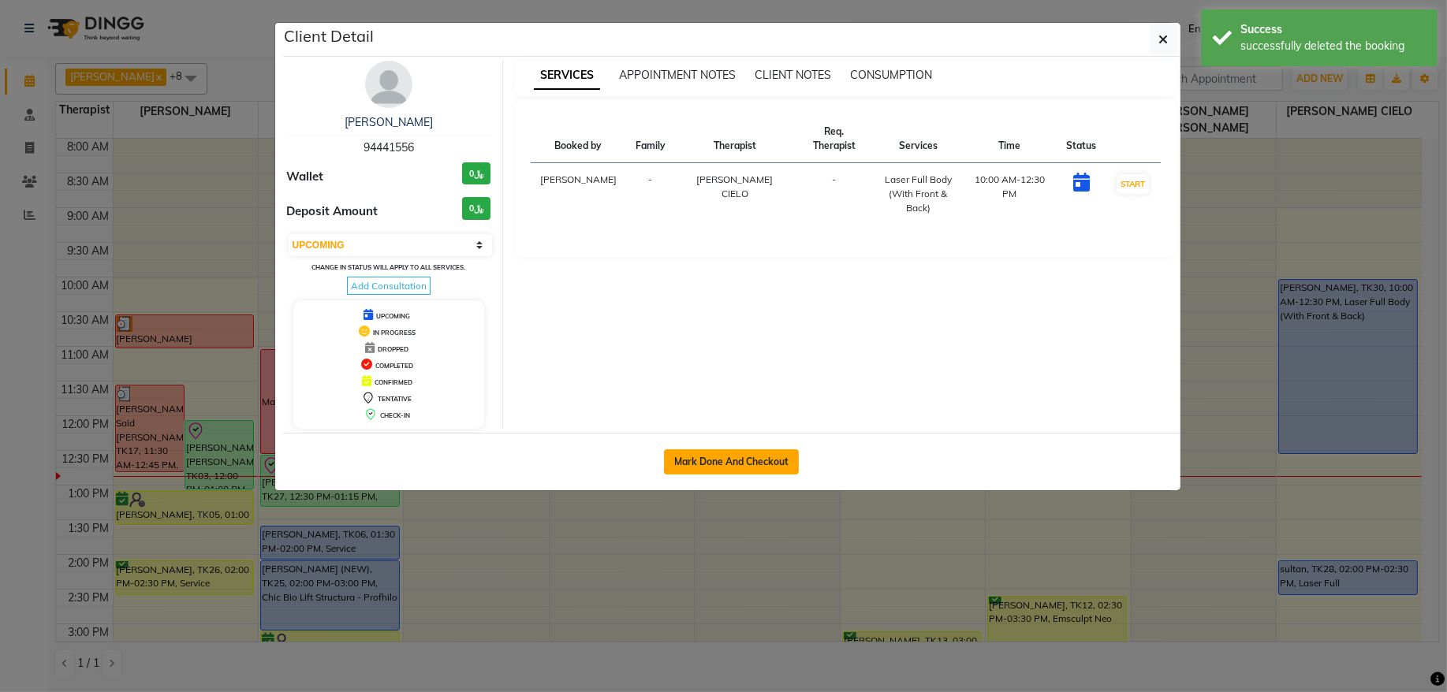
click at [741, 466] on button "Mark Done And Checkout" at bounding box center [731, 462] width 135 height 25
select select "service"
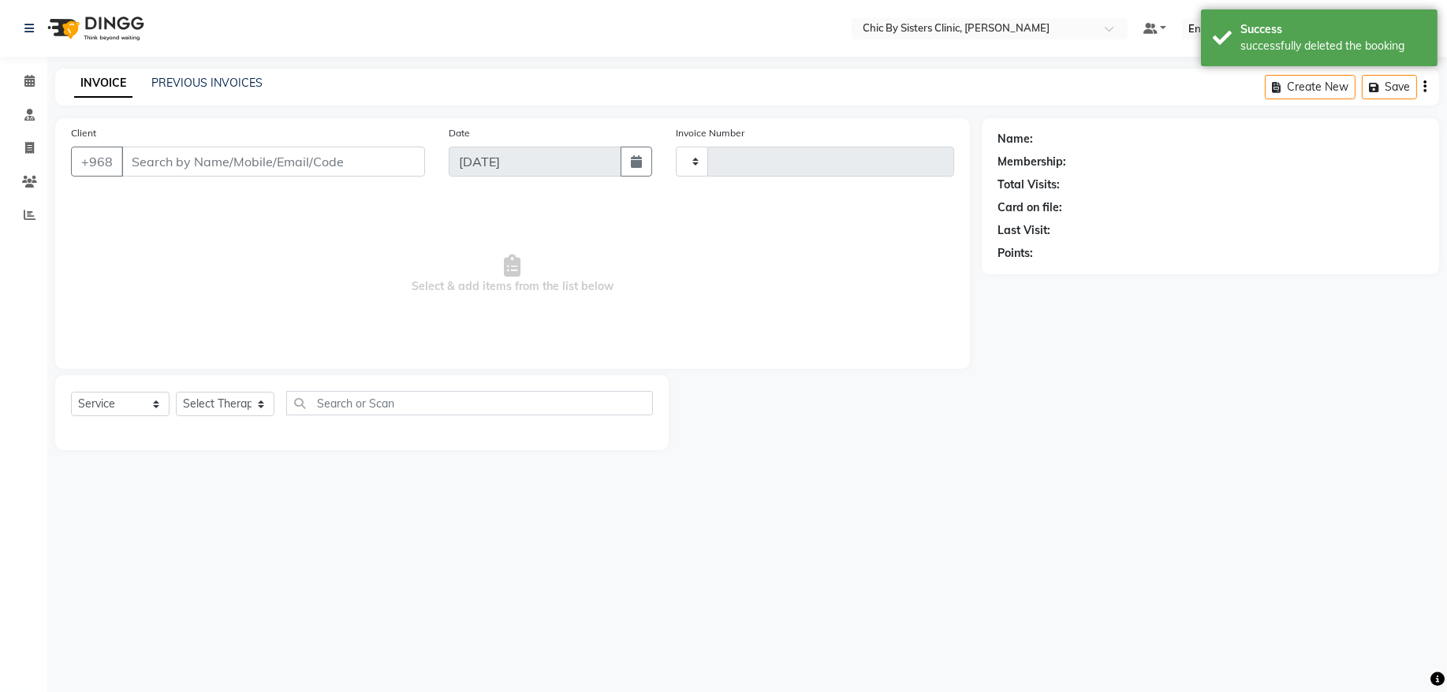
type input "2010"
select select "6348"
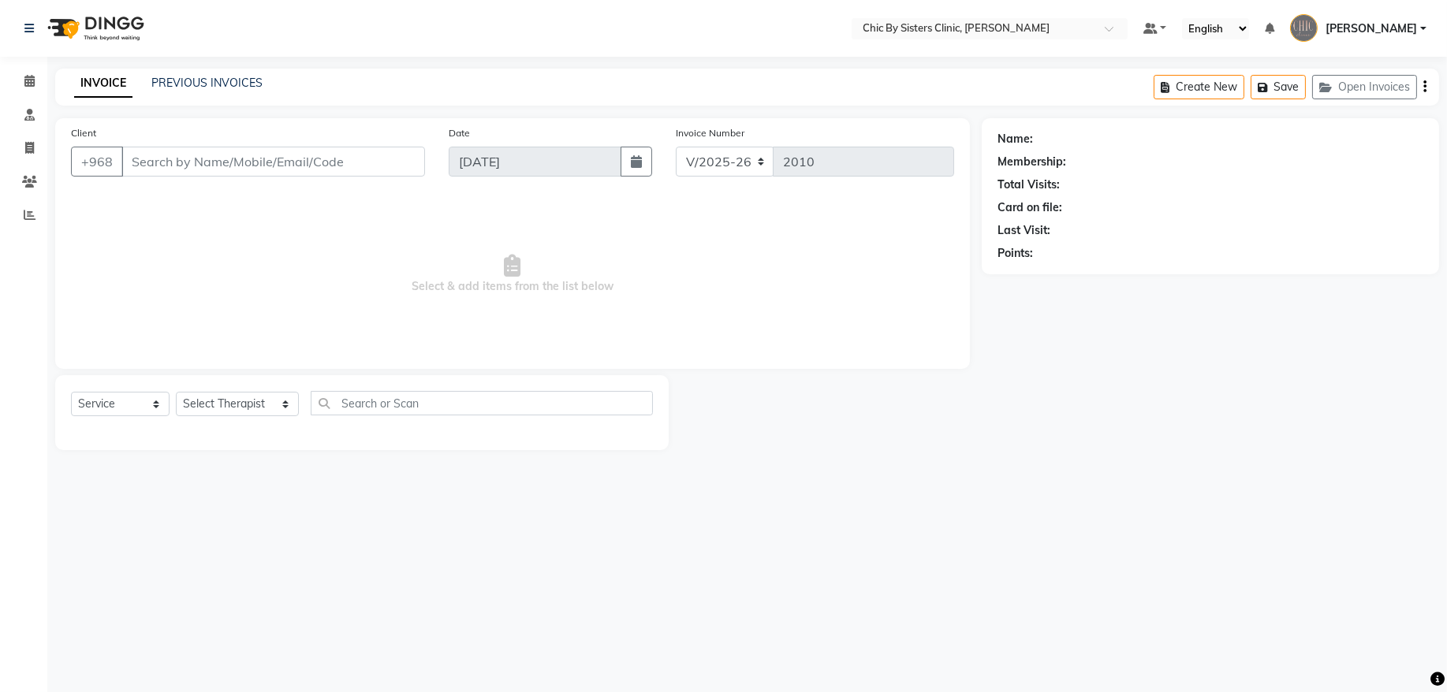
type input "94441556"
select select "89287"
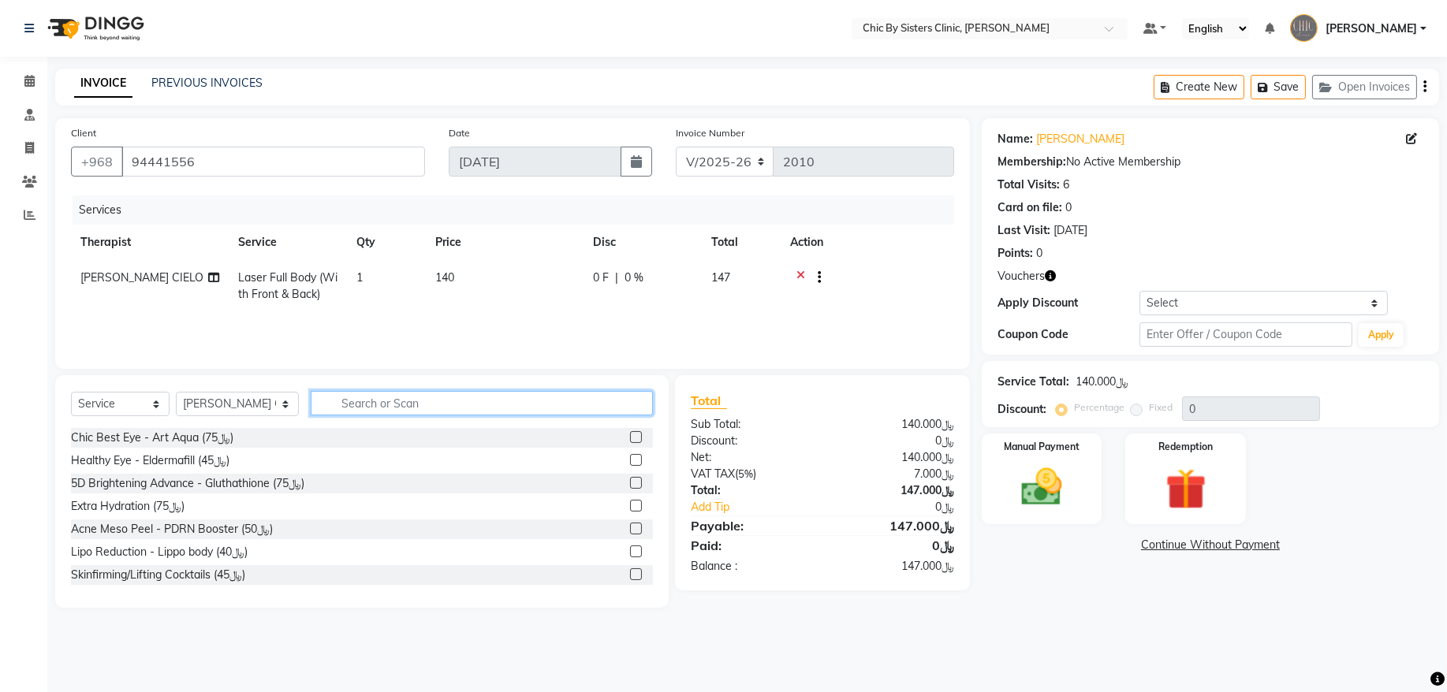
click at [424, 404] on input "text" at bounding box center [482, 403] width 342 height 24
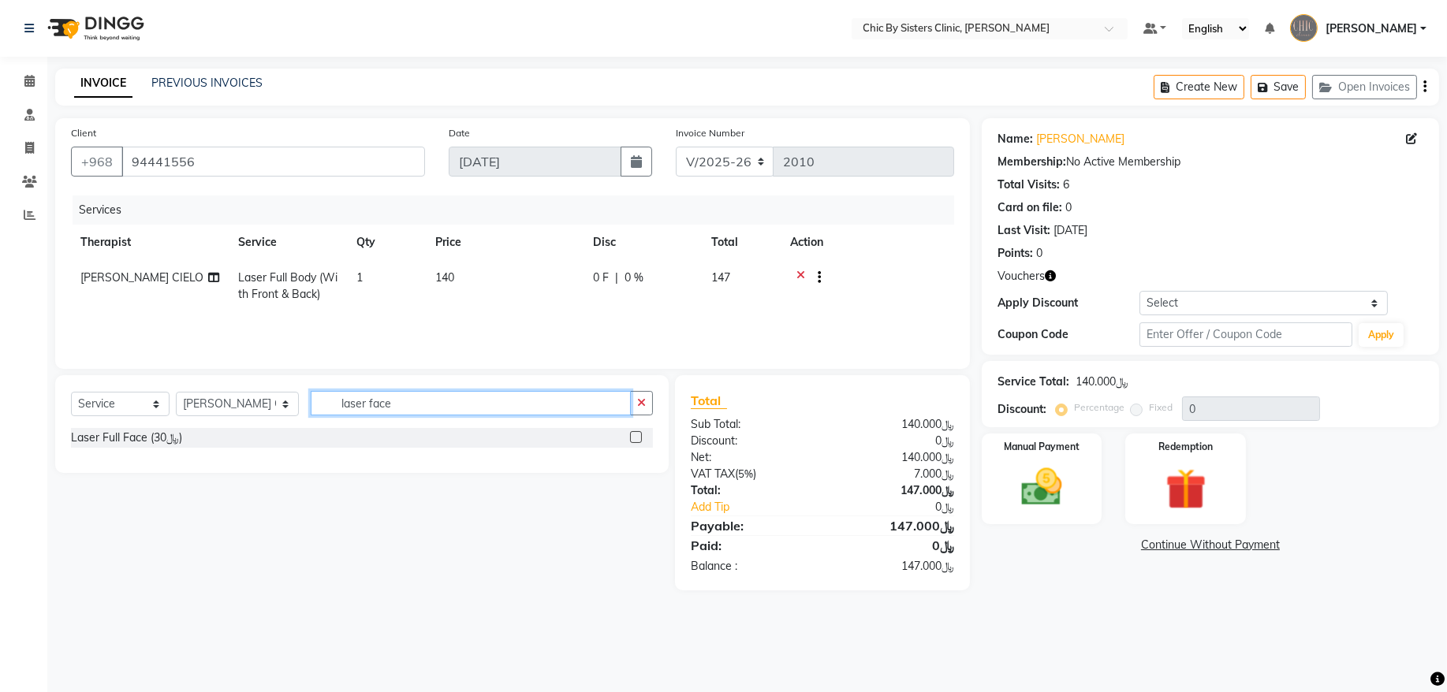
type input "laser face"
click at [637, 440] on label at bounding box center [636, 437] width 12 height 12
click at [637, 440] on input "checkbox" at bounding box center [635, 438] width 10 height 10
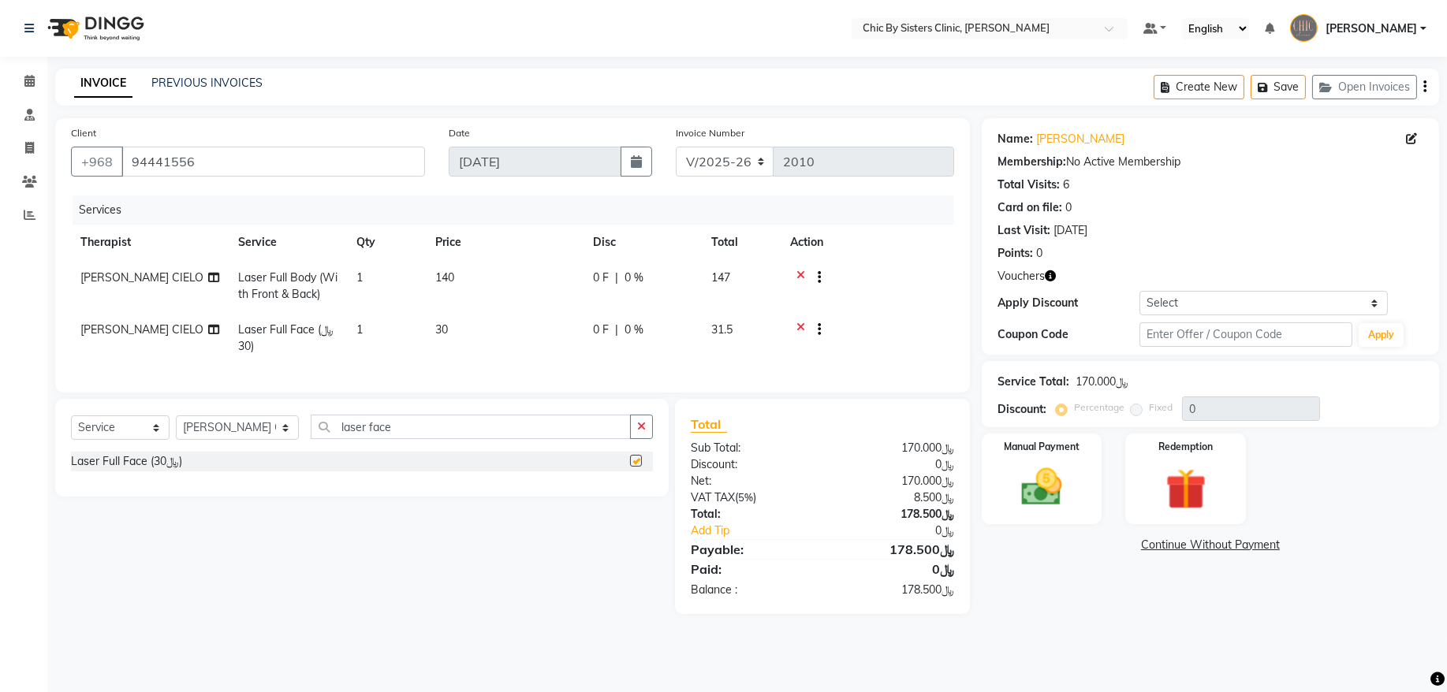
checkbox input "false"
click at [1078, 495] on div "Manual Payment" at bounding box center [1042, 479] width 125 height 94
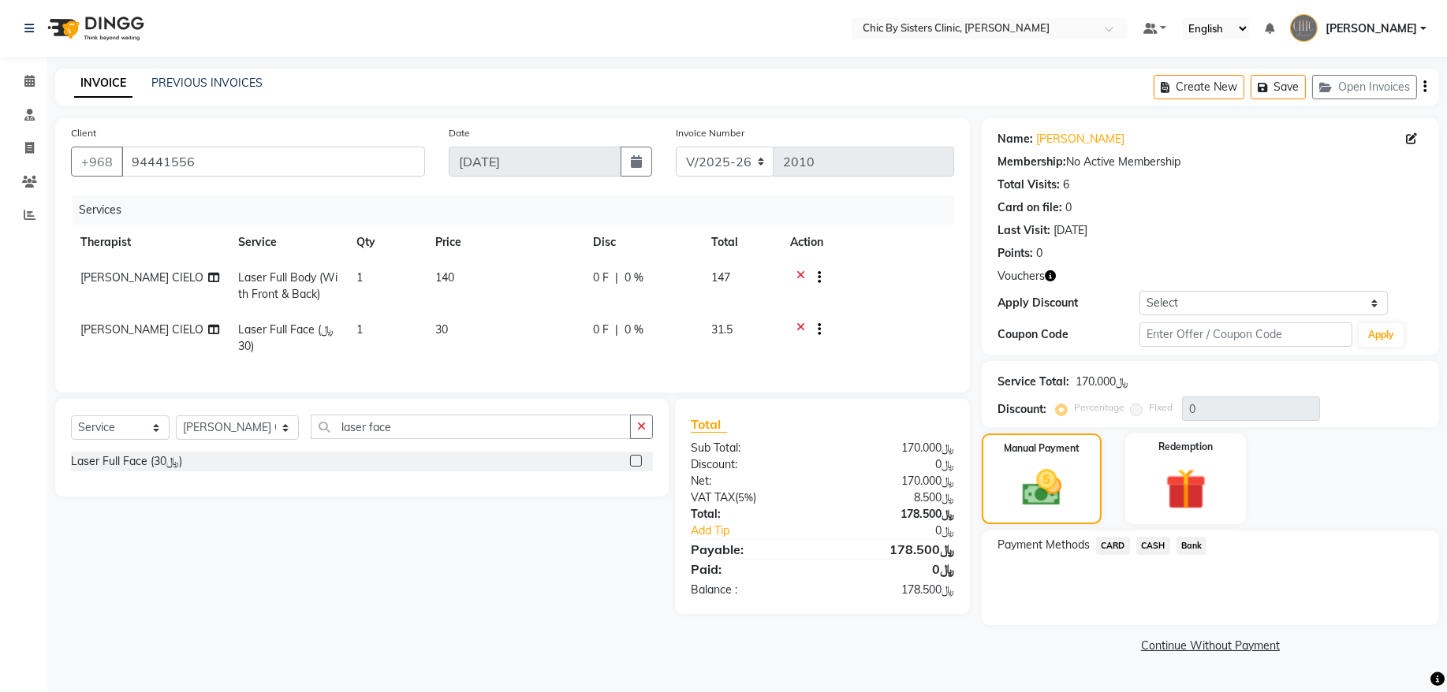
click at [1121, 544] on span "CARD" at bounding box center [1113, 546] width 34 height 18
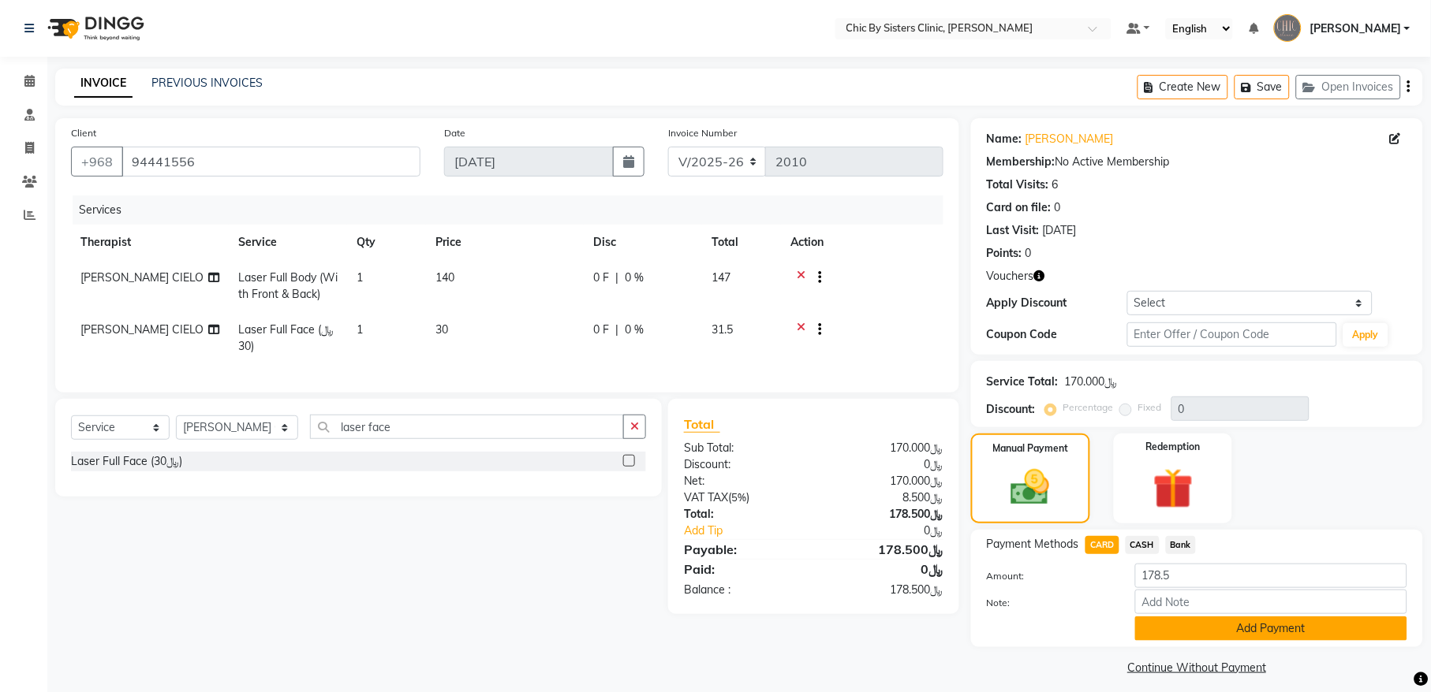
scroll to position [9, 0]
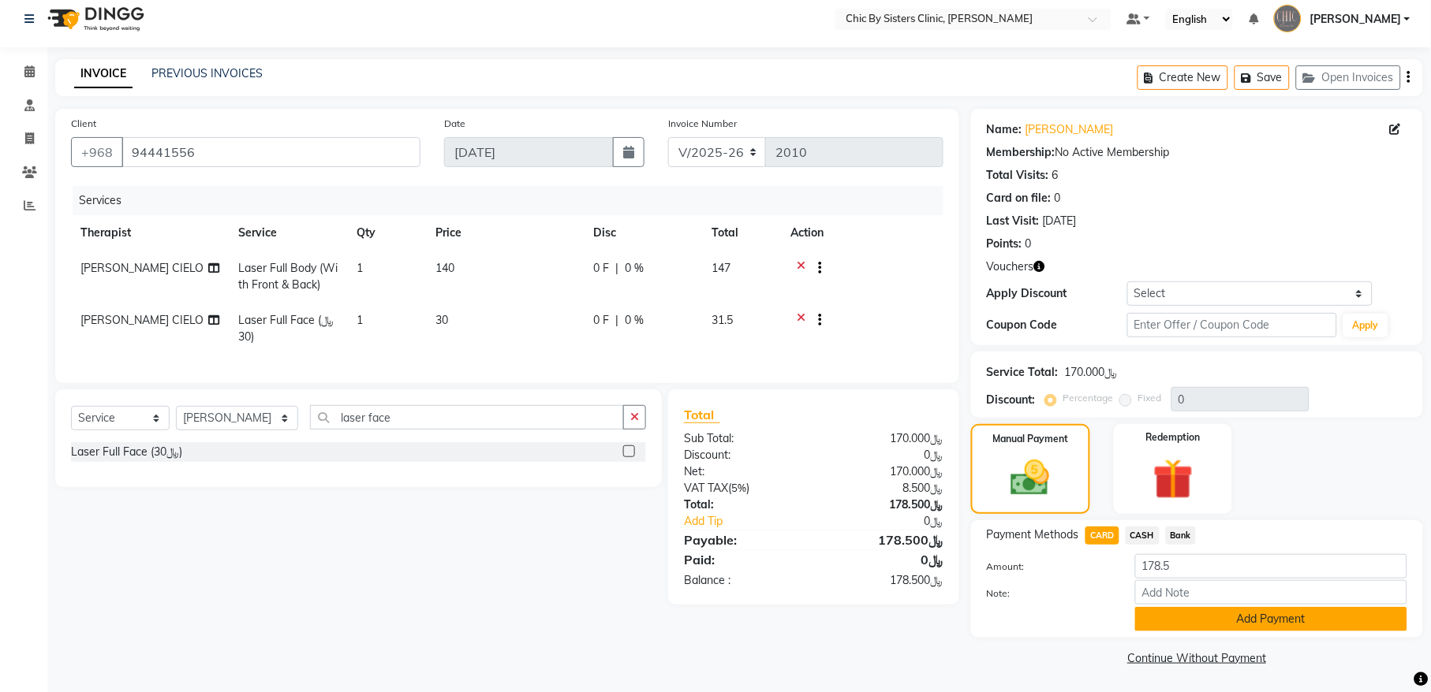
click at [1278, 616] on button "Add Payment" at bounding box center [1271, 619] width 272 height 24
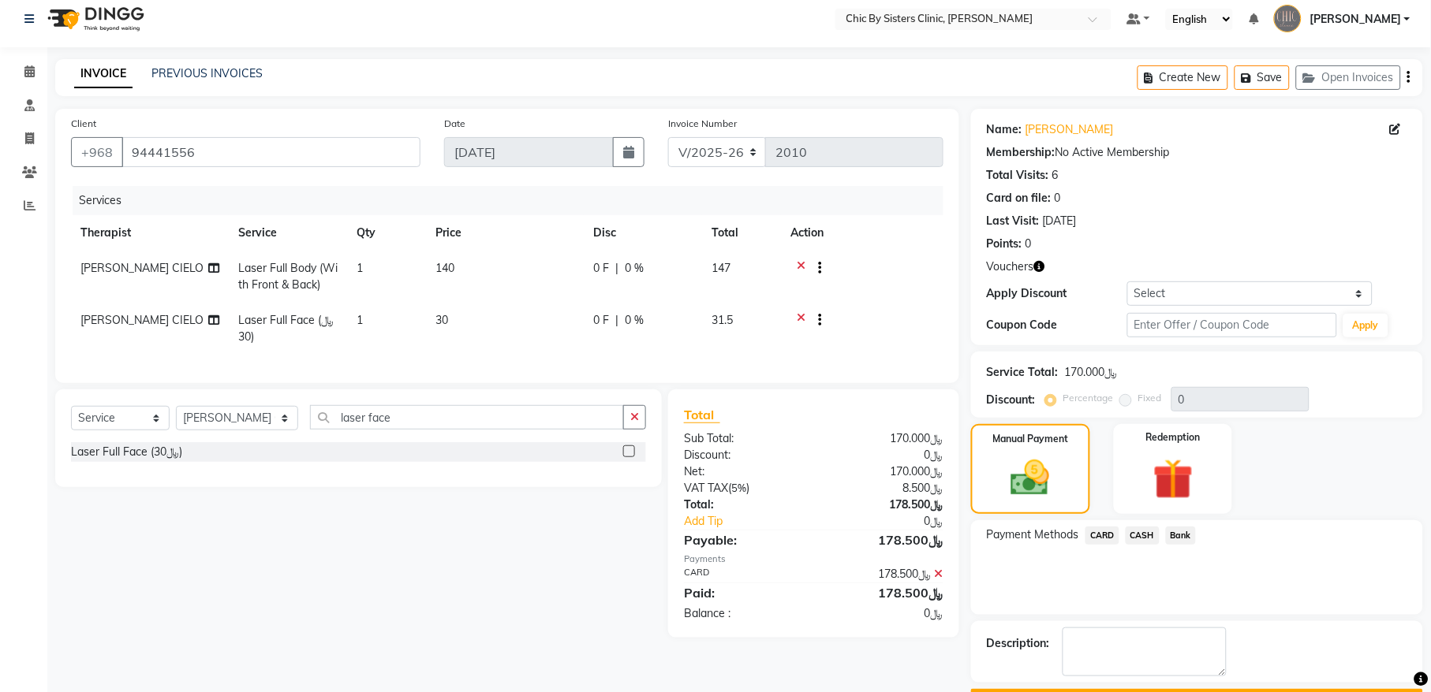
scroll to position [54, 0]
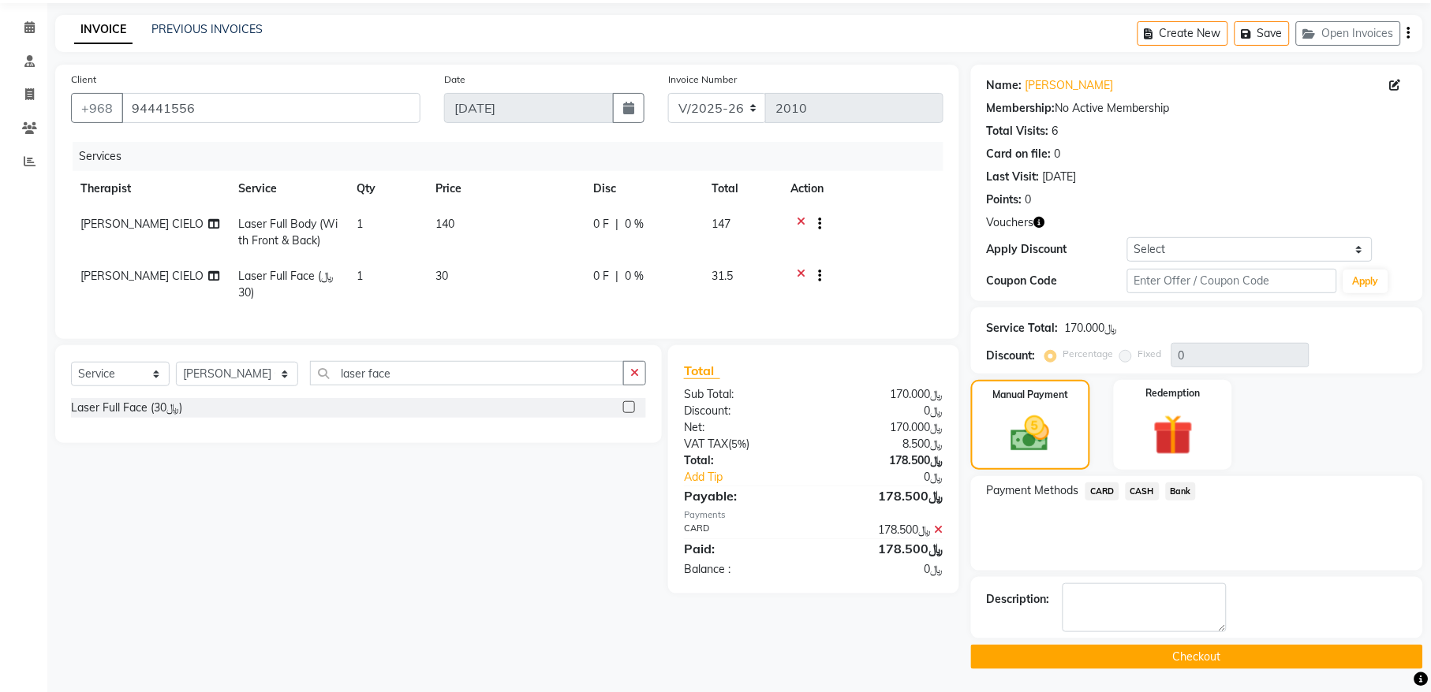
click at [1266, 665] on button "Checkout" at bounding box center [1197, 657] width 452 height 24
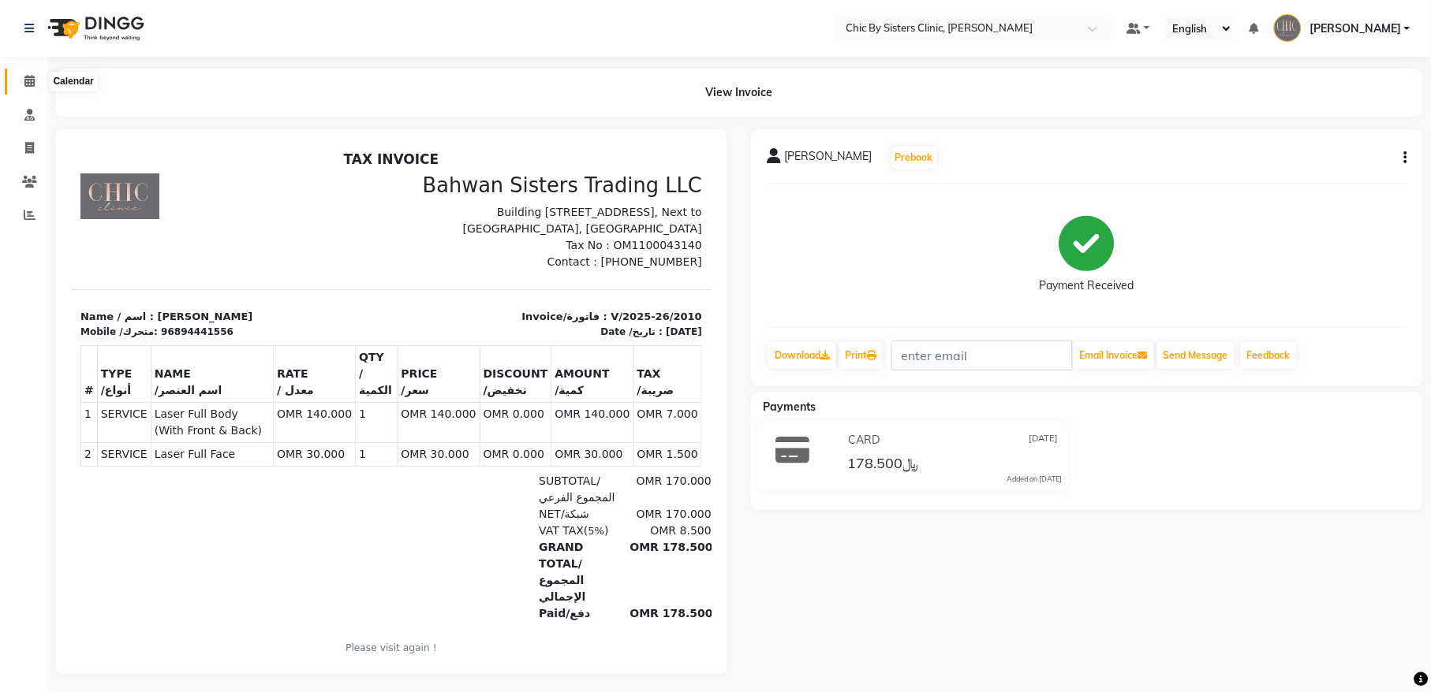
click at [31, 83] on icon at bounding box center [29, 81] width 10 height 12
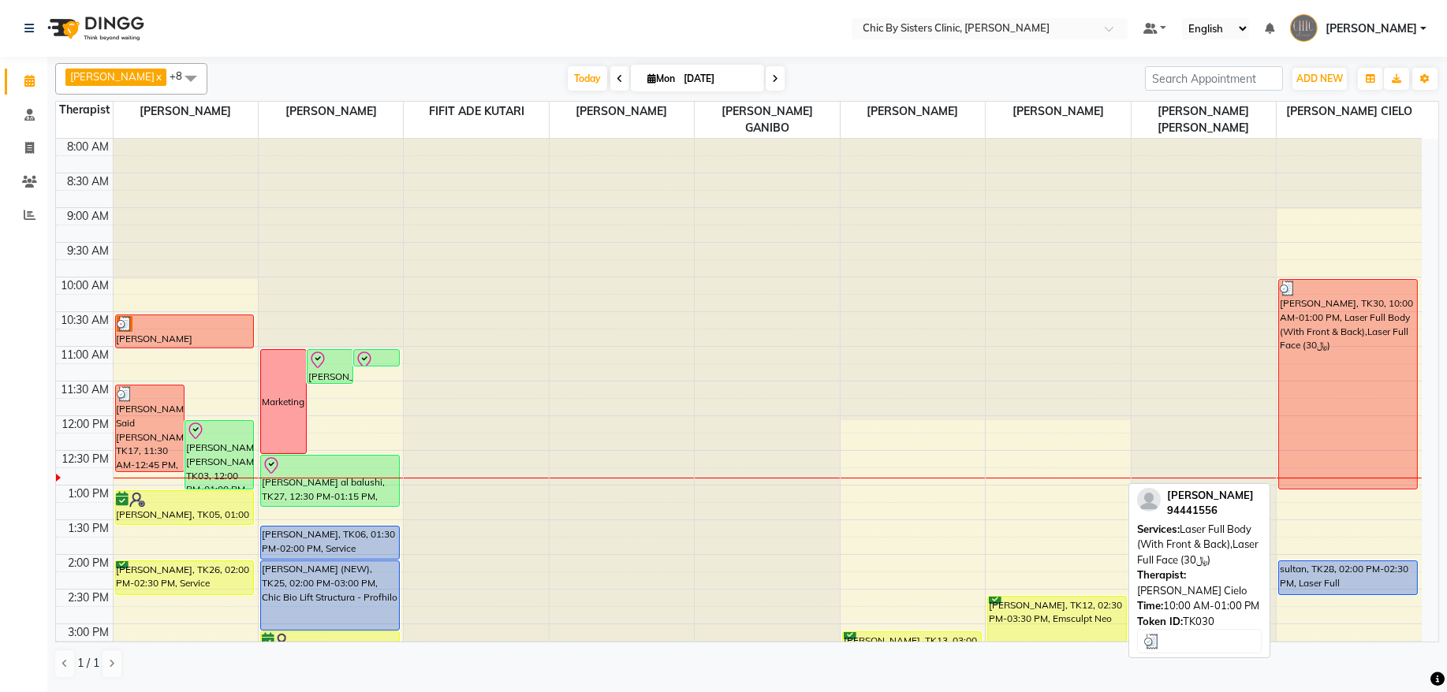
click at [1375, 376] on div "[PERSON_NAME], TK30, 10:00 AM-01:00 PM, Laser Full Body (With Front & Back),Las…" at bounding box center [1348, 384] width 138 height 209
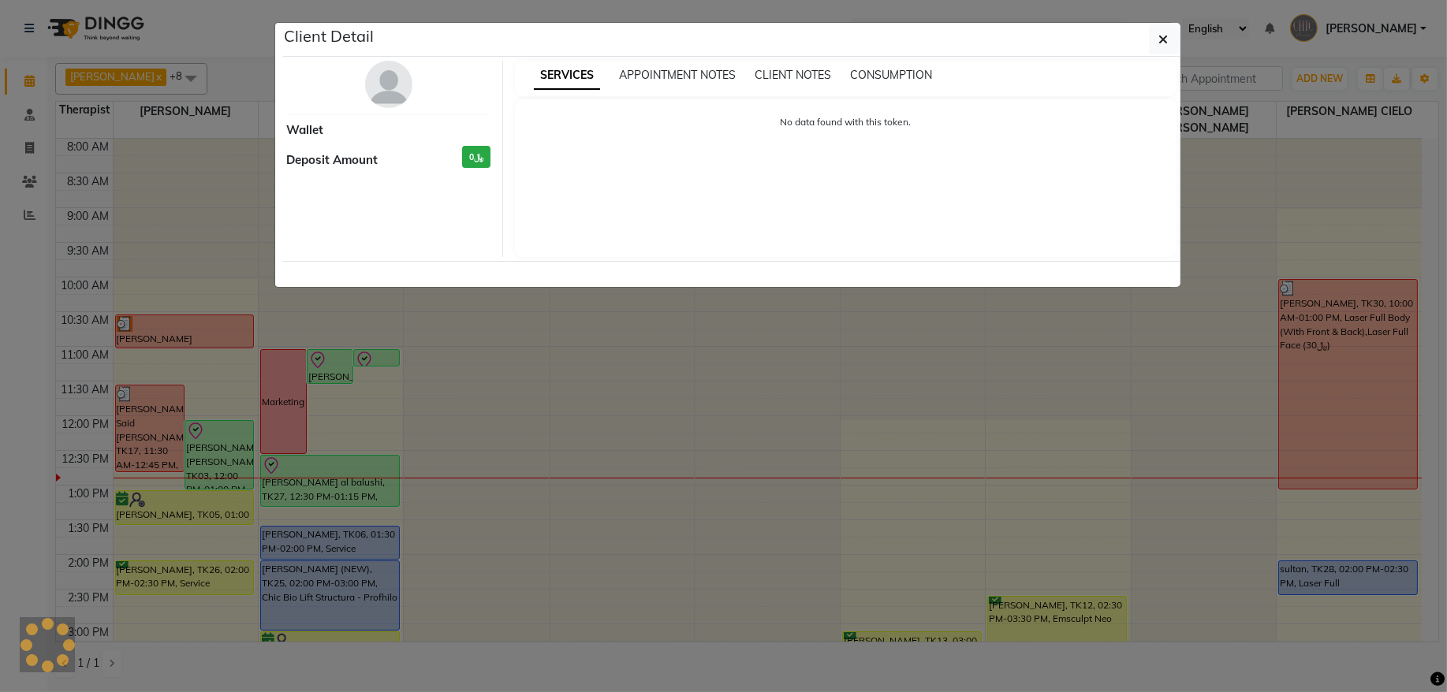
select select "3"
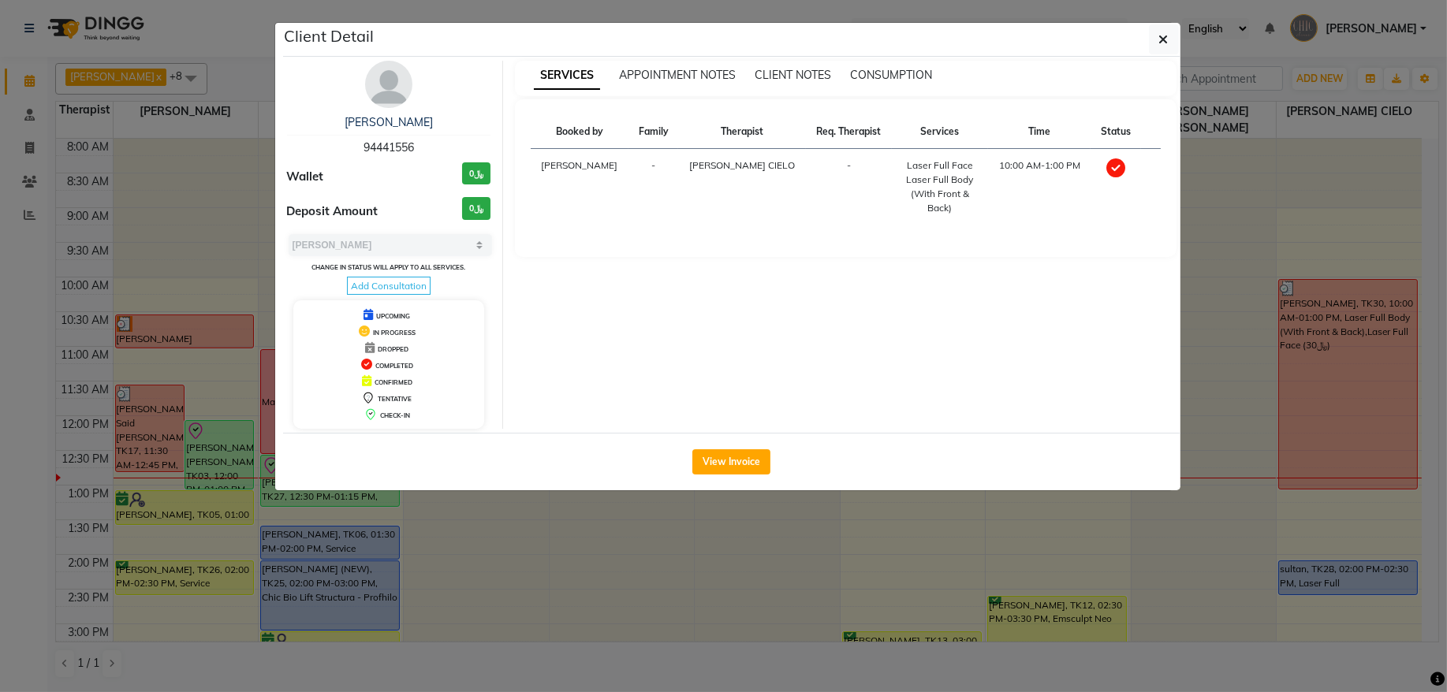
click at [380, 147] on span "94441556" at bounding box center [389, 147] width 50 height 14
copy span "94441556"
click at [386, 138] on div "[PERSON_NAME] 94441556" at bounding box center [389, 135] width 204 height 42
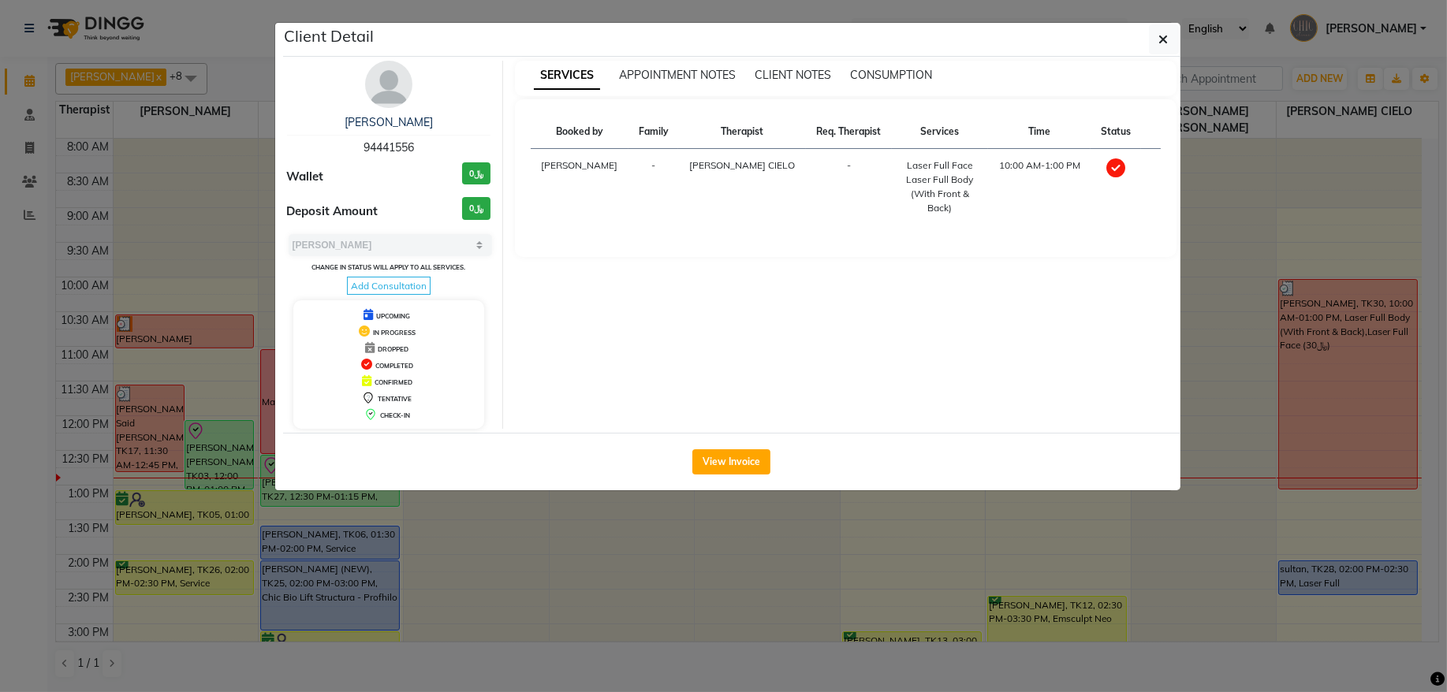
drag, startPoint x: 1165, startPoint y: 43, endPoint x: 1159, endPoint y: 34, distance: 11.0
click at [1165, 43] on icon "button" at bounding box center [1163, 39] width 9 height 13
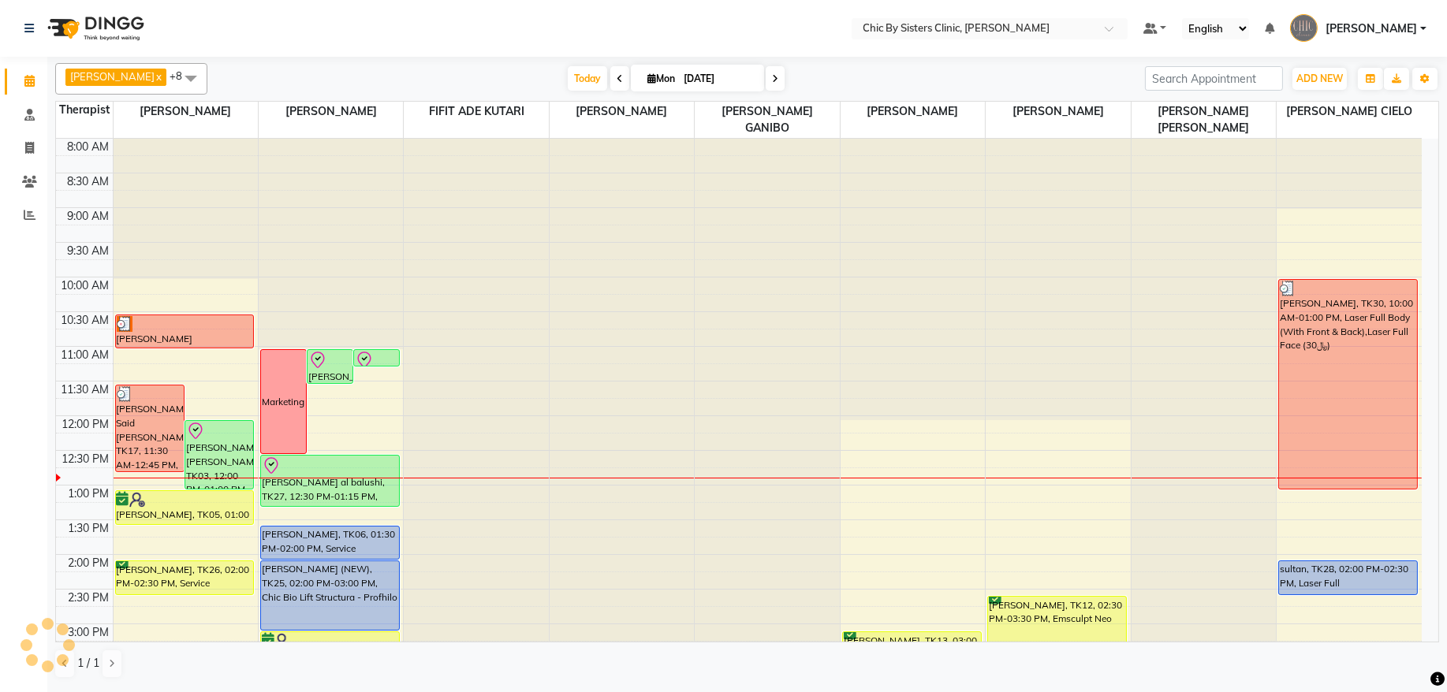
click at [149, 296] on div "8:00 AM 8:30 AM 9:00 AM 9:30 AM 10:00 AM 10:30 AM 11:00 AM 11:30 AM 12:00 PM 12…" at bounding box center [739, 555] width 1366 height 832
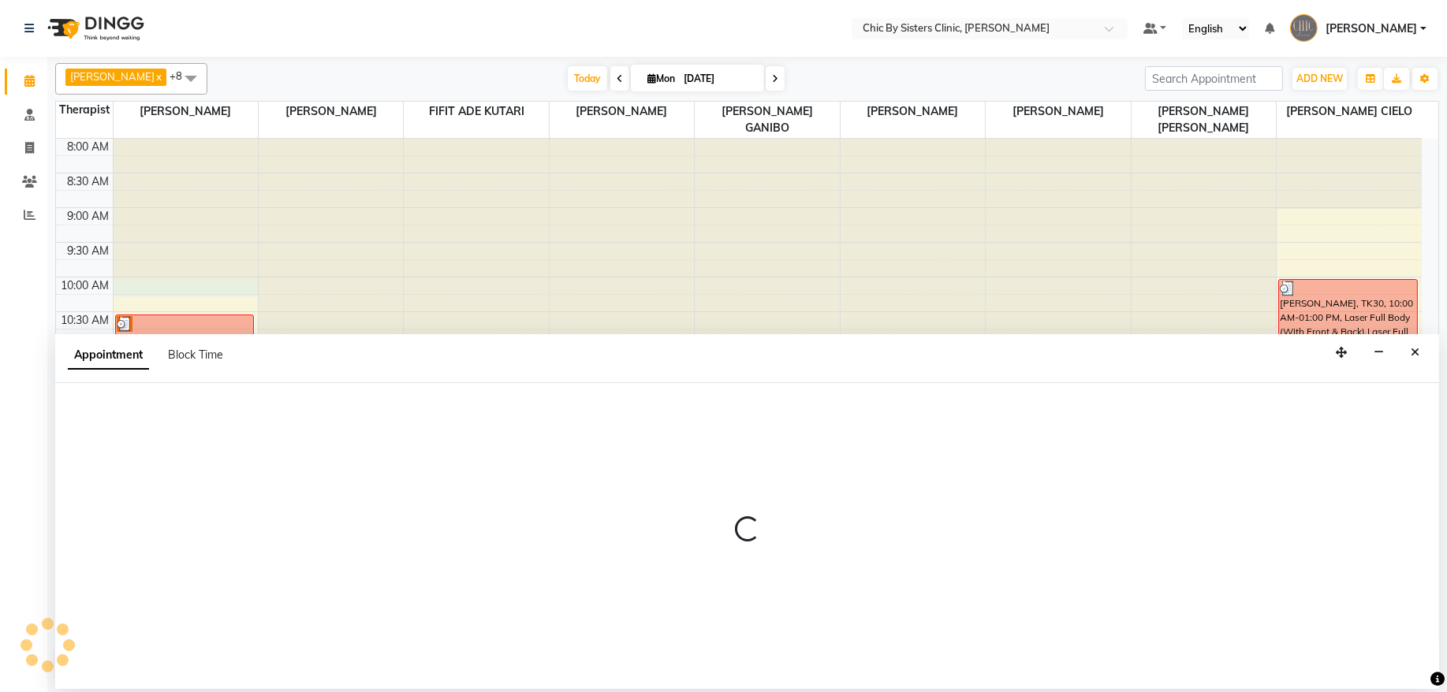
select select "49177"
select select "tentative"
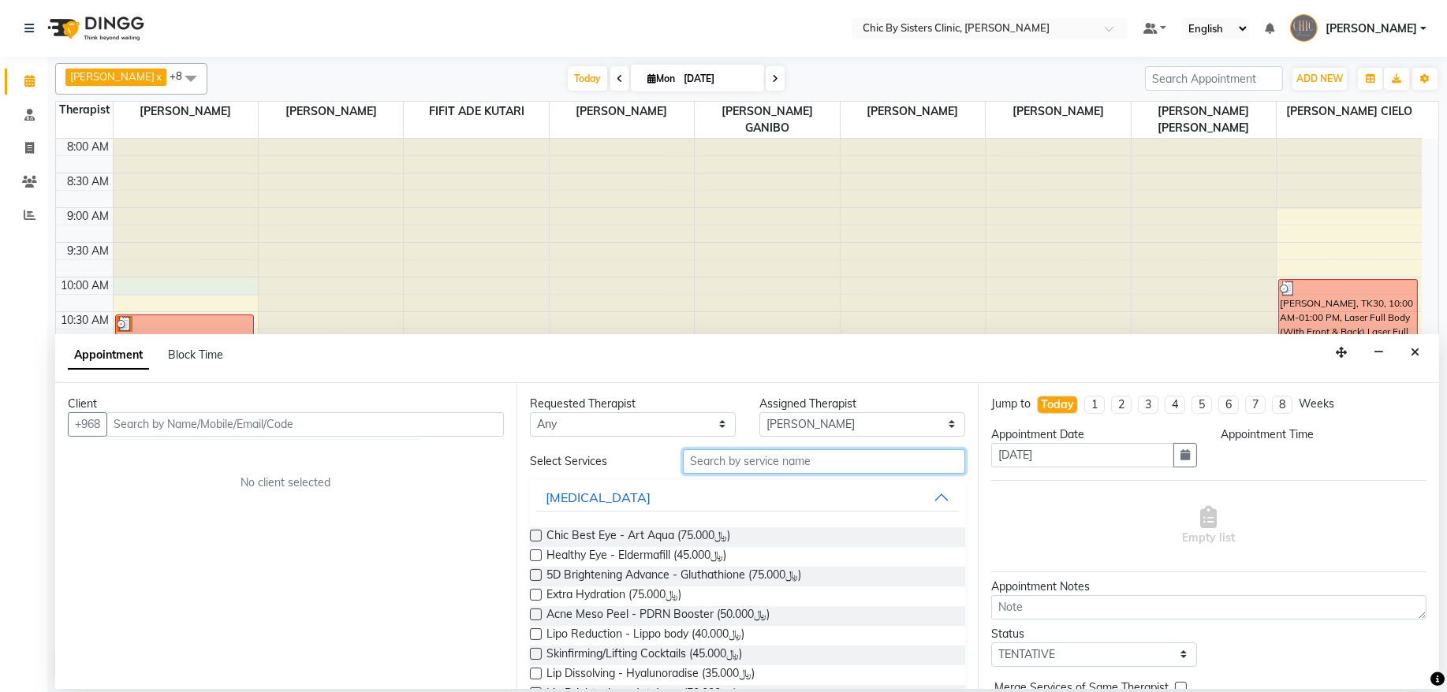
click at [720, 453] on input "text" at bounding box center [824, 462] width 282 height 24
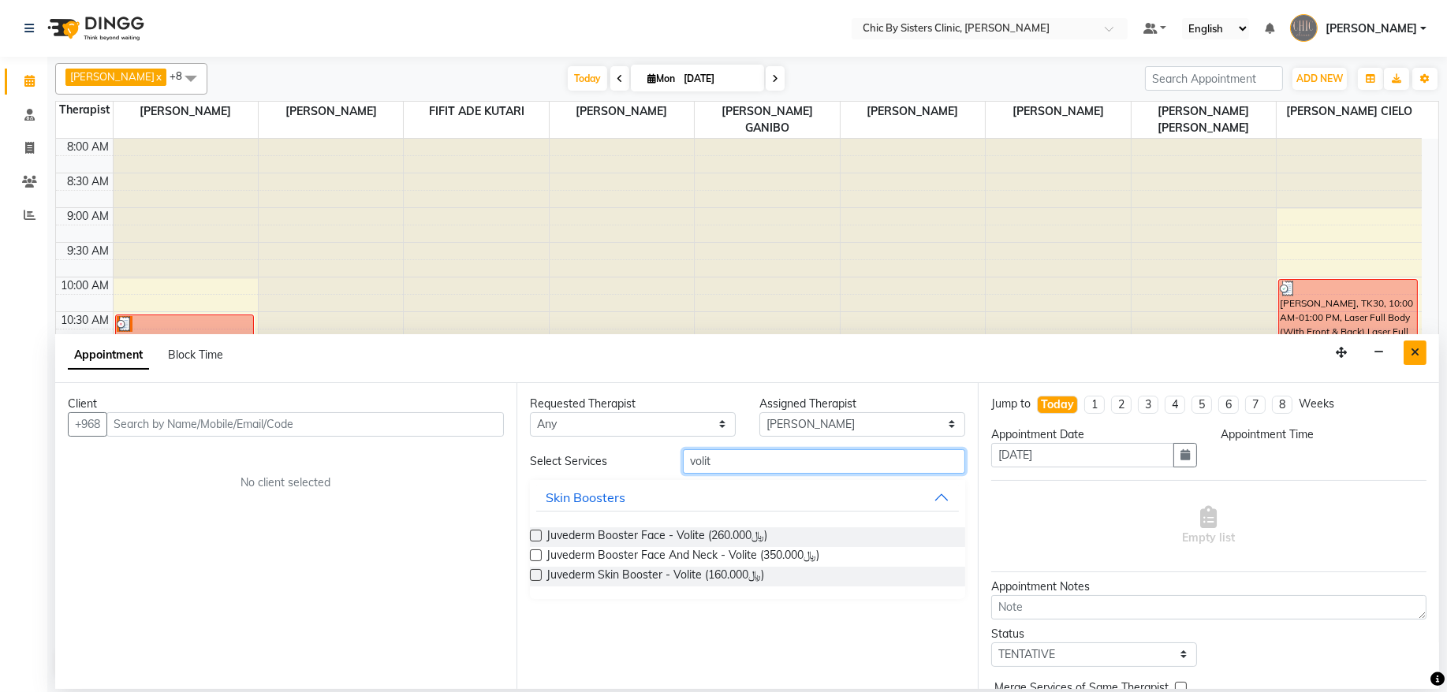
type input "volit"
click at [1417, 351] on icon "Close" at bounding box center [1415, 352] width 9 height 11
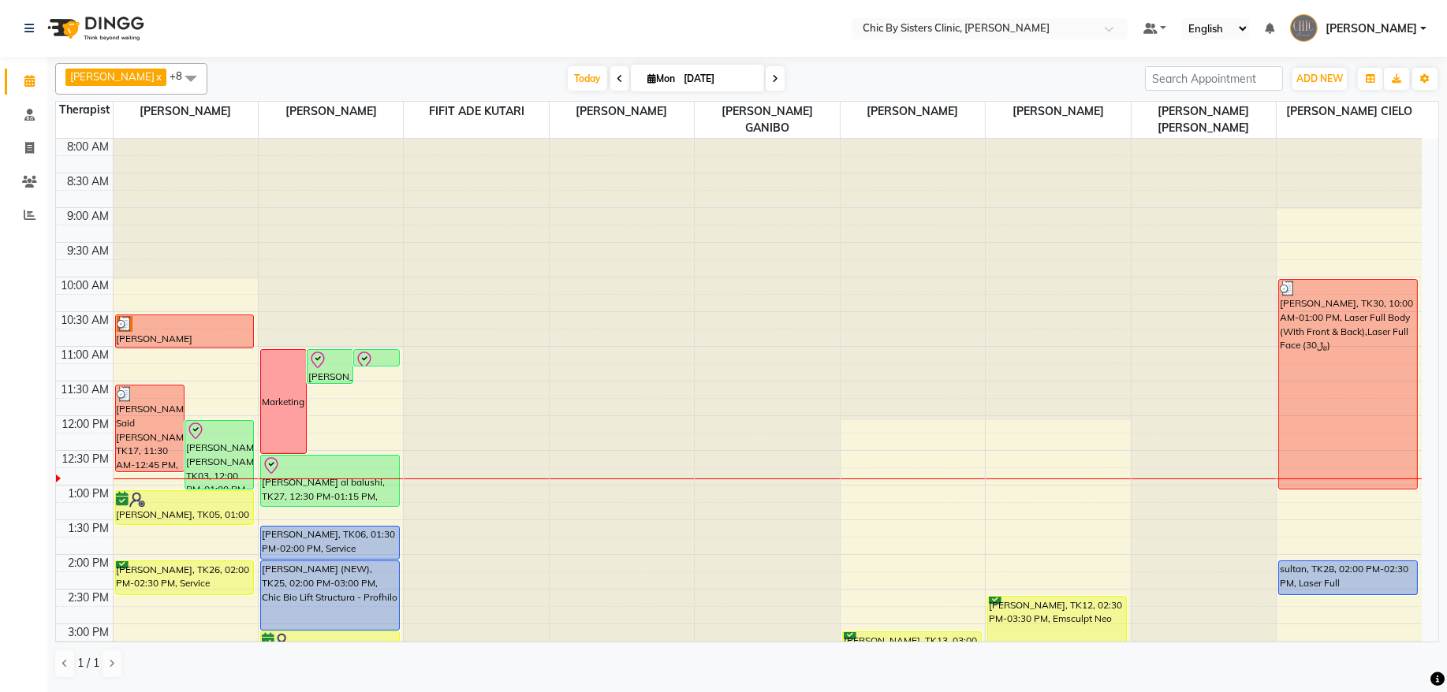
click at [703, 82] on input "[DATE]" at bounding box center [718, 79] width 79 height 24
select select "9"
select select "2025"
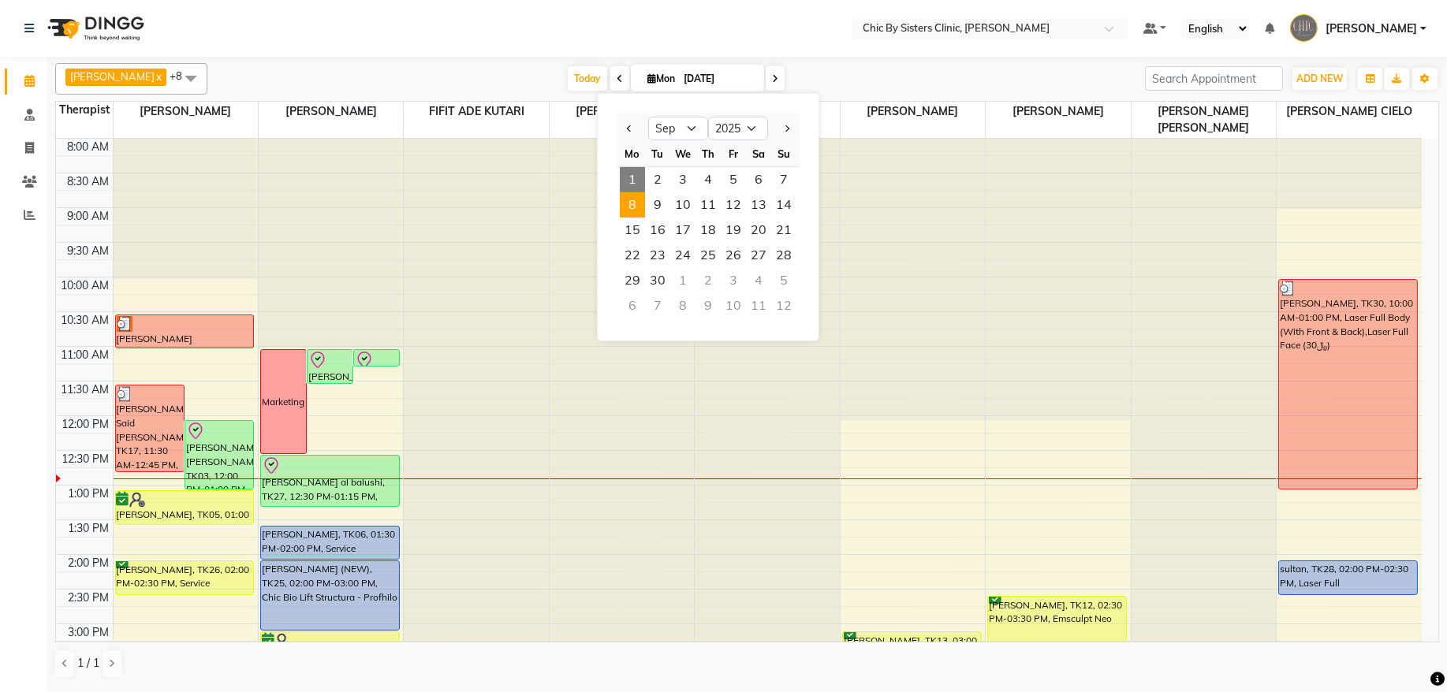
click at [631, 207] on span "8" at bounding box center [632, 204] width 25 height 25
type input "[DATE]"
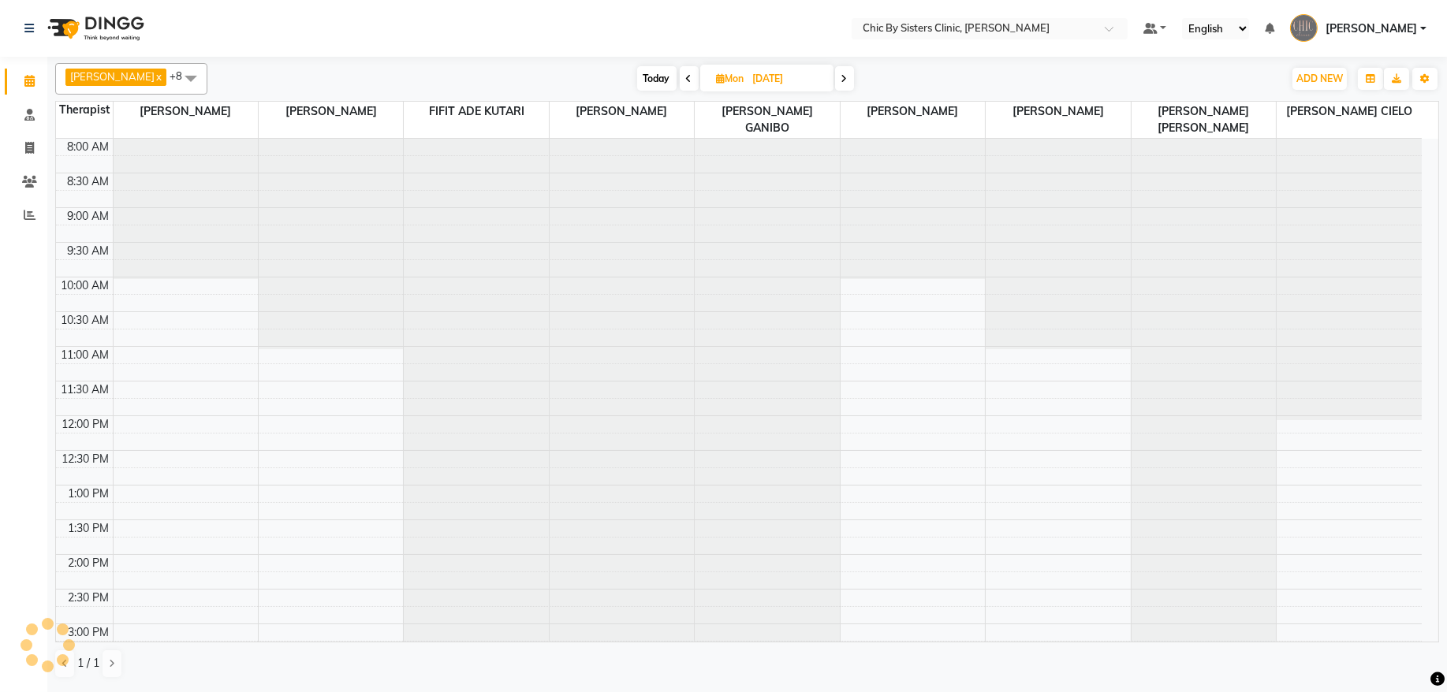
scroll to position [282, 0]
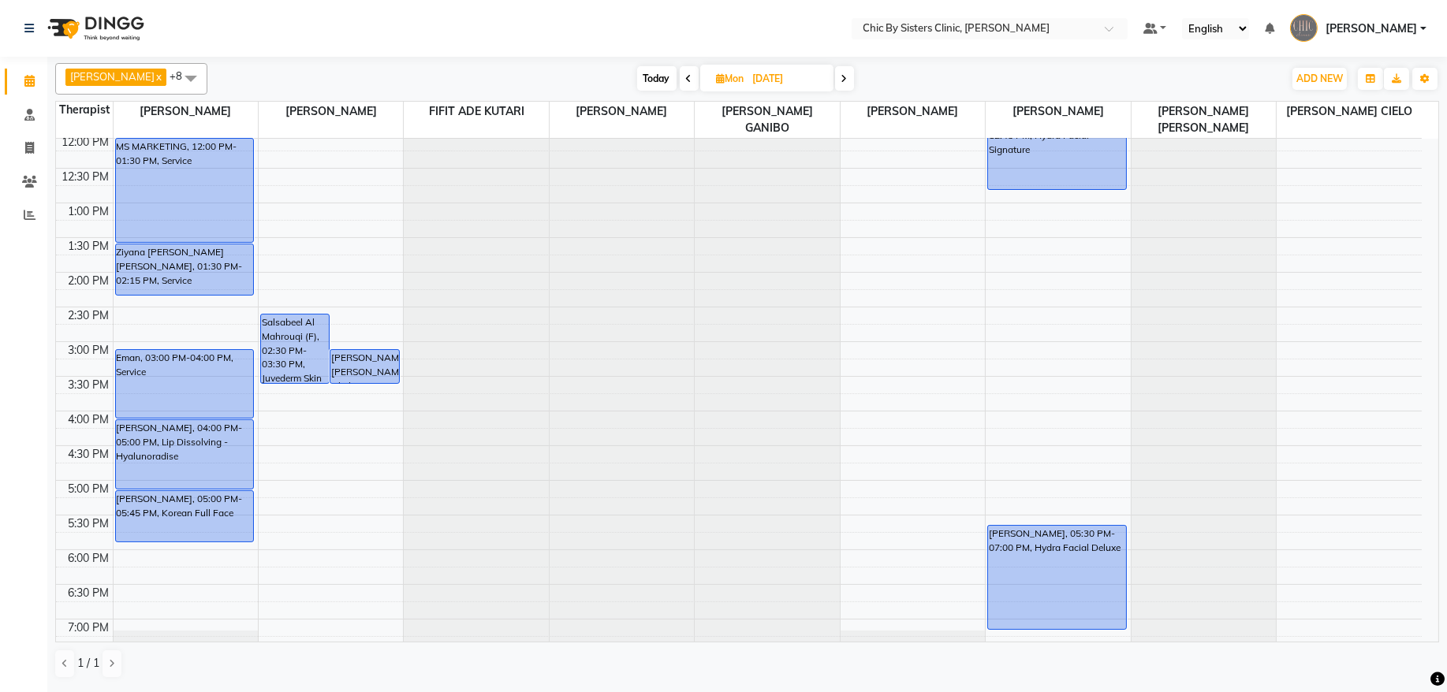
click at [1039, 425] on div "8:00 AM 8:30 AM 9:00 AM 9:30 AM 10:00 AM 10:30 AM 11:00 AM 11:30 AM 12:00 PM 12…" at bounding box center [739, 272] width 1366 height 832
select select "49183"
select select "tentative"
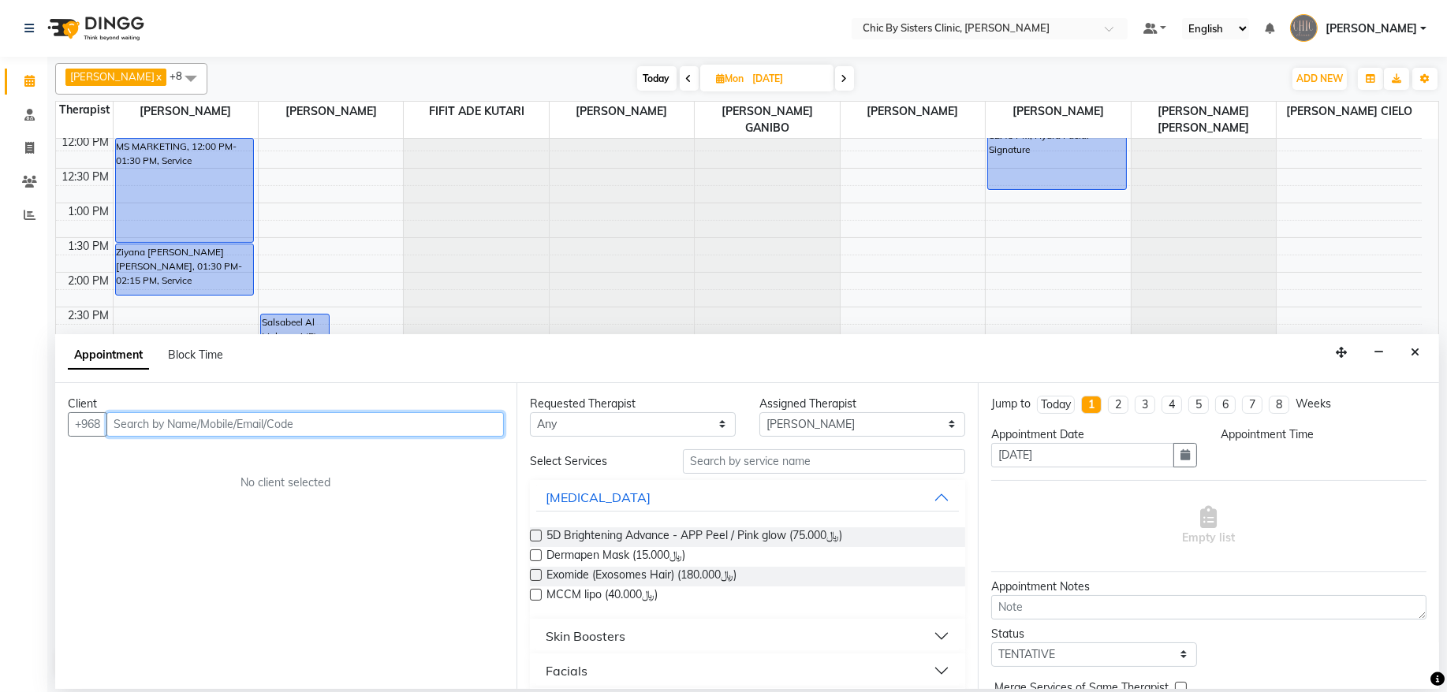
click at [174, 428] on input "text" at bounding box center [304, 424] width 397 height 24
paste input "94441556"
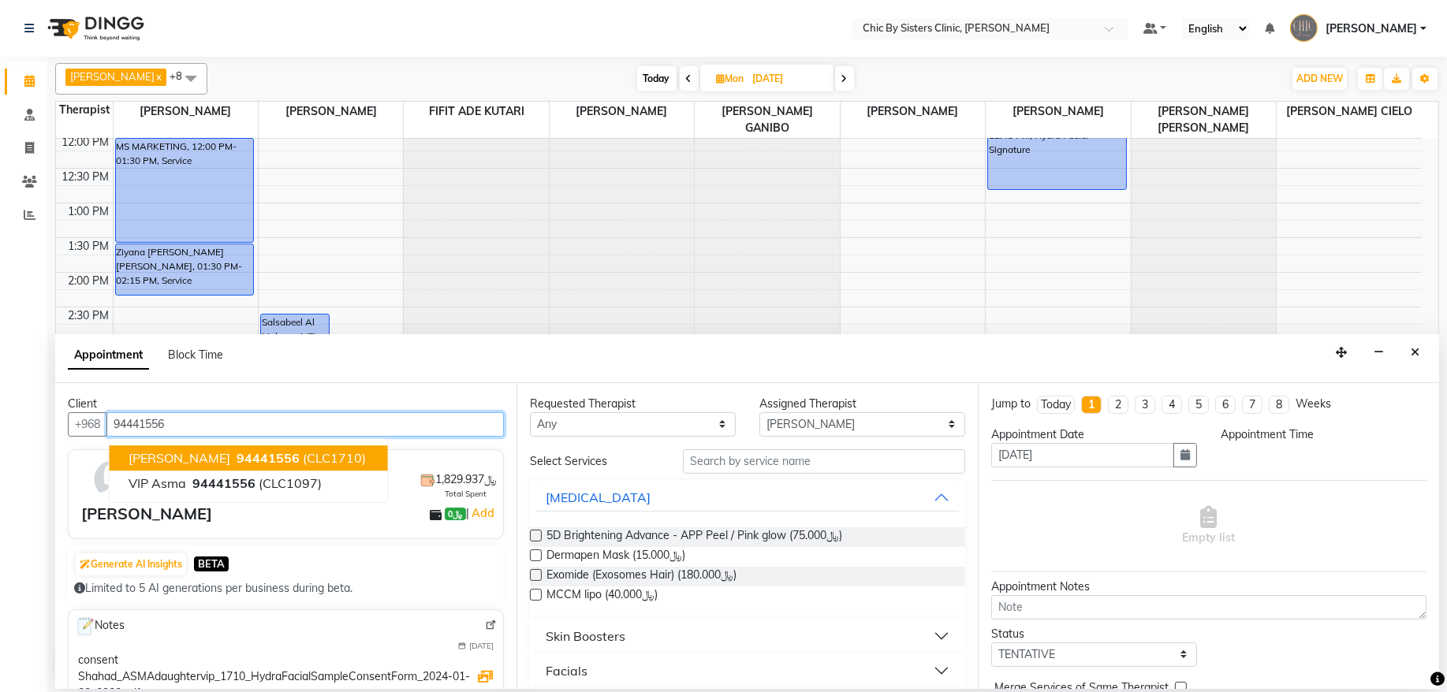
click at [213, 453] on span "[PERSON_NAME]" at bounding box center [180, 458] width 102 height 16
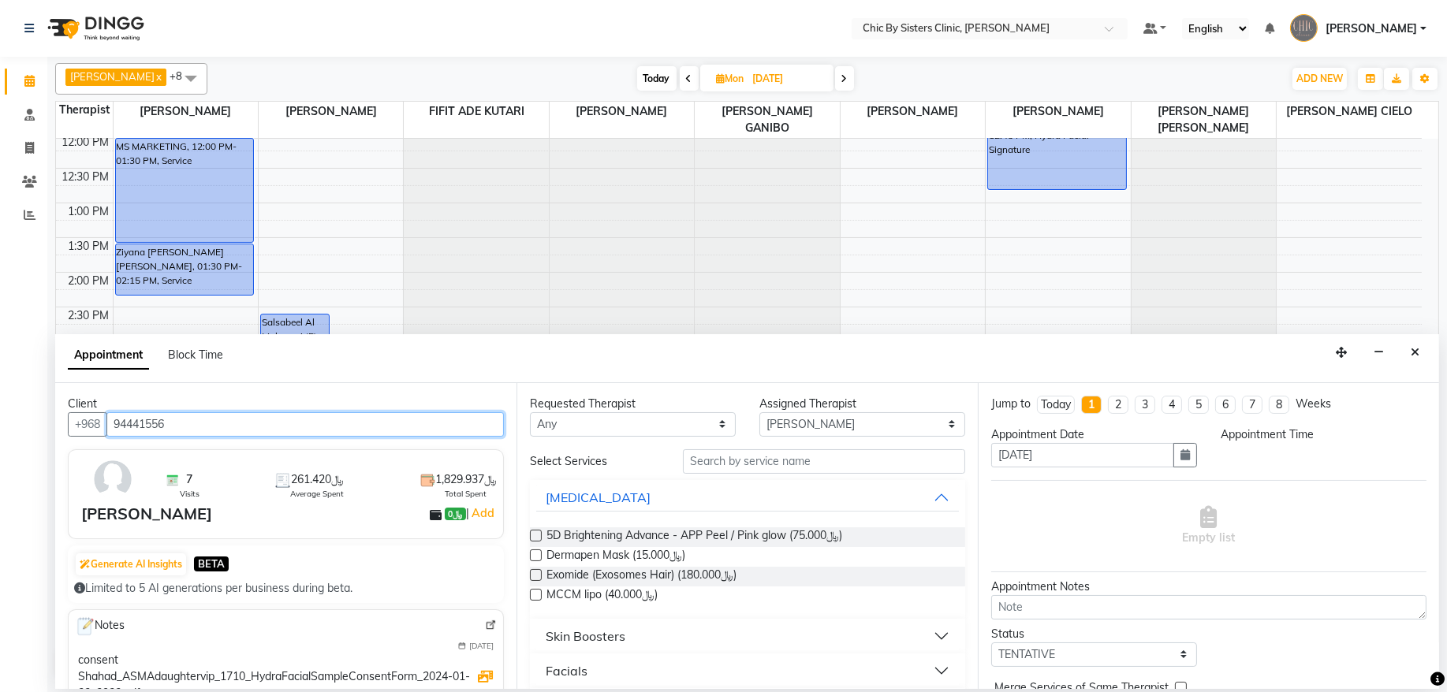
type input "94441556"
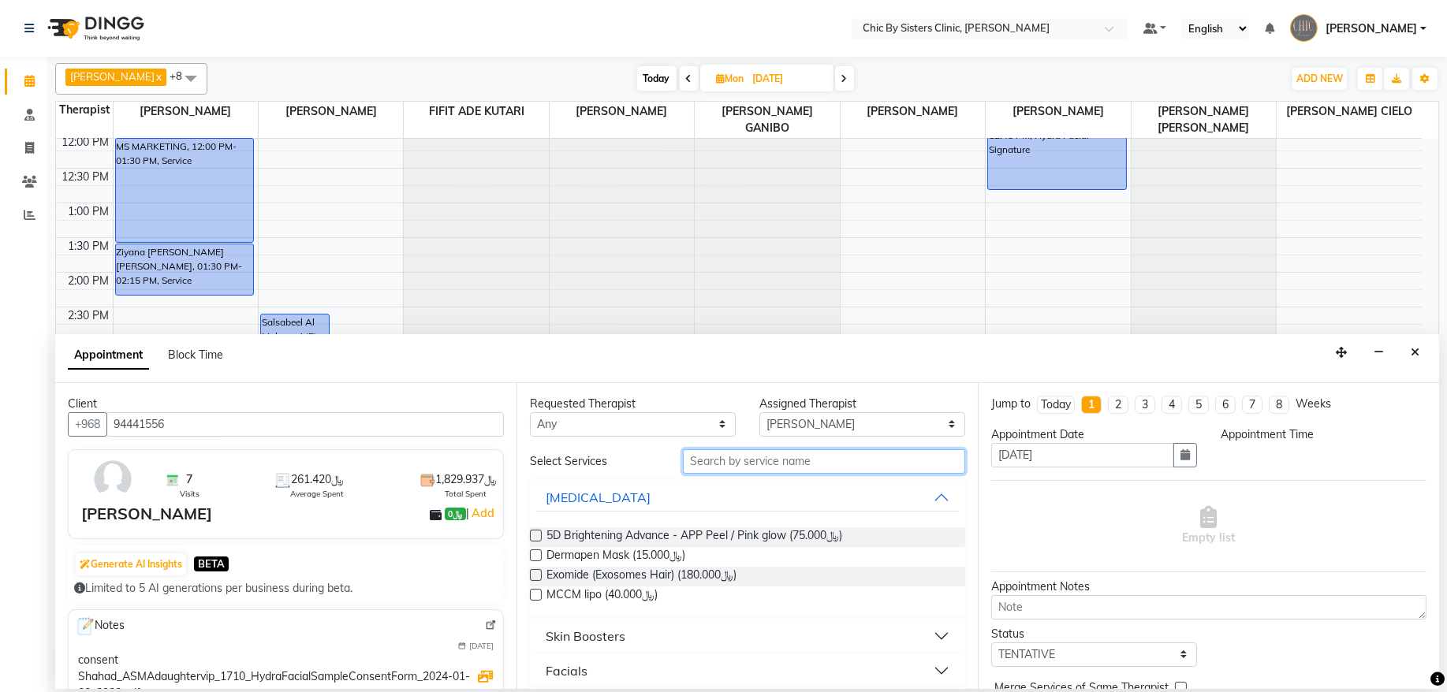
click at [756, 466] on input "text" at bounding box center [824, 462] width 282 height 24
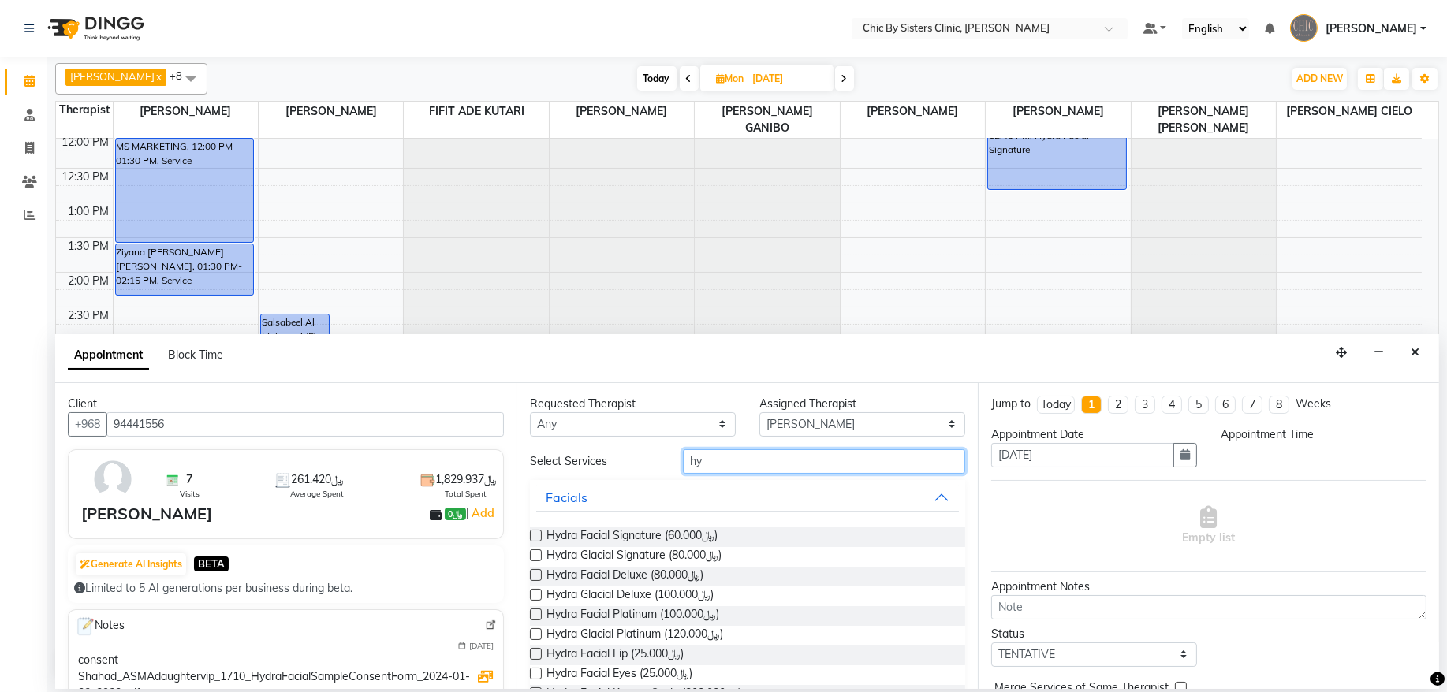
type input "h"
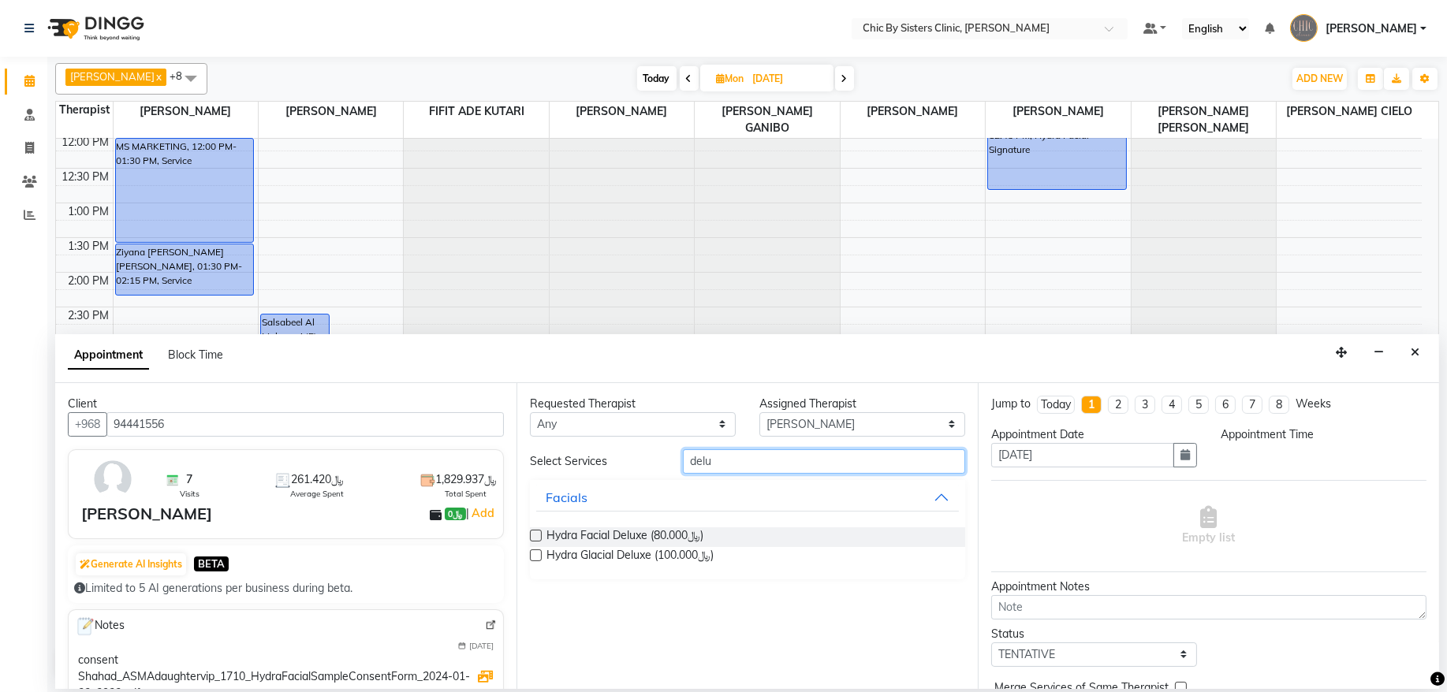
type input "delu"
click at [537, 534] on label at bounding box center [536, 536] width 12 height 12
click at [537, 534] on input "checkbox" at bounding box center [535, 537] width 10 height 10
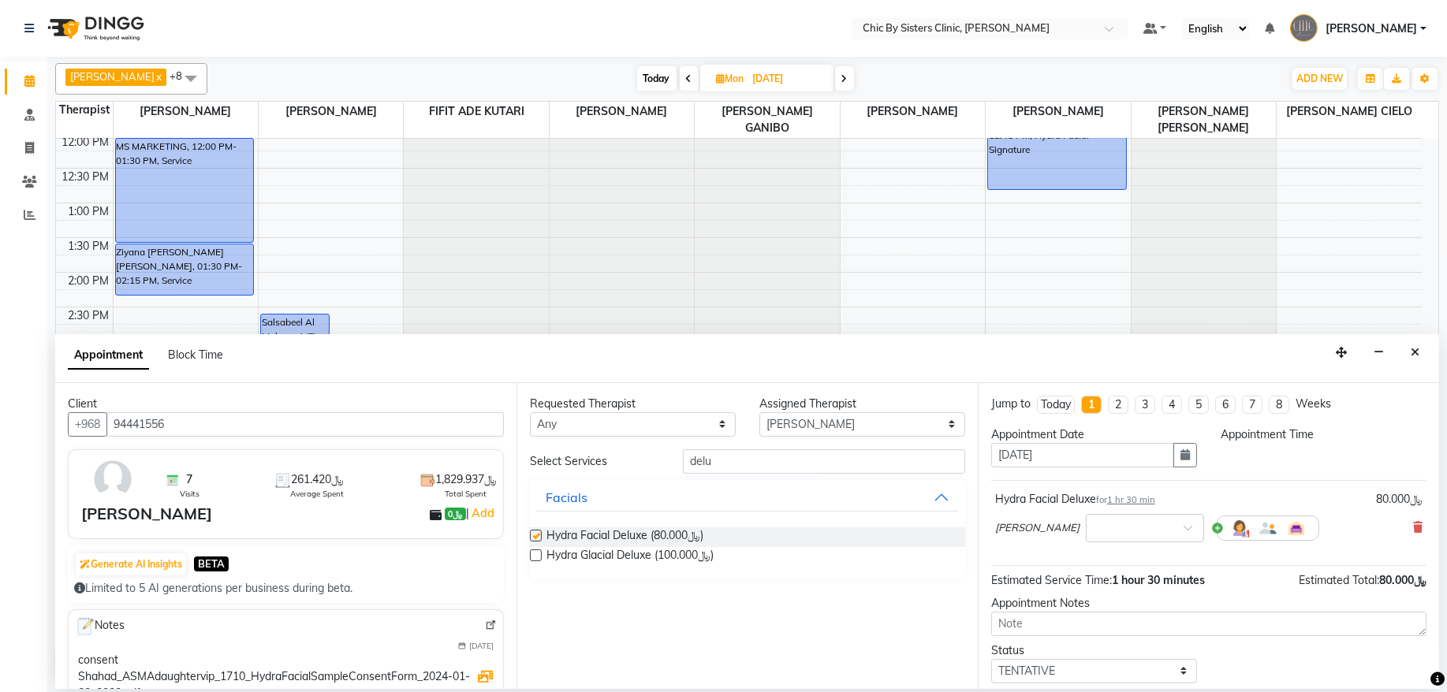
checkbox input "false"
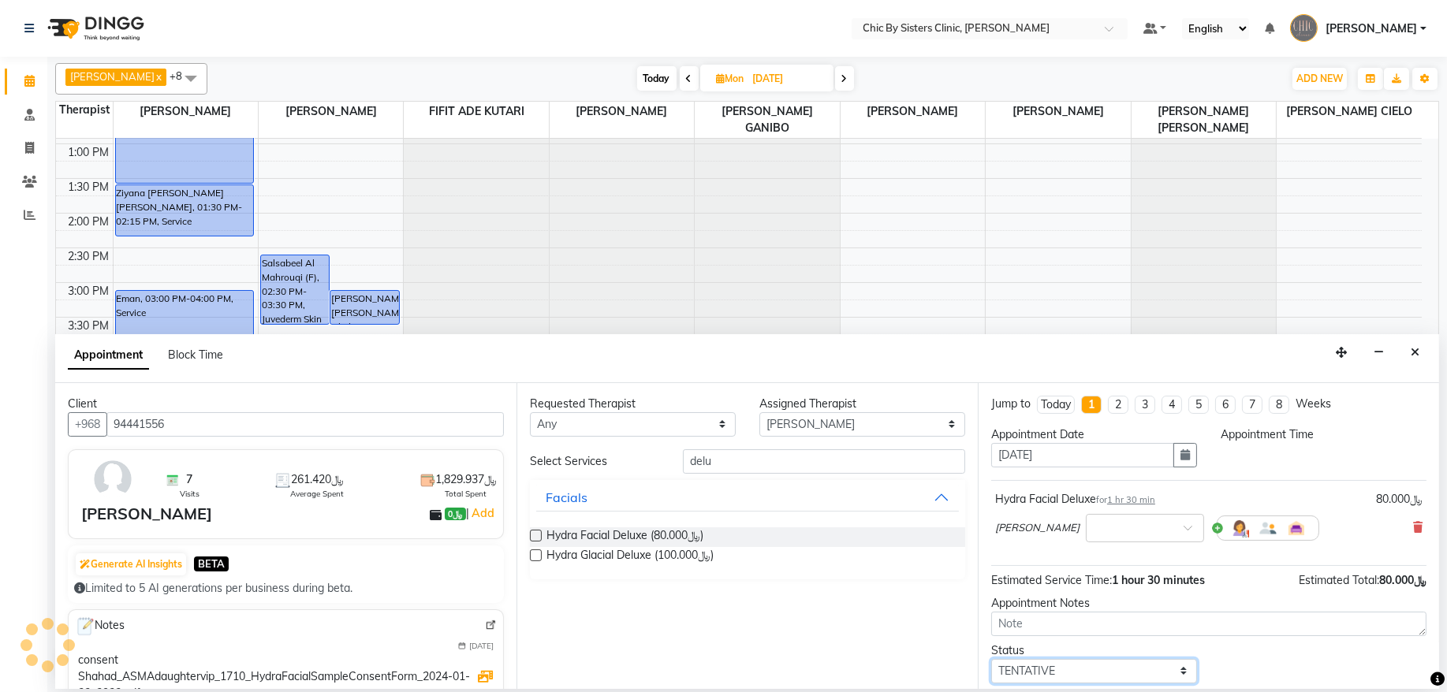
click at [1161, 677] on select "Select TENTATIVE CONFIRM UPCOMING" at bounding box center [1094, 671] width 206 height 24
select select "upcoming"
click at [991, 662] on select "Select TENTATIVE CONFIRM UPCOMING" at bounding box center [1094, 671] width 206 height 24
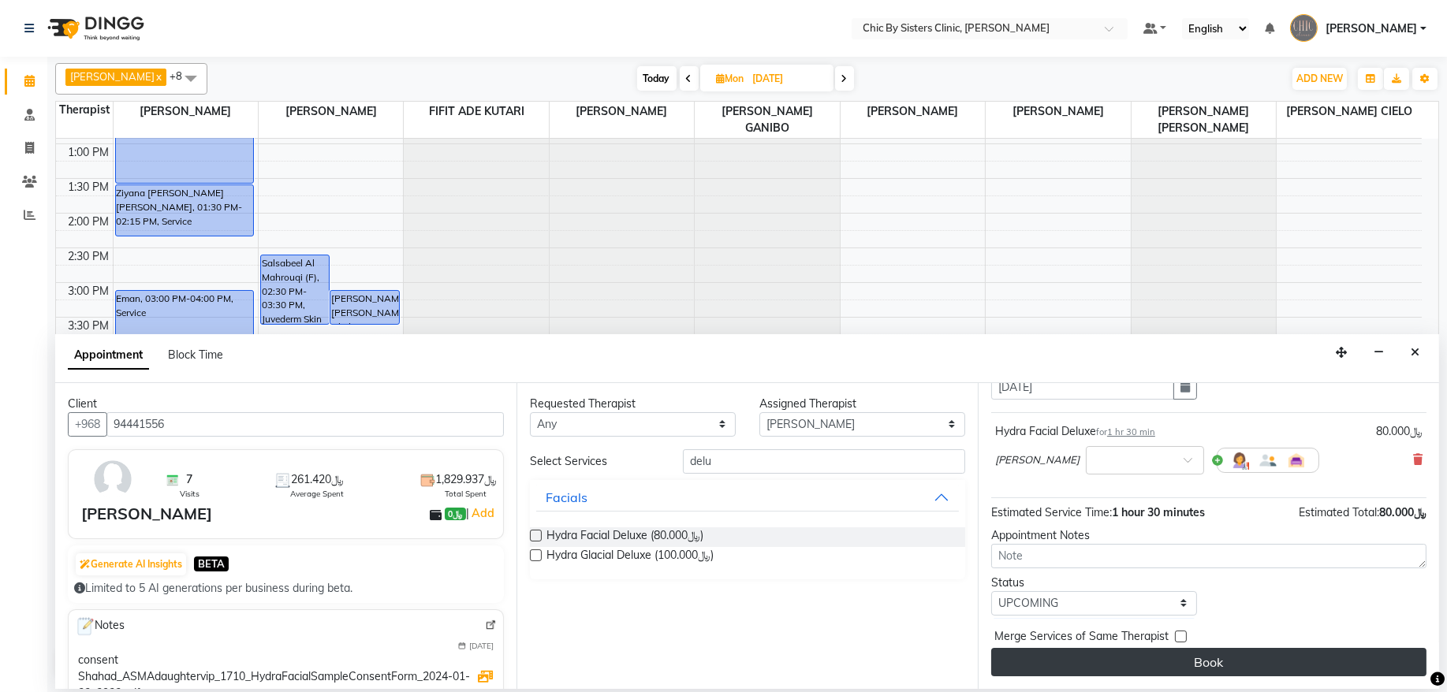
click at [1176, 674] on button "Book" at bounding box center [1208, 662] width 435 height 28
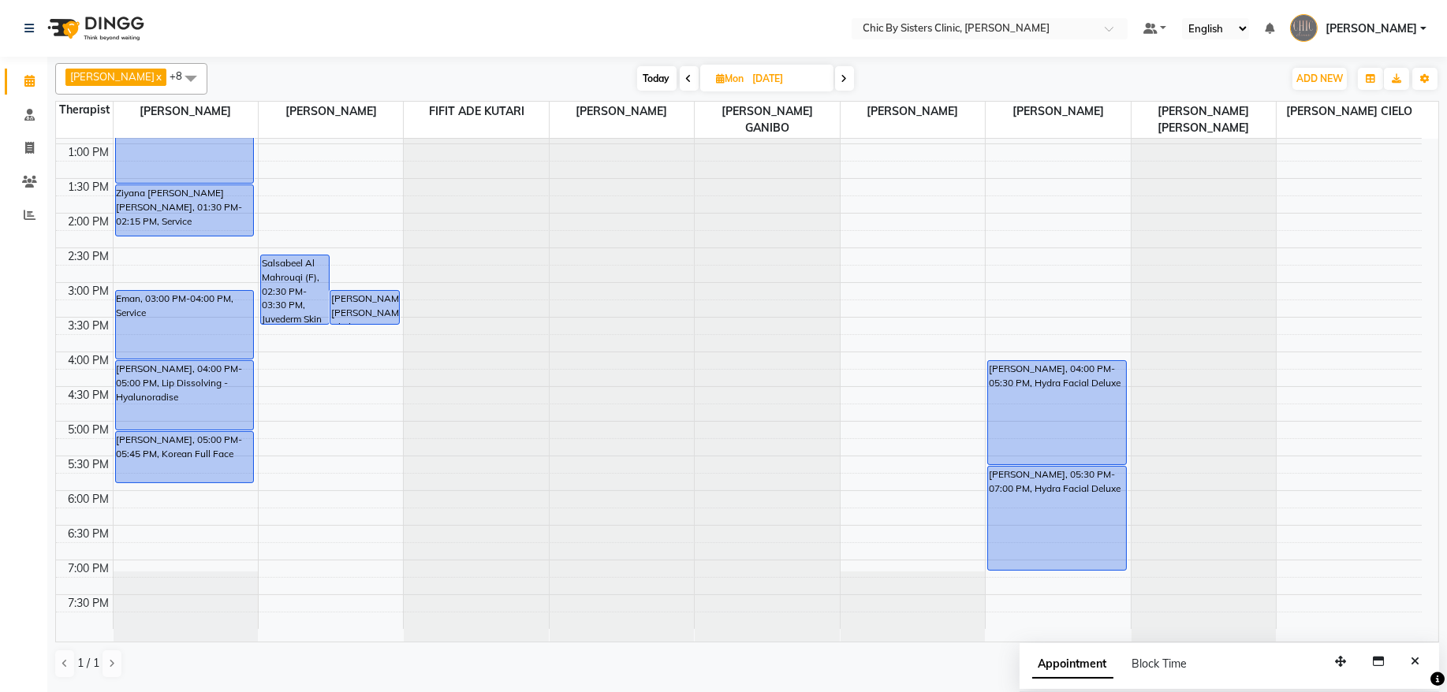
click at [344, 481] on div "8:00 AM 8:30 AM 9:00 AM 9:30 AM 10:00 AM 10:30 AM 11:00 AM 11:30 AM 12:00 PM 12…" at bounding box center [739, 213] width 1366 height 832
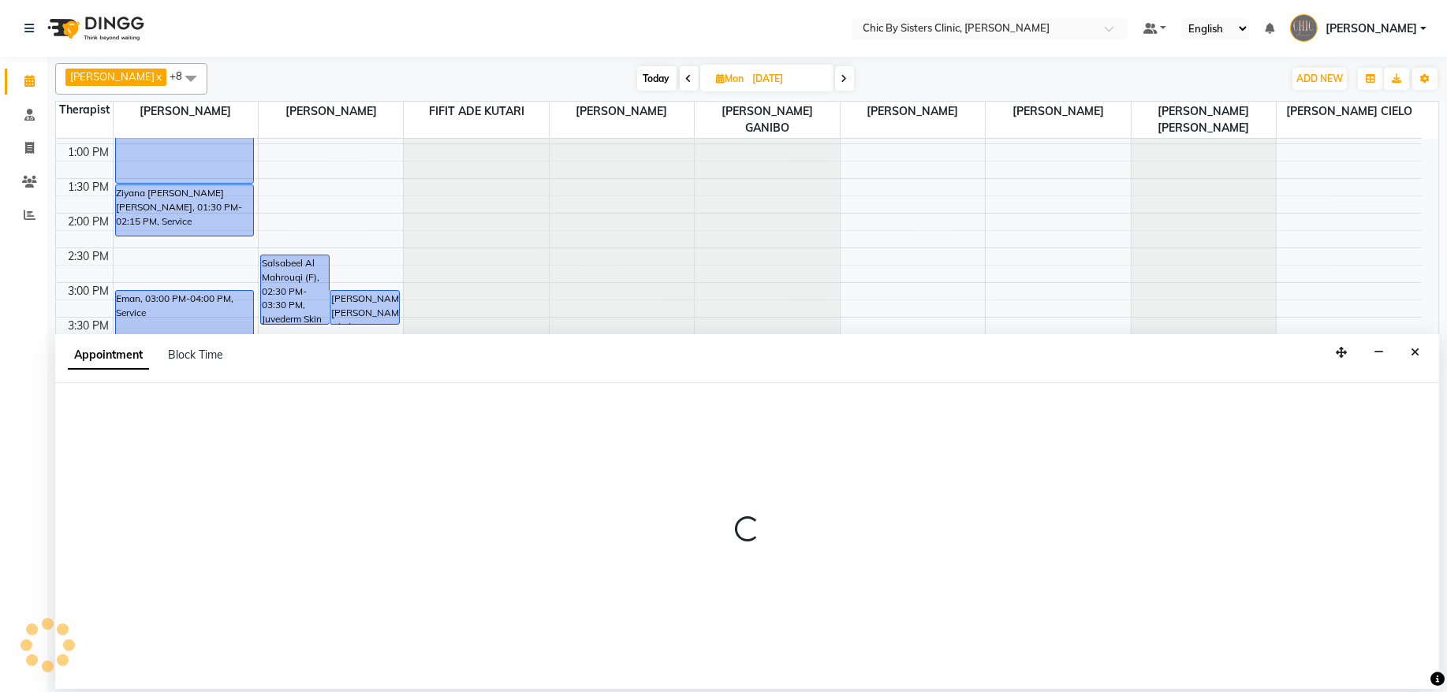
select select "49178"
select select "tentative"
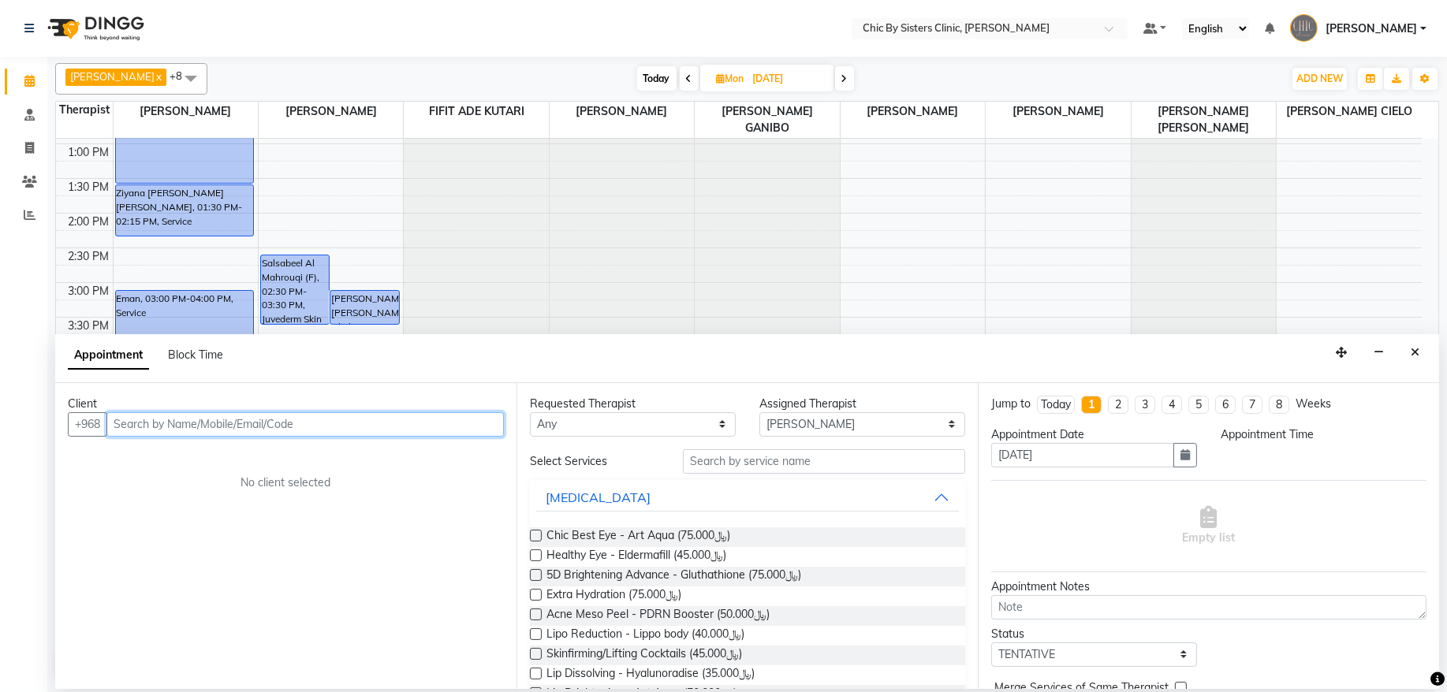
click at [168, 423] on input "text" at bounding box center [304, 424] width 397 height 24
paste input "96897700648"
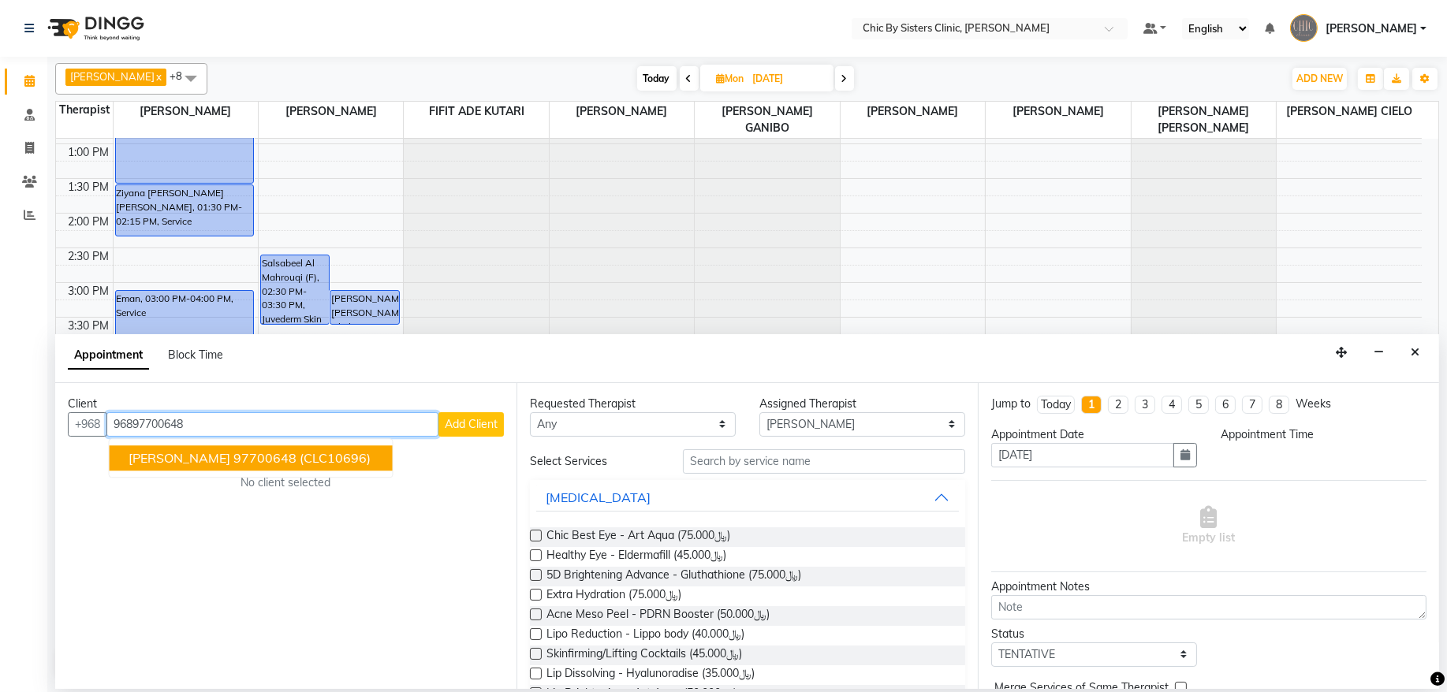
click at [226, 457] on span "[PERSON_NAME]" at bounding box center [180, 458] width 102 height 16
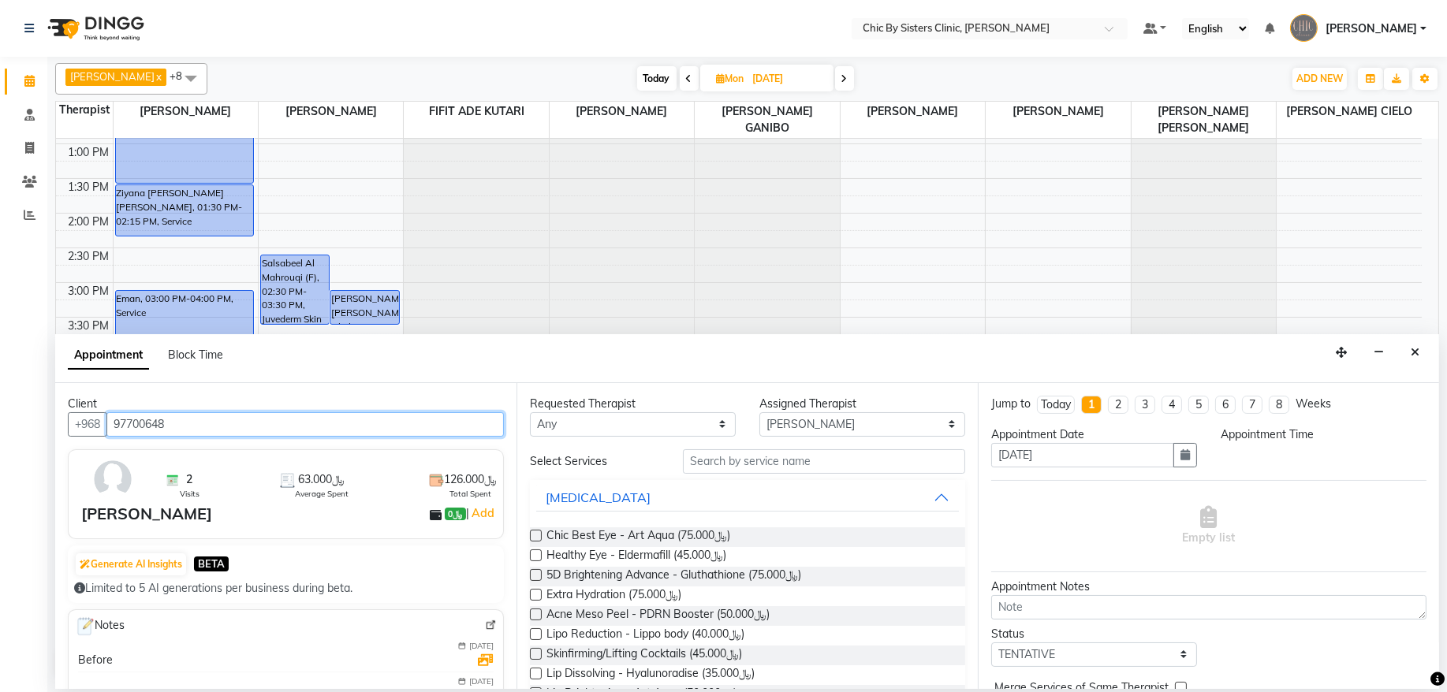
type input "97700648"
click at [485, 623] on img at bounding box center [491, 626] width 12 height 12
click at [1418, 358] on icon "Close" at bounding box center [1415, 352] width 9 height 11
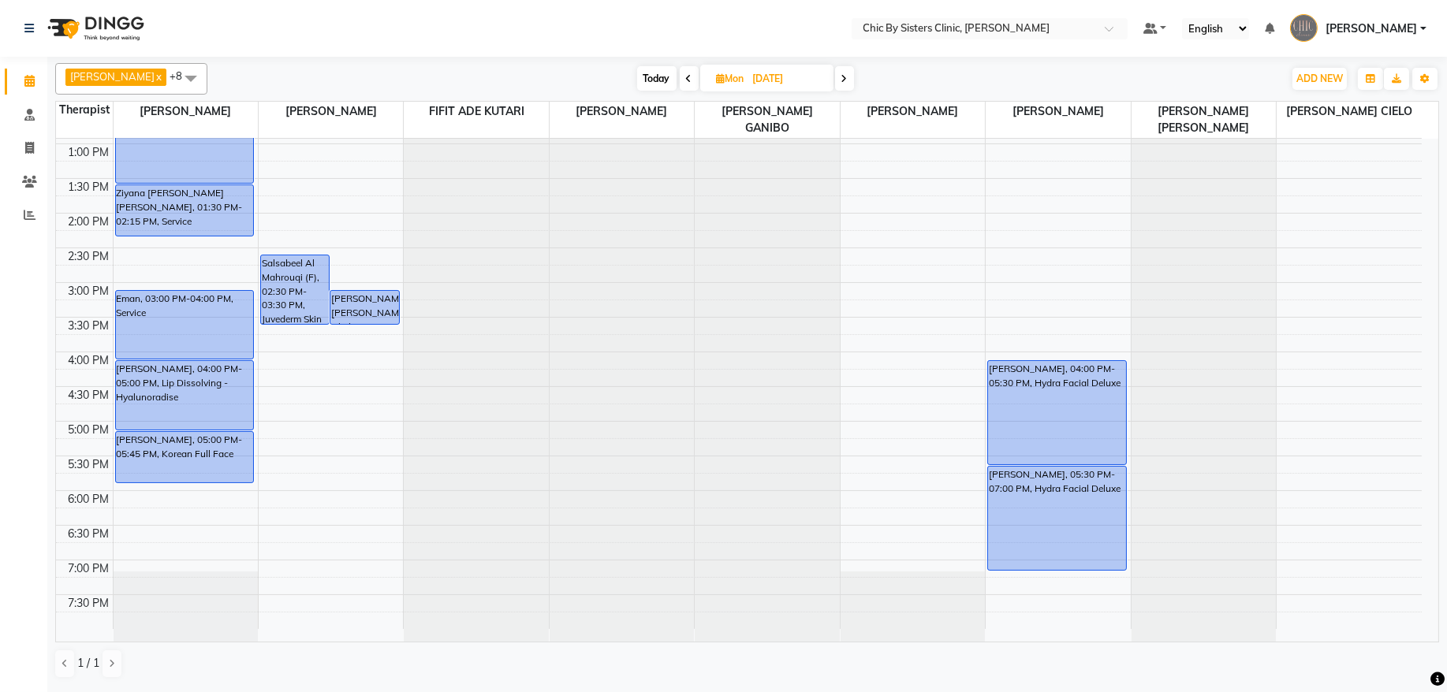
click at [356, 507] on div "8:00 AM 8:30 AM 9:00 AM 9:30 AM 10:00 AM 10:30 AM 11:00 AM 11:30 AM 12:00 PM 12…" at bounding box center [739, 213] width 1366 height 832
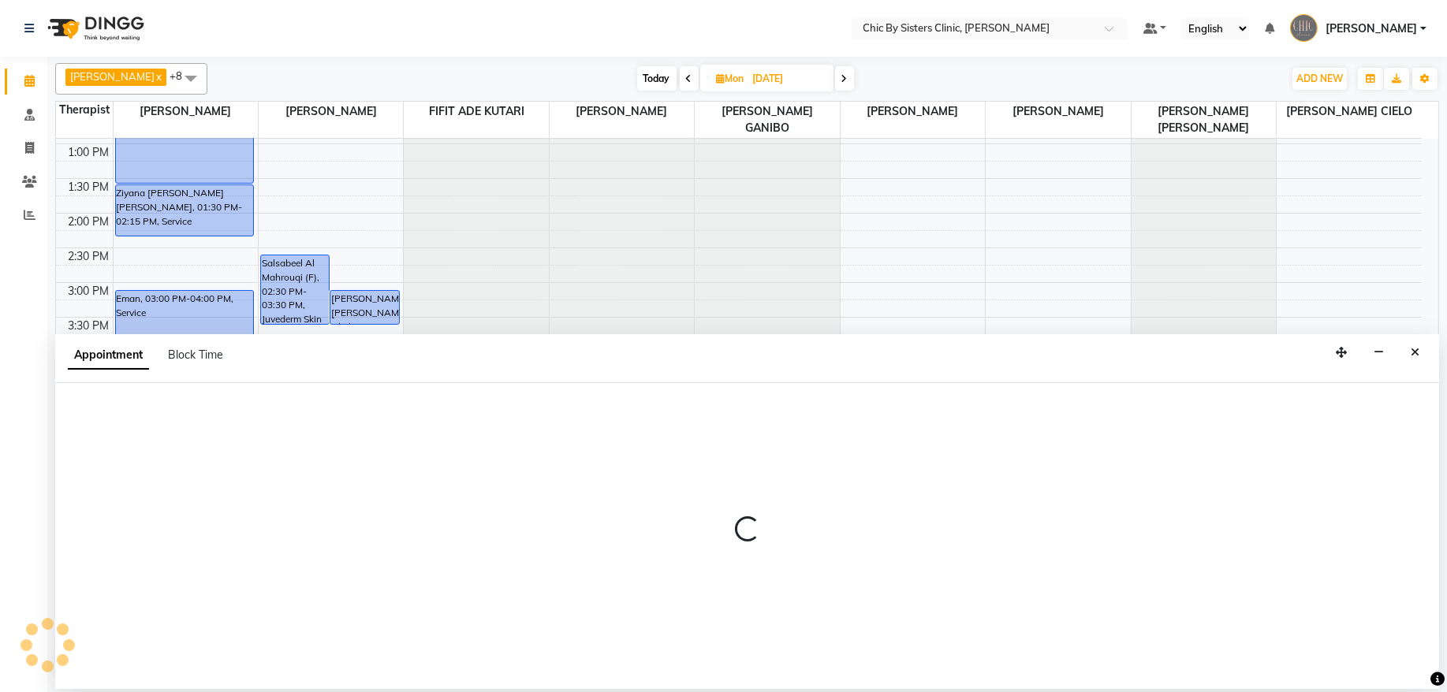
select select "49178"
select select "tentative"
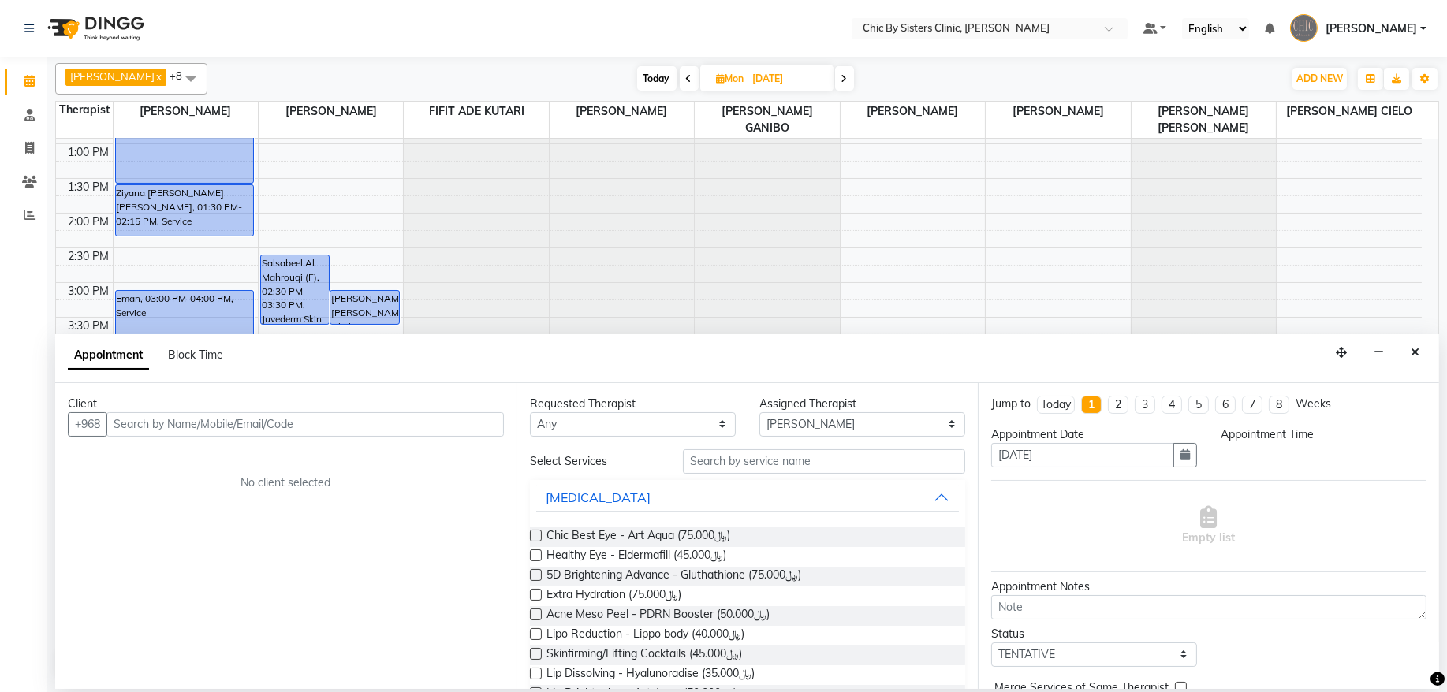
click at [222, 414] on input "text" at bounding box center [304, 424] width 397 height 24
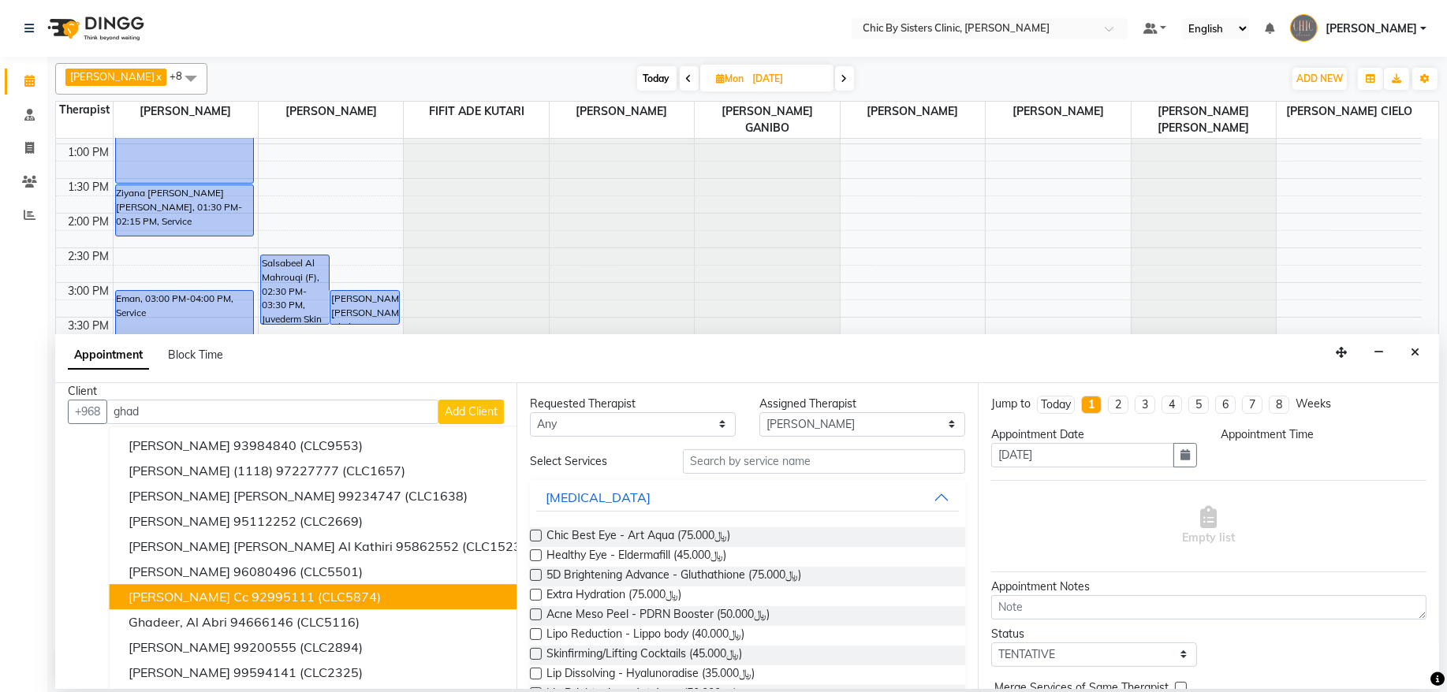
scroll to position [17, 0]
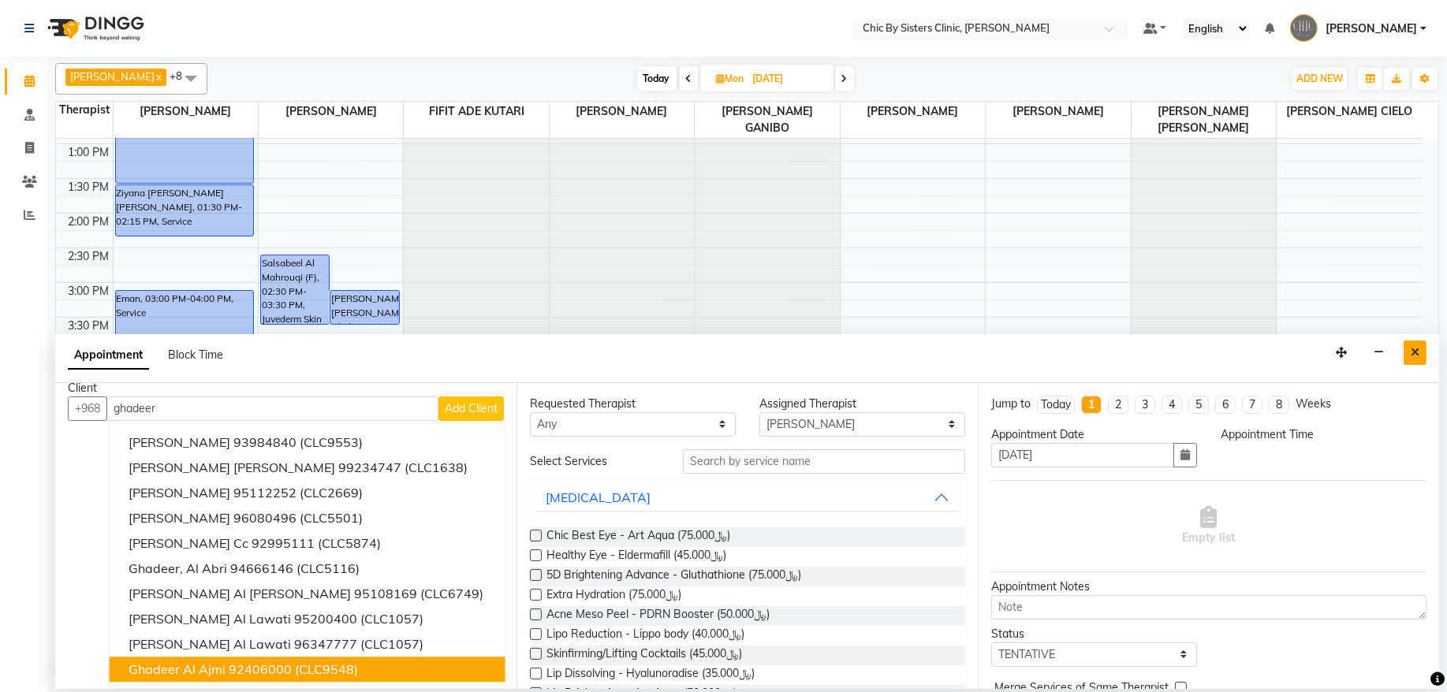
type input "ghadeer"
click at [1424, 356] on button "Close" at bounding box center [1415, 353] width 23 height 24
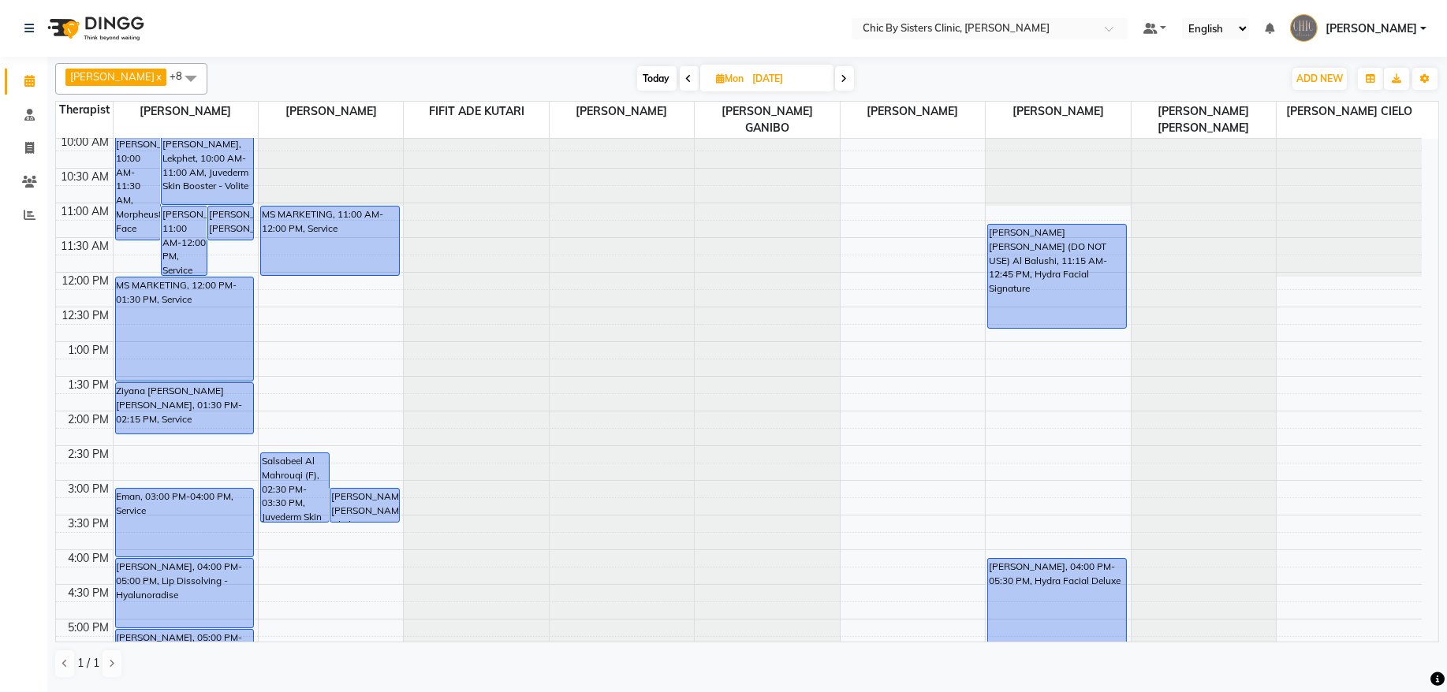
scroll to position [0, 0]
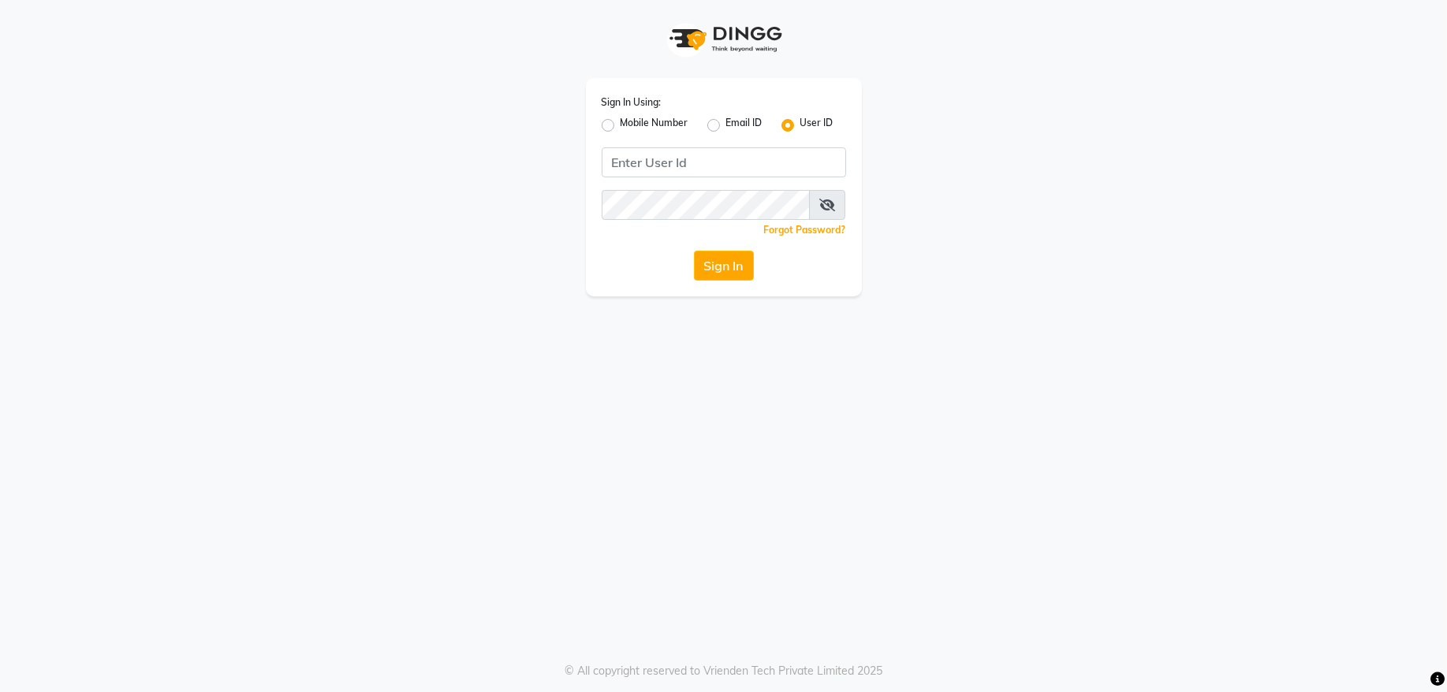
click at [621, 118] on label "Mobile Number" at bounding box center [655, 125] width 68 height 19
click at [621, 118] on input "Mobile Number" at bounding box center [626, 121] width 10 height 10
radio input "true"
radio input "false"
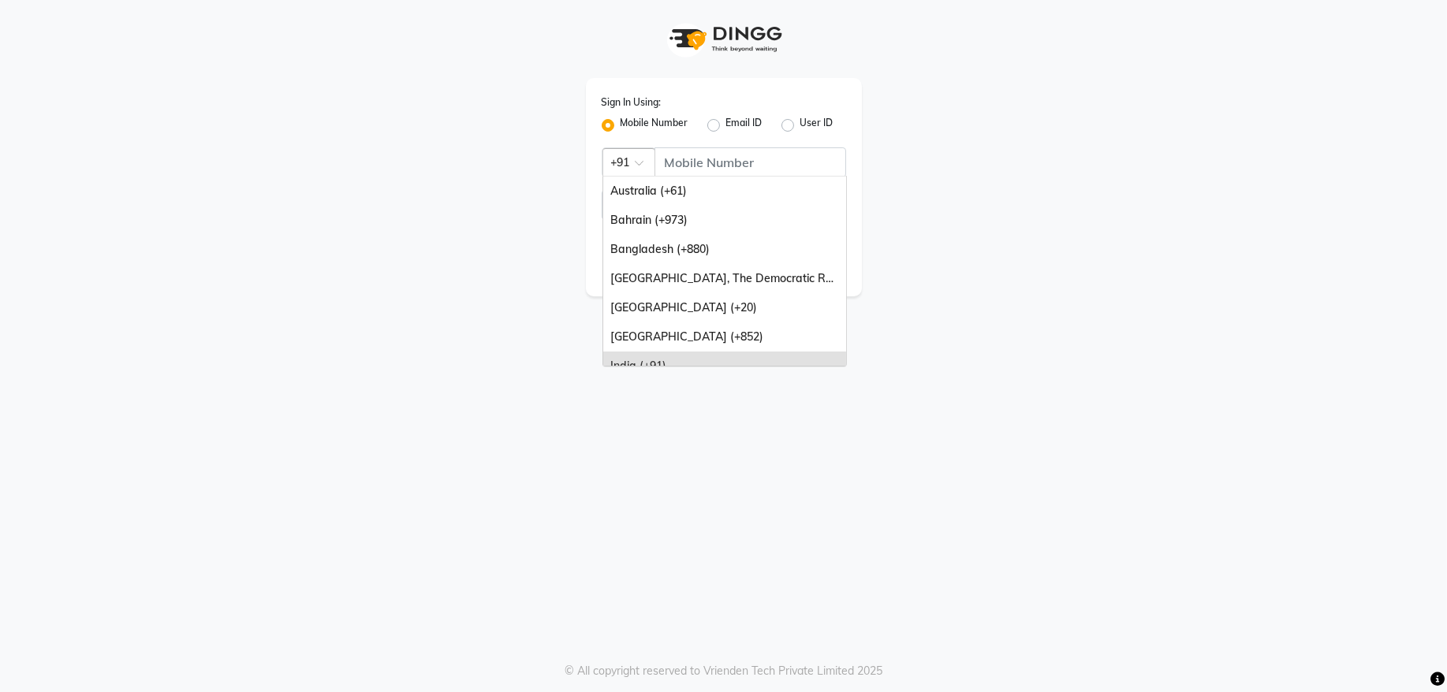
click at [641, 166] on span at bounding box center [645, 167] width 20 height 17
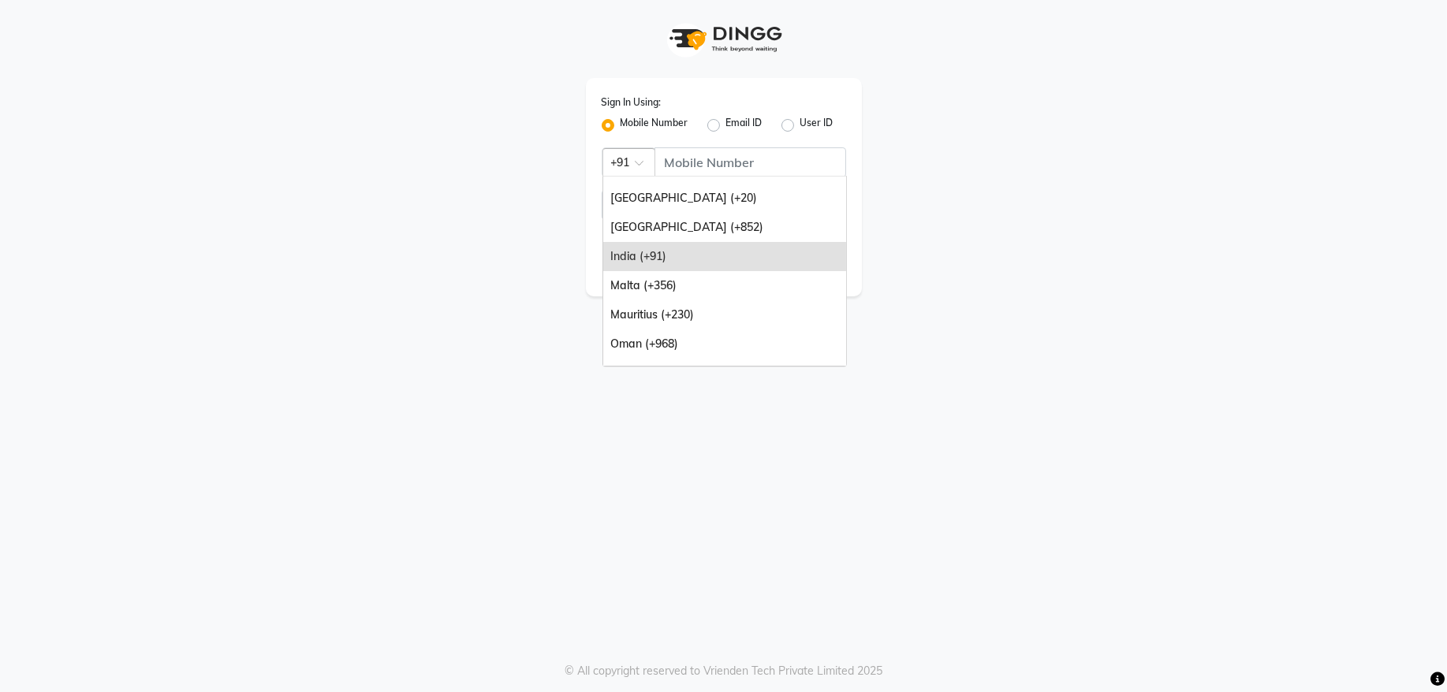
scroll to position [128, 0]
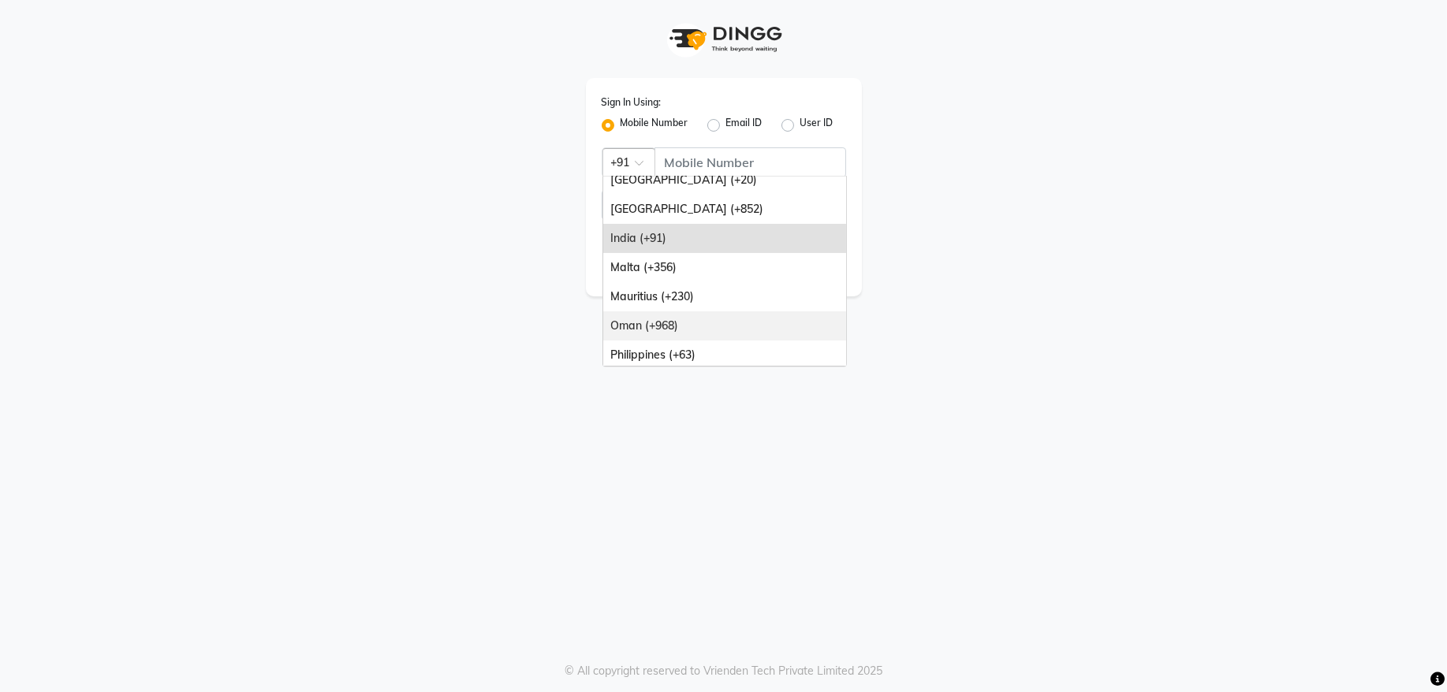
click at [739, 331] on div "Oman (+968)" at bounding box center [724, 326] width 243 height 29
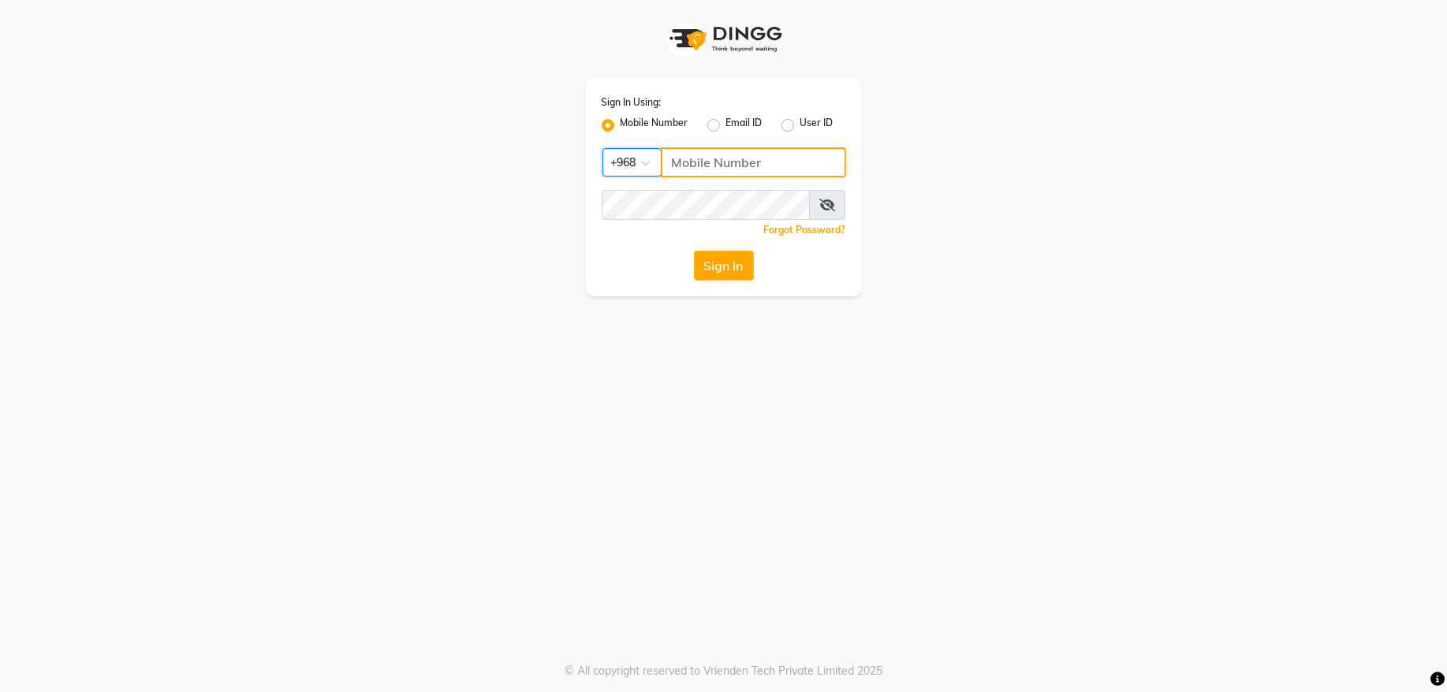
click at [749, 159] on input "Username" at bounding box center [753, 162] width 185 height 30
type input "92262732"
click at [726, 259] on button "Sign In" at bounding box center [724, 266] width 60 height 30
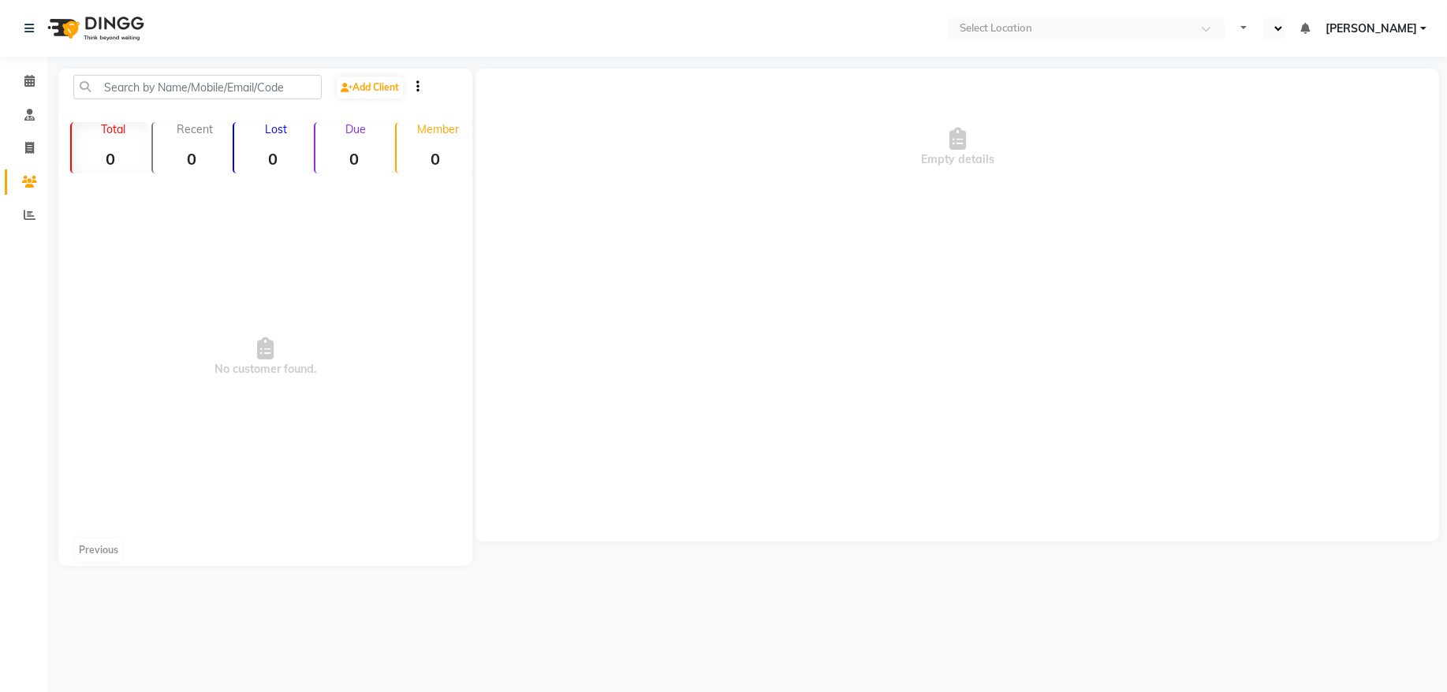
select select "en"
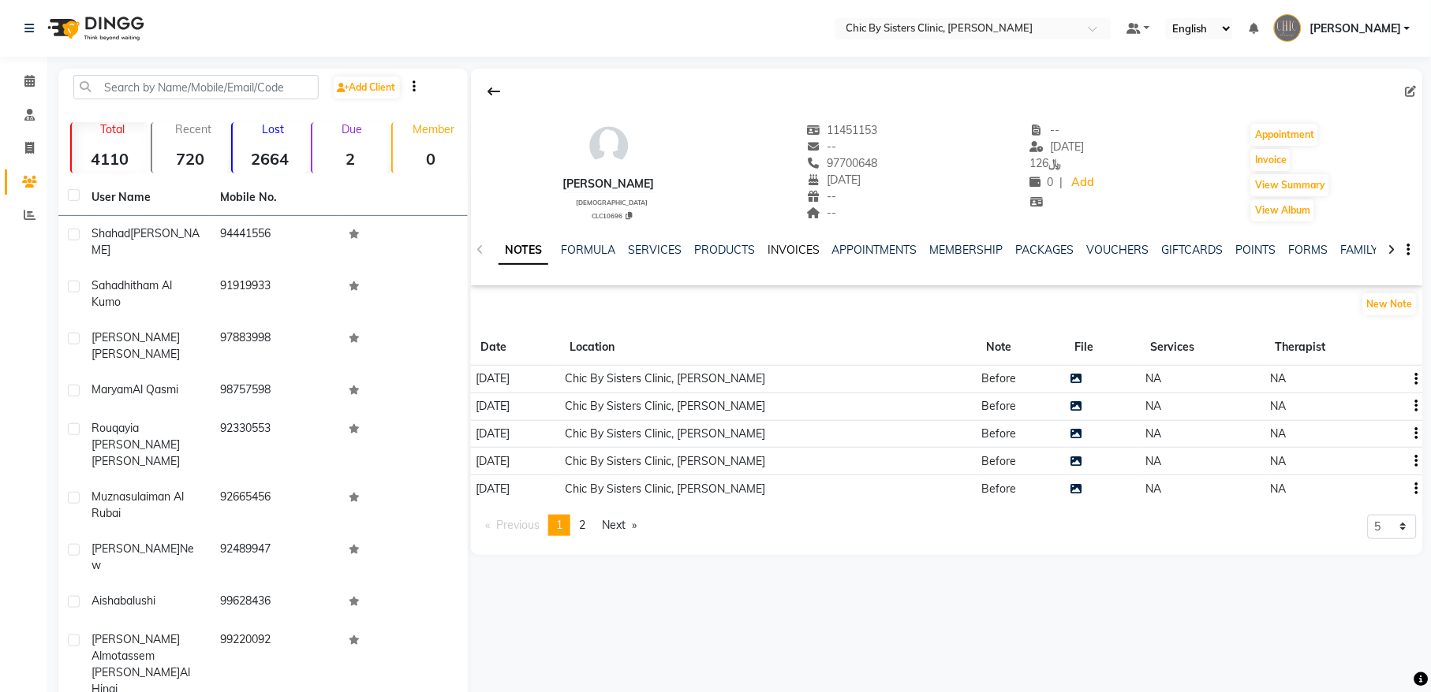
click at [787, 252] on link "INVOICES" at bounding box center [793, 250] width 52 height 14
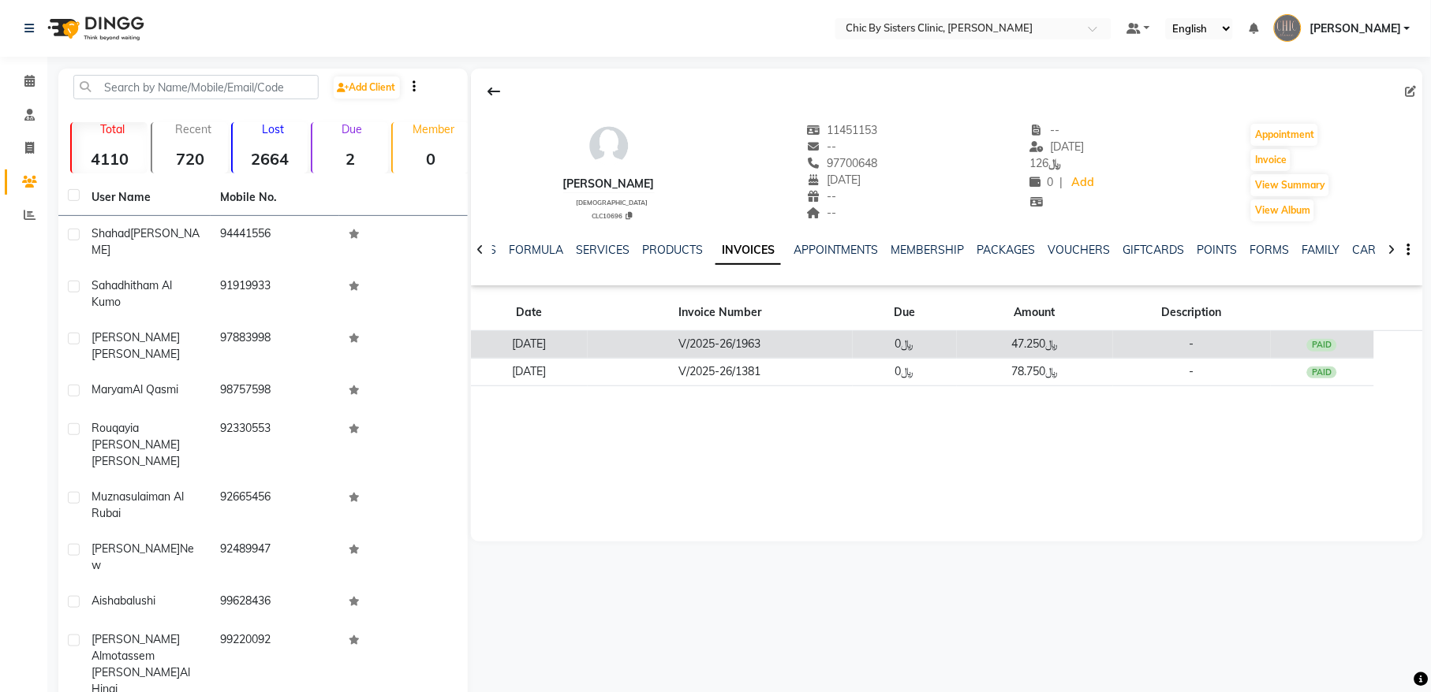
click at [763, 340] on td "V/2025-26/1963" at bounding box center [720, 345] width 264 height 28
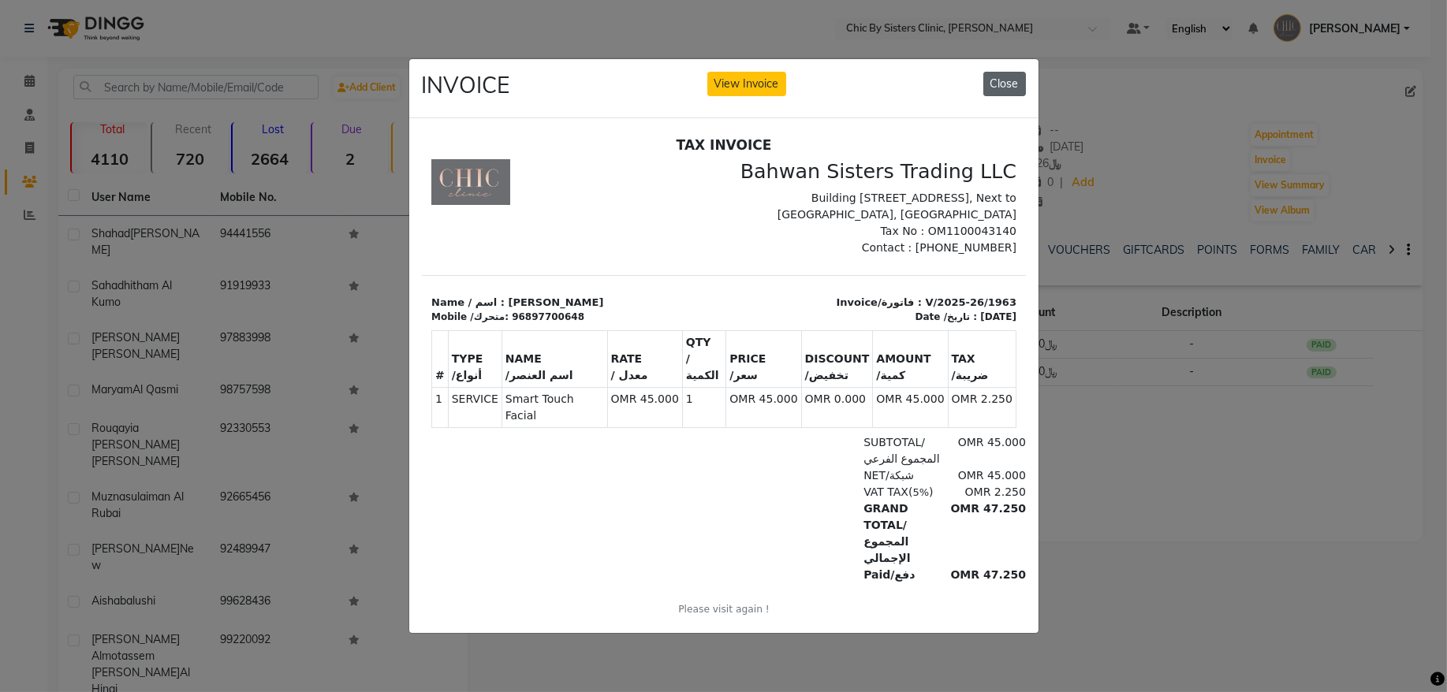
click at [995, 79] on button "Close" at bounding box center [1004, 84] width 43 height 24
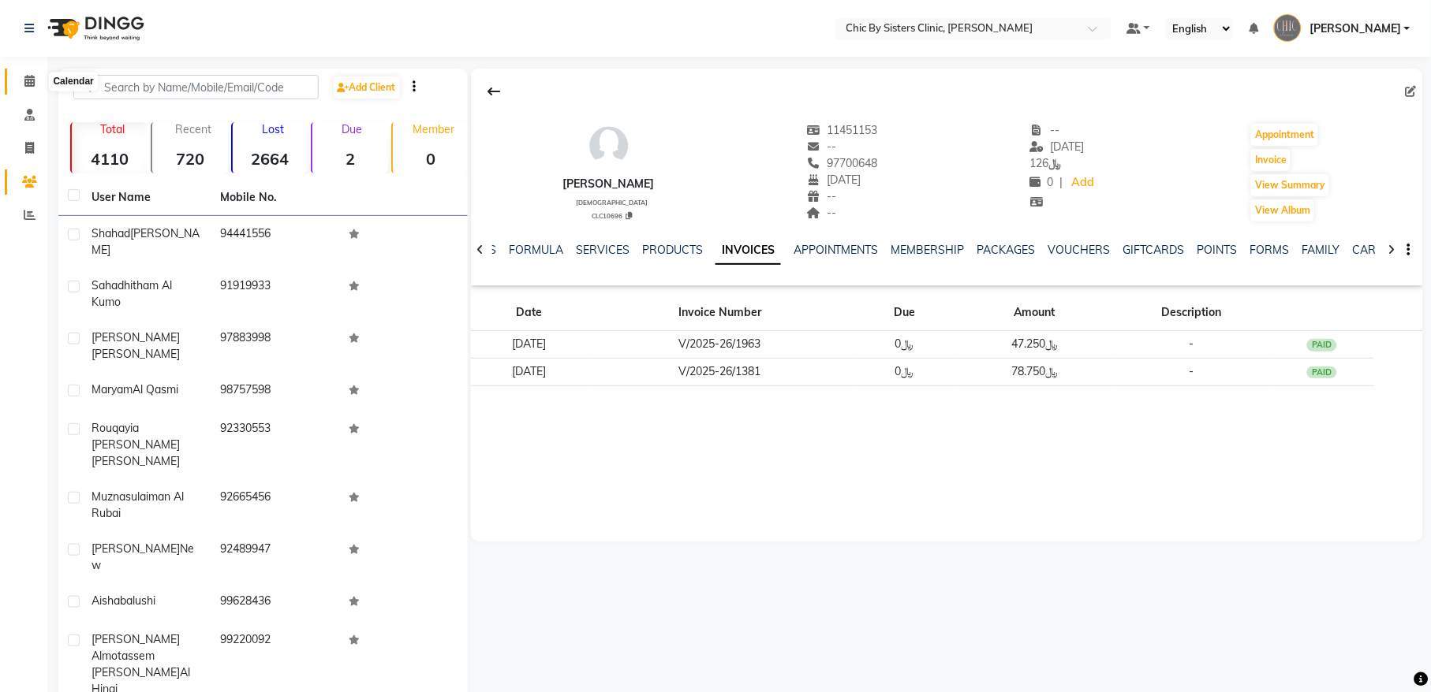
click at [22, 85] on span at bounding box center [30, 82] width 28 height 18
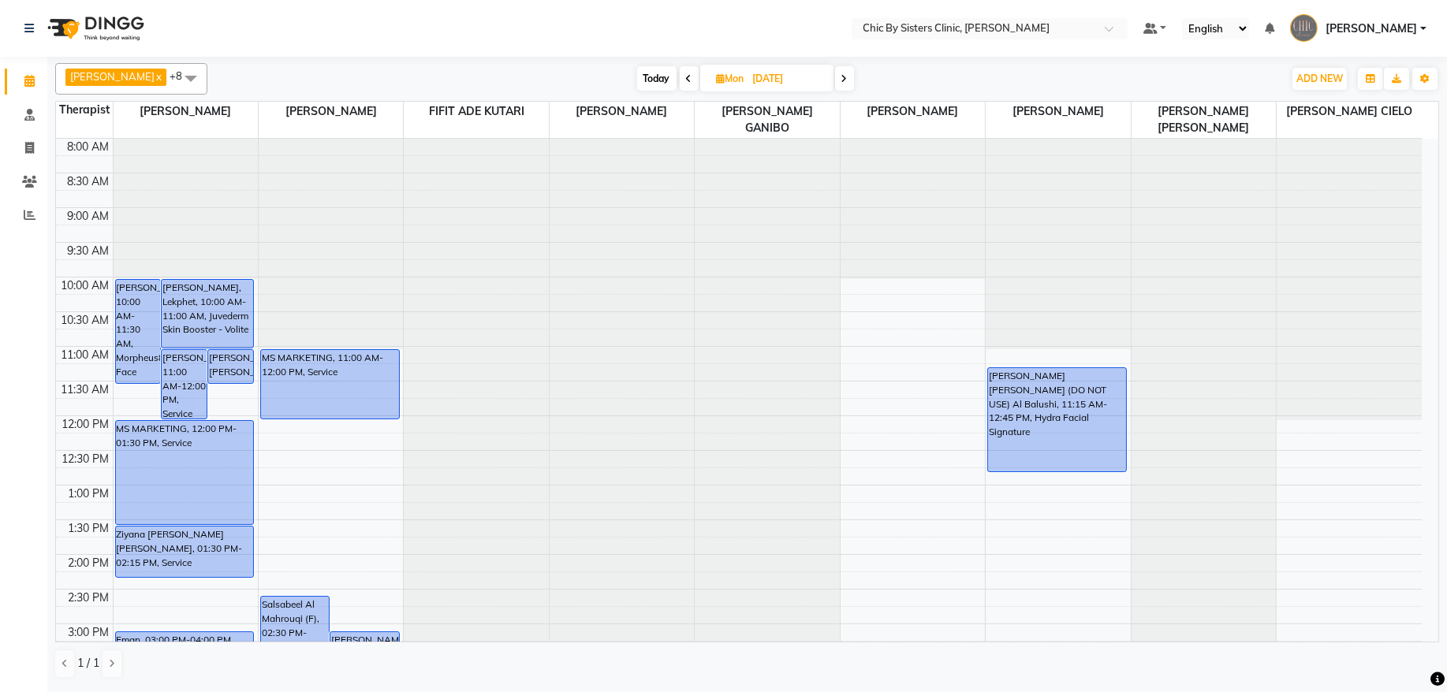
click at [748, 77] on span "Mon" at bounding box center [730, 79] width 35 height 12
select select "9"
select select "2025"
click at [848, 79] on icon at bounding box center [845, 78] width 6 height 9
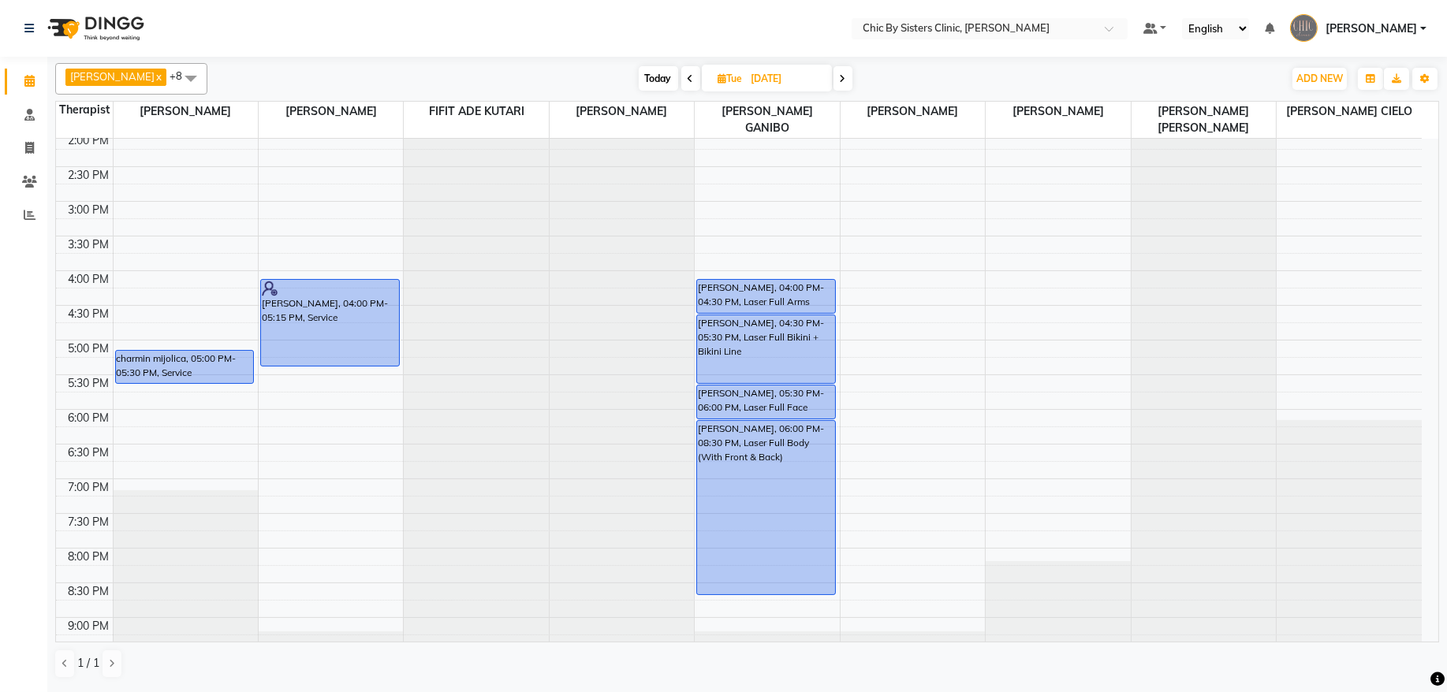
scroll to position [462, 0]
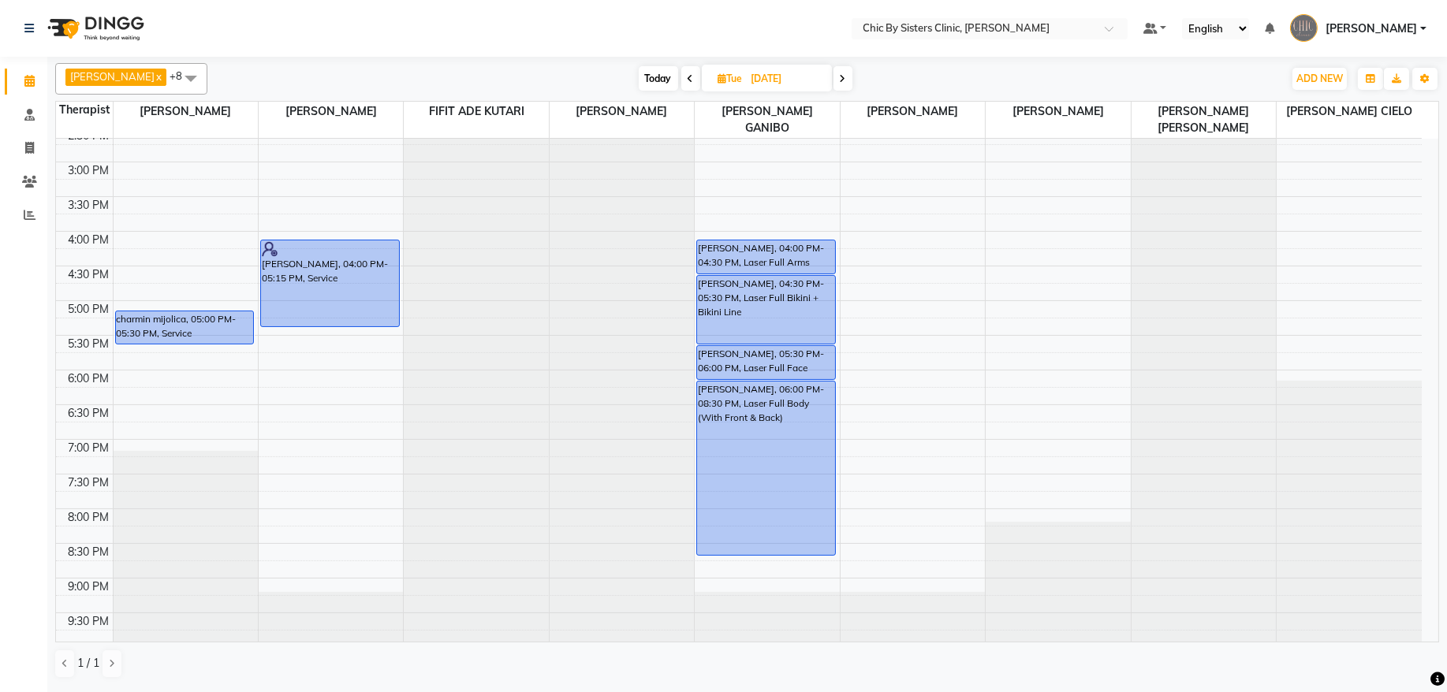
click at [853, 88] on span at bounding box center [843, 78] width 19 height 24
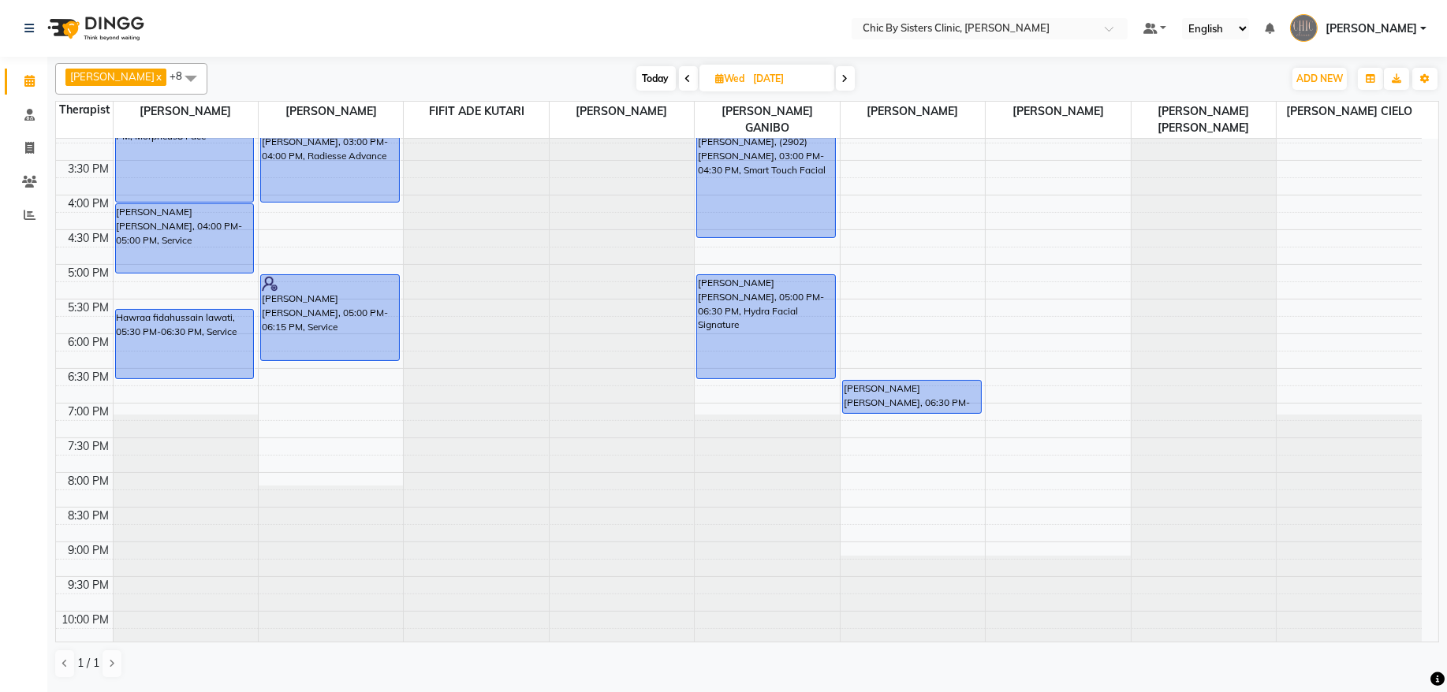
scroll to position [509, 0]
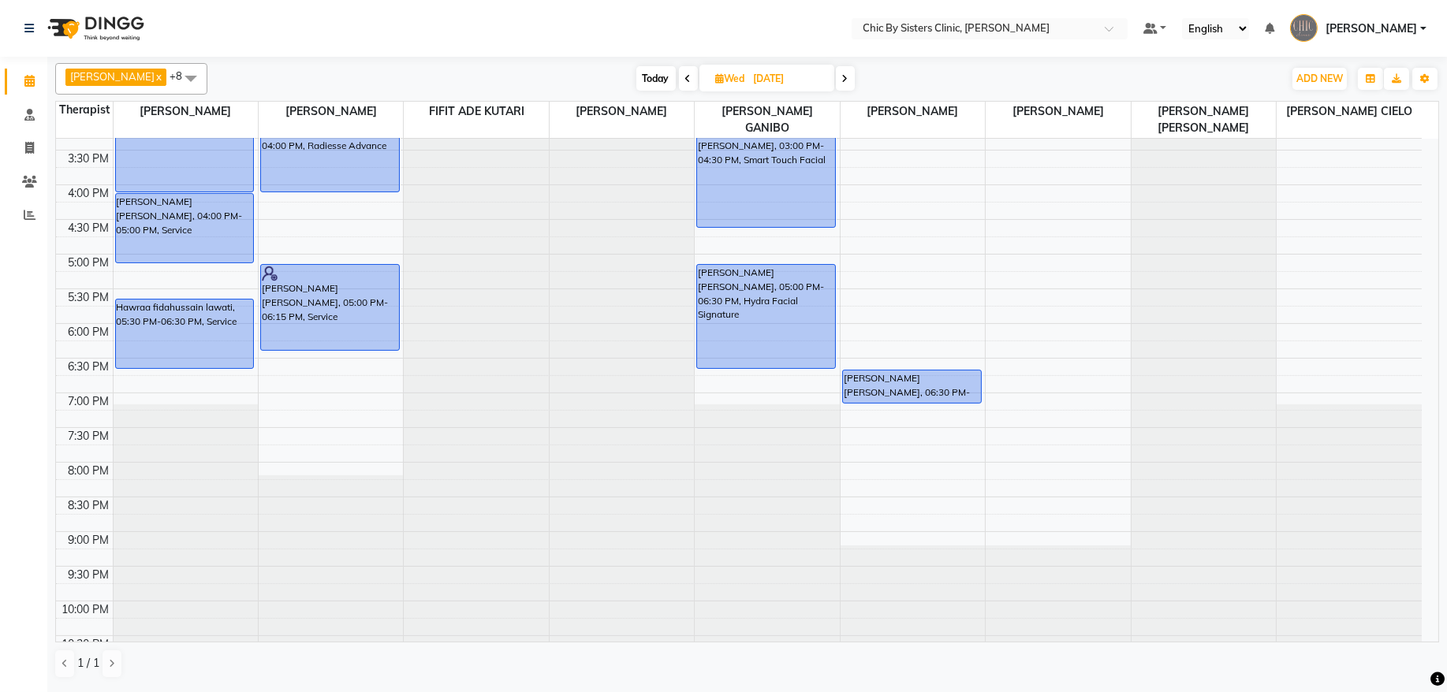
click at [692, 82] on icon at bounding box center [688, 78] width 6 height 9
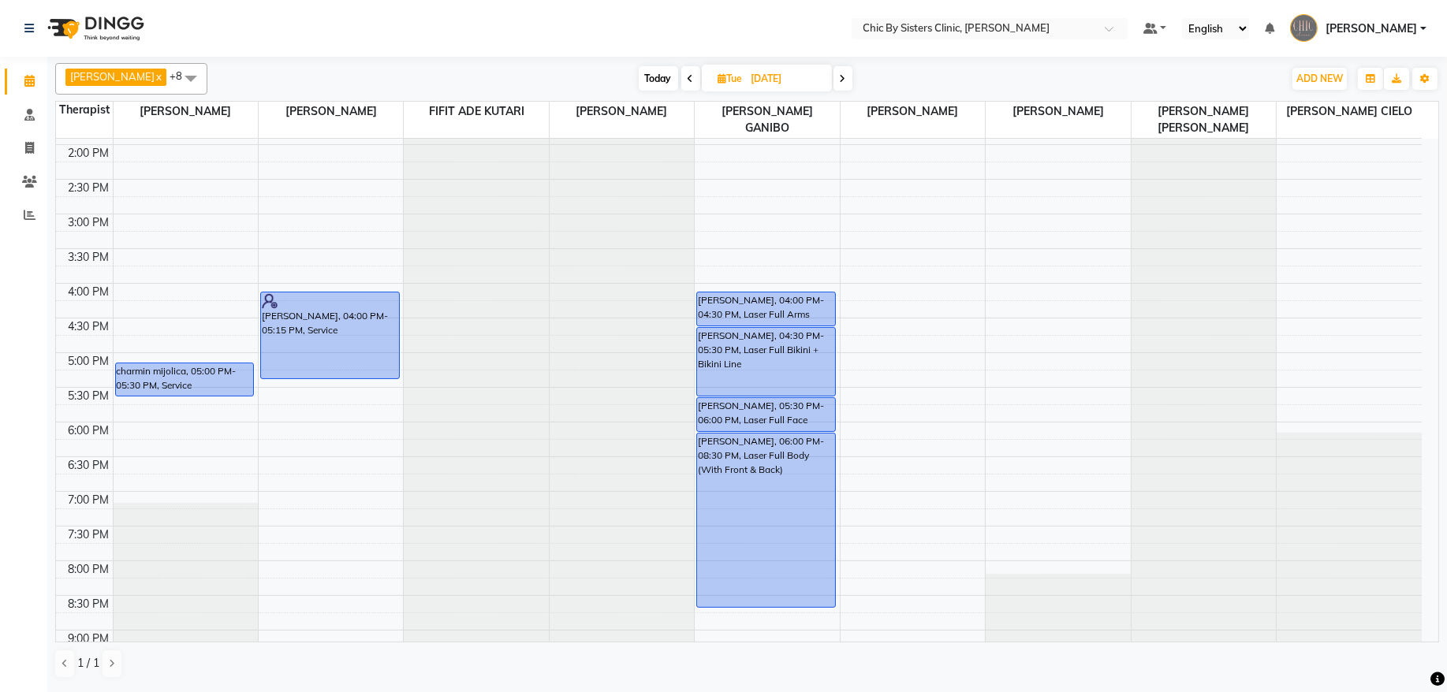
scroll to position [624, 0]
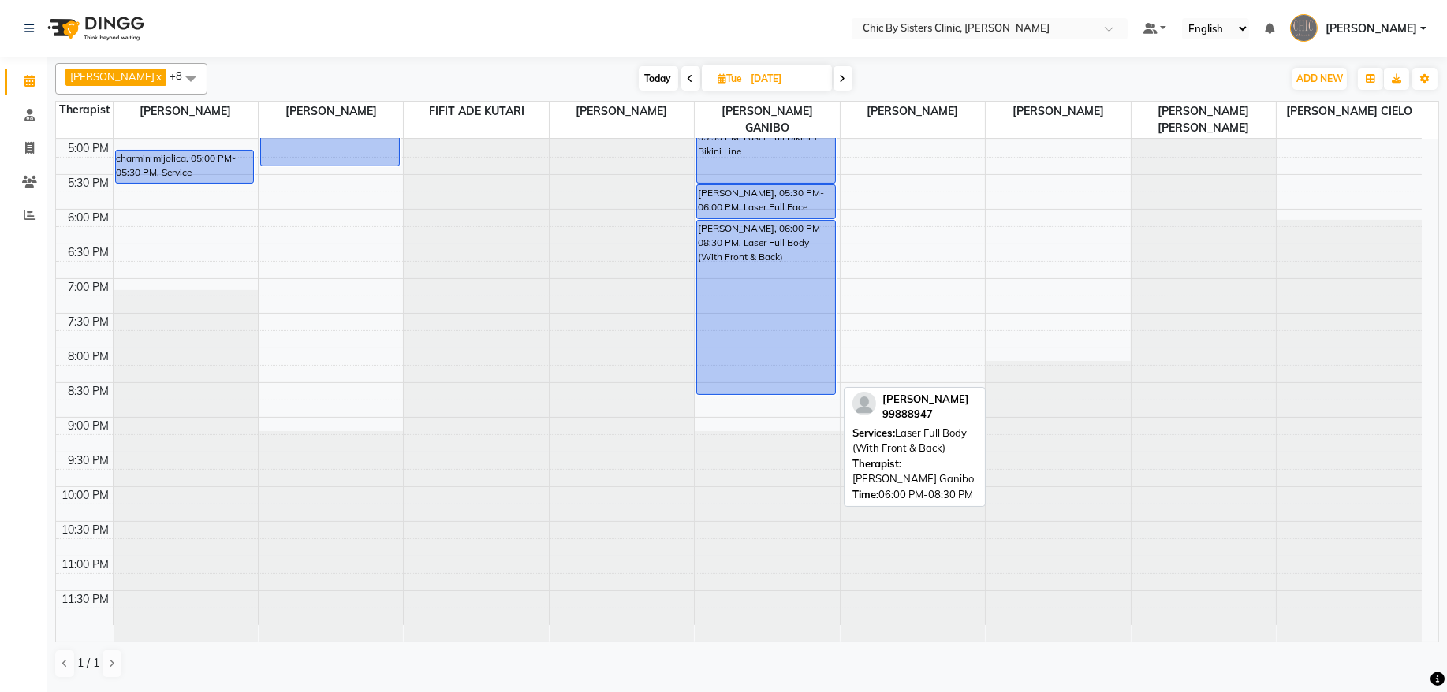
click at [768, 284] on div "[PERSON_NAME], 06:00 PM-08:30 PM, Laser Full Body (With Front & Back)" at bounding box center [766, 308] width 138 height 174
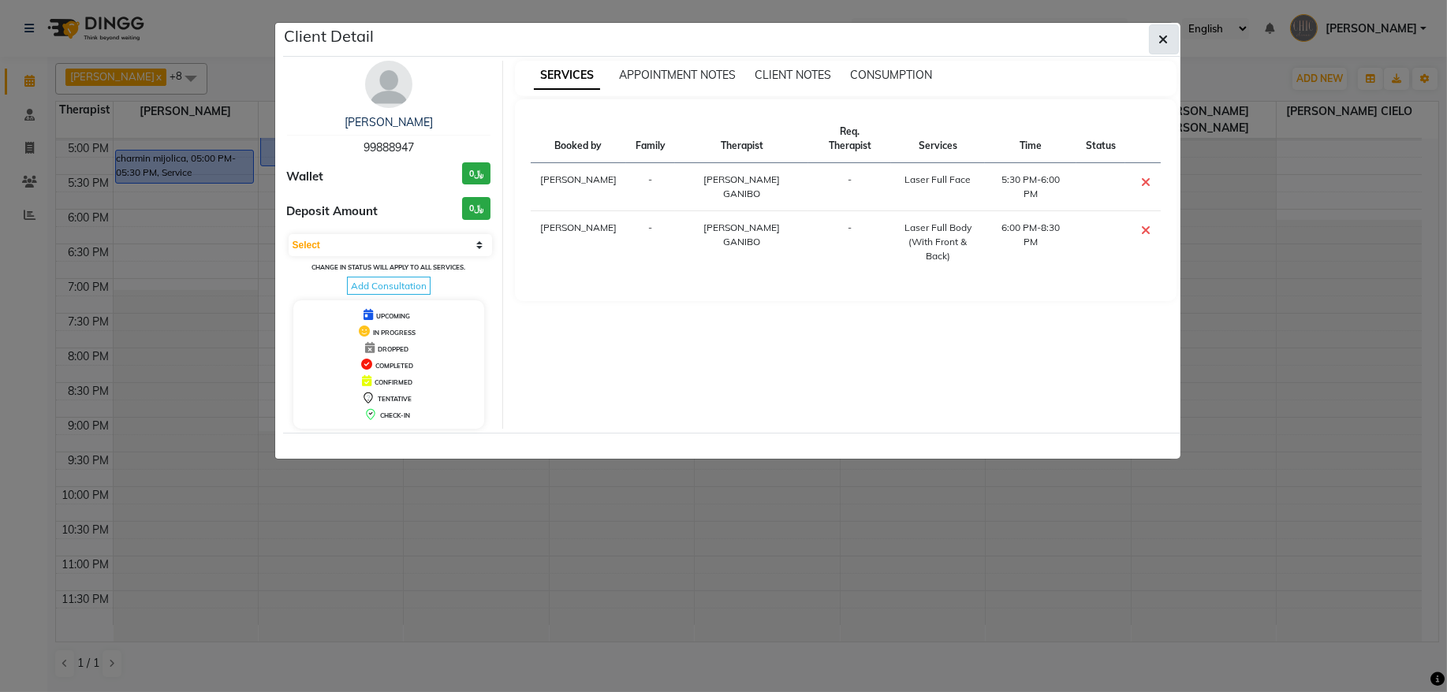
click at [1163, 32] on span "button" at bounding box center [1163, 40] width 9 height 16
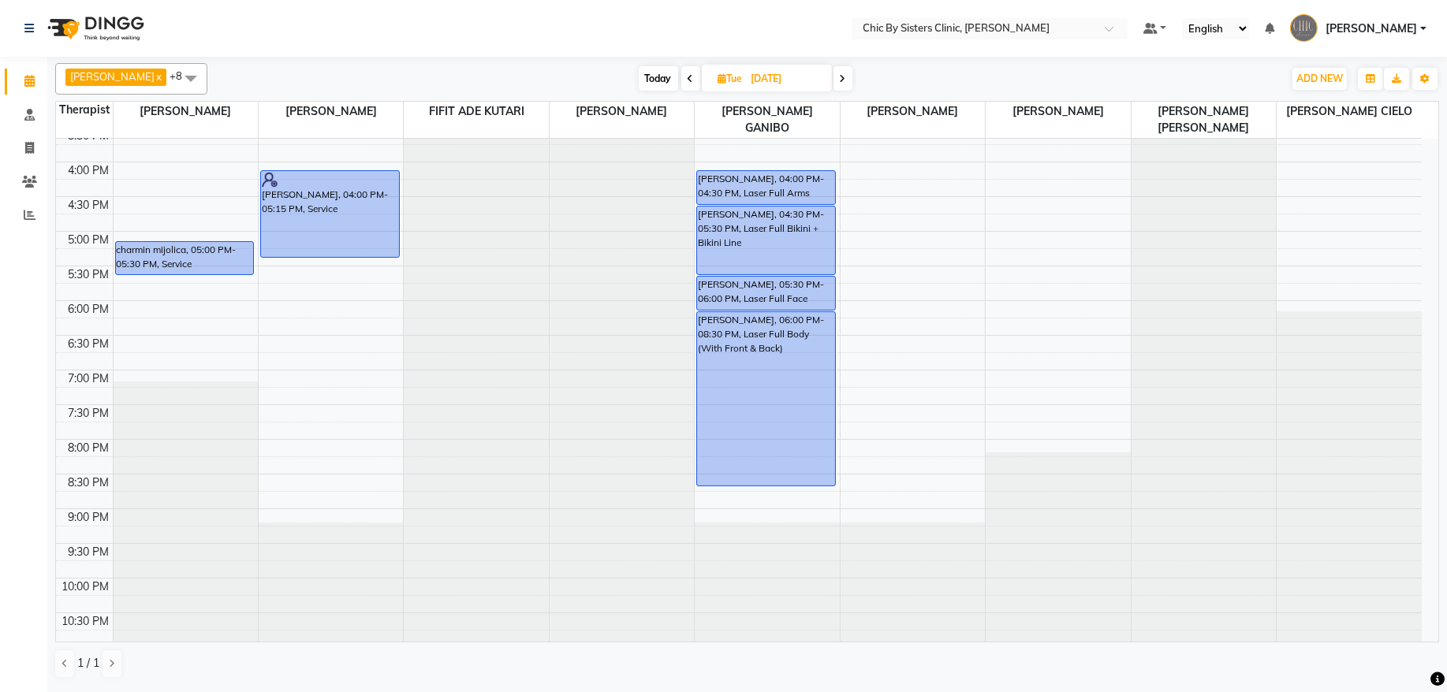
scroll to position [542, 0]
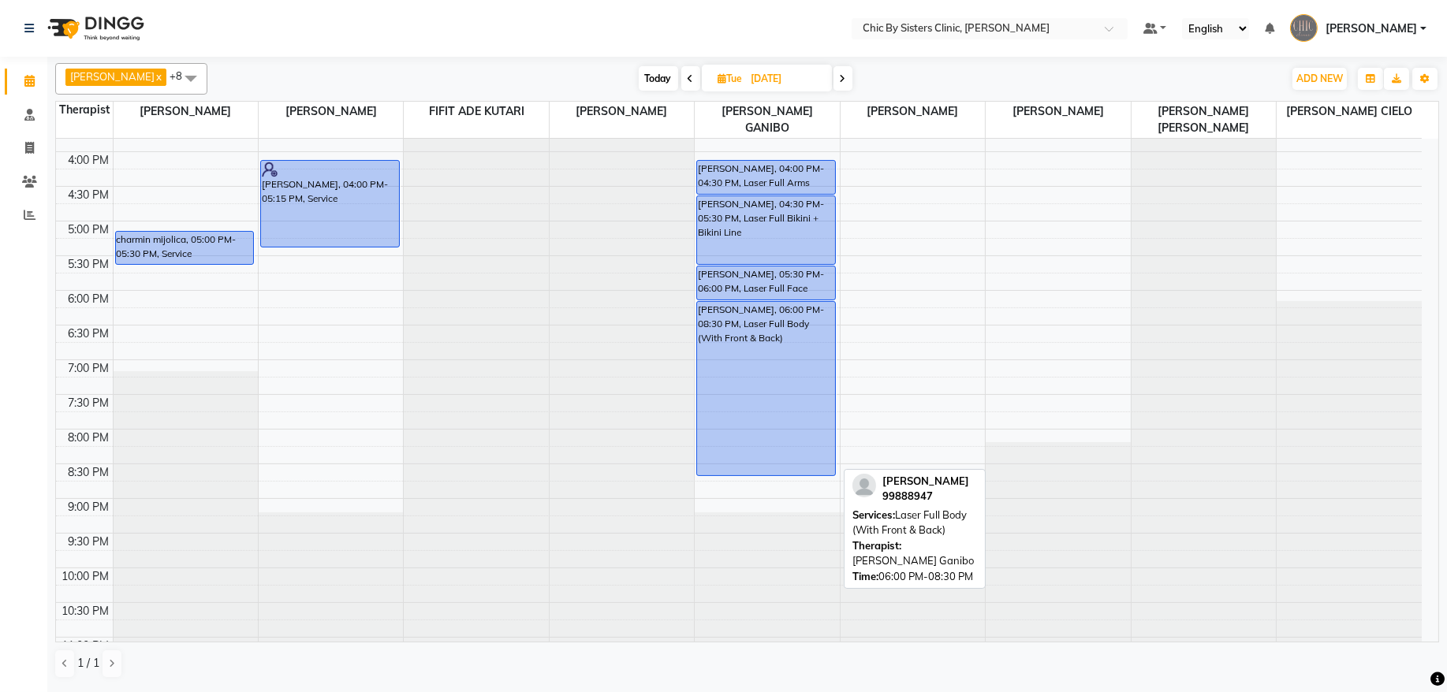
click at [718, 348] on div "[PERSON_NAME], 06:00 PM-08:30 PM, Laser Full Body (With Front & Back)" at bounding box center [766, 389] width 138 height 174
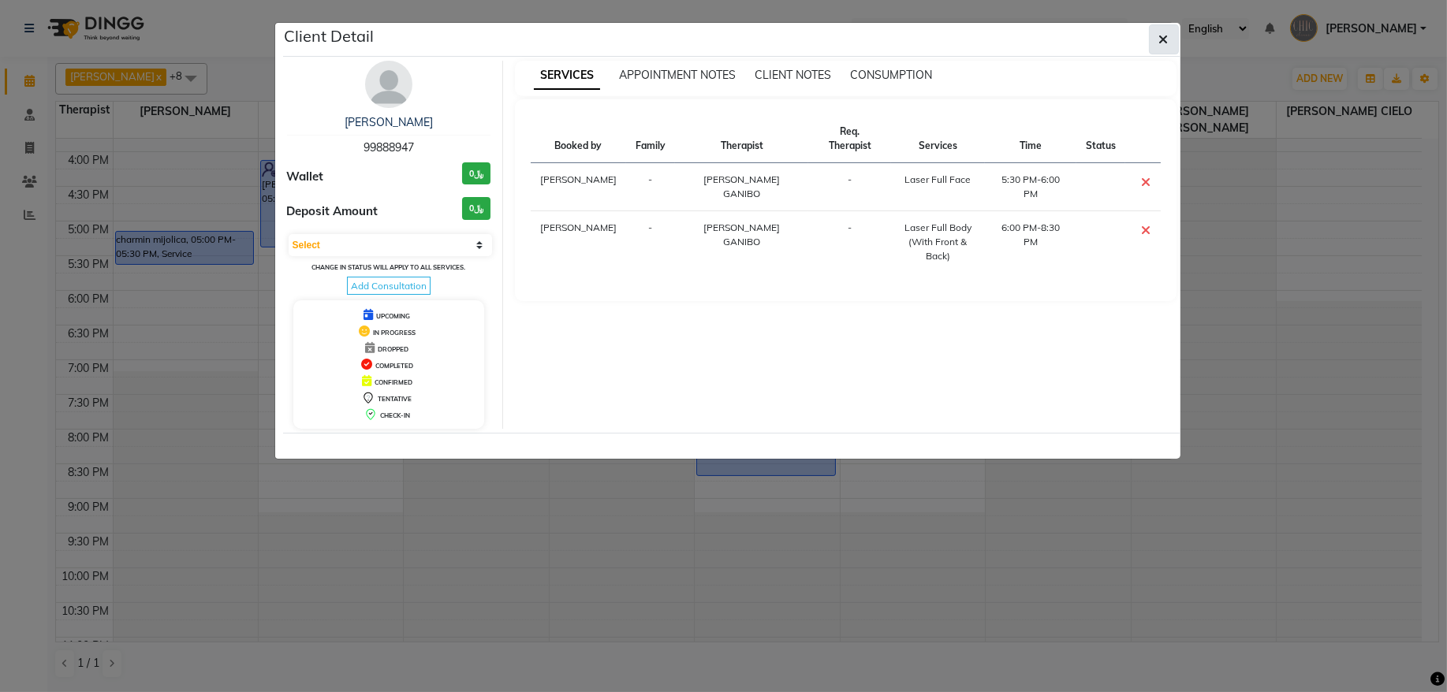
click at [1171, 47] on button "button" at bounding box center [1164, 39] width 30 height 30
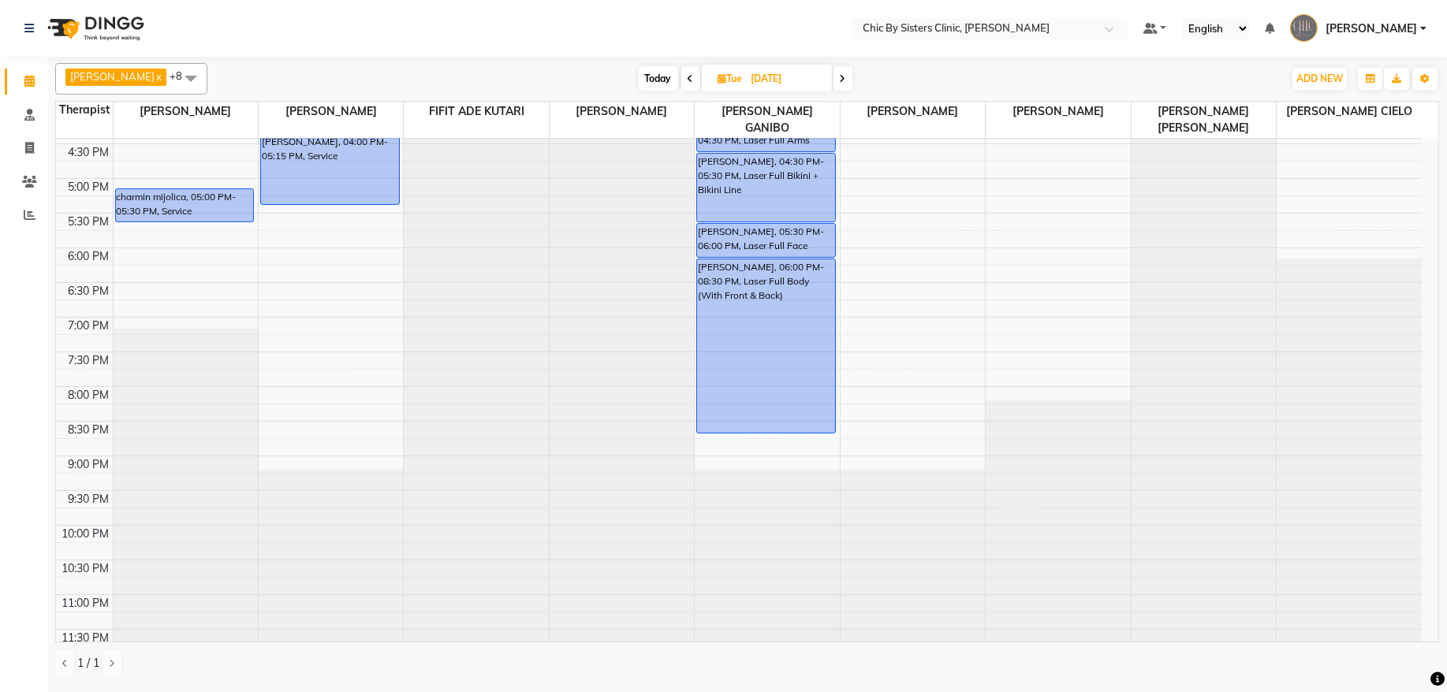
scroll to position [624, 0]
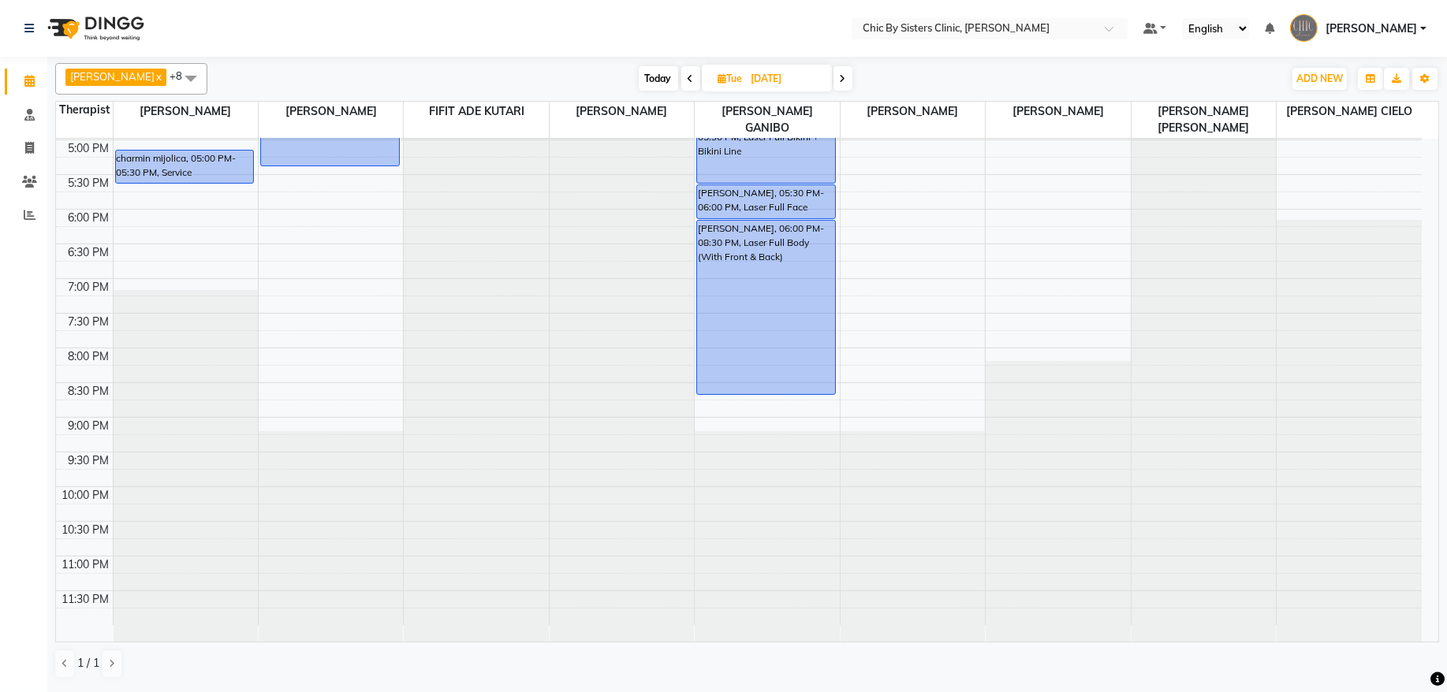
click at [846, 80] on icon at bounding box center [843, 78] width 6 height 9
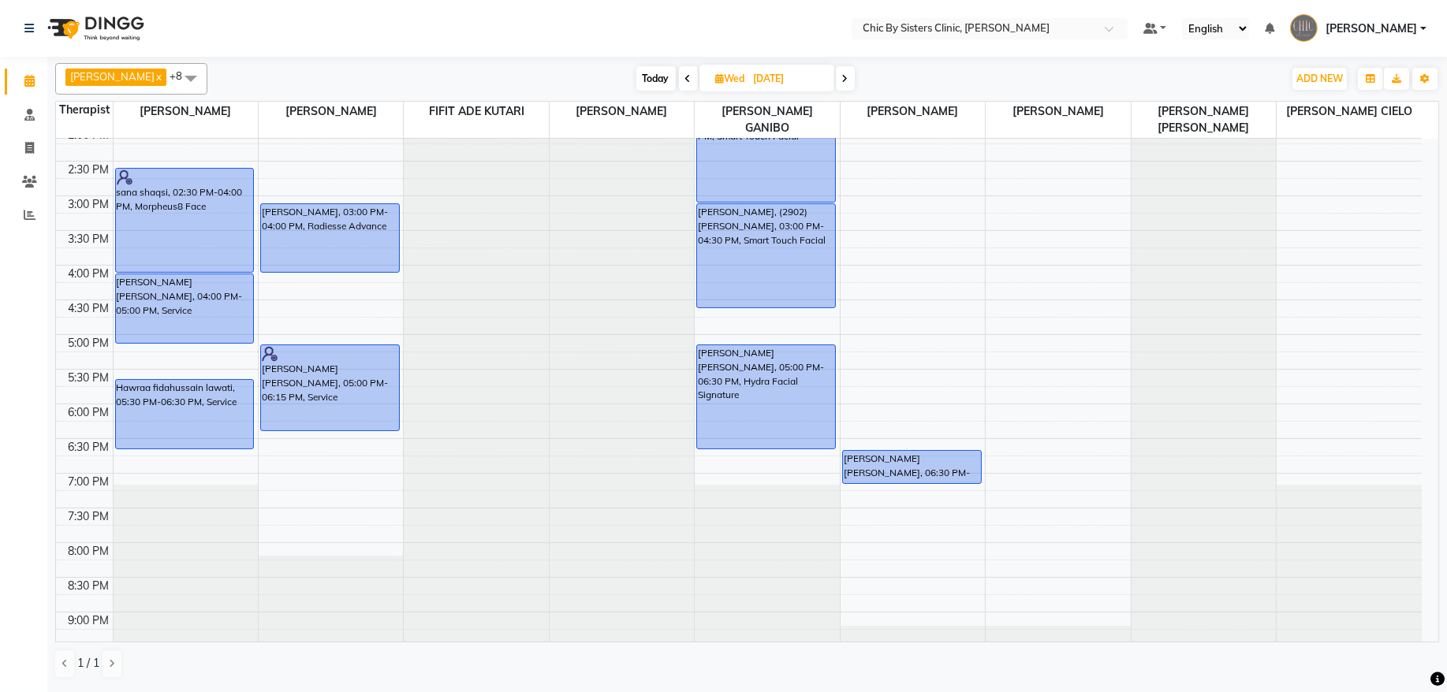
scroll to position [468, 0]
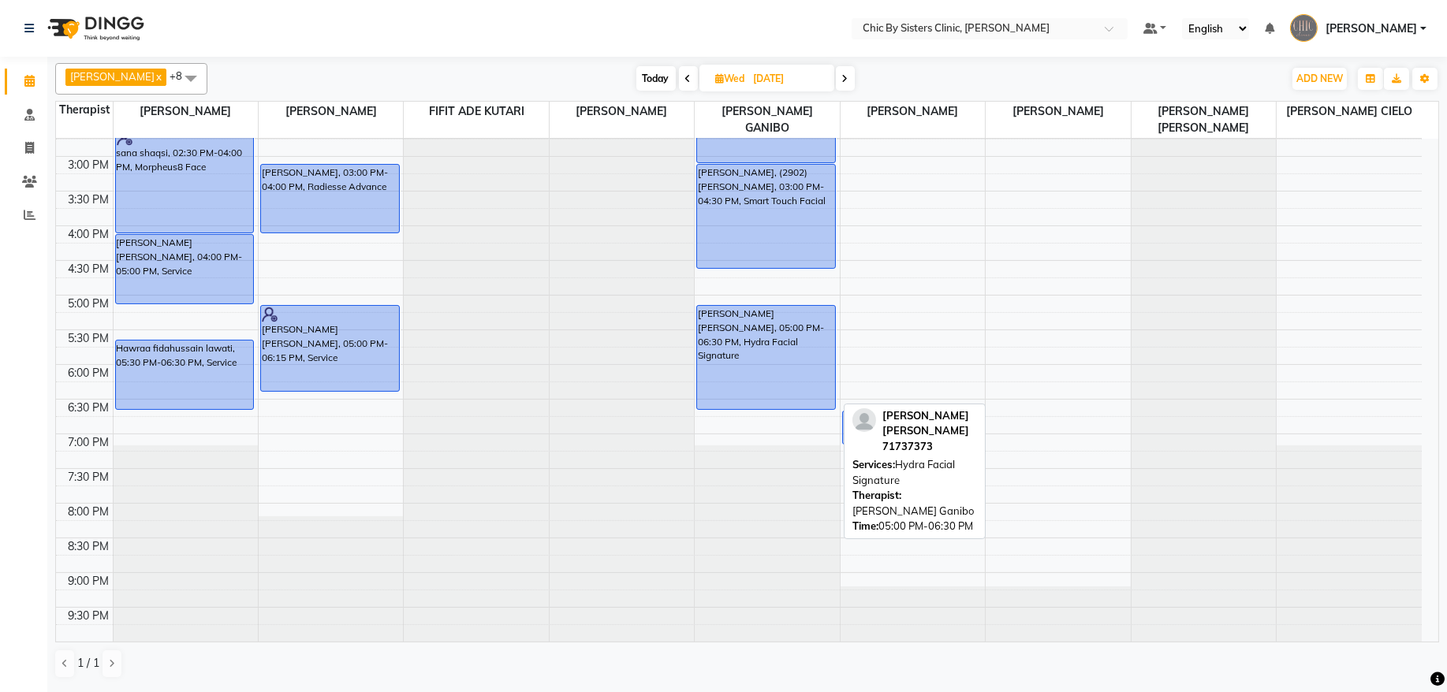
click at [747, 331] on div "[PERSON_NAME] [PERSON_NAME], 05:00 PM-06:30 PM, Hydra Facial Signature" at bounding box center [766, 357] width 138 height 103
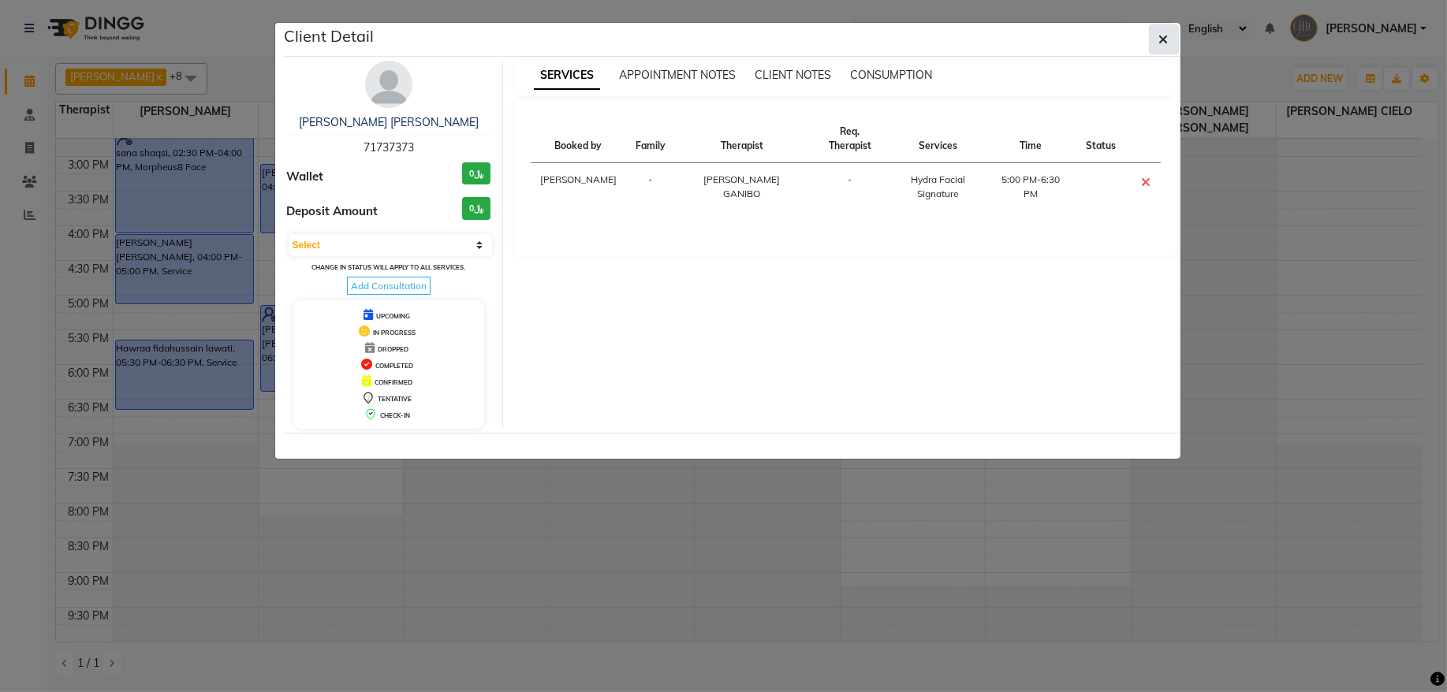
click at [1163, 47] on span "button" at bounding box center [1163, 40] width 9 height 16
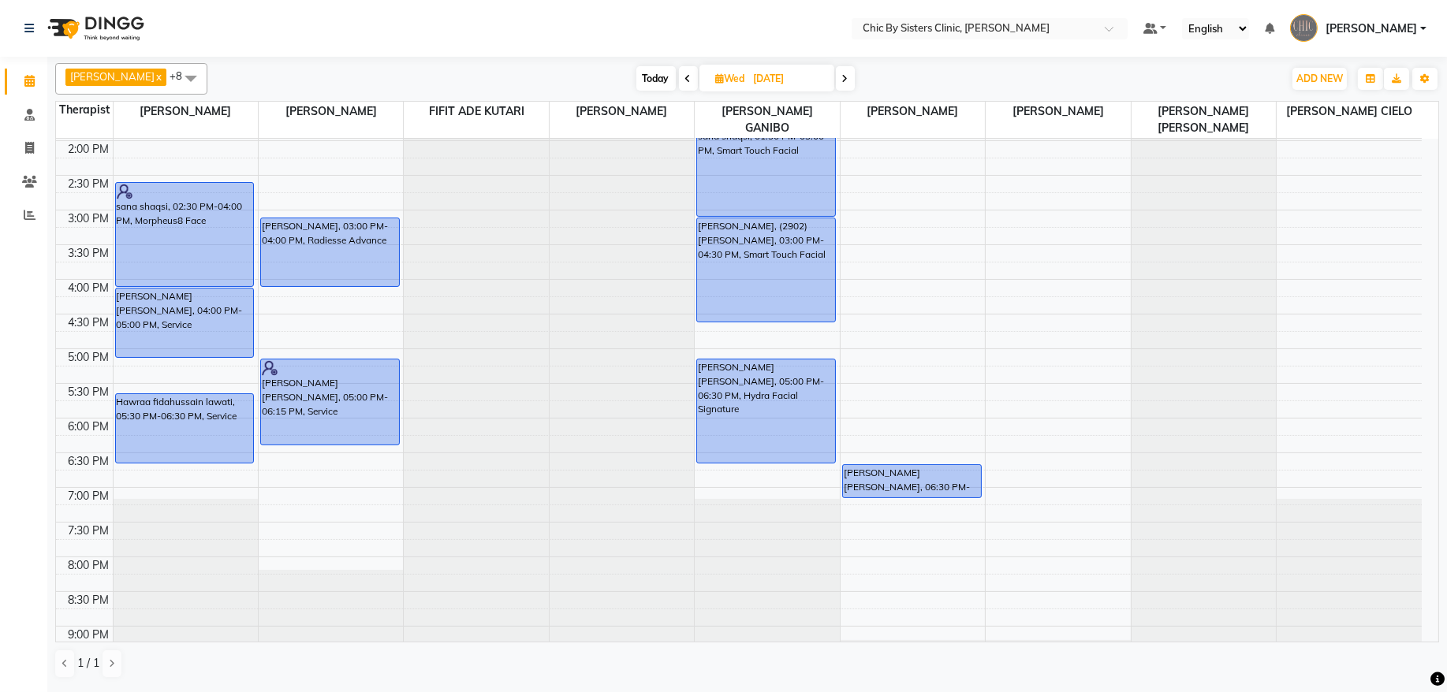
scroll to position [366, 0]
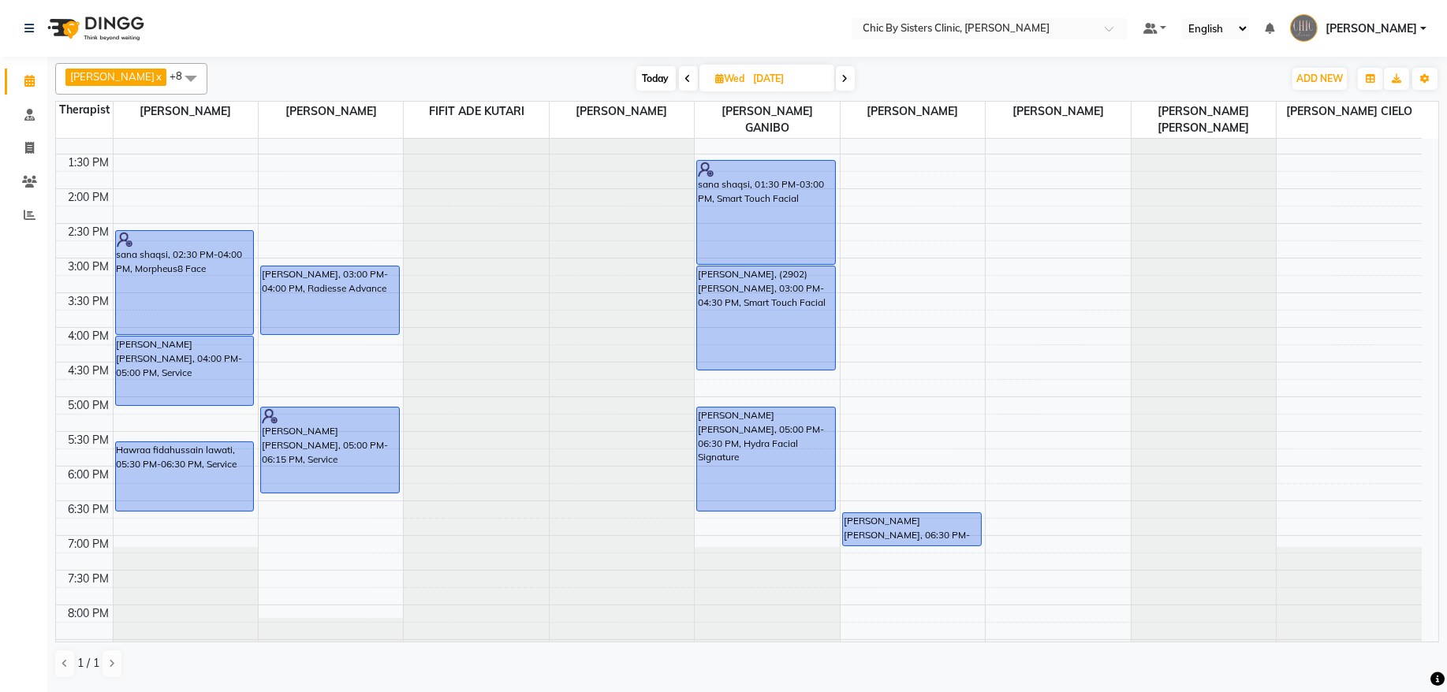
click at [849, 82] on icon at bounding box center [845, 78] width 6 height 9
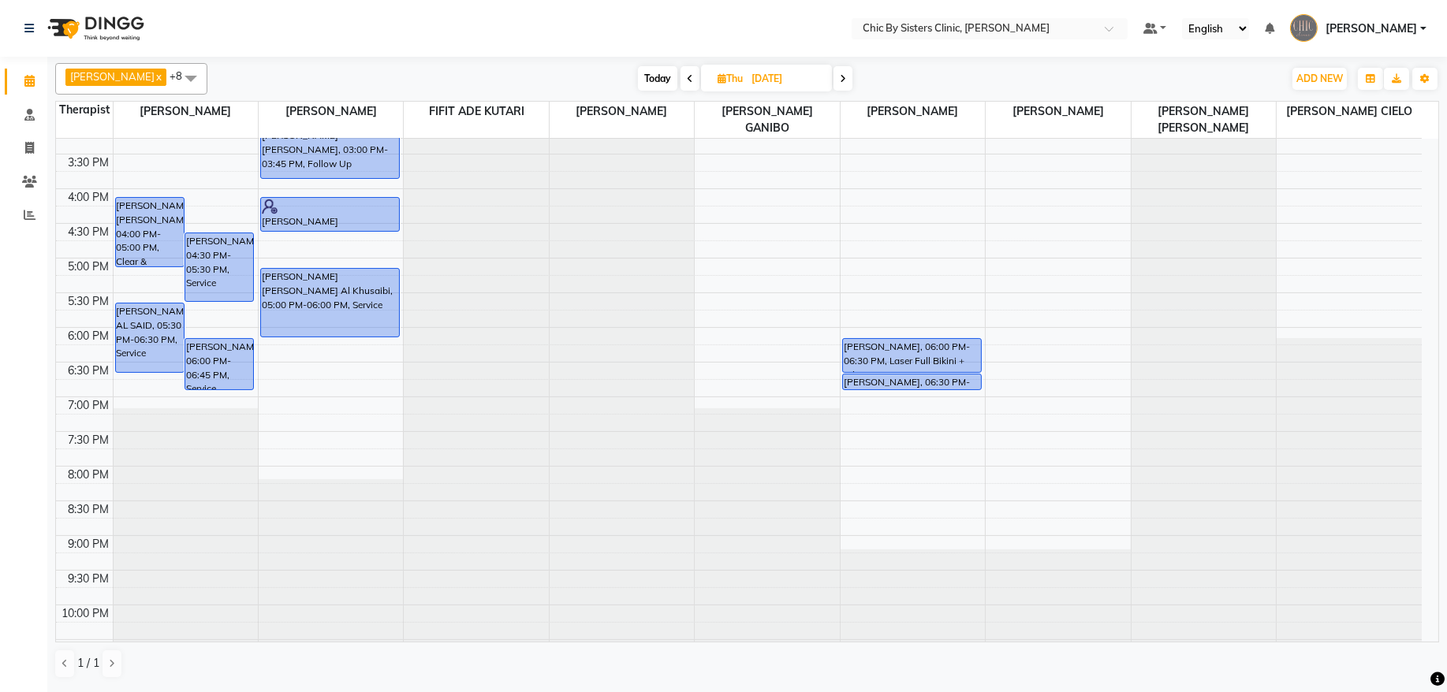
scroll to position [278, 0]
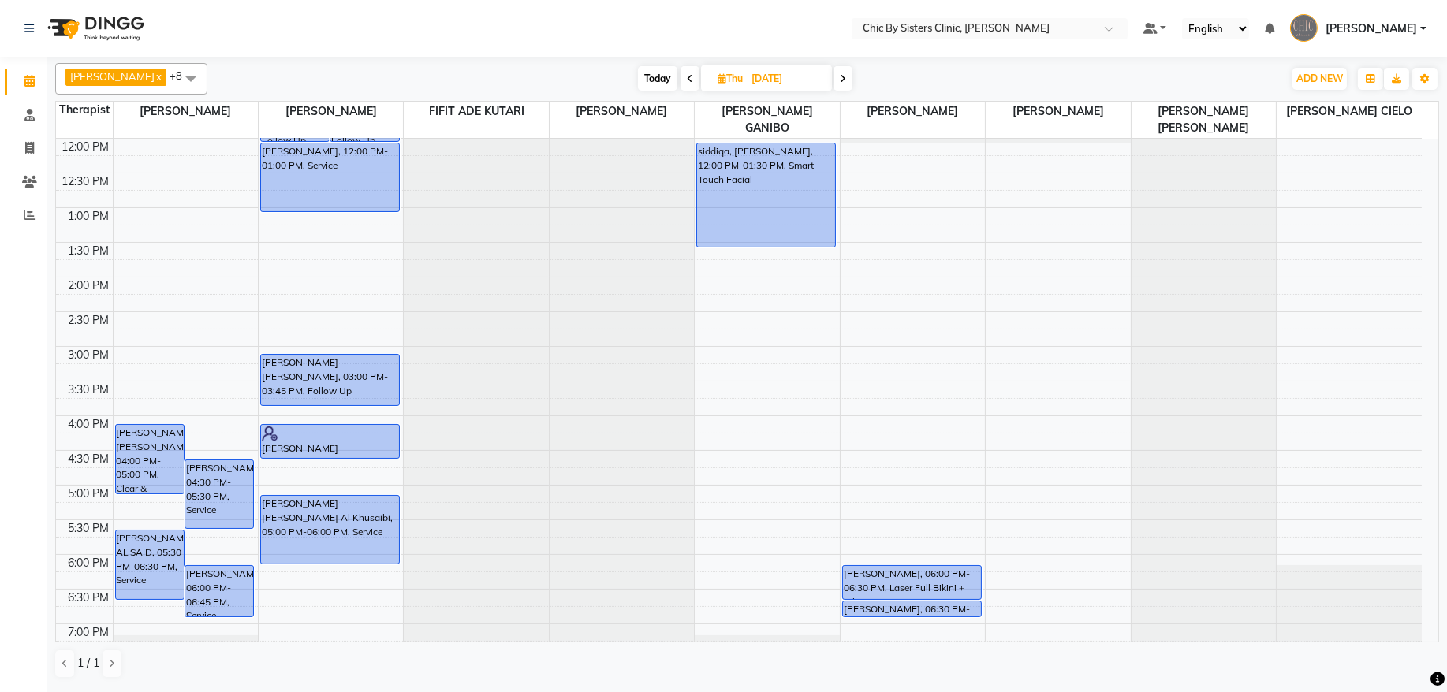
click at [700, 75] on span at bounding box center [690, 78] width 19 height 24
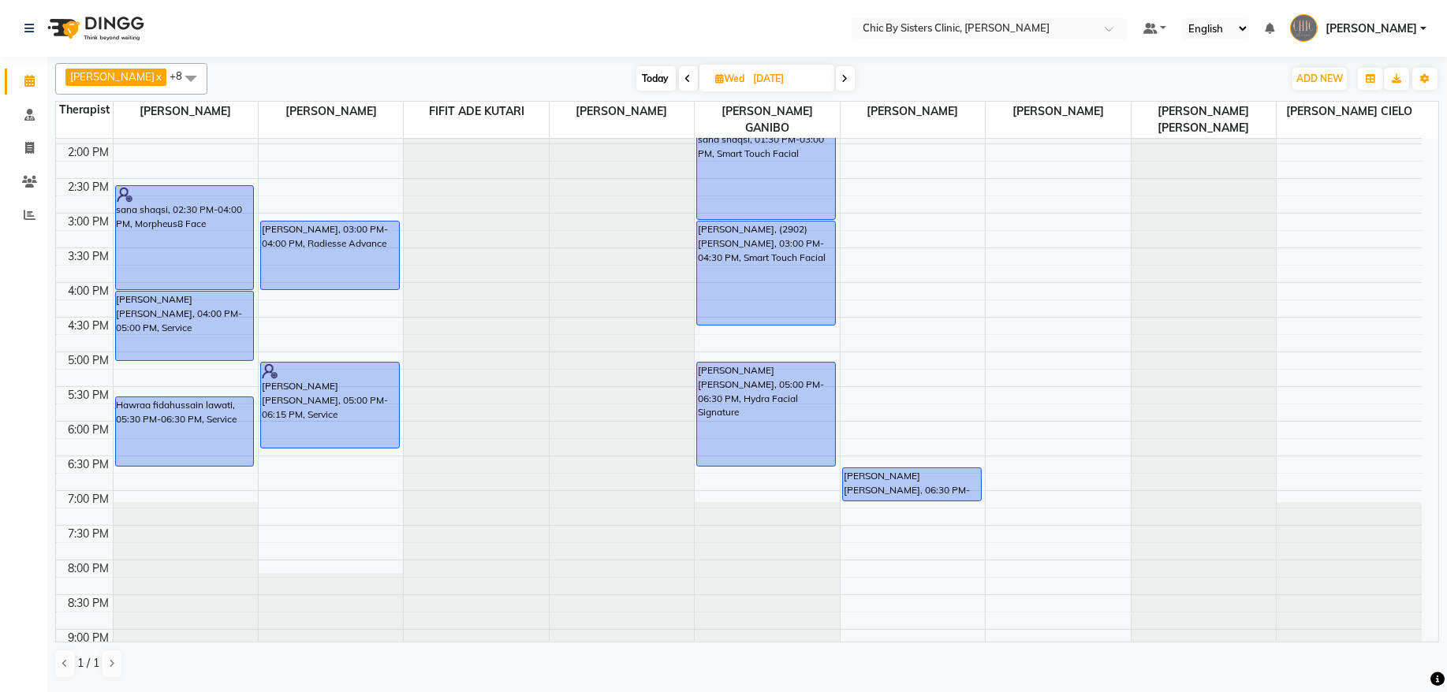
scroll to position [475, 0]
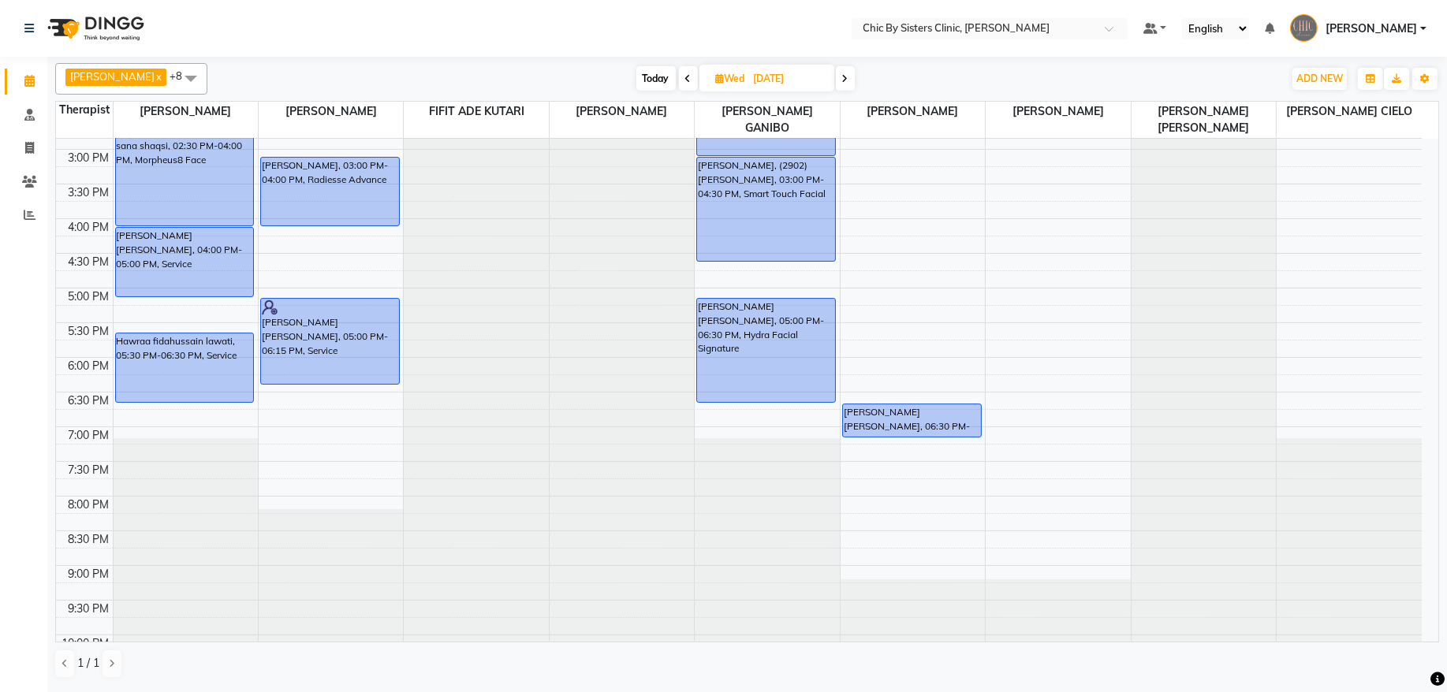
click at [849, 83] on icon at bounding box center [845, 78] width 6 height 9
type input "[DATE]"
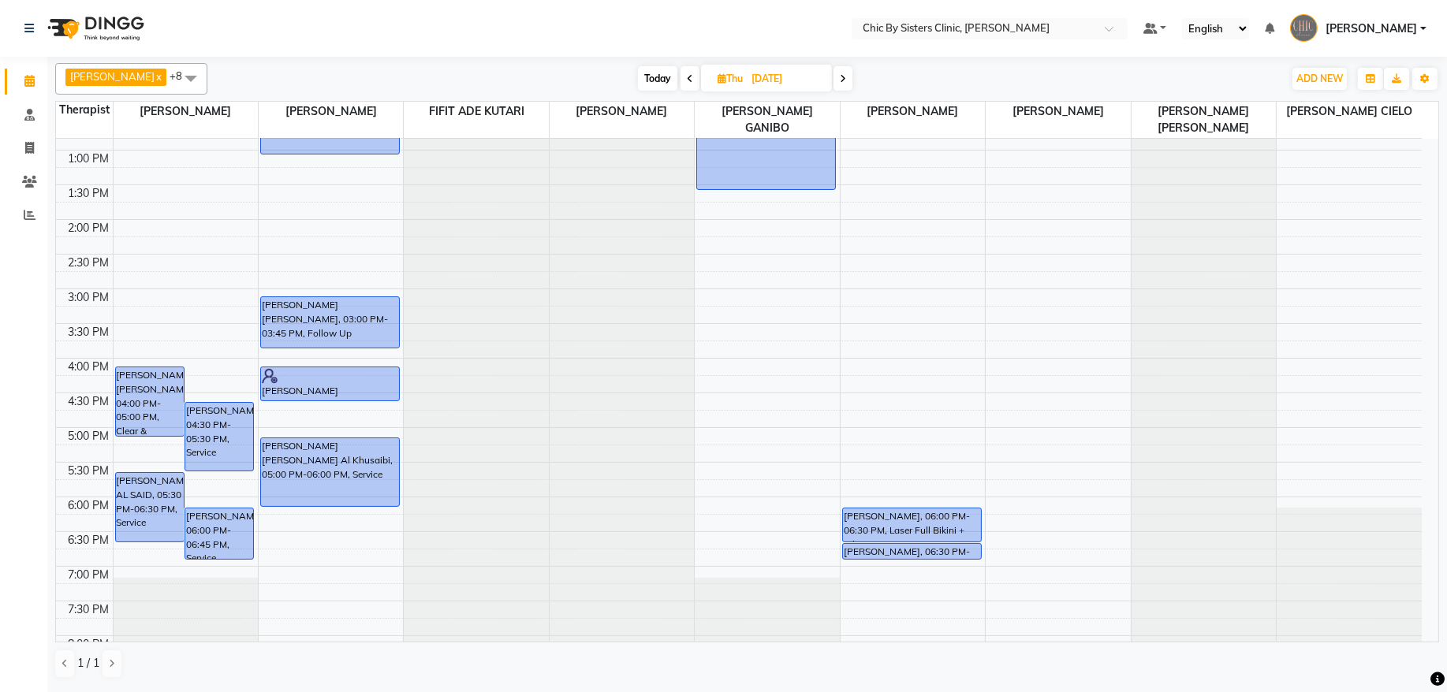
scroll to position [268, 0]
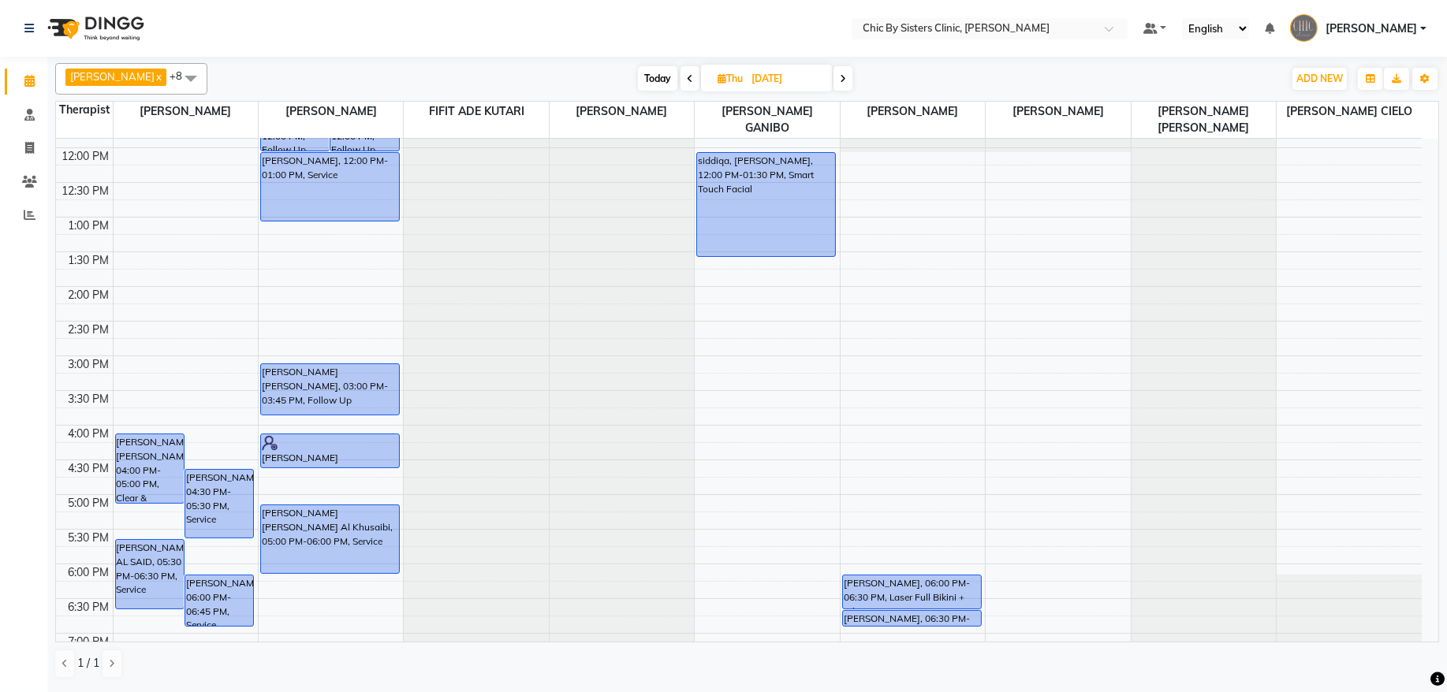
click at [785, 83] on input "[DATE]" at bounding box center [786, 79] width 79 height 24
select select "9"
select select "2025"
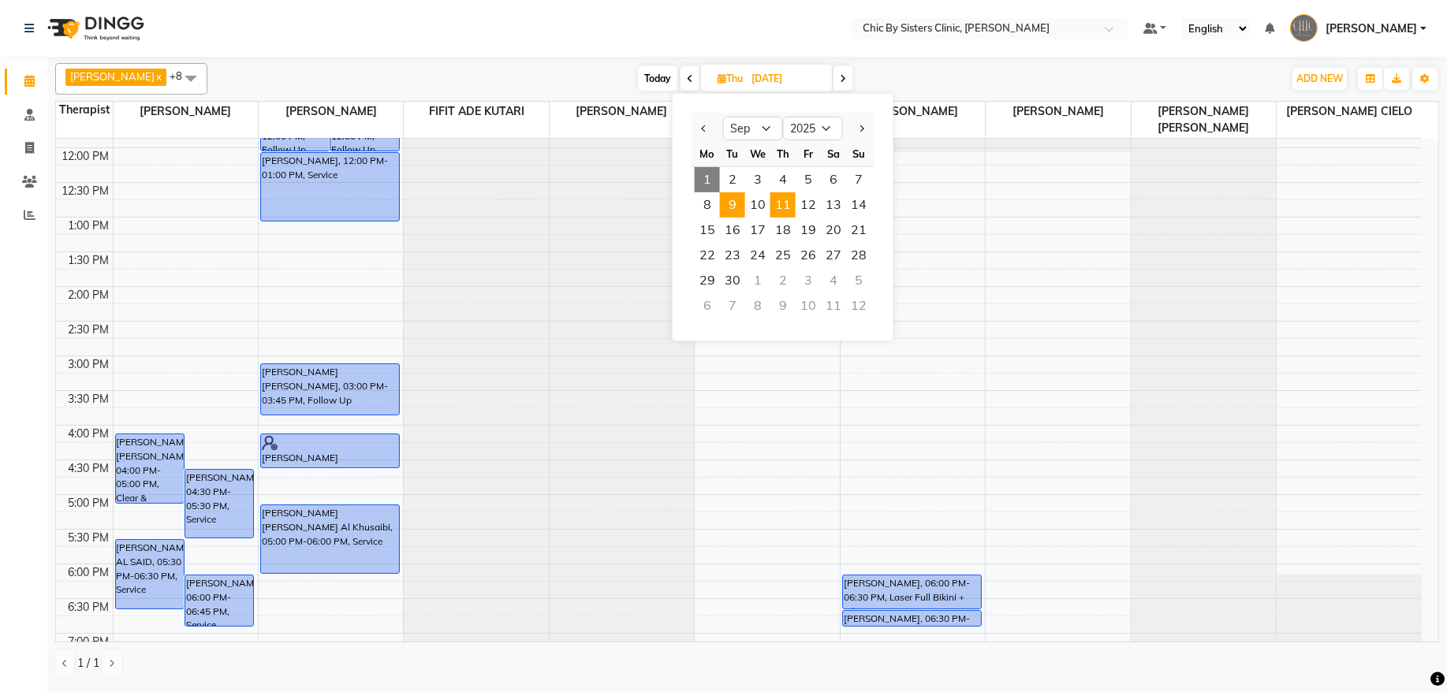
click at [733, 210] on span "9" at bounding box center [732, 204] width 25 height 25
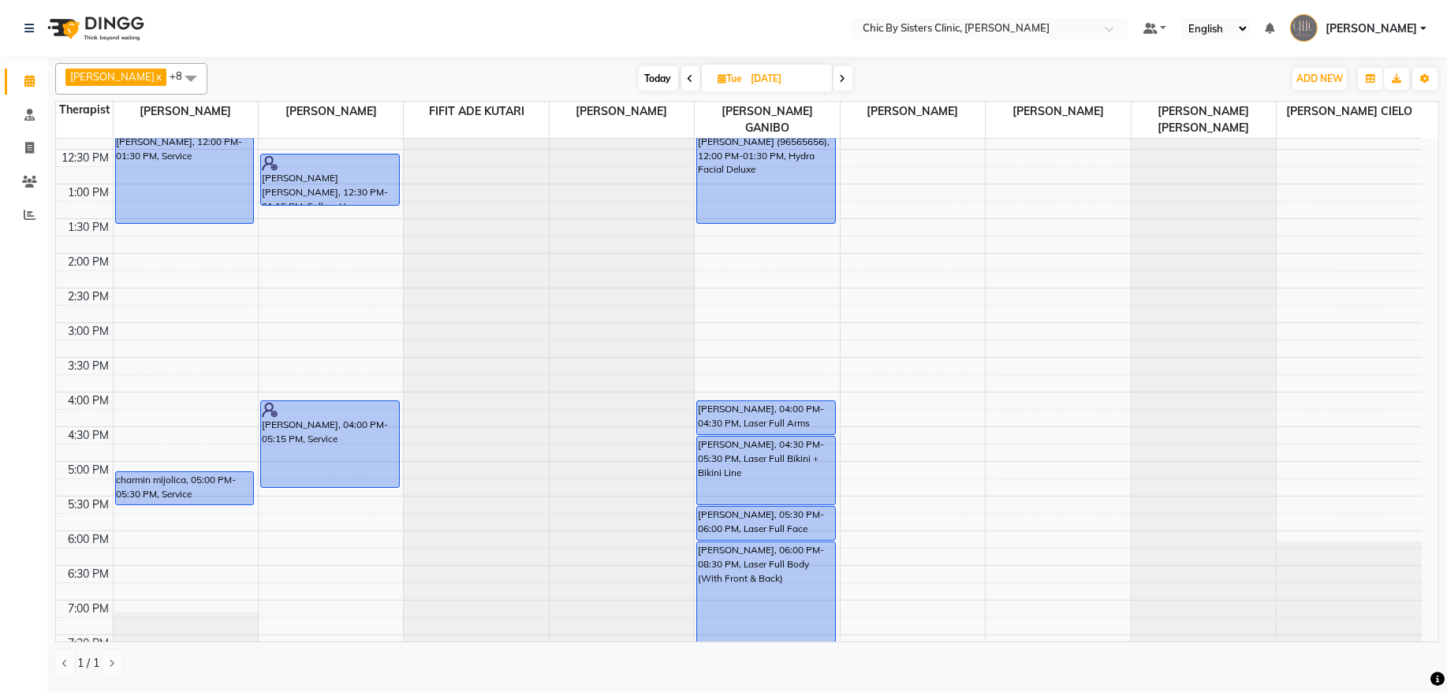
scroll to position [394, 0]
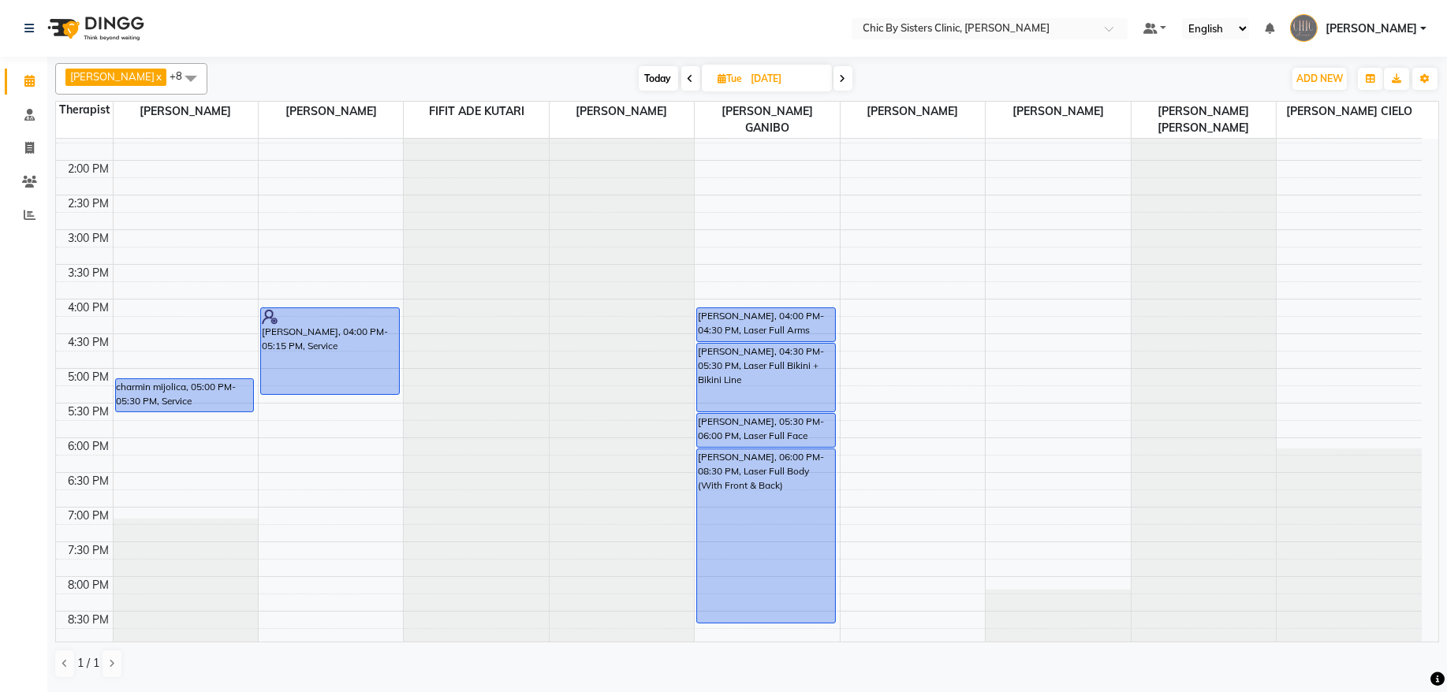
click at [846, 82] on icon at bounding box center [843, 78] width 6 height 9
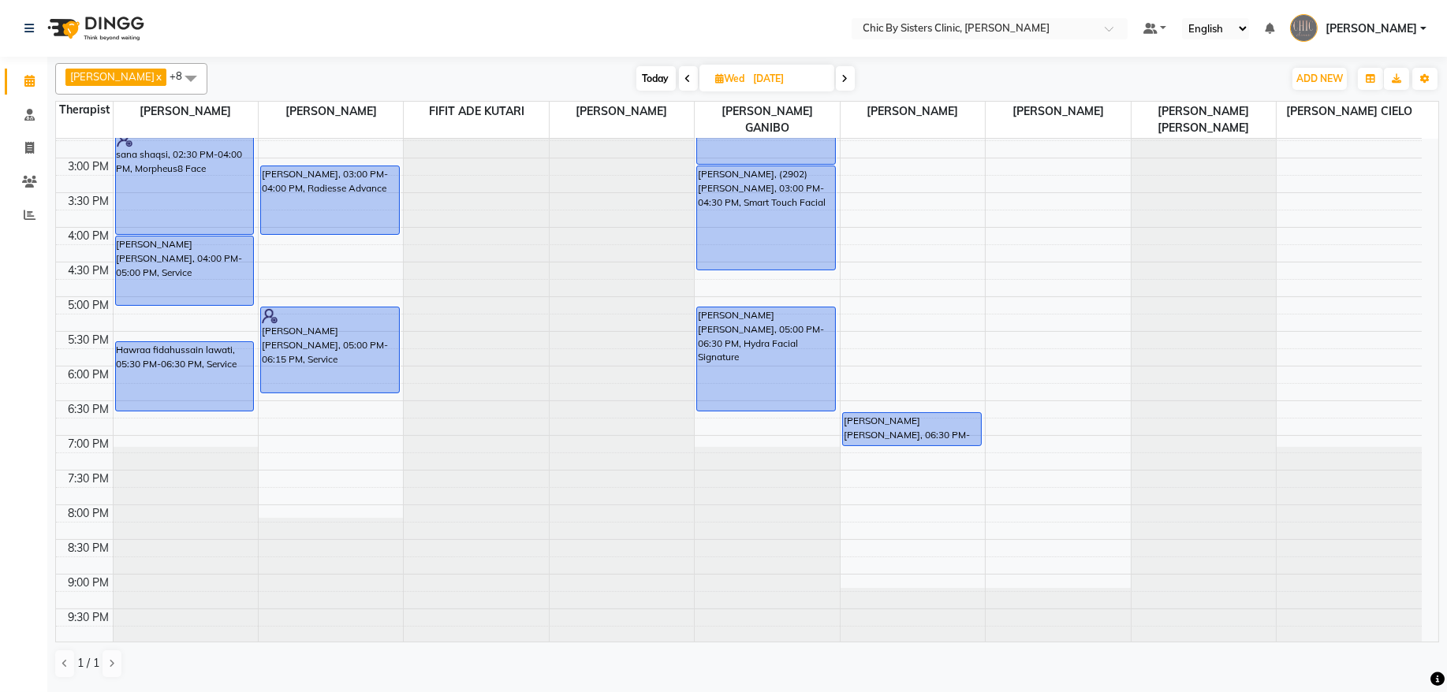
scroll to position [498, 0]
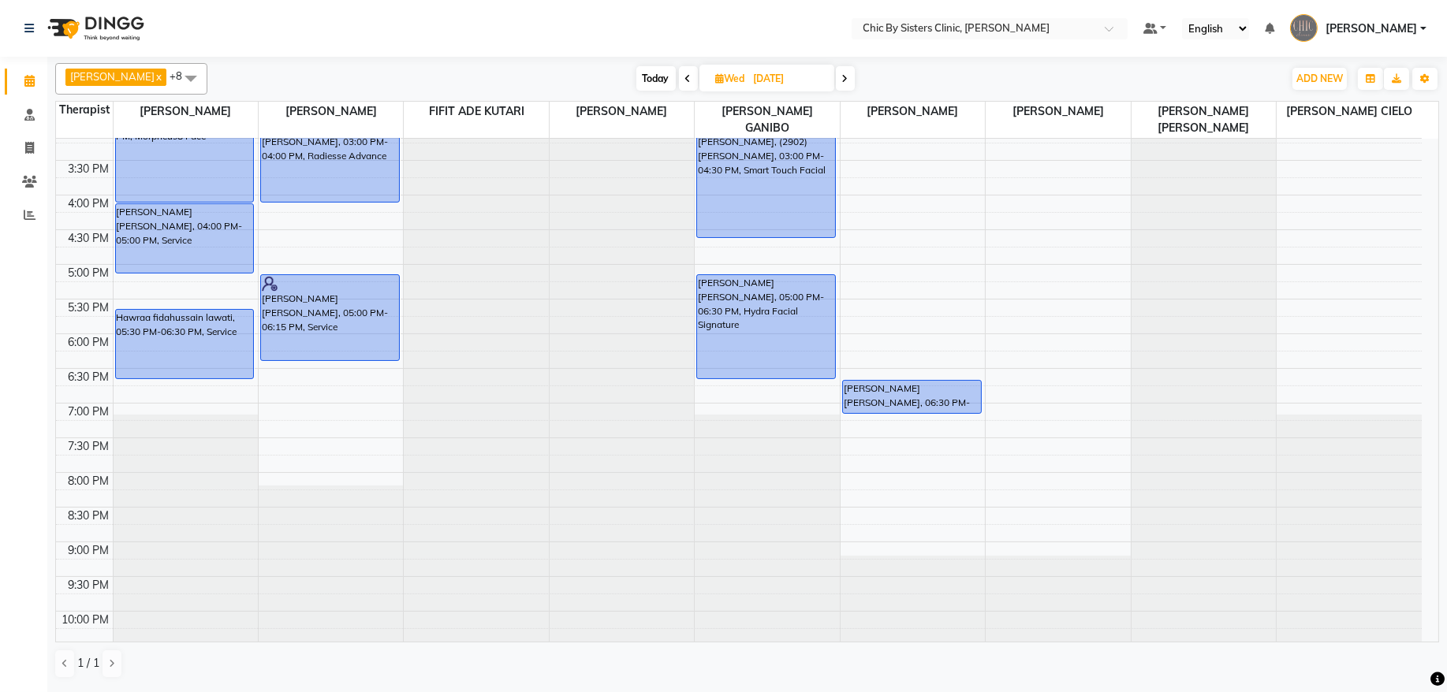
click at [692, 79] on icon at bounding box center [688, 78] width 6 height 9
type input "[DATE]"
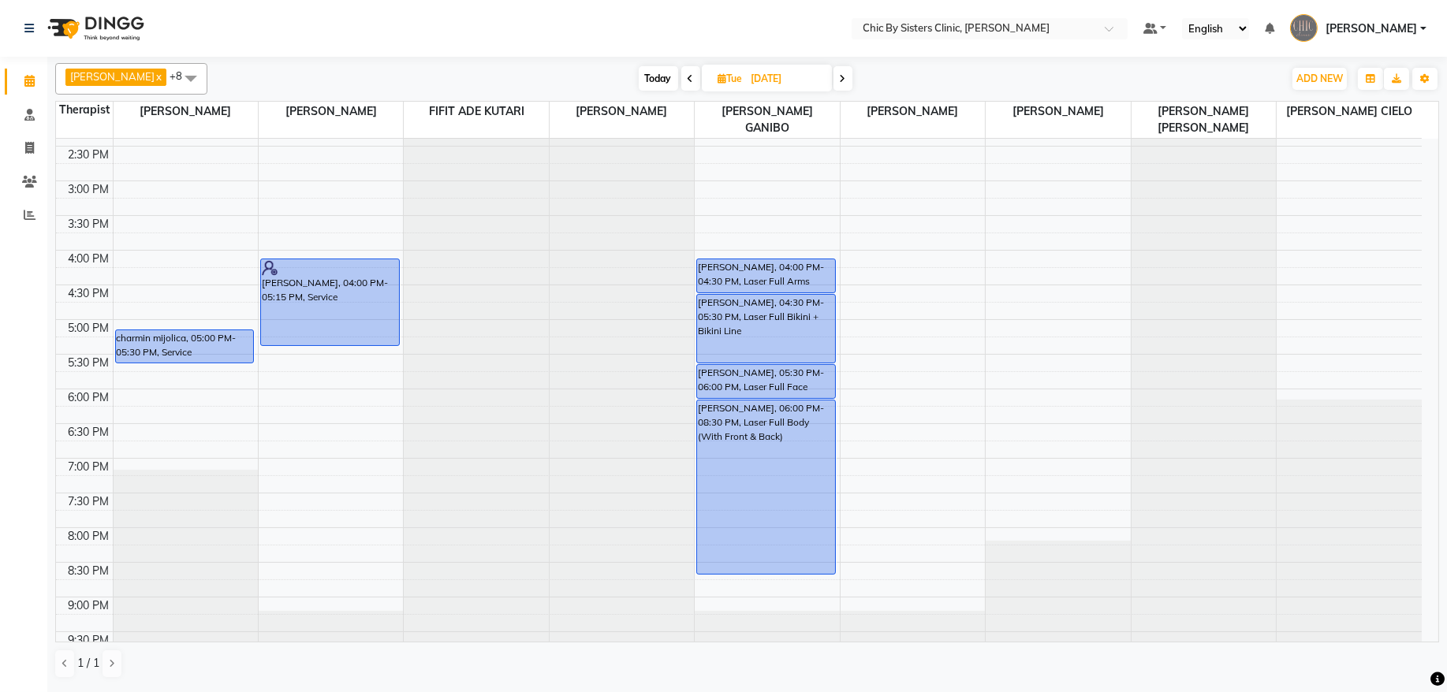
scroll to position [624, 0]
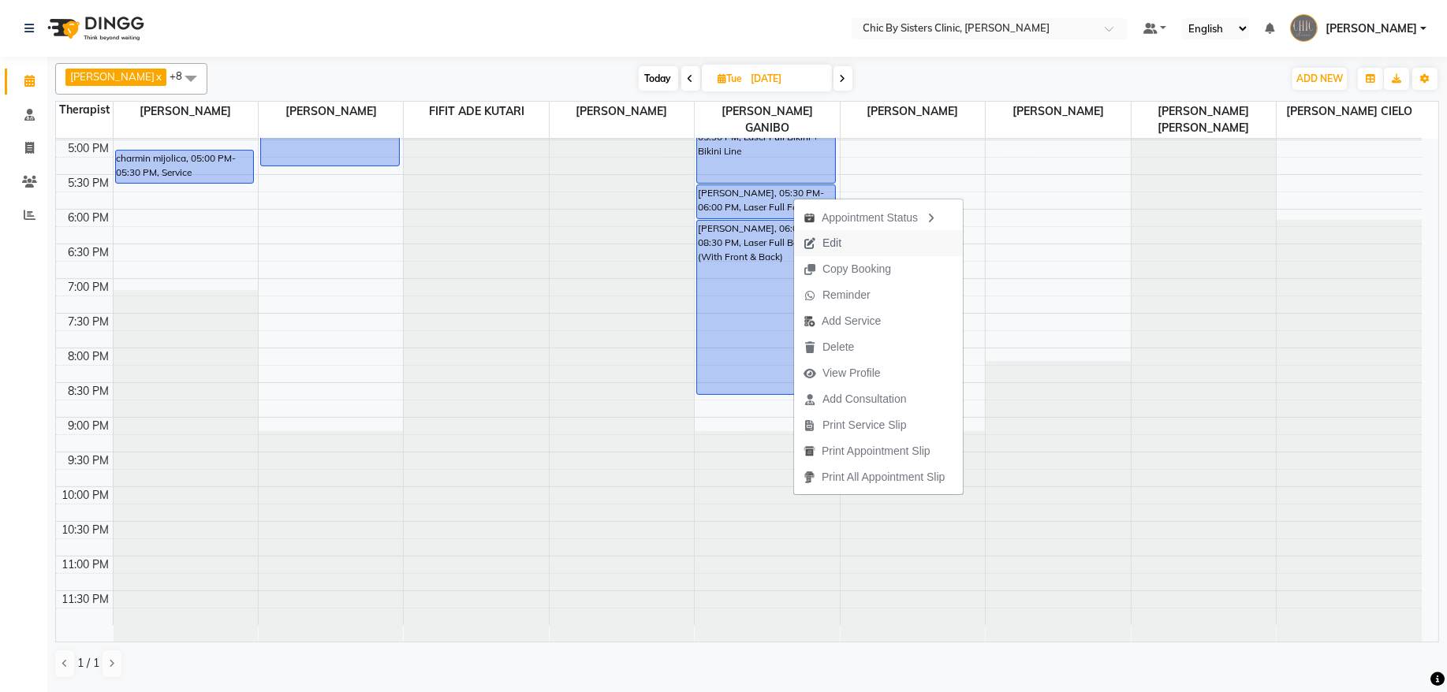
click at [845, 248] on span "Edit" at bounding box center [822, 243] width 57 height 26
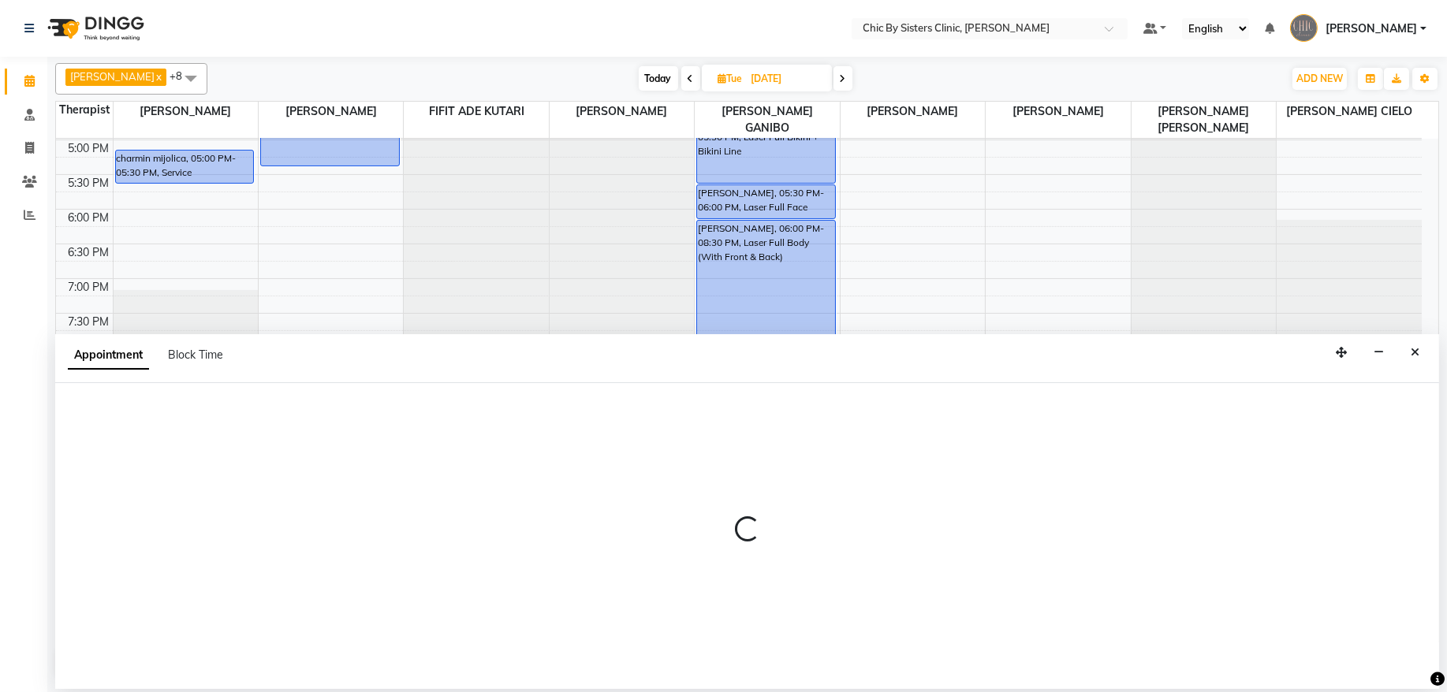
select select "tentative"
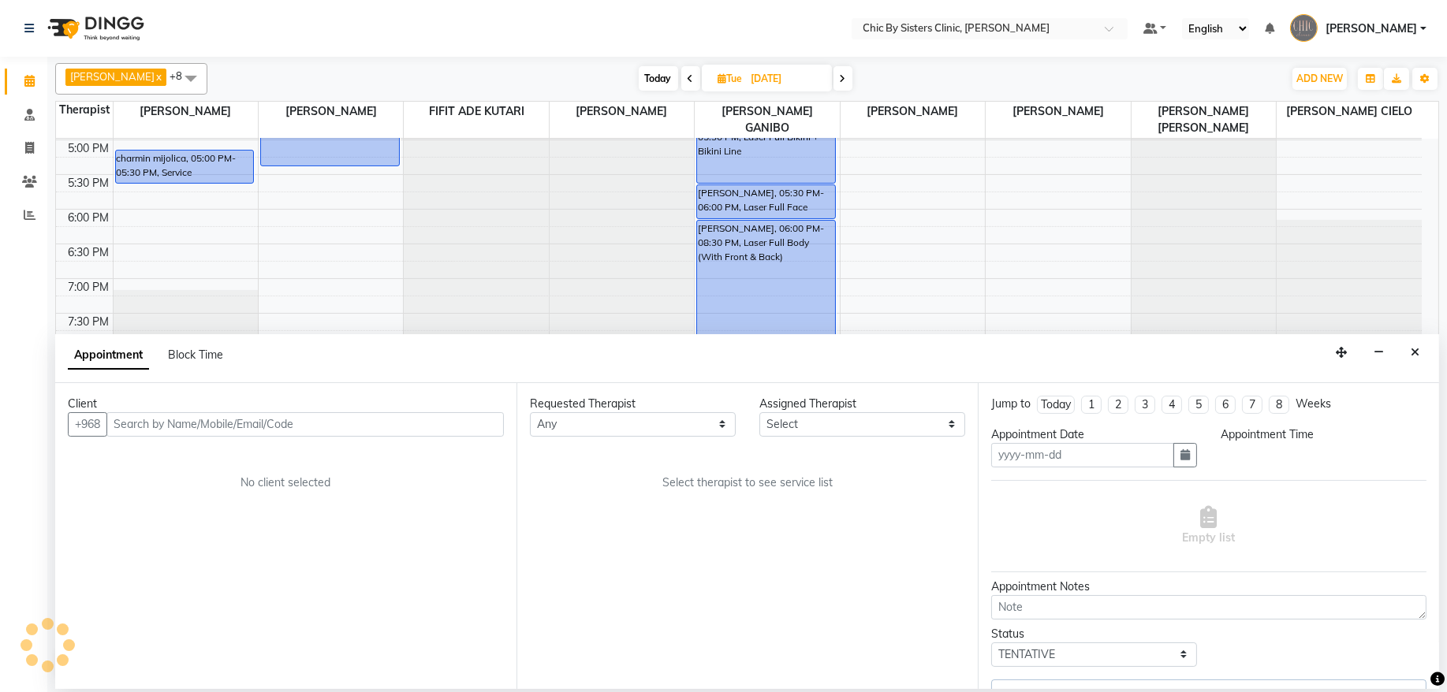
type input "[DATE]"
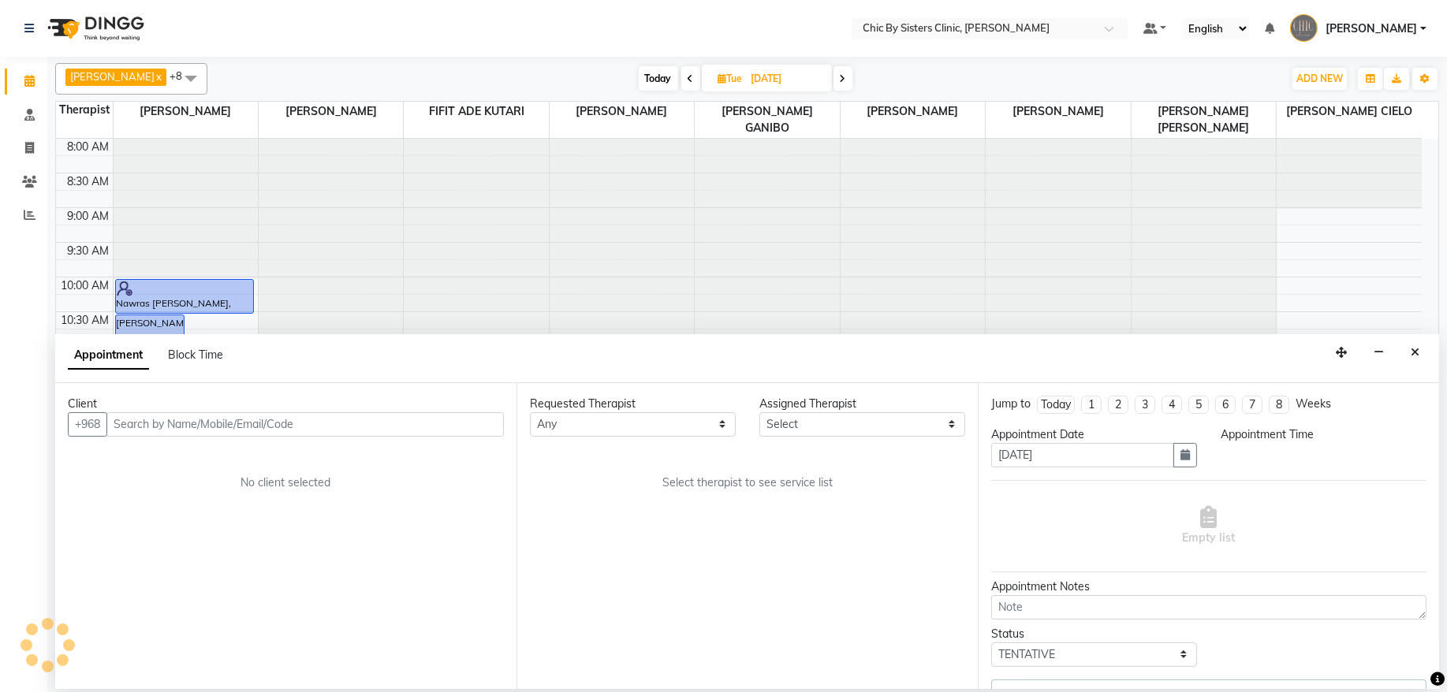
select select "49181"
select select "upcoming"
select select "1050"
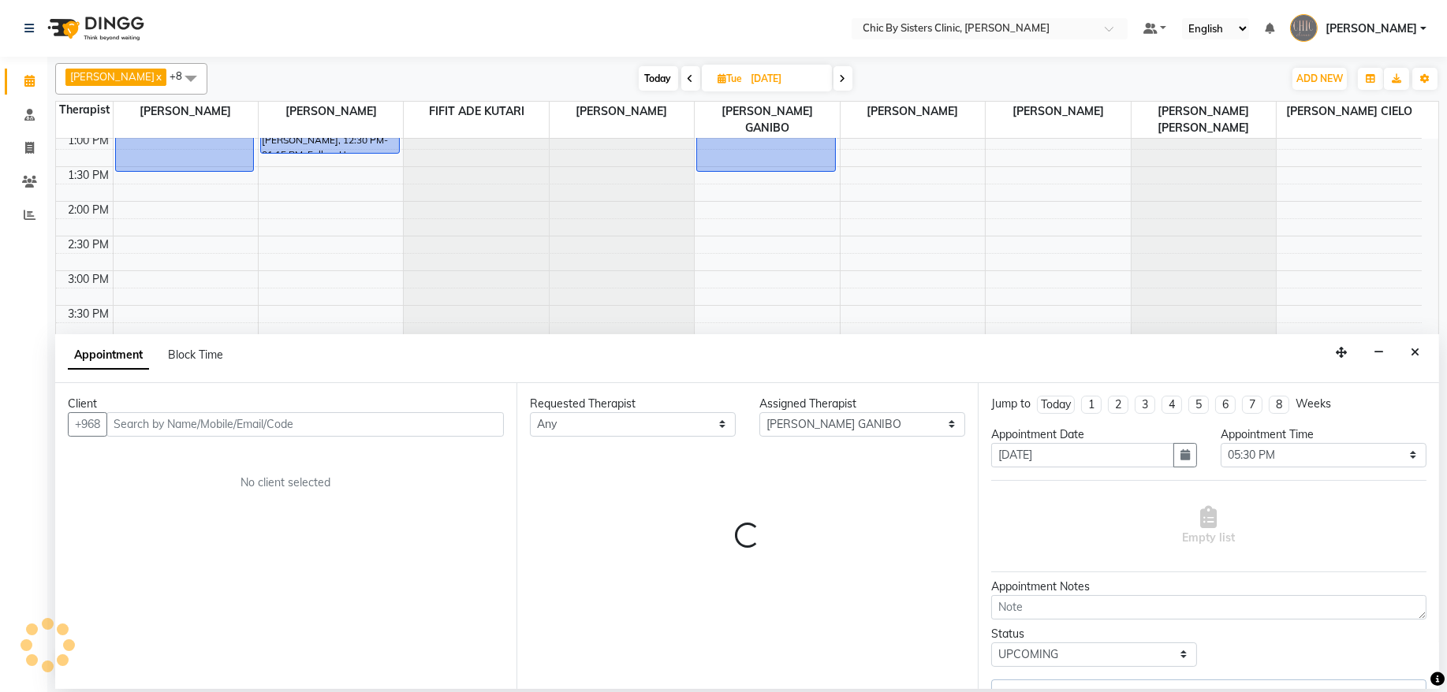
select select "3125"
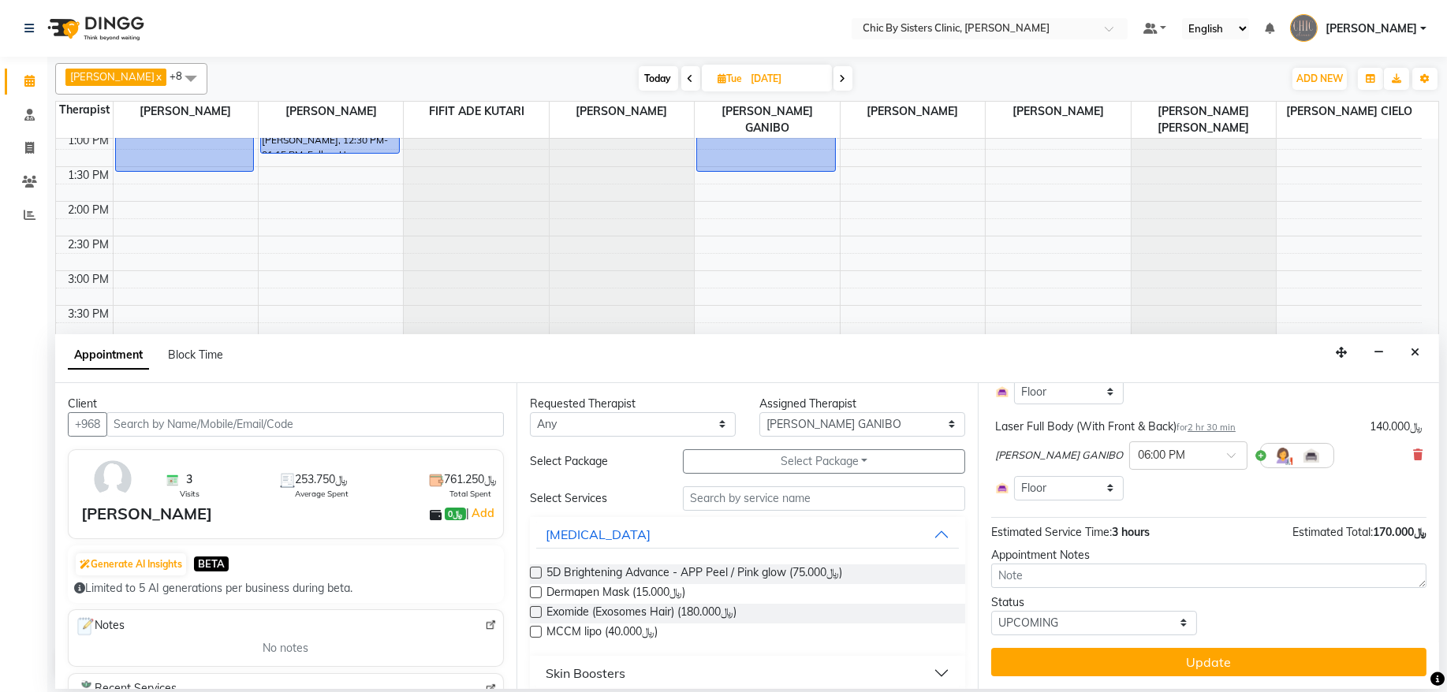
scroll to position [0, 0]
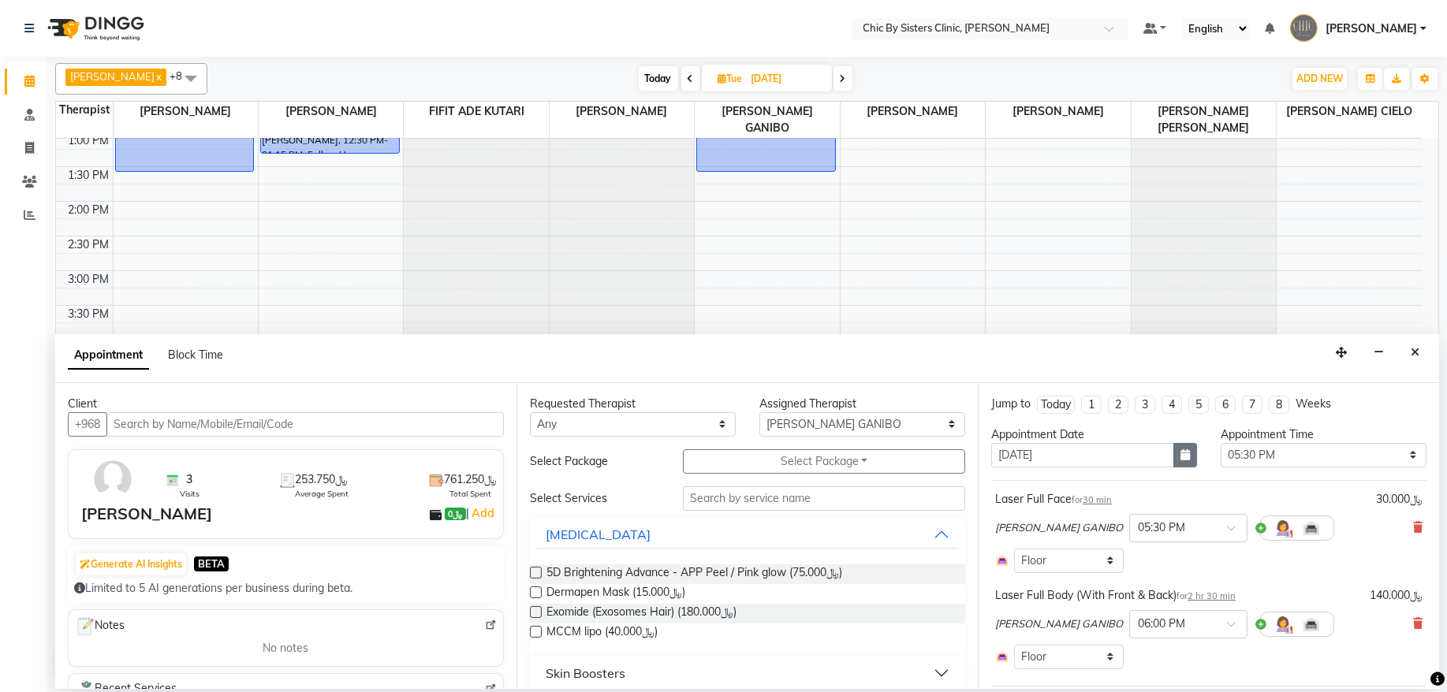
click at [1181, 450] on icon "button" at bounding box center [1185, 455] width 9 height 11
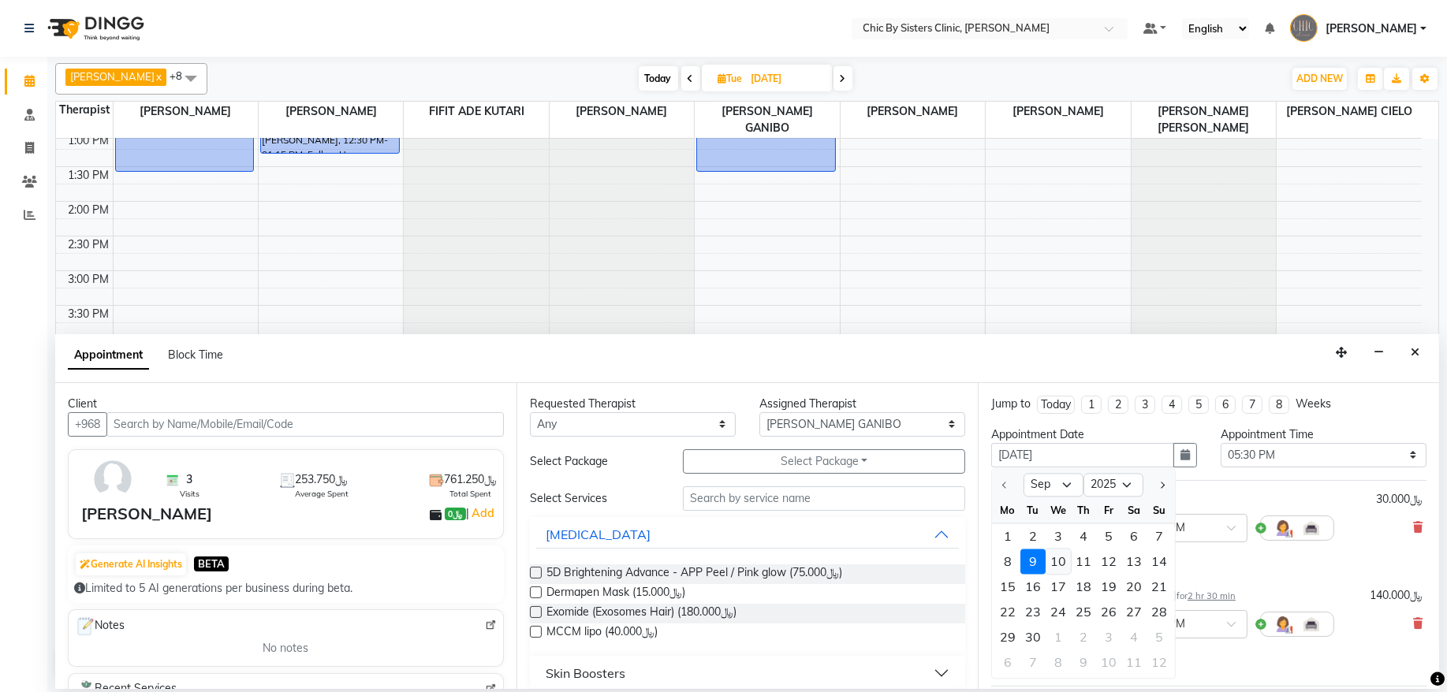
click at [1061, 562] on div "10" at bounding box center [1058, 561] width 25 height 25
type input "[DATE]"
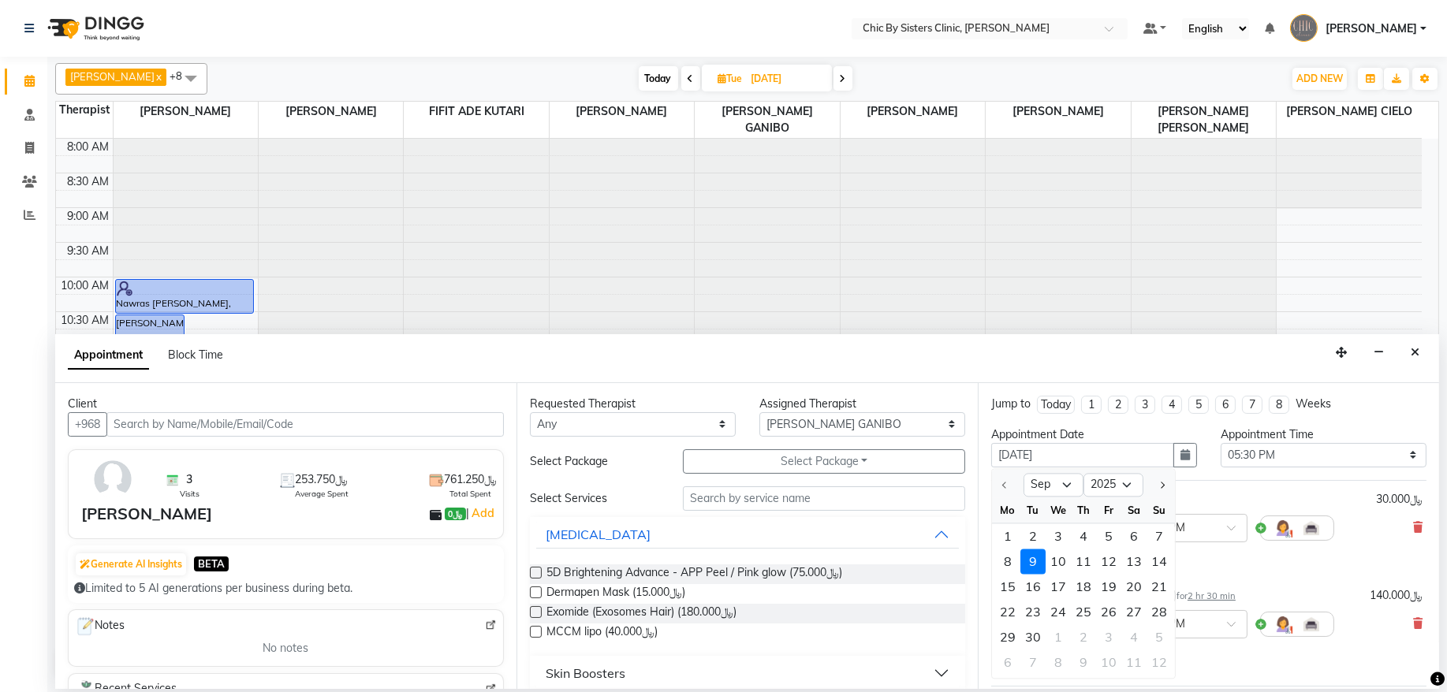
select select "1050"
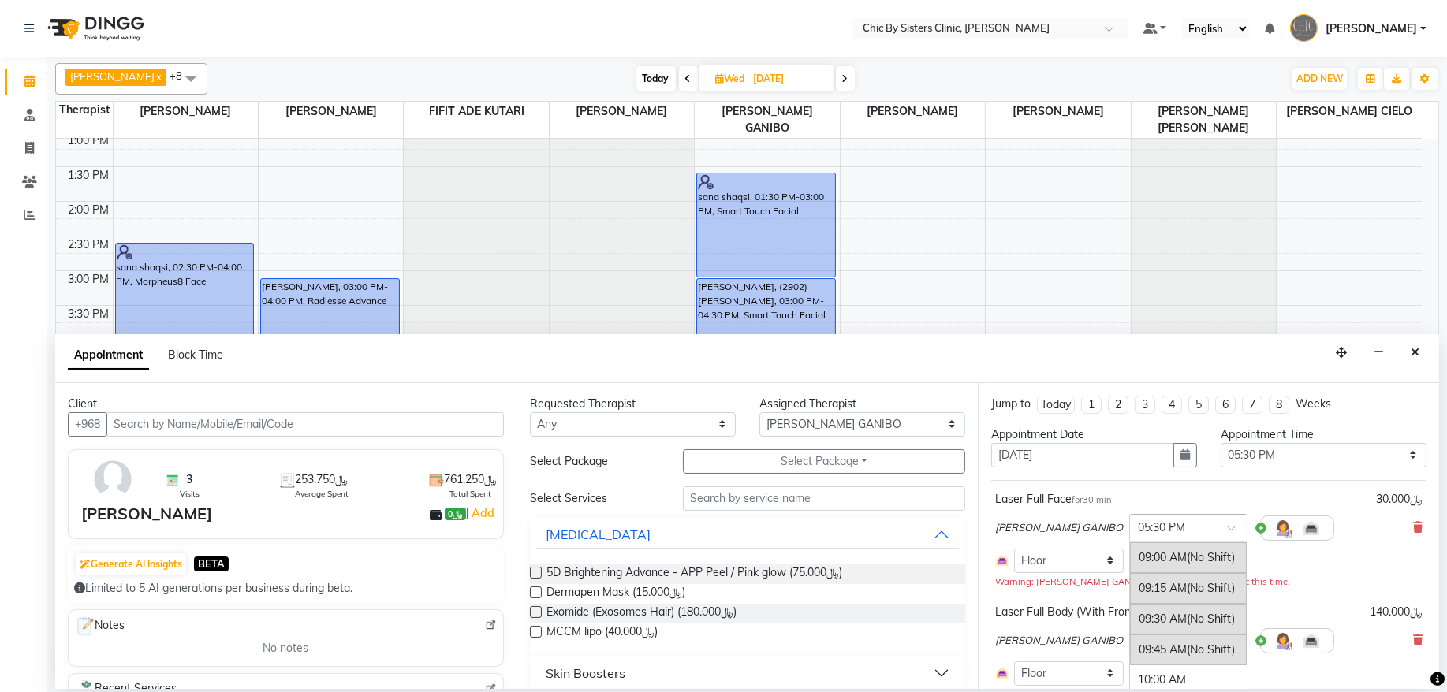
click at [1234, 530] on span at bounding box center [1237, 532] width 20 height 17
click at [1181, 625] on div "07:00 PM (No Shift)" at bounding box center [1188, 624] width 117 height 31
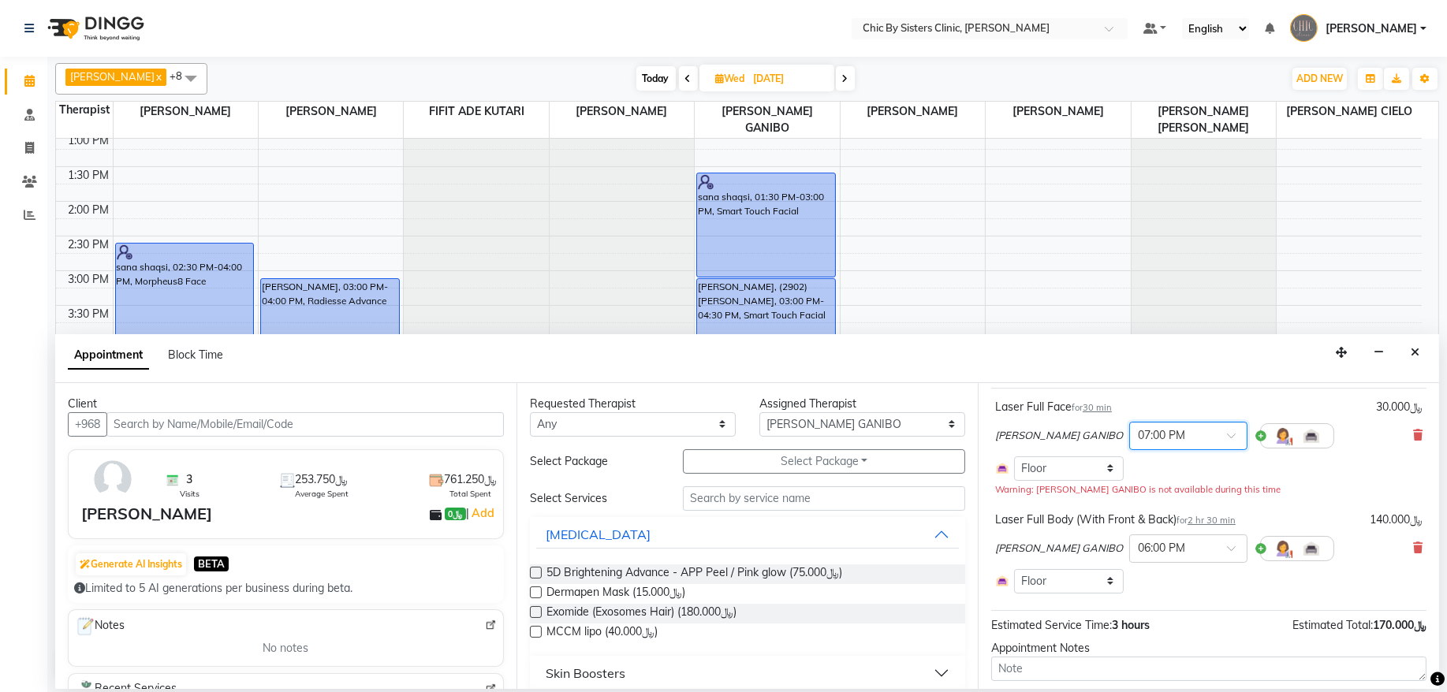
scroll to position [0, 0]
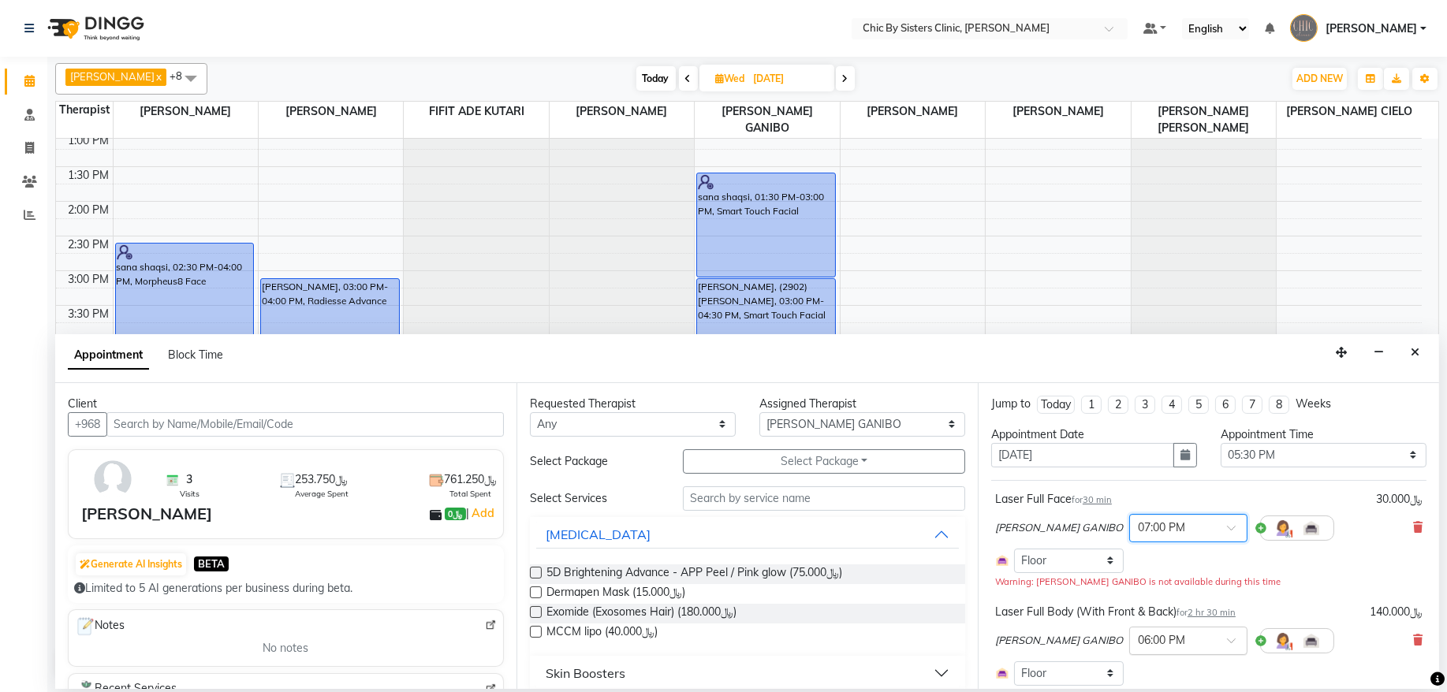
click at [1232, 638] on div at bounding box center [1188, 640] width 117 height 17
click at [1173, 676] on div "07:45 PM (No Shift)" at bounding box center [1188, 660] width 117 height 31
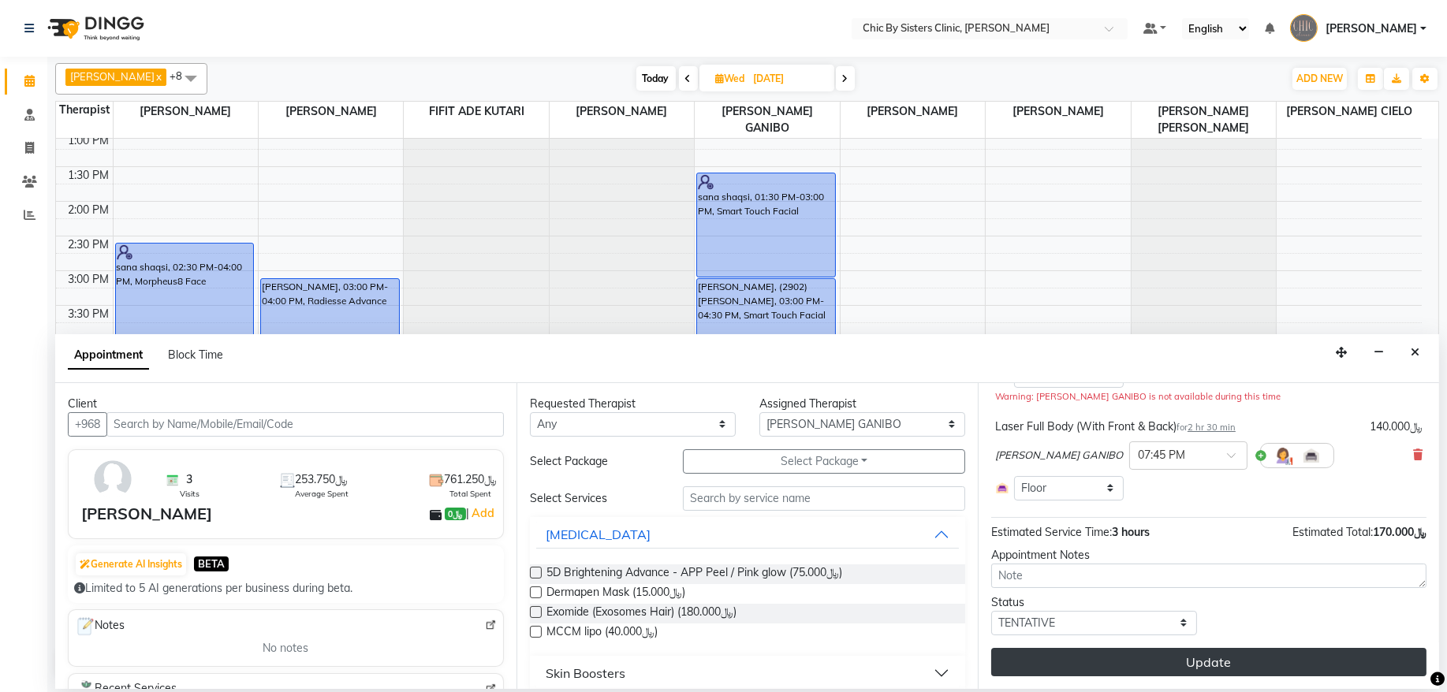
click at [1102, 671] on button "Update" at bounding box center [1208, 662] width 435 height 28
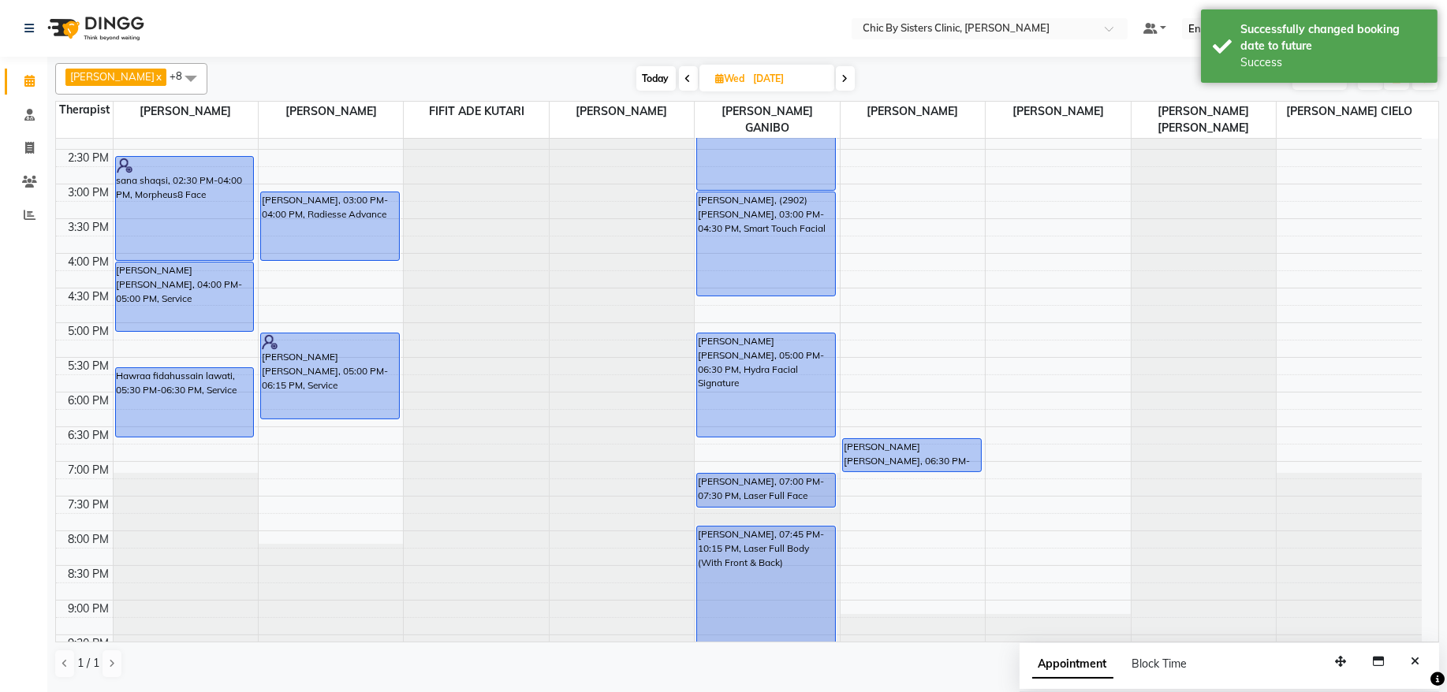
scroll to position [624, 0]
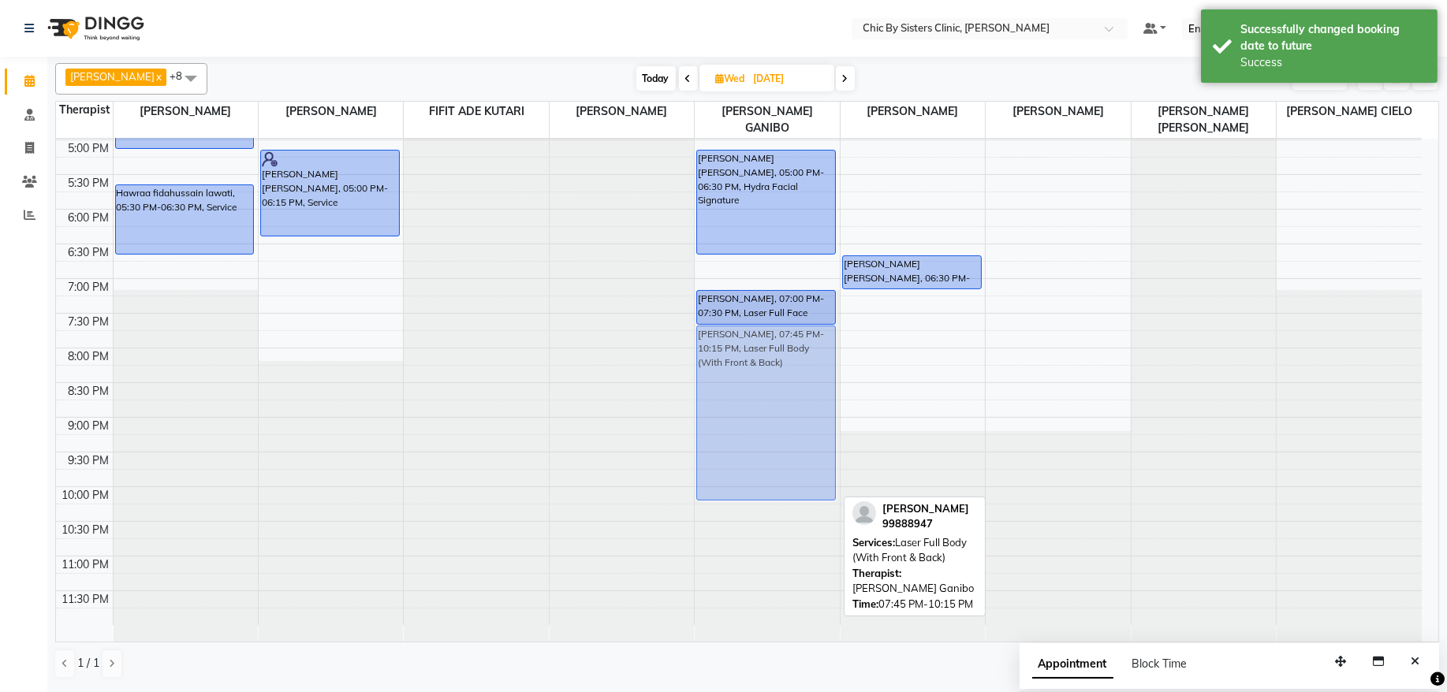
drag, startPoint x: 733, startPoint y: 428, endPoint x: 741, endPoint y: 408, distance: 22.3
click at [741, 408] on div "sana shaqsi, 01:30 PM-03:00 PM, Smart Touch Facial NAJLA, (2902) Sinan AL HARTH…" at bounding box center [767, 71] width 144 height 1110
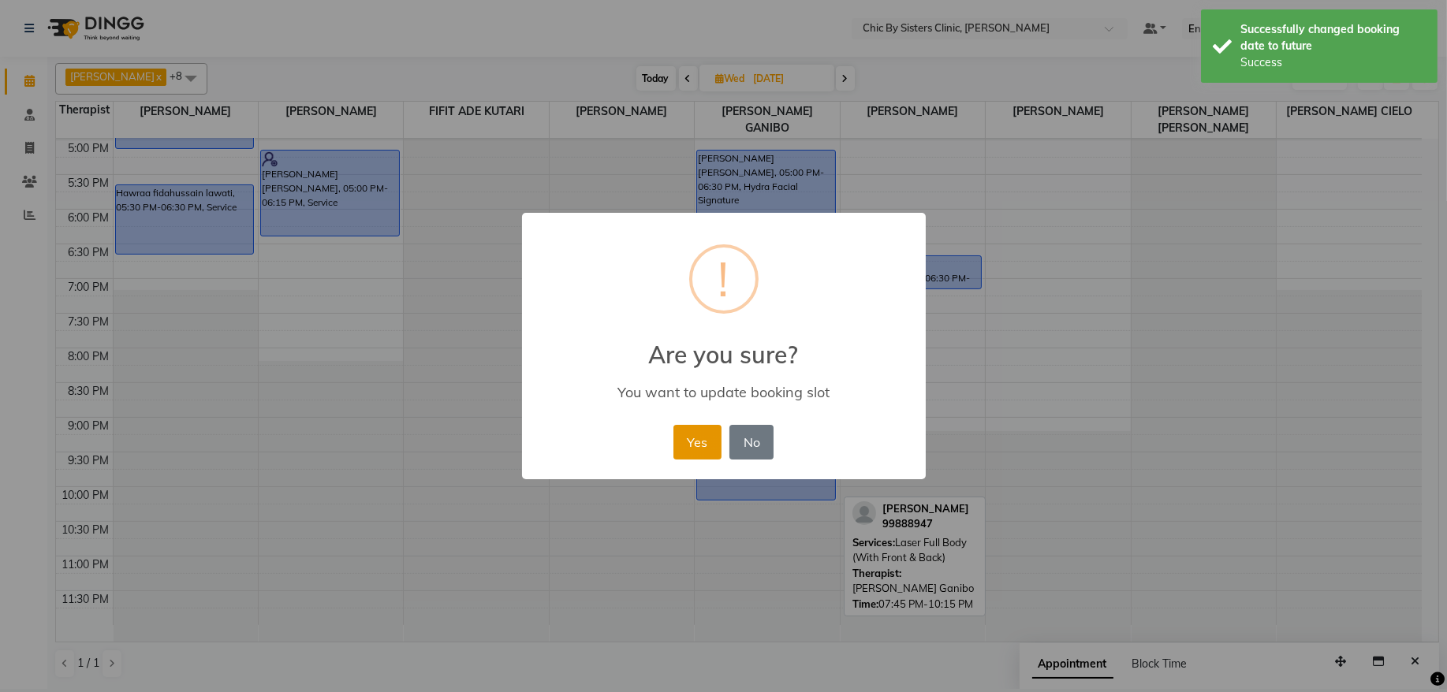
click at [703, 435] on button "Yes" at bounding box center [698, 442] width 48 height 35
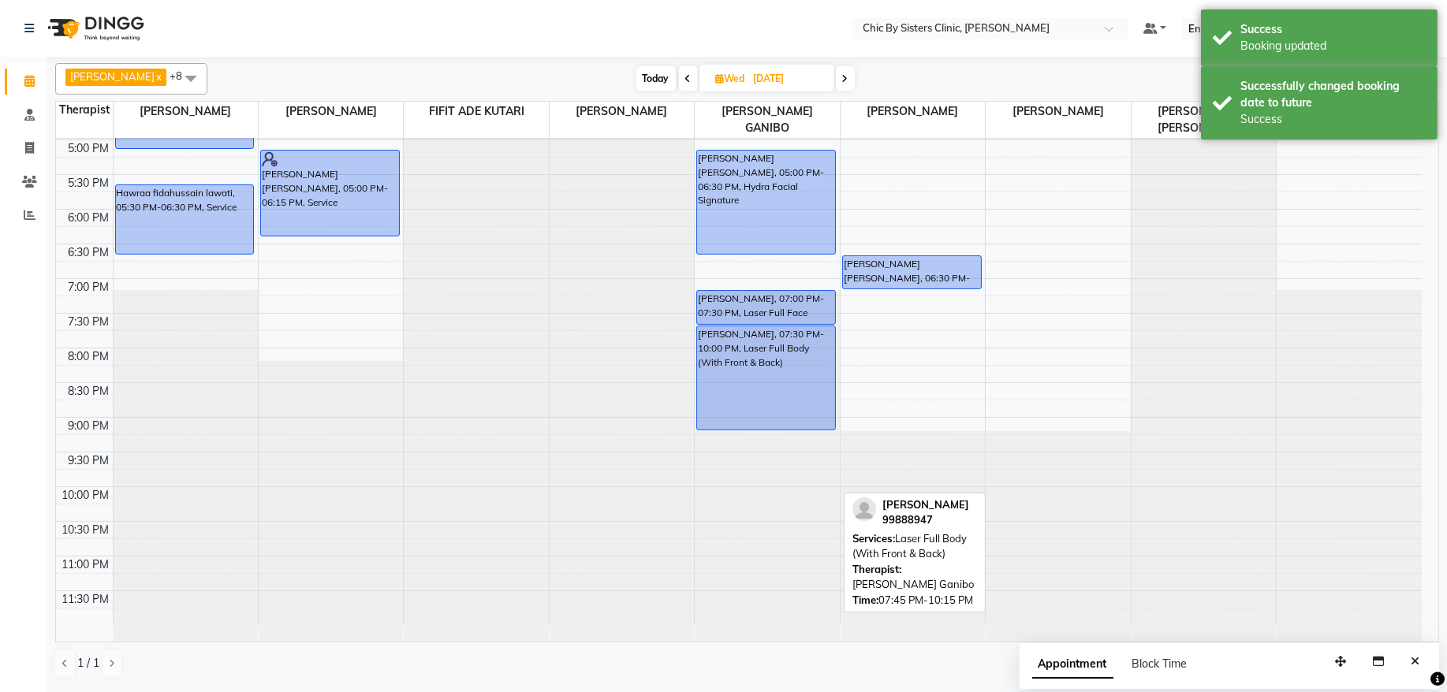
drag, startPoint x: 765, startPoint y: 498, endPoint x: 787, endPoint y: 427, distance: 74.3
click at [787, 427] on div "sana shaqsi, 01:30 PM-03:00 PM, Smart Touch Facial NAJLA, (2902) Sinan AL HARTH…" at bounding box center [767, 71] width 144 height 1110
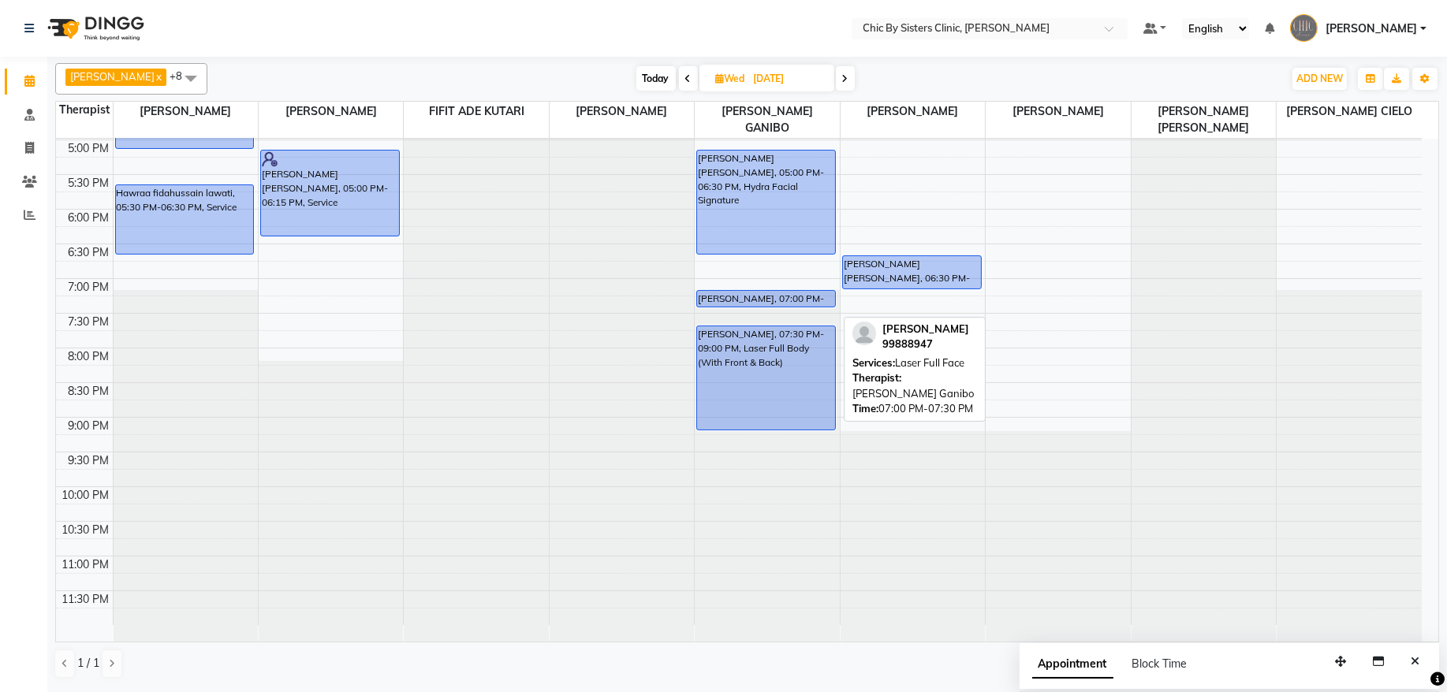
drag, startPoint x: 747, startPoint y: 320, endPoint x: 750, endPoint y: 302, distance: 18.4
click at [750, 302] on div "sana shaqsi, 01:30 PM-03:00 PM, Smart Touch Facial NAJLA, (2902) Sinan AL HARTH…" at bounding box center [767, 71] width 144 height 1110
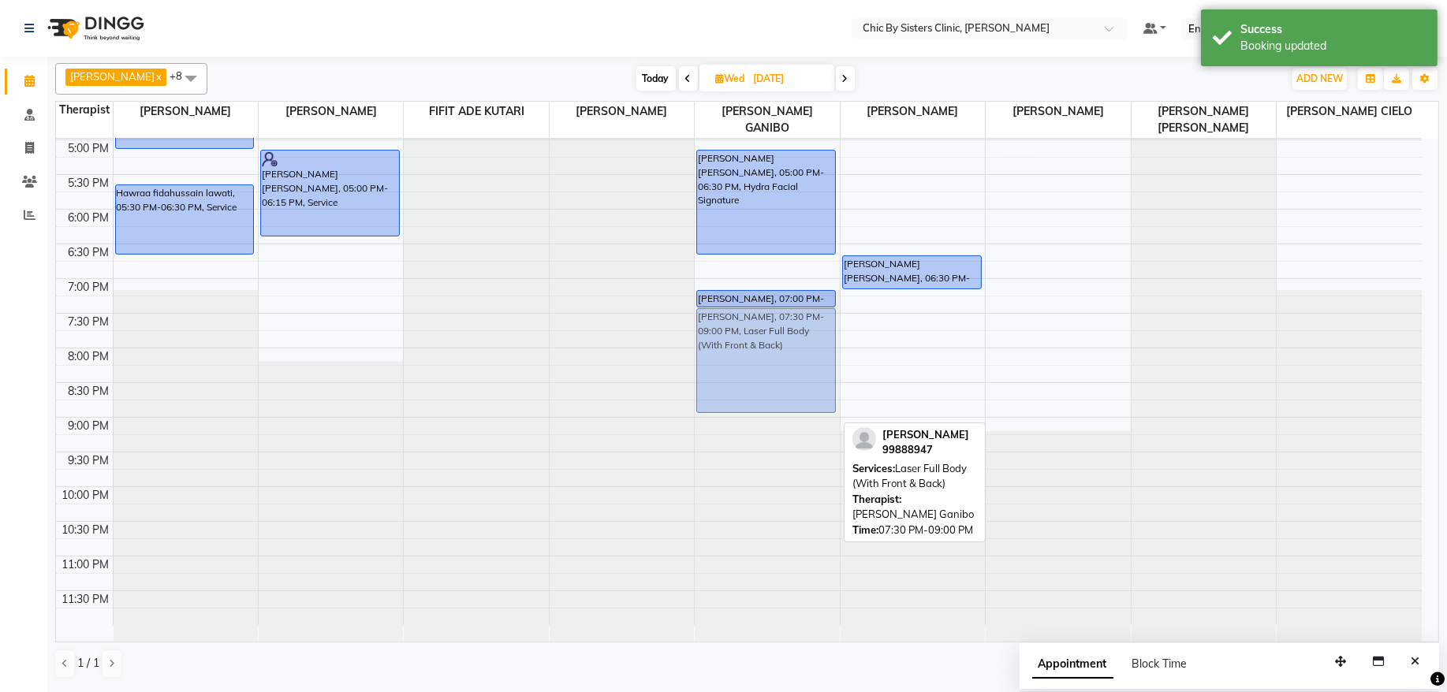
drag, startPoint x: 785, startPoint y: 386, endPoint x: 786, endPoint y: 371, distance: 15.1
click at [786, 371] on div "sana shaqsi, 01:30 PM-03:00 PM, Smart Touch Facial NAJLA, (2902) Sinan AL HARTH…" at bounding box center [767, 71] width 144 height 1110
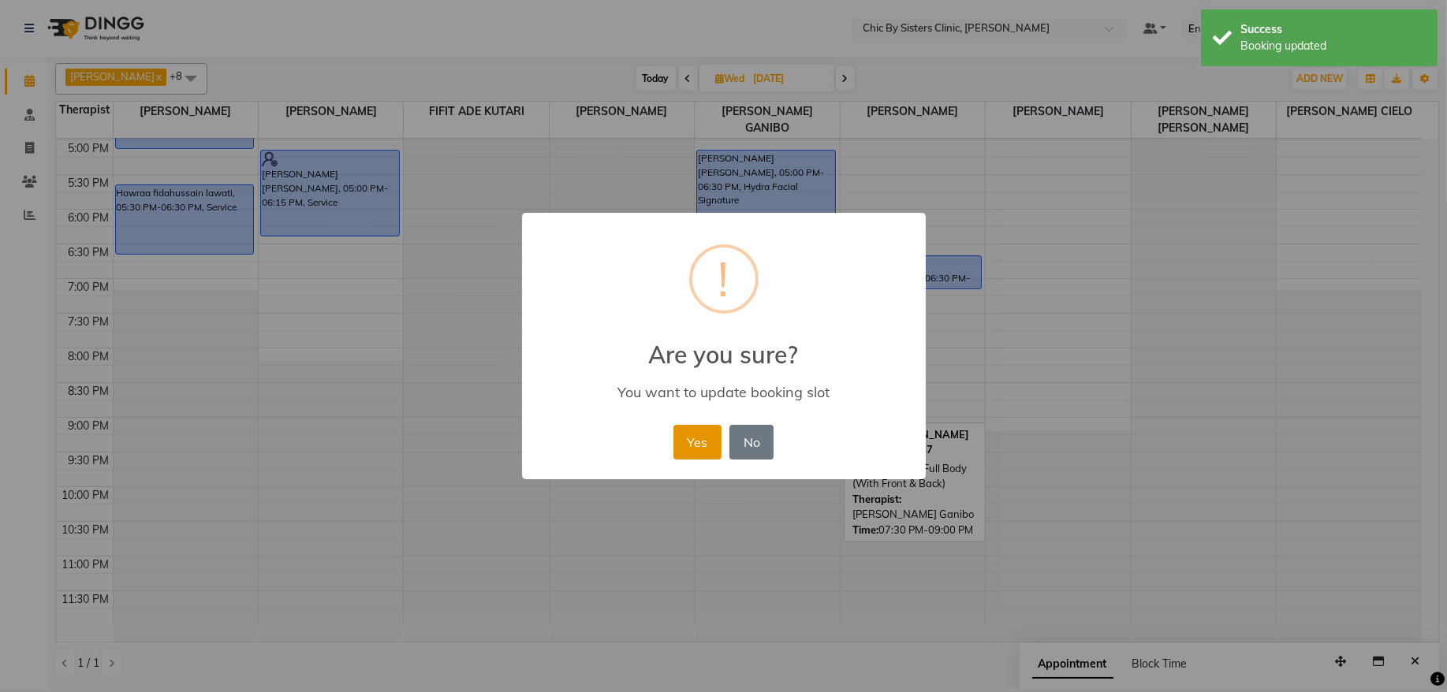
click at [687, 432] on button "Yes" at bounding box center [698, 442] width 48 height 35
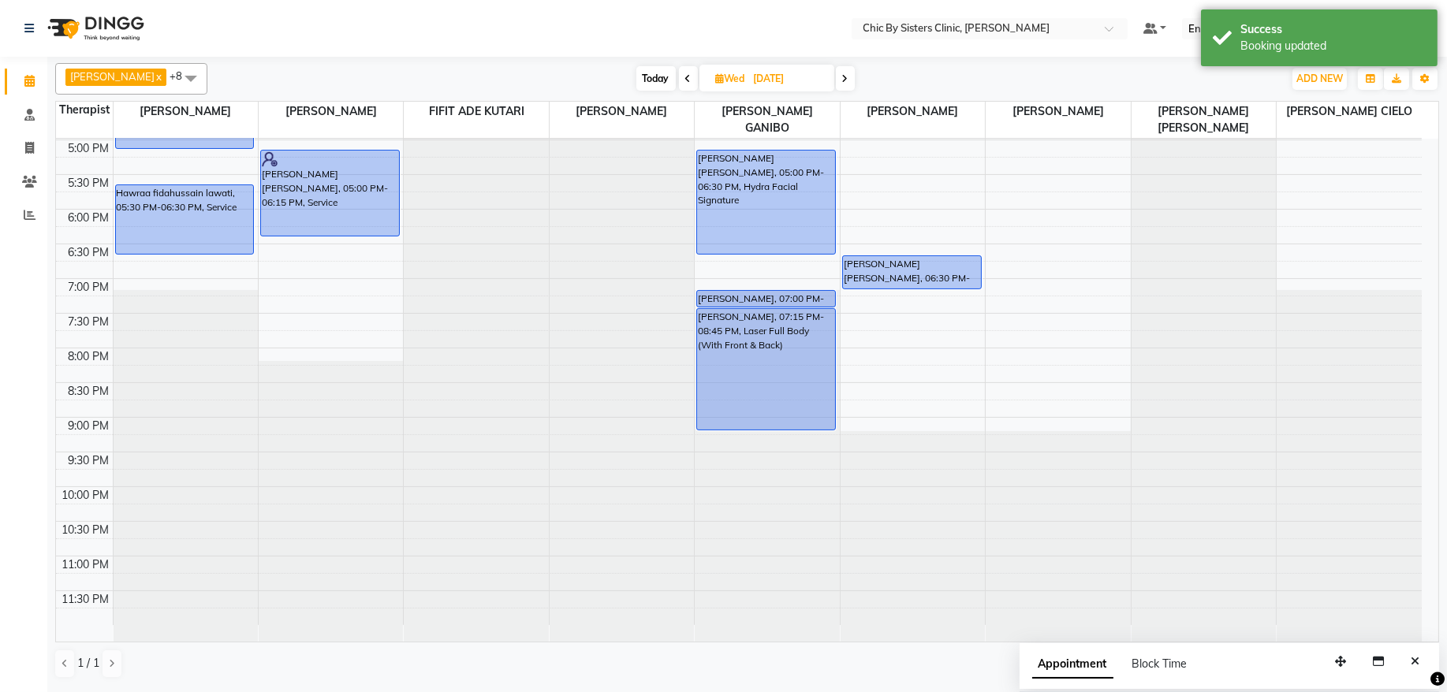
click at [767, 422] on div "sana shaqsi, 01:30 PM-03:00 PM, Smart Touch Facial NAJLA, (2902) Sinan AL HARTH…" at bounding box center [767, 71] width 144 height 1110
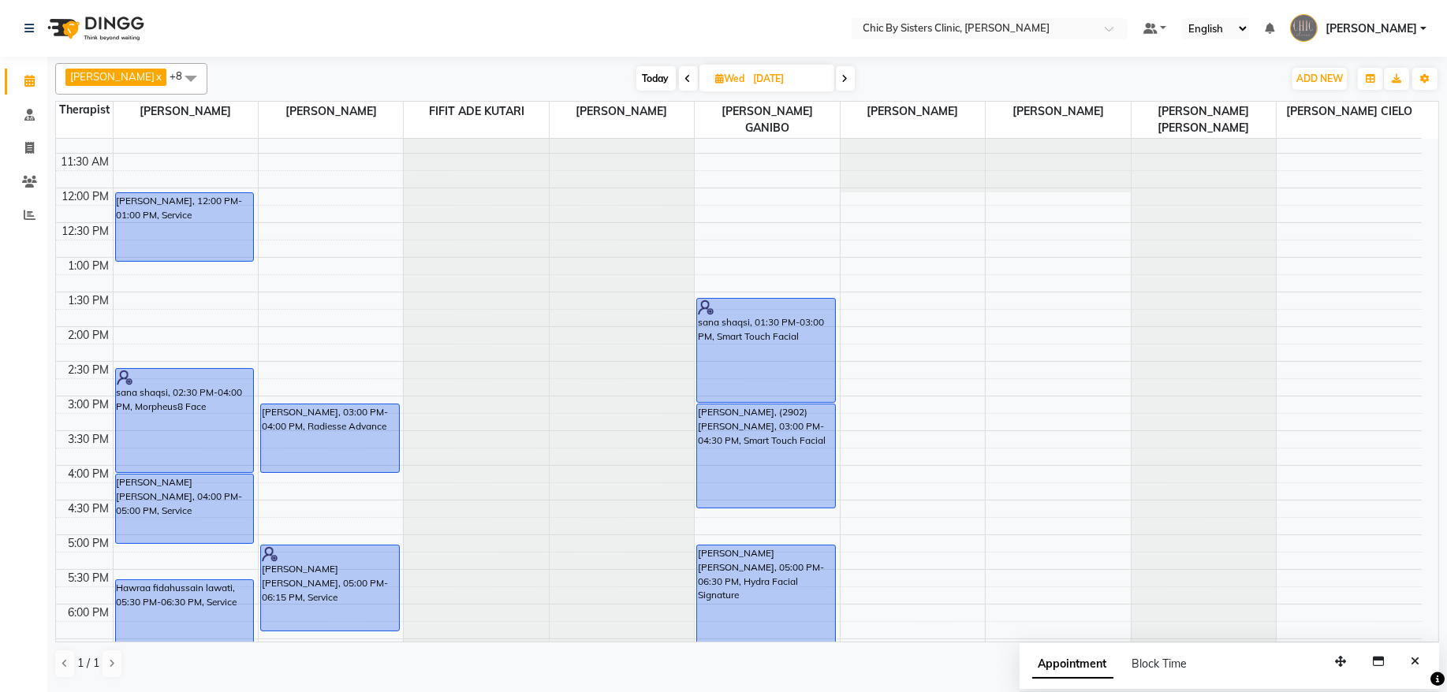
scroll to position [478, 0]
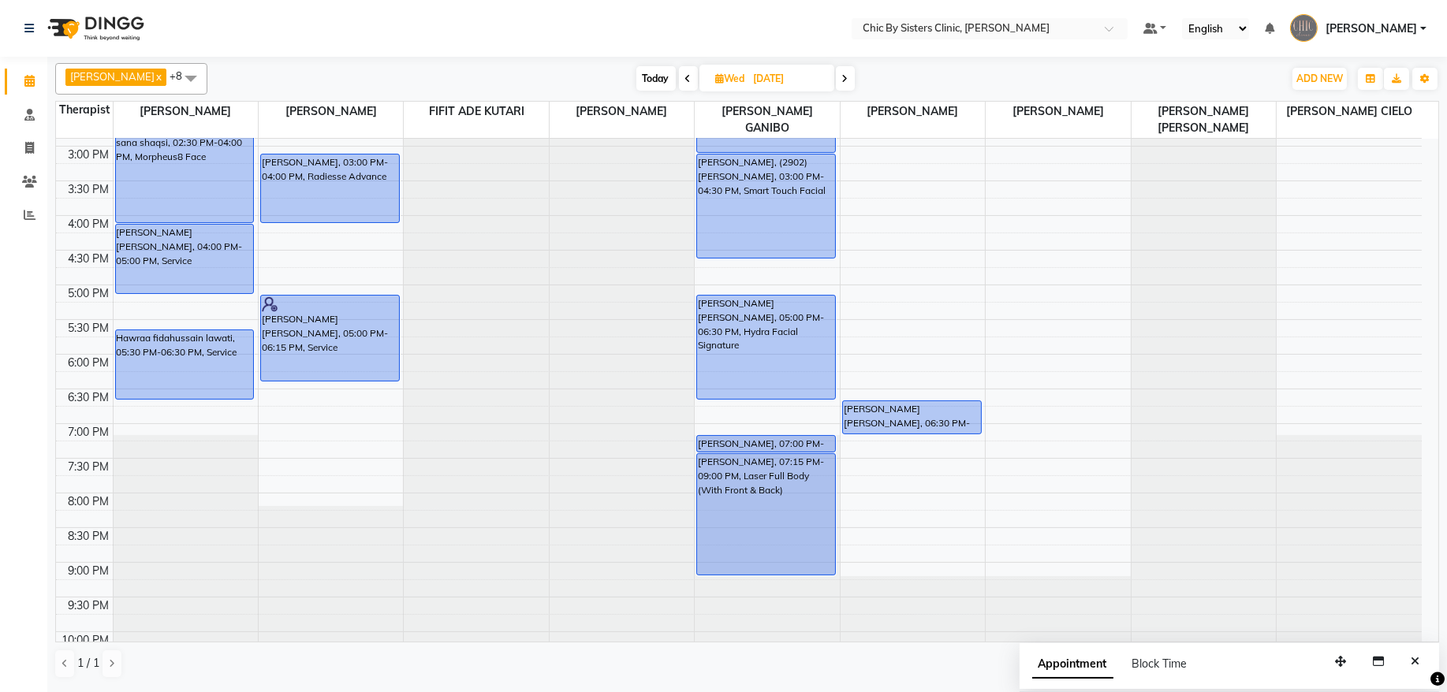
click at [698, 82] on span at bounding box center [688, 78] width 19 height 24
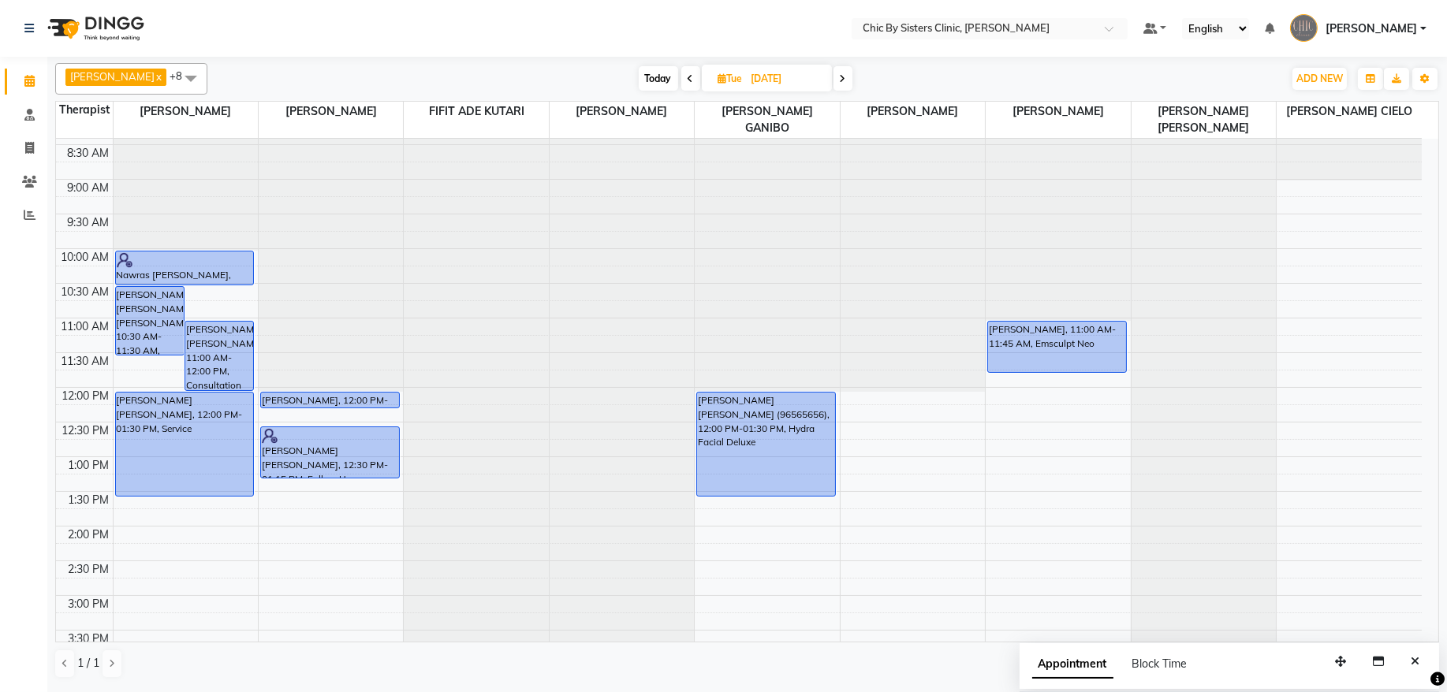
scroll to position [0, 0]
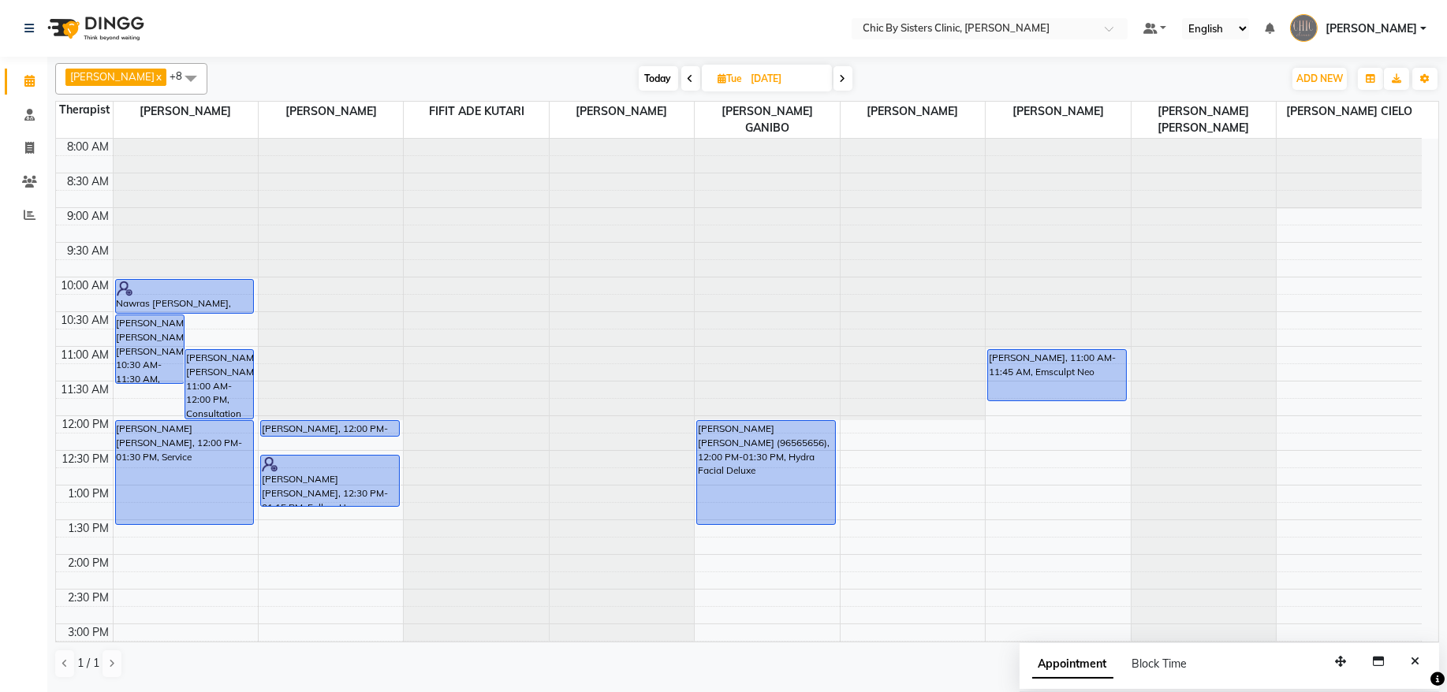
click at [853, 83] on span at bounding box center [843, 78] width 19 height 24
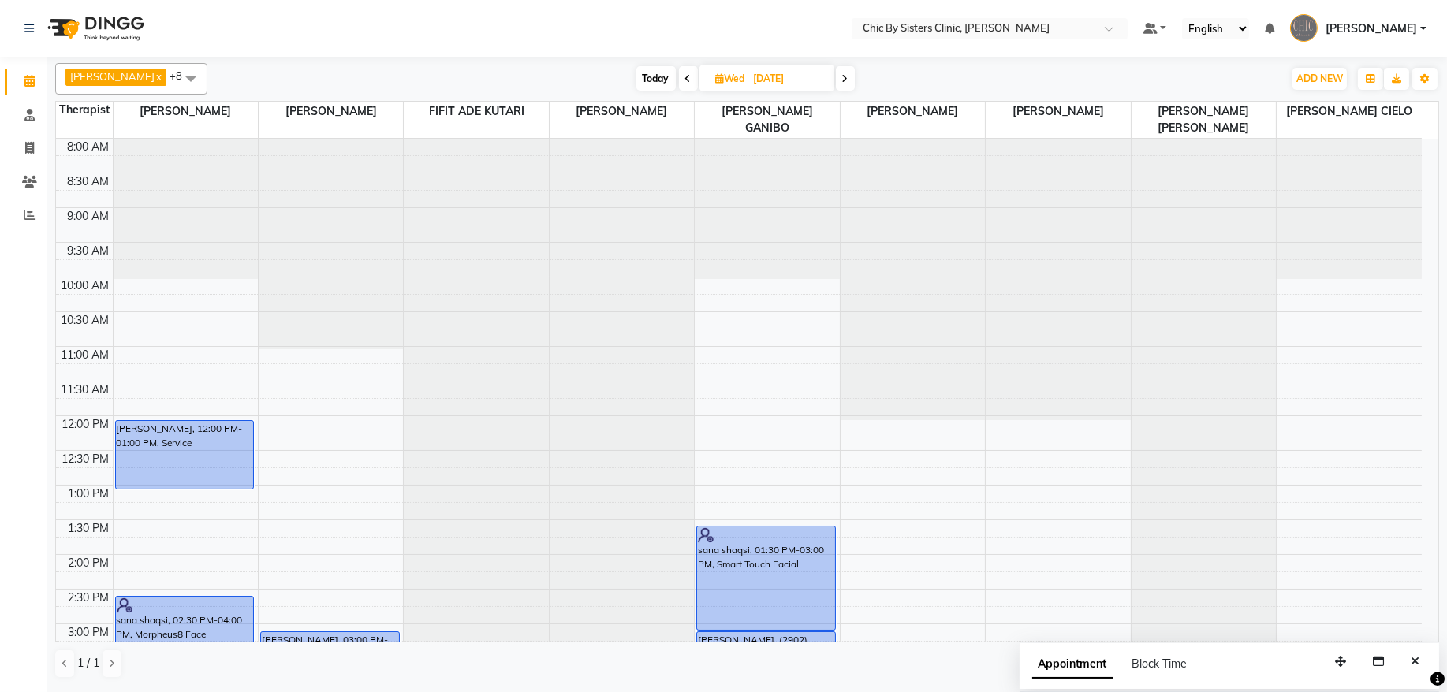
click at [676, 80] on span "Today" at bounding box center [655, 78] width 39 height 24
type input "[DATE]"
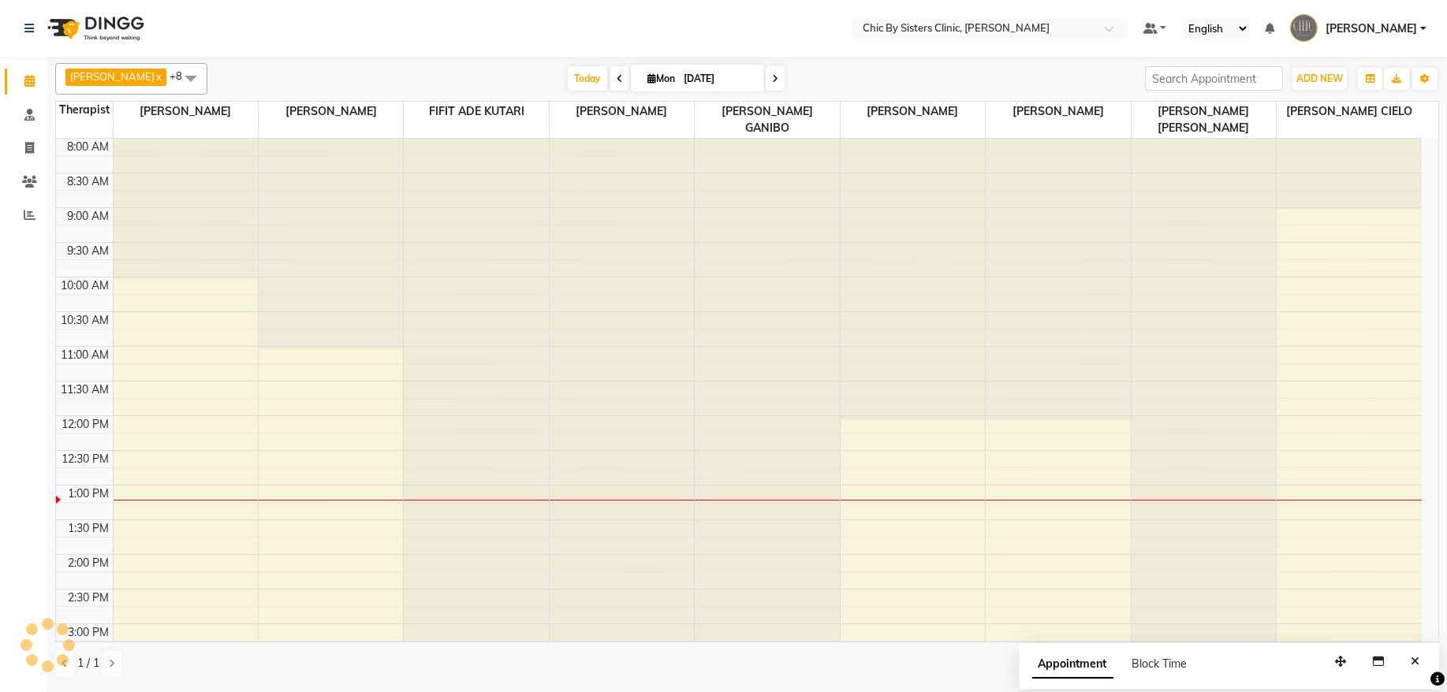
scroll to position [353, 0]
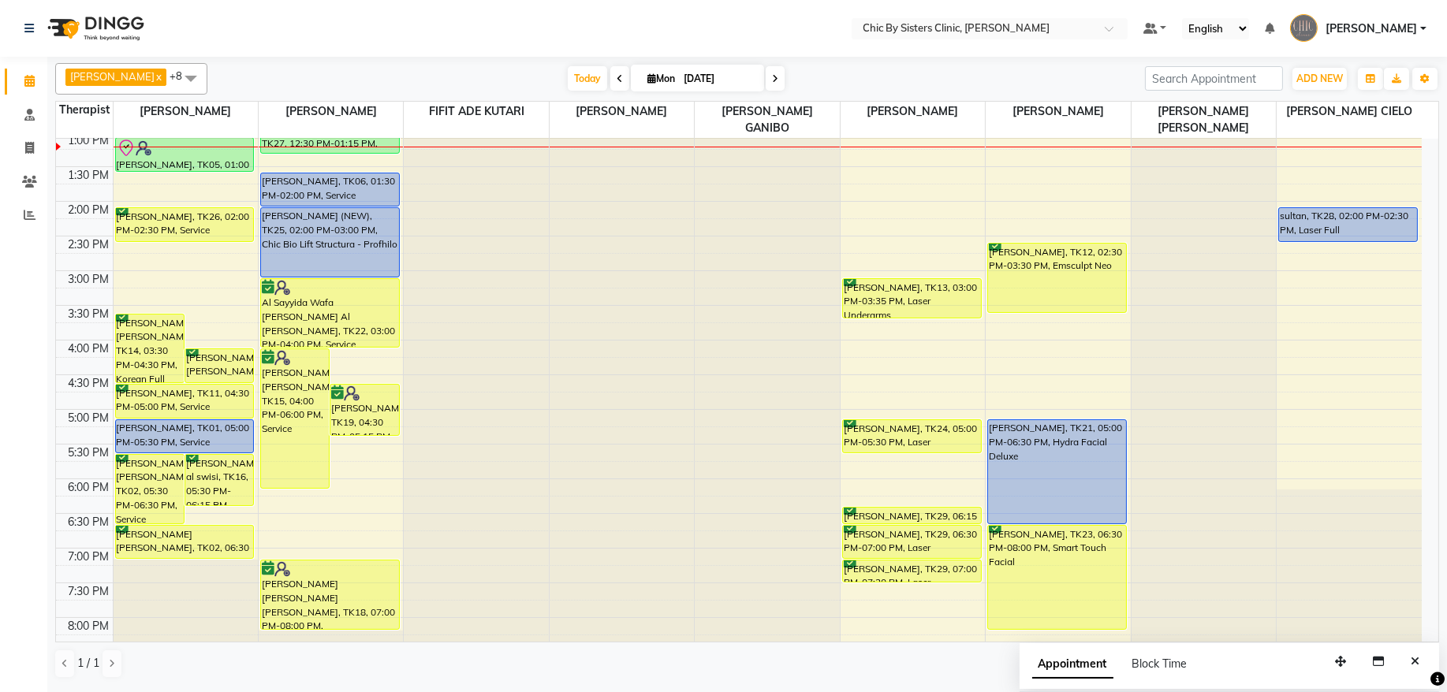
click at [1362, 29] on span "[PERSON_NAME]" at bounding box center [1371, 29] width 91 height 17
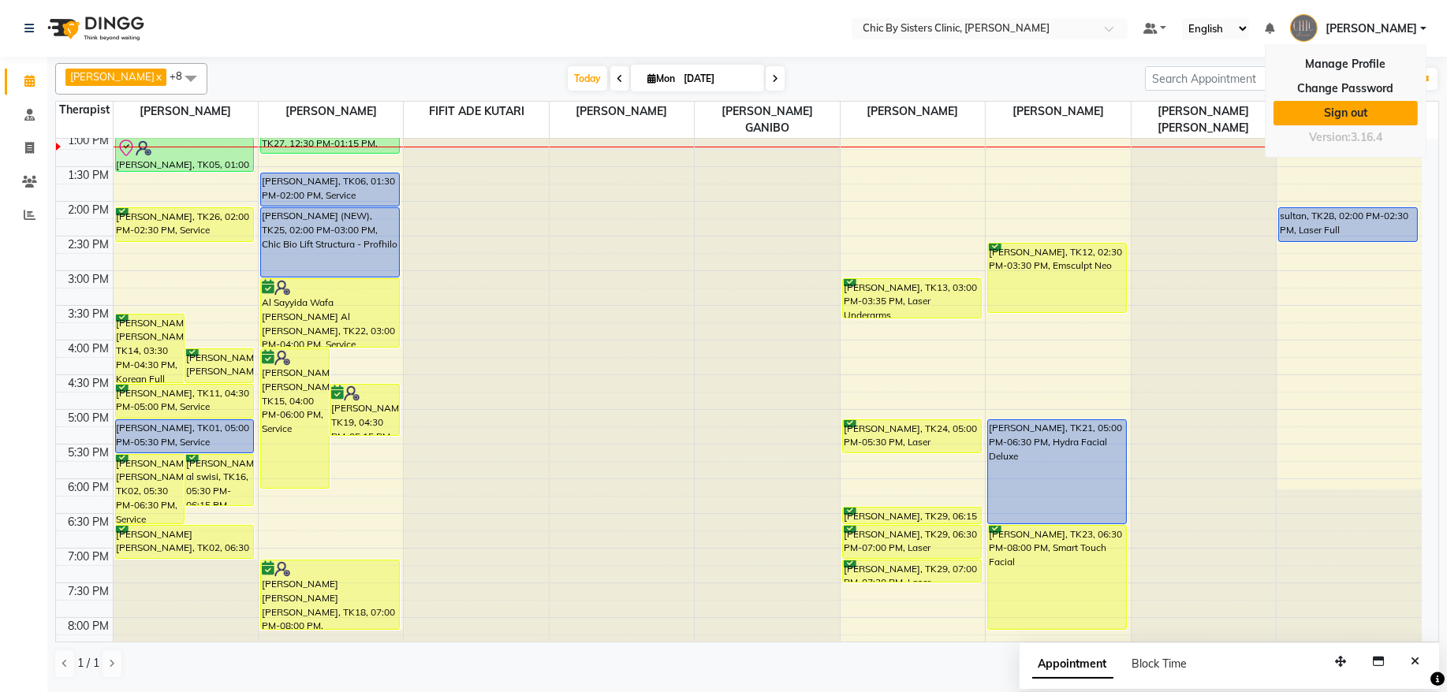
click at [1347, 120] on link "Sign out" at bounding box center [1346, 113] width 144 height 24
